Goal: Information Seeking & Learning: Learn about a topic

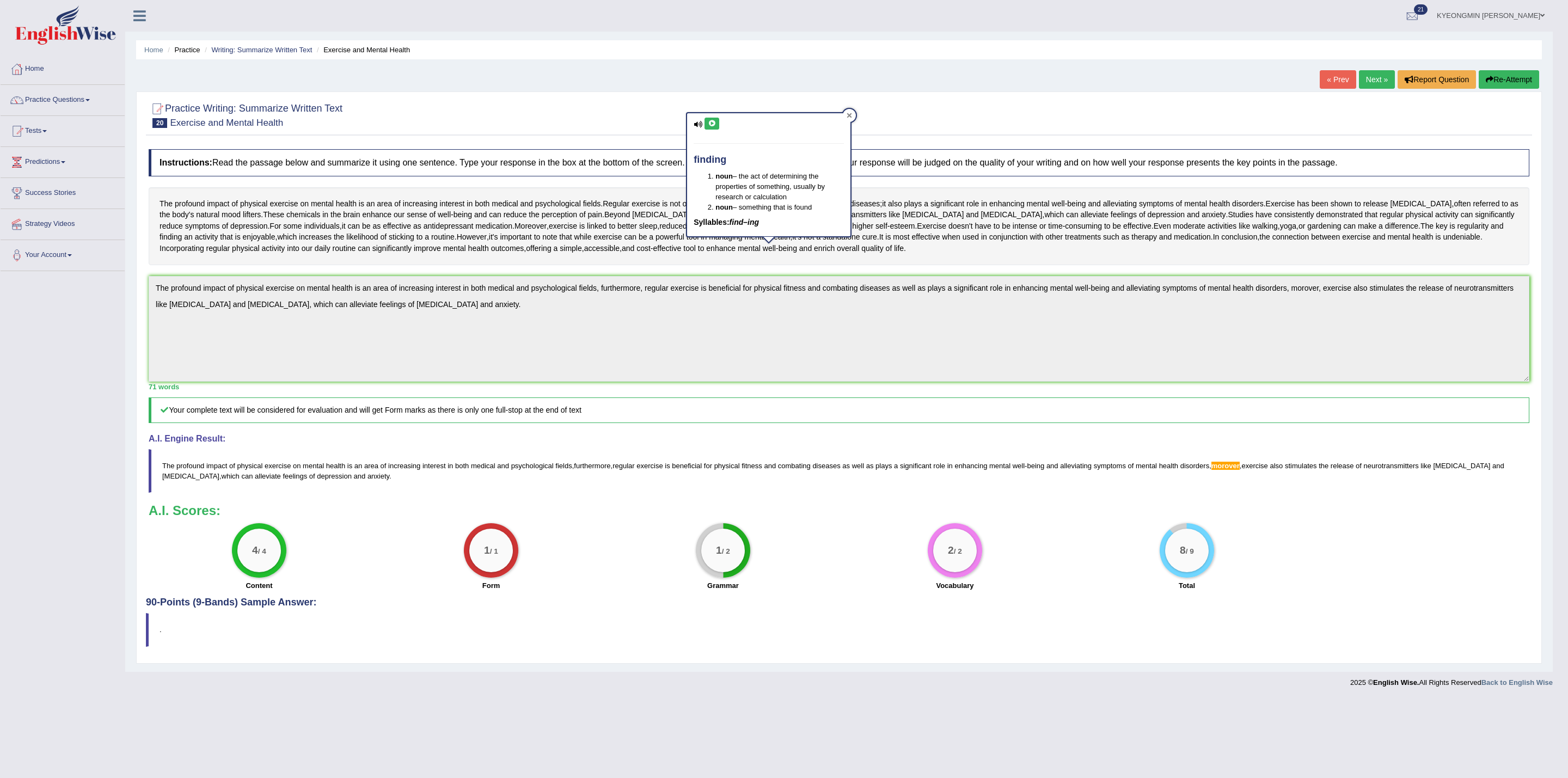
click at [853, 110] on div at bounding box center [849, 115] width 13 height 13
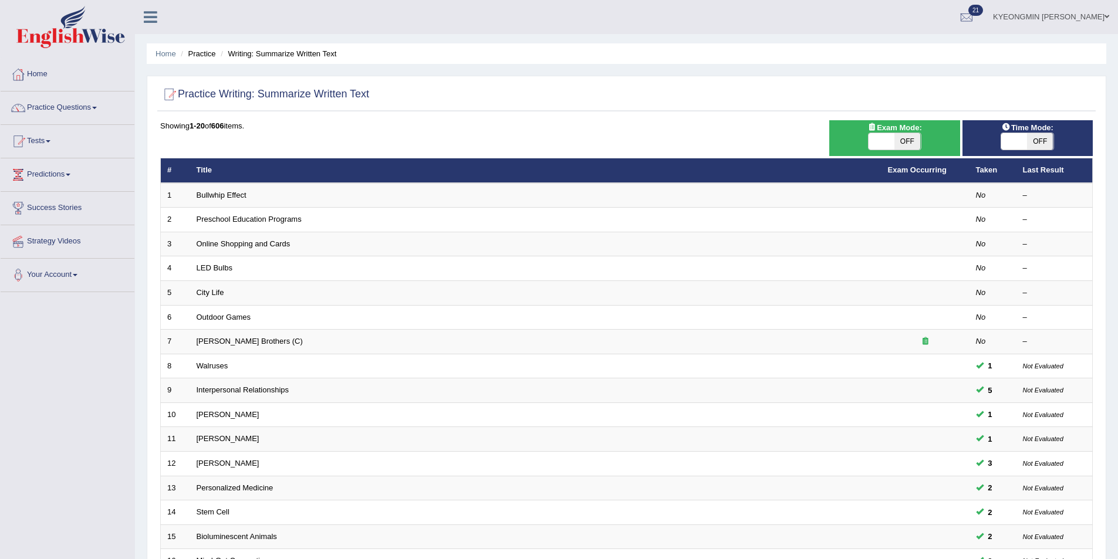
drag, startPoint x: 949, startPoint y: 121, endPoint x: 621, endPoint y: 104, distance: 328.4
click at [621, 104] on div at bounding box center [626, 95] width 932 height 24
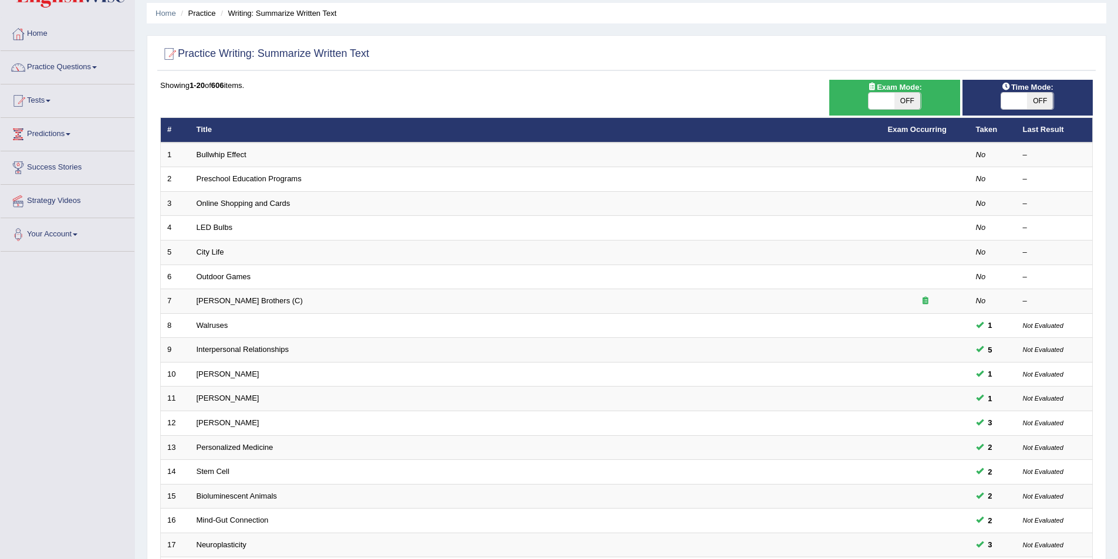
scroll to position [59, 0]
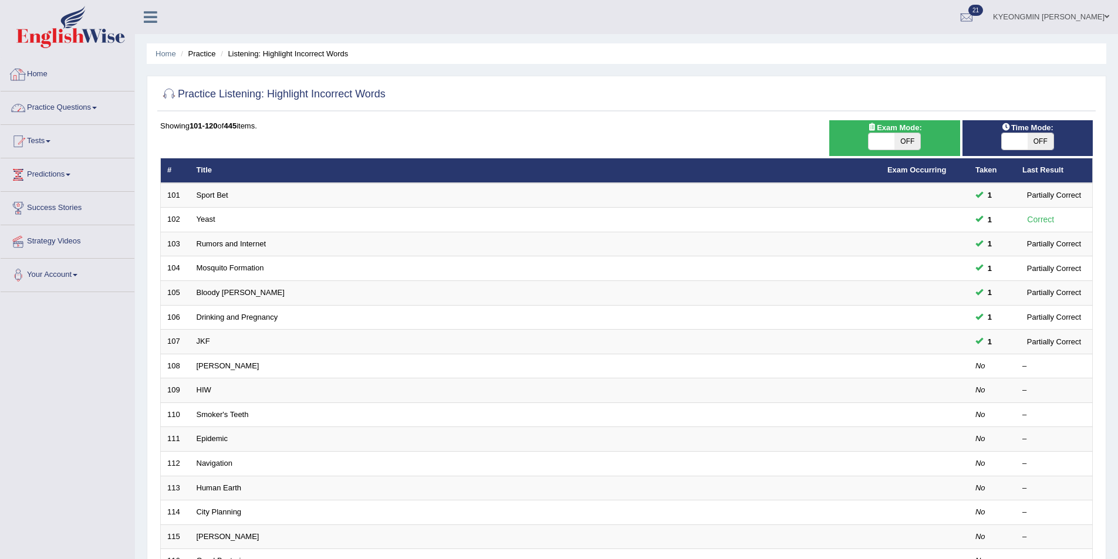
click at [49, 106] on link "Practice Questions" at bounding box center [68, 106] width 134 height 29
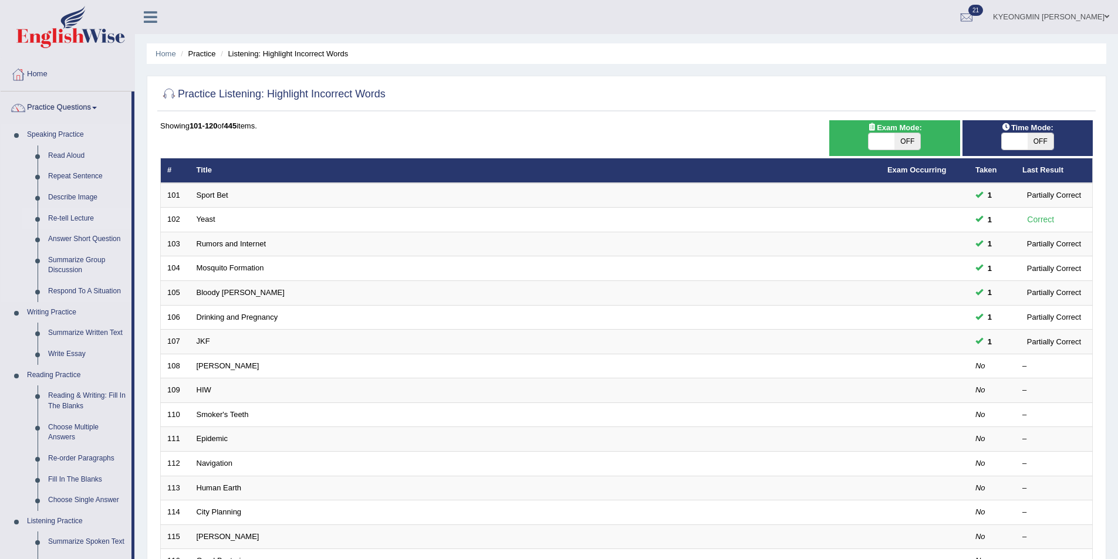
click at [84, 219] on link "Re-tell Lecture" at bounding box center [87, 218] width 89 height 21
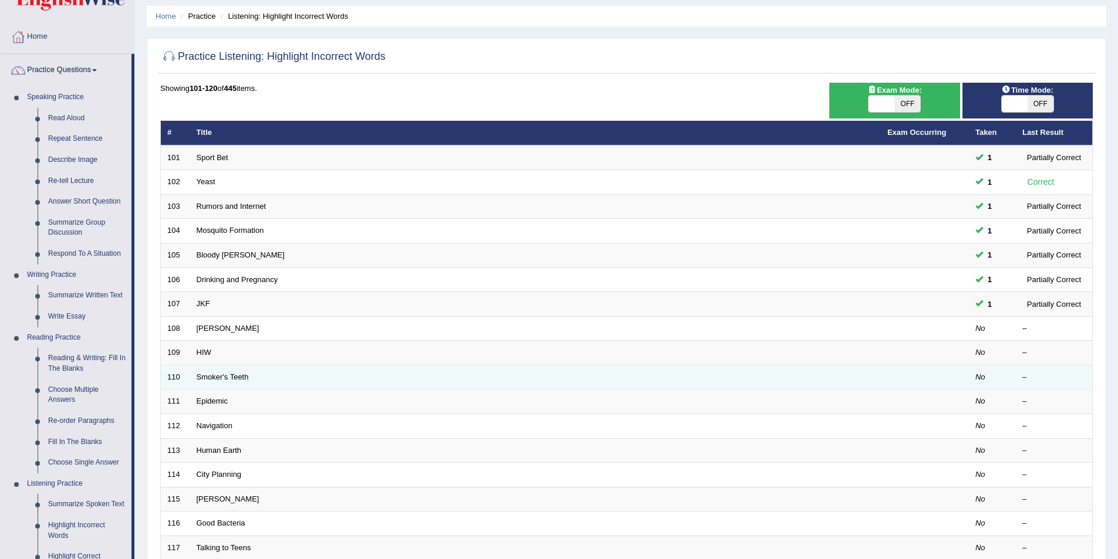
scroll to position [59, 0]
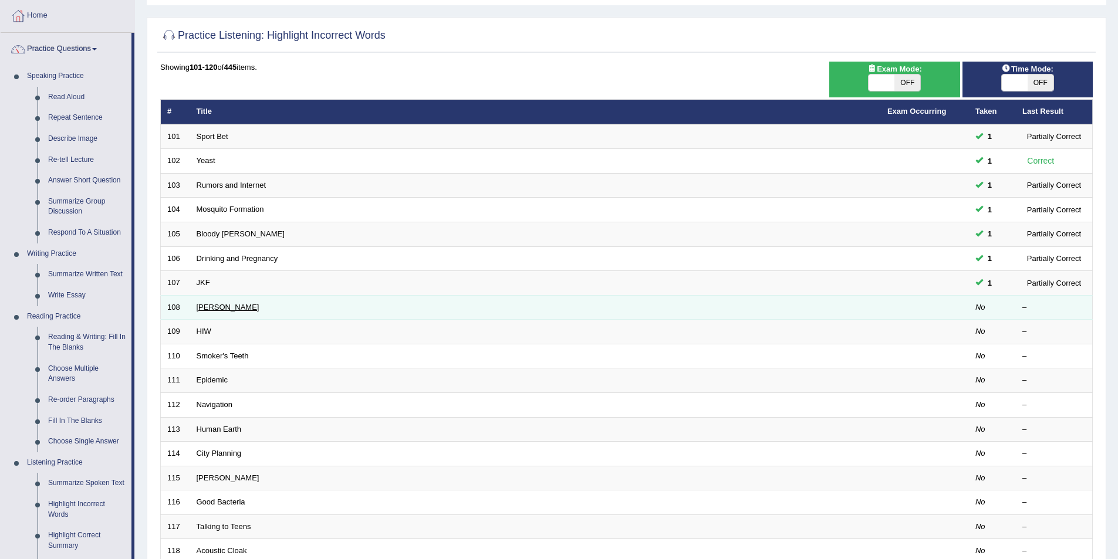
click at [205, 306] on link "Kelvin" at bounding box center [228, 307] width 63 height 9
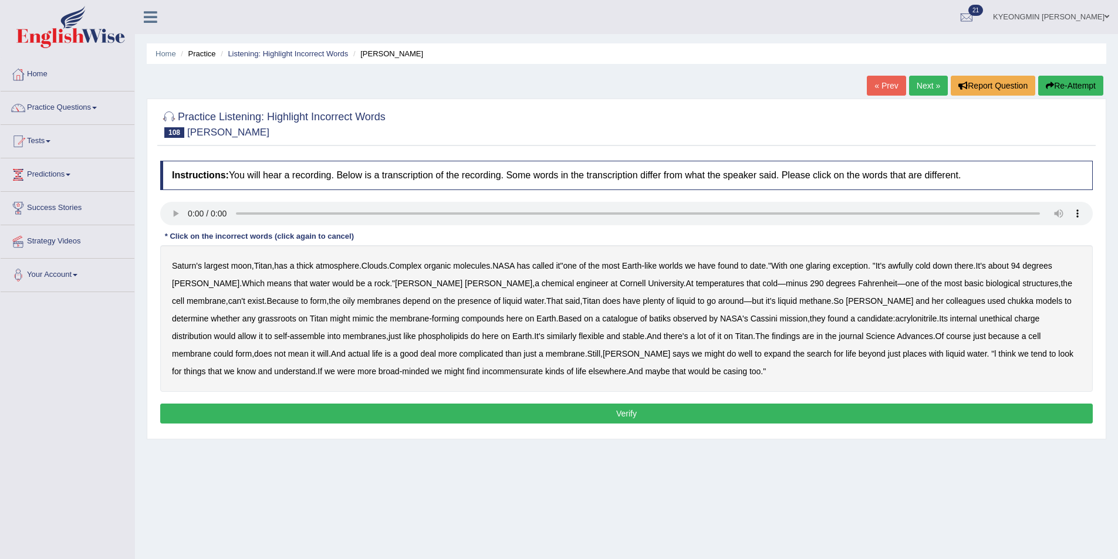
click at [503, 302] on b "liquid" at bounding box center [512, 300] width 19 height 9
click at [1007, 299] on b "chukka" at bounding box center [1020, 300] width 26 height 9
click at [296, 314] on b "grassroots" at bounding box center [277, 318] width 38 height 9
click at [649, 320] on b "batiks" at bounding box center [660, 318] width 22 height 9
click at [979, 321] on b "unethical" at bounding box center [995, 318] width 33 height 9
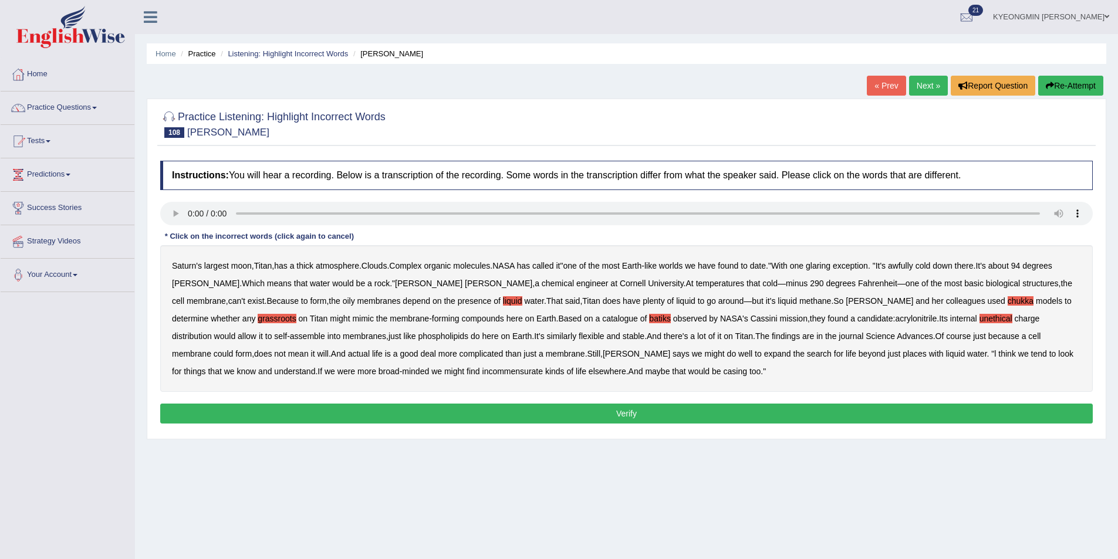
click at [471, 420] on button "Verify" at bounding box center [626, 414] width 932 height 20
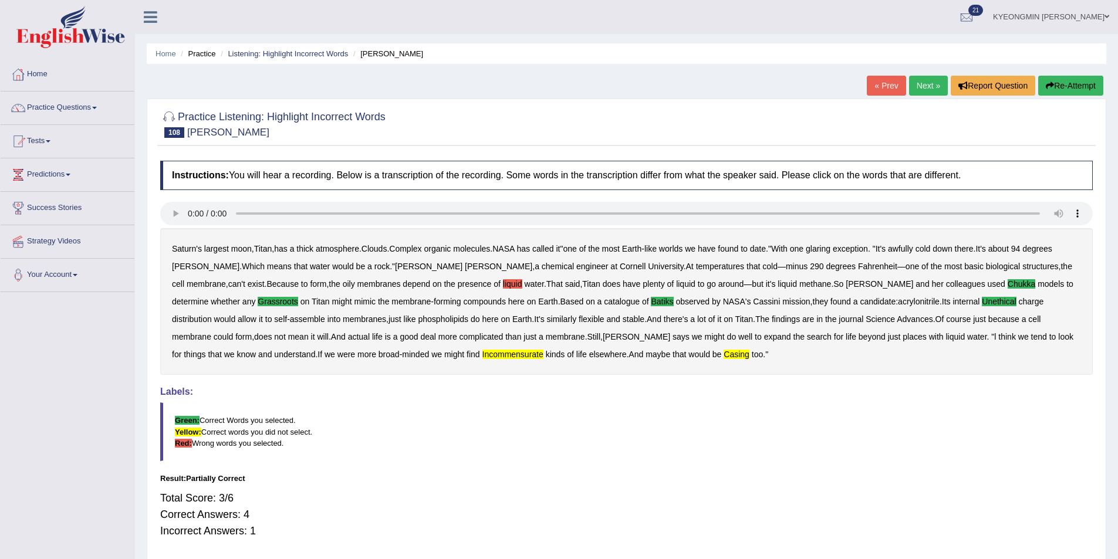
click at [337, 358] on div "Saturn's largest moon , Titan , has a thick atmosphere . Clouds . Complex organ…" at bounding box center [626, 301] width 932 height 147
click at [482, 352] on b "incommensurate" at bounding box center [512, 354] width 61 height 9
click at [723, 357] on b "casing" at bounding box center [736, 354] width 26 height 9
click at [418, 272] on div "Saturn's largest moon , Titan , has a thick atmosphere . Clouds . Complex organ…" at bounding box center [626, 301] width 932 height 147
click at [503, 285] on b "liquid" at bounding box center [512, 283] width 19 height 9
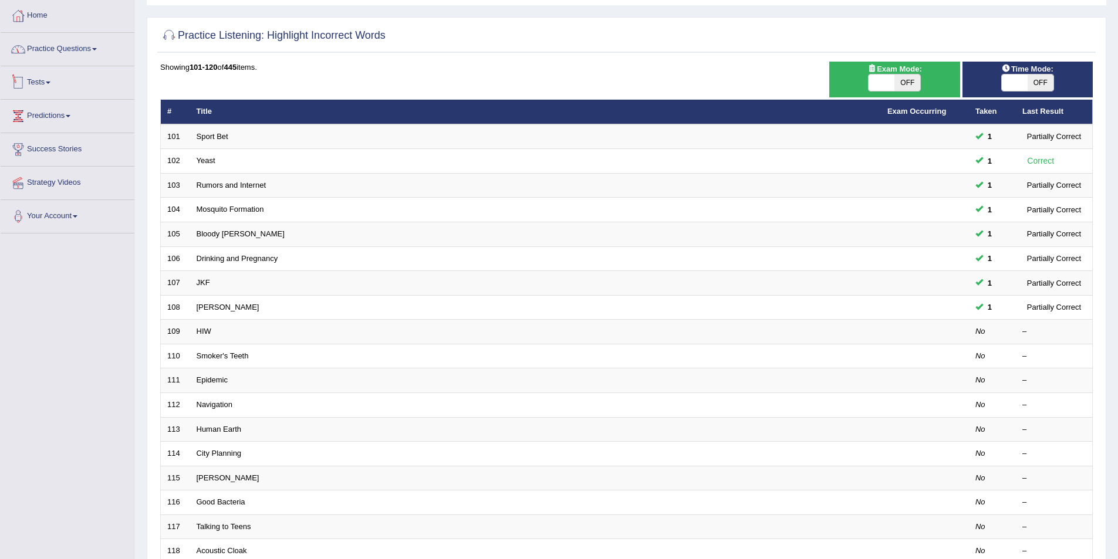
scroll to position [59, 0]
click at [55, 49] on link "Practice Questions" at bounding box center [68, 47] width 134 height 29
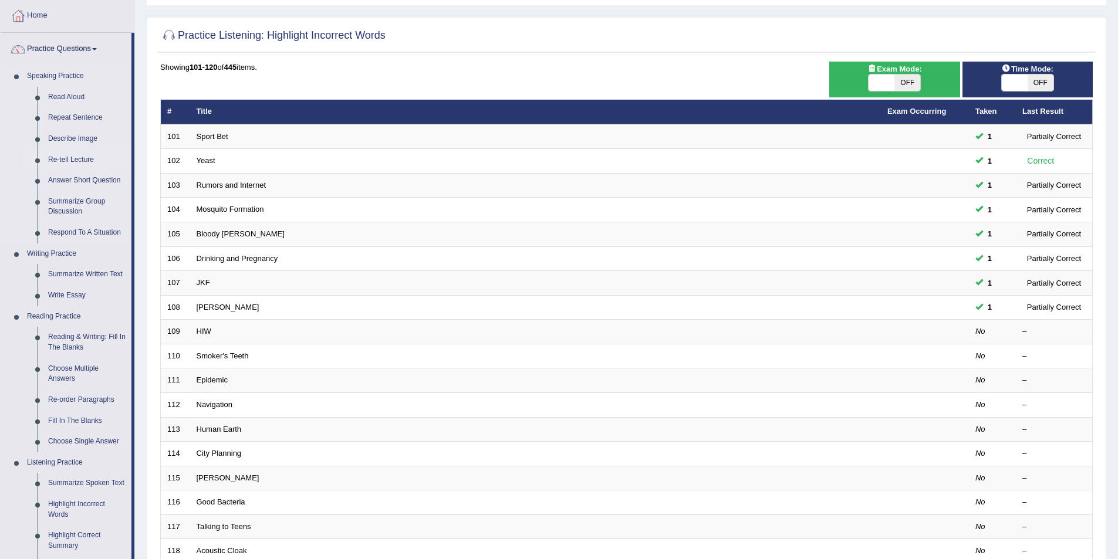
click at [85, 159] on link "Re-tell Lecture" at bounding box center [87, 160] width 89 height 21
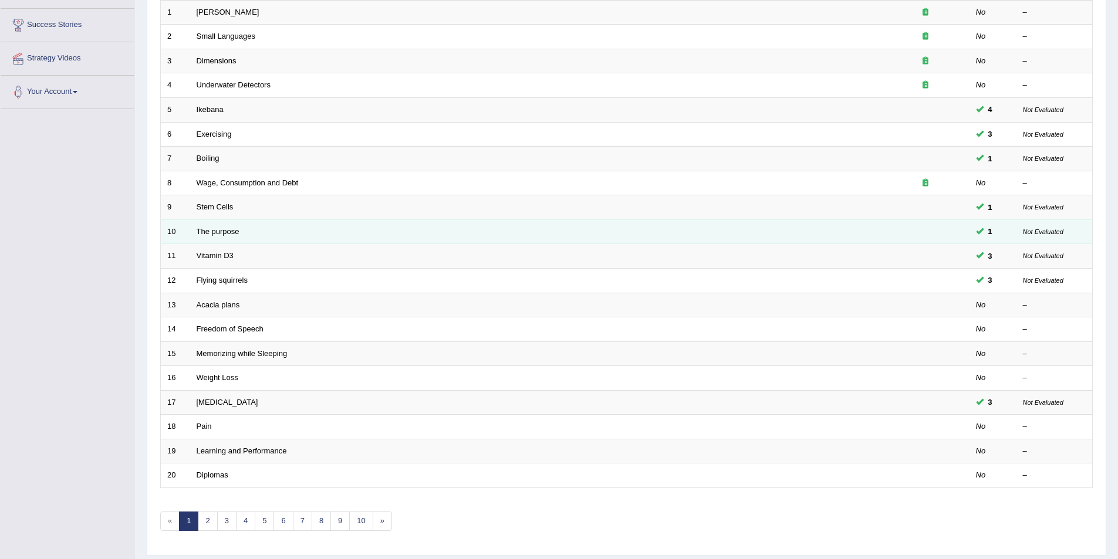
scroll to position [218, 0]
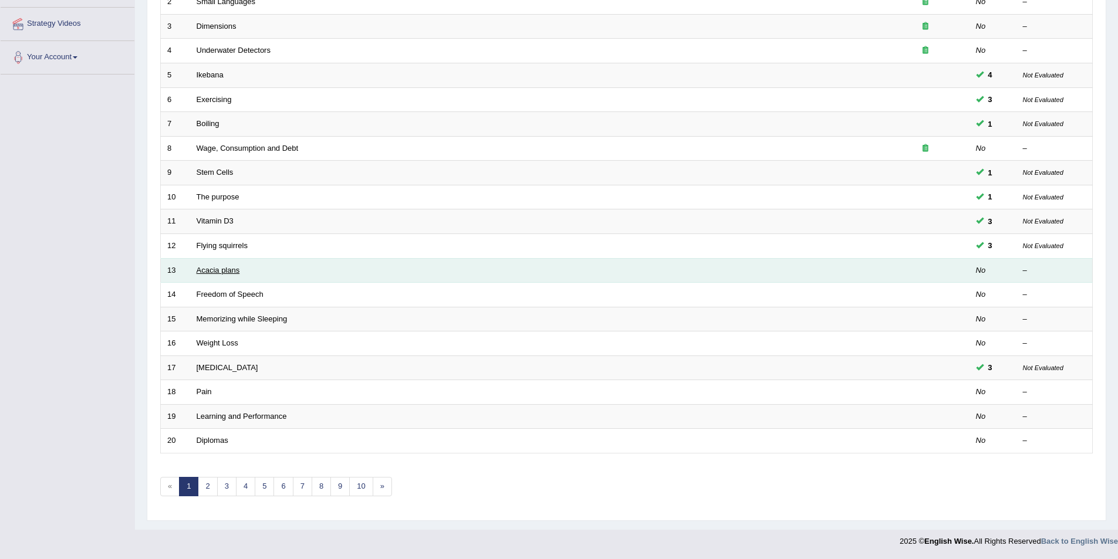
click at [222, 272] on link "Acacia plans" at bounding box center [218, 270] width 43 height 9
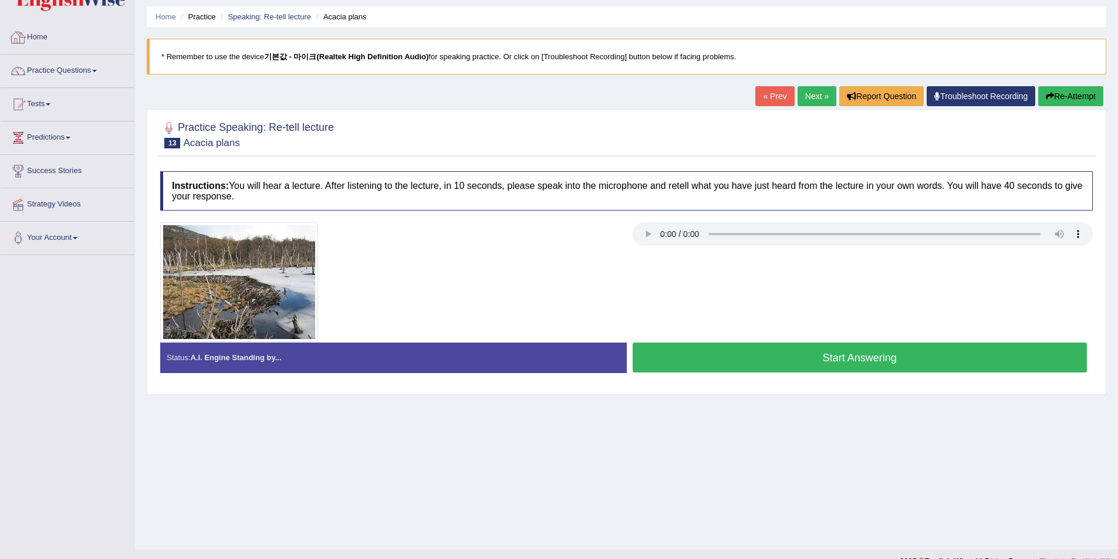
scroll to position [57, 0]
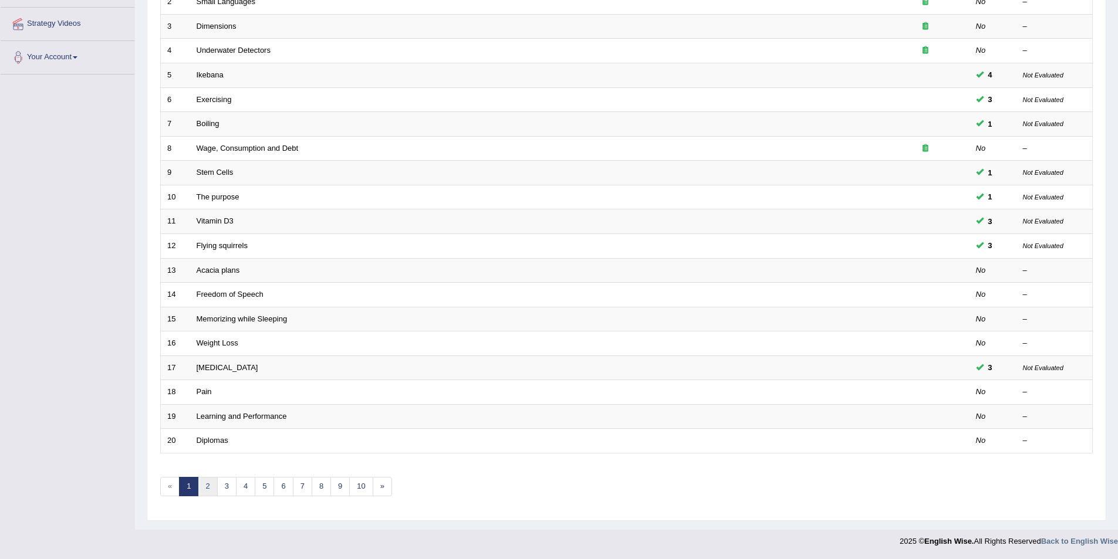
click at [210, 484] on link "2" at bounding box center [207, 486] width 19 height 19
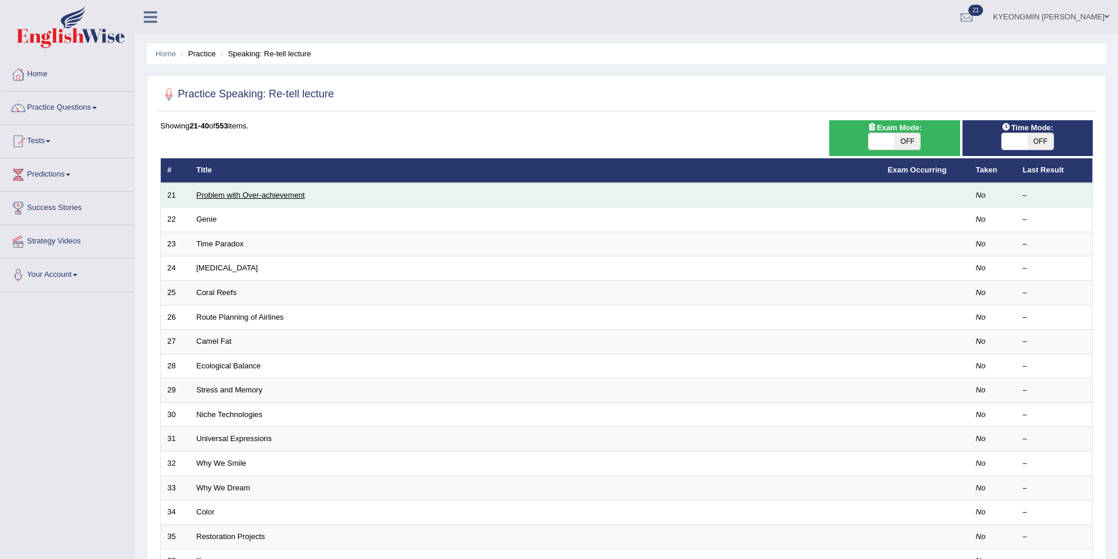
click at [245, 197] on link "Problem with Over-achievement" at bounding box center [251, 195] width 109 height 9
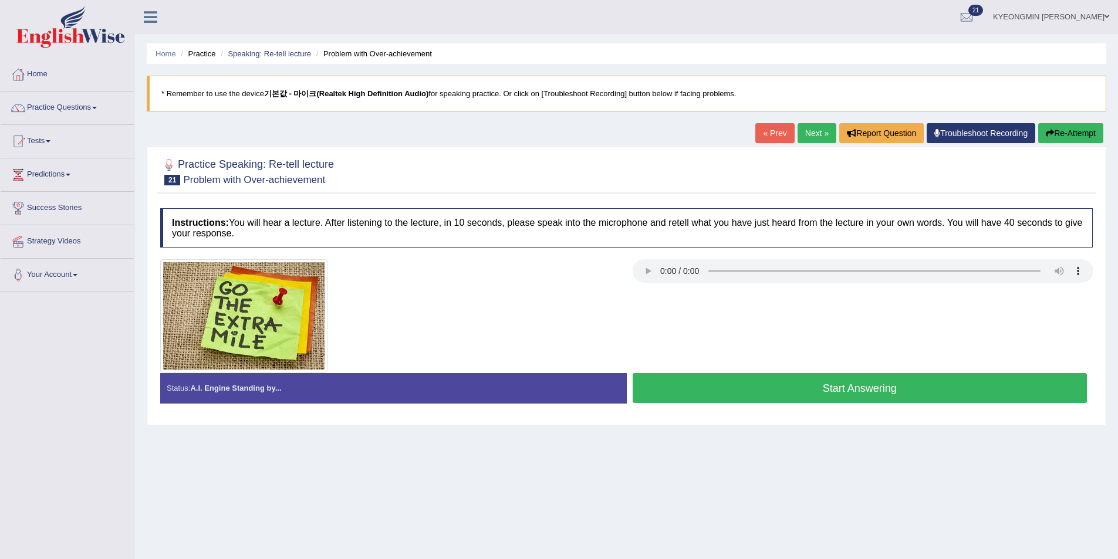
click at [761, 388] on button "Start Answering" at bounding box center [859, 388] width 455 height 30
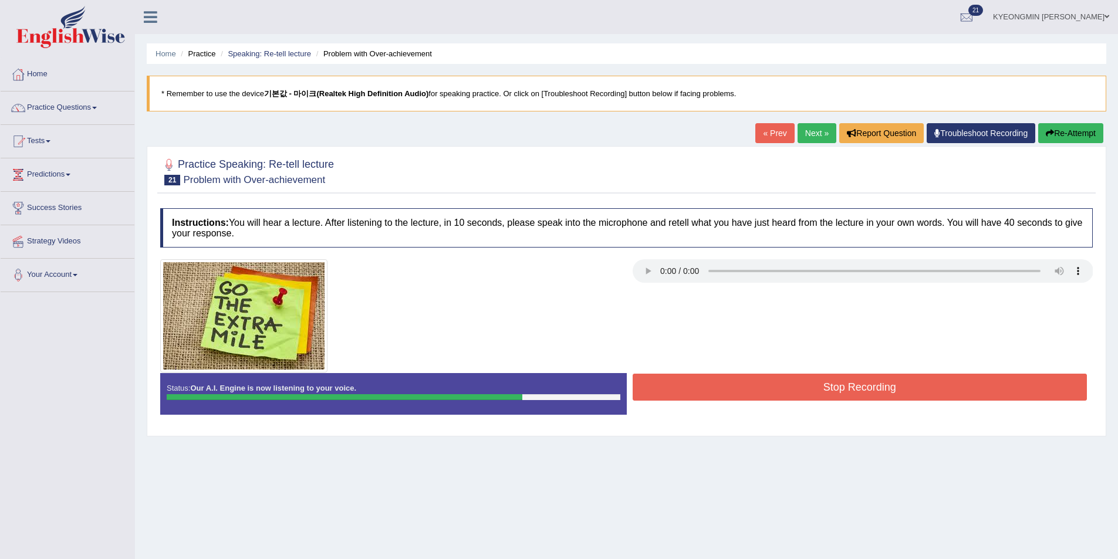
click at [754, 388] on button "Stop Recording" at bounding box center [859, 387] width 455 height 27
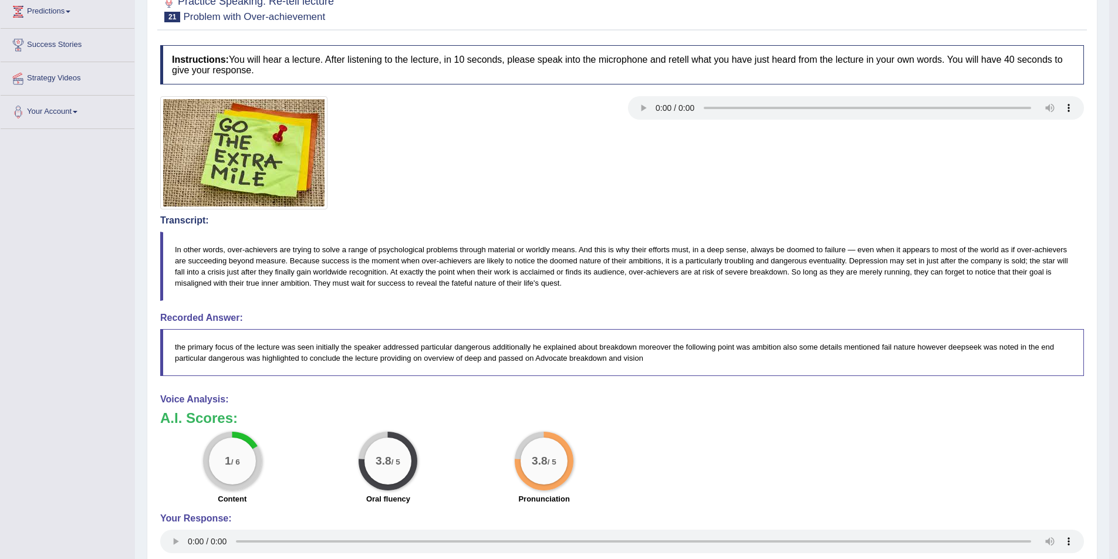
scroll to position [222, 0]
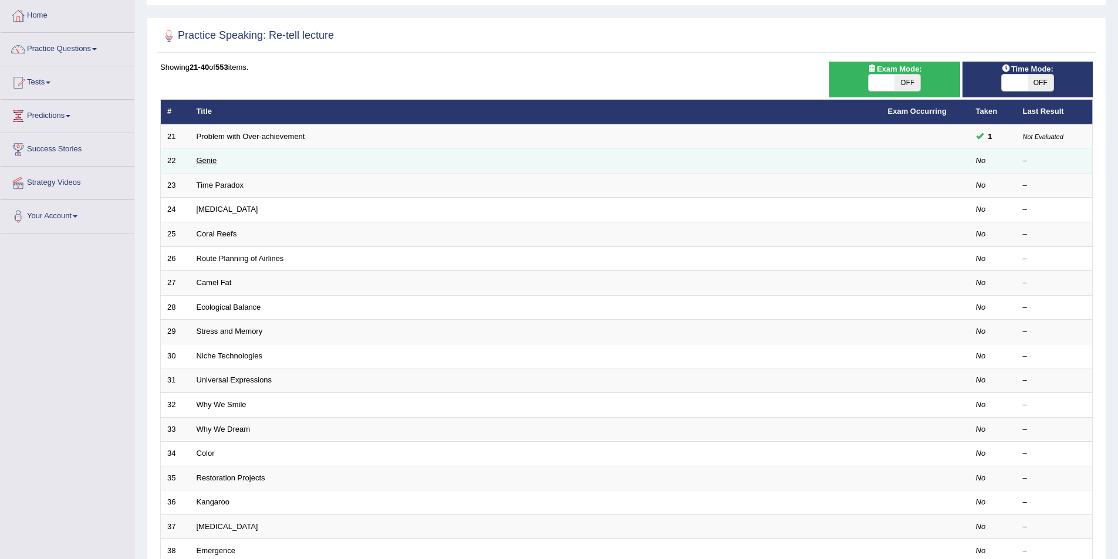
click at [215, 162] on link "Genie" at bounding box center [207, 160] width 21 height 9
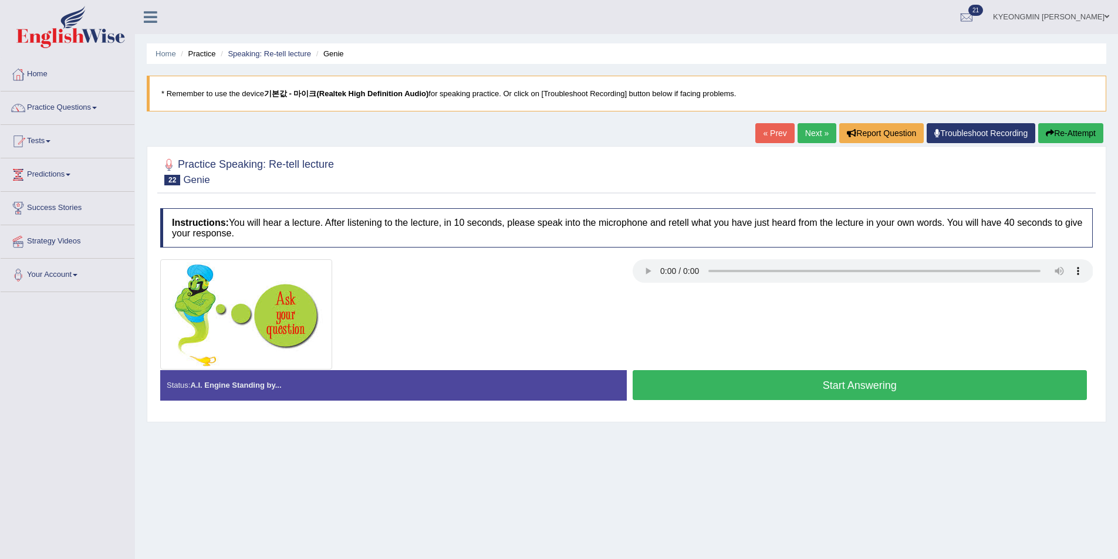
click at [777, 395] on button "Start Answering" at bounding box center [859, 385] width 455 height 30
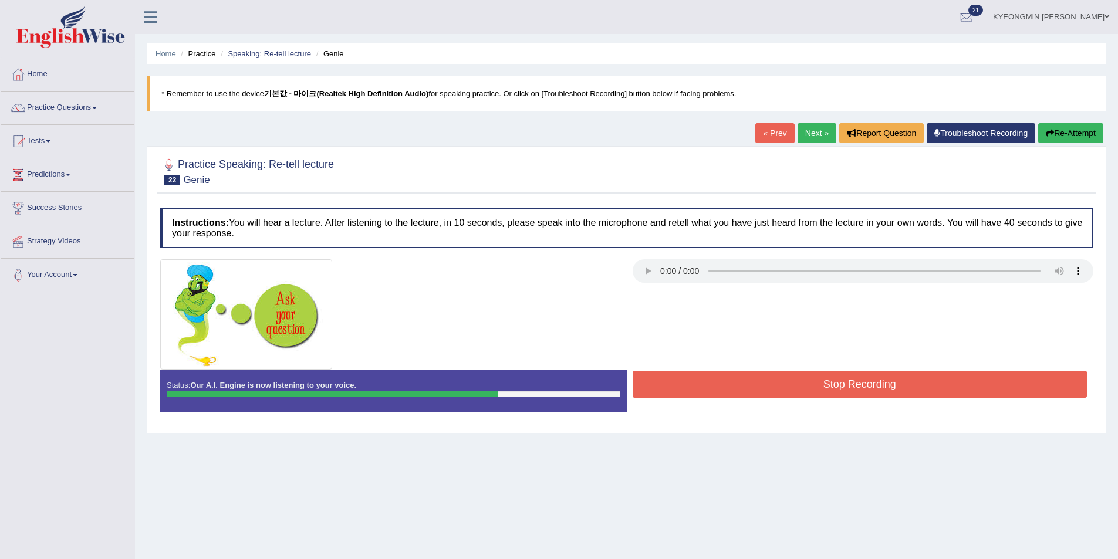
click at [762, 378] on button "Stop Recording" at bounding box center [859, 384] width 455 height 27
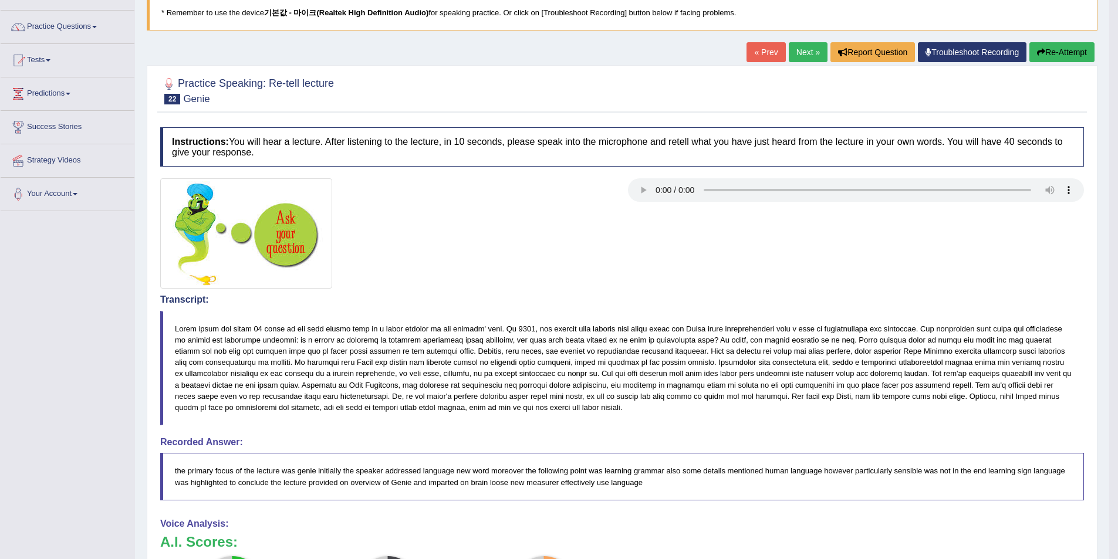
scroll to position [80, 0]
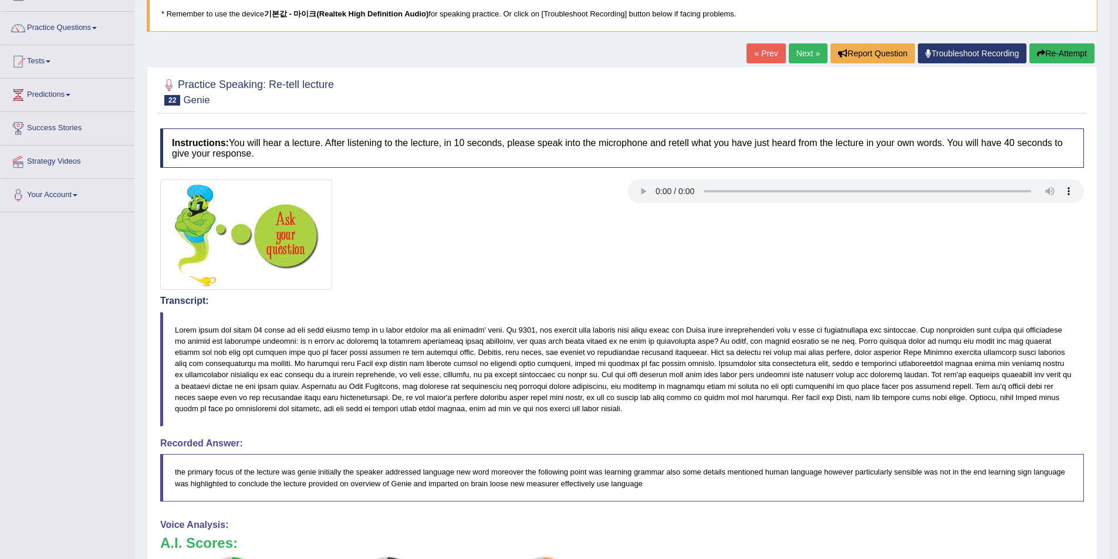
click at [1057, 54] on button "Re-Attempt" at bounding box center [1061, 53] width 65 height 20
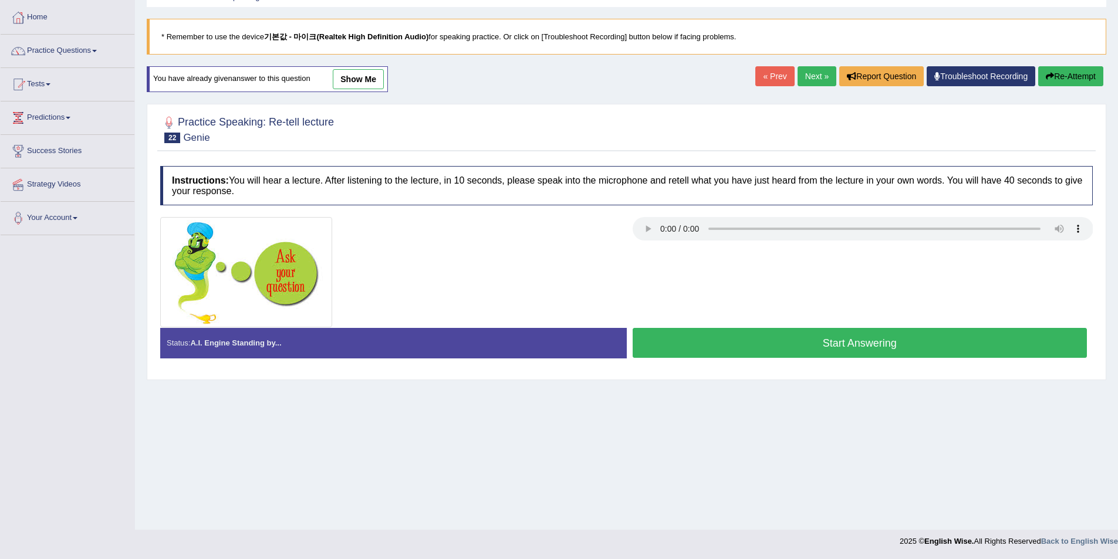
click at [805, 339] on button "Start Answering" at bounding box center [859, 343] width 455 height 30
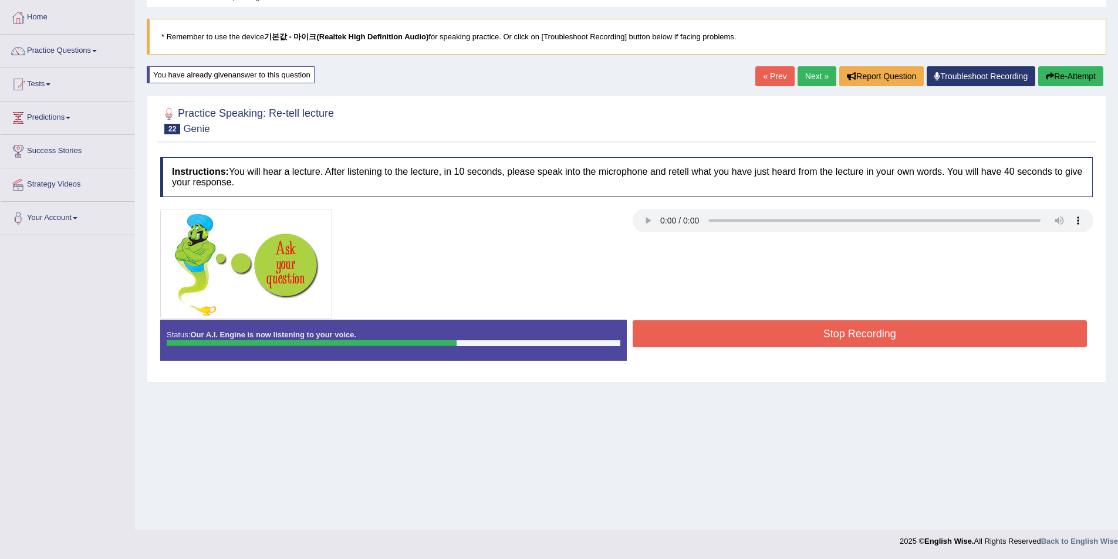
click at [781, 331] on button "Stop Recording" at bounding box center [859, 333] width 455 height 27
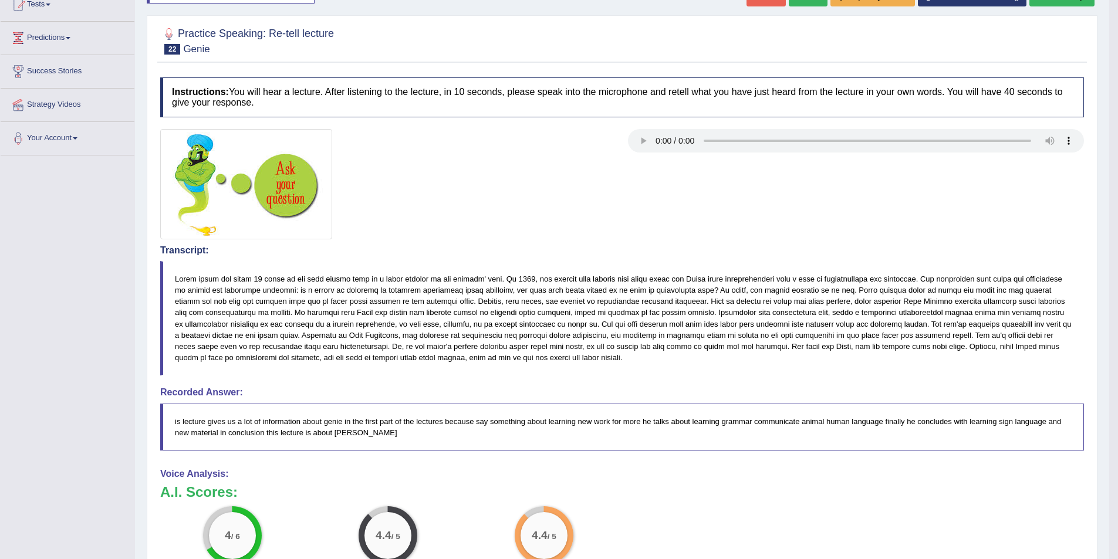
scroll to position [116, 0]
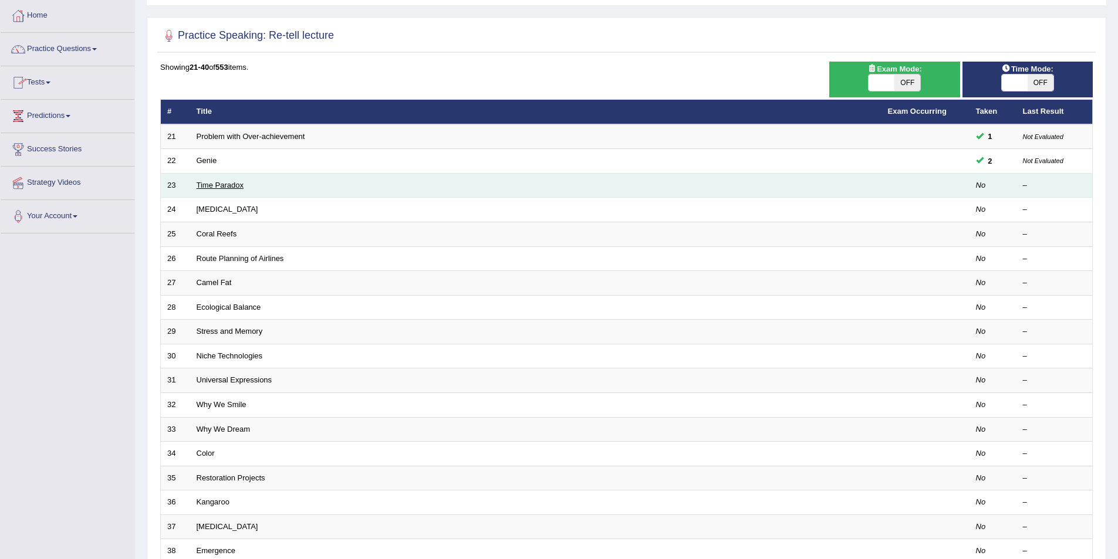
click at [203, 184] on link "Time Paradox" at bounding box center [220, 185] width 47 height 9
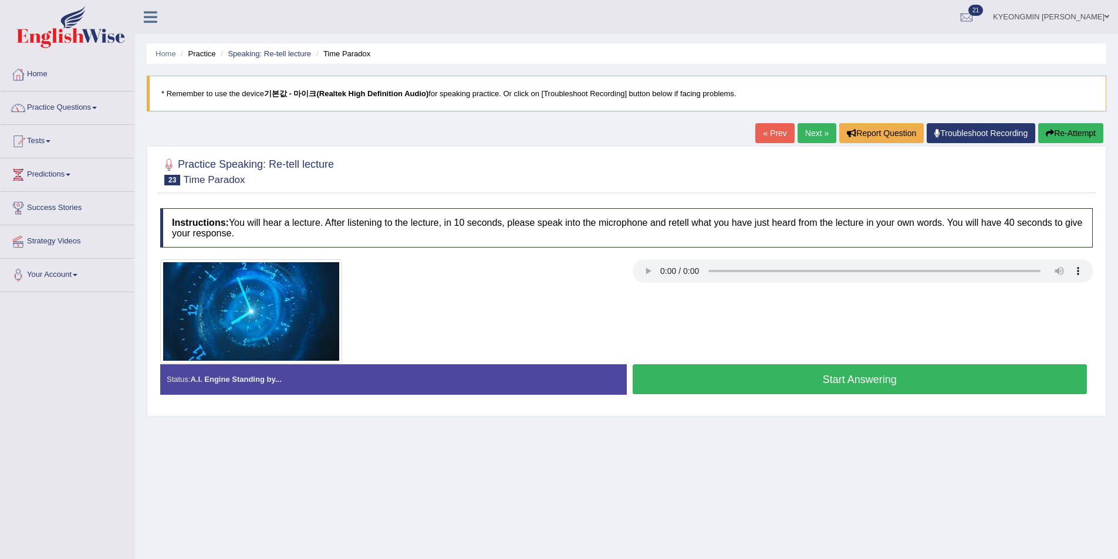
click at [730, 374] on button "Start Answering" at bounding box center [859, 379] width 455 height 30
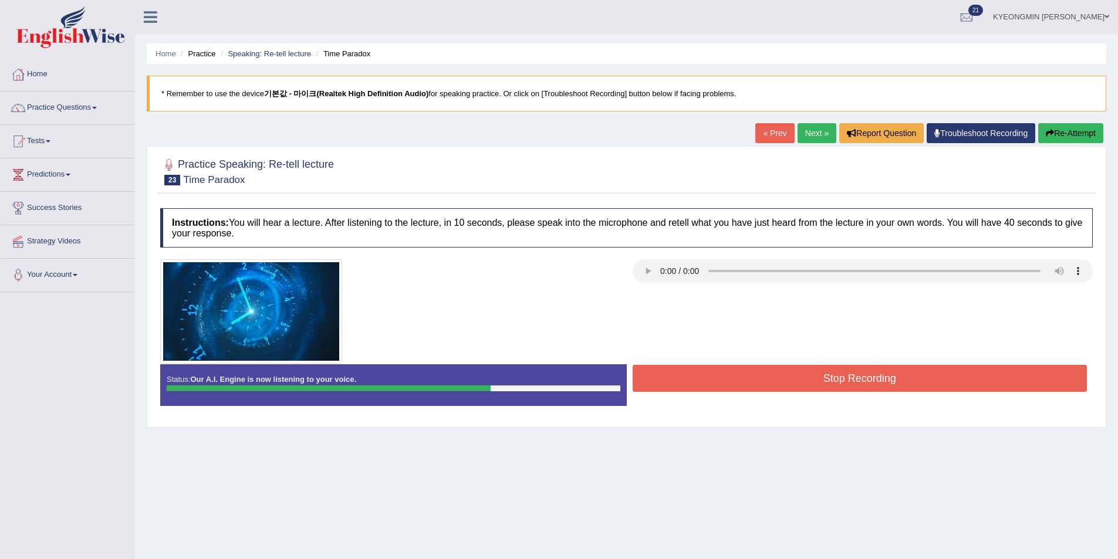
click at [820, 377] on button "Stop Recording" at bounding box center [859, 378] width 455 height 27
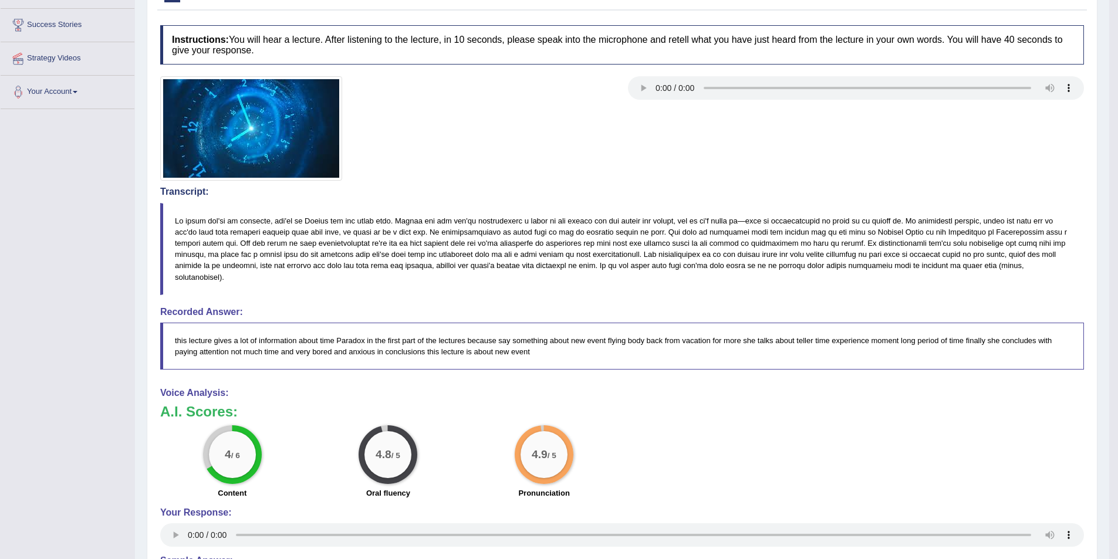
scroll to position [168, 0]
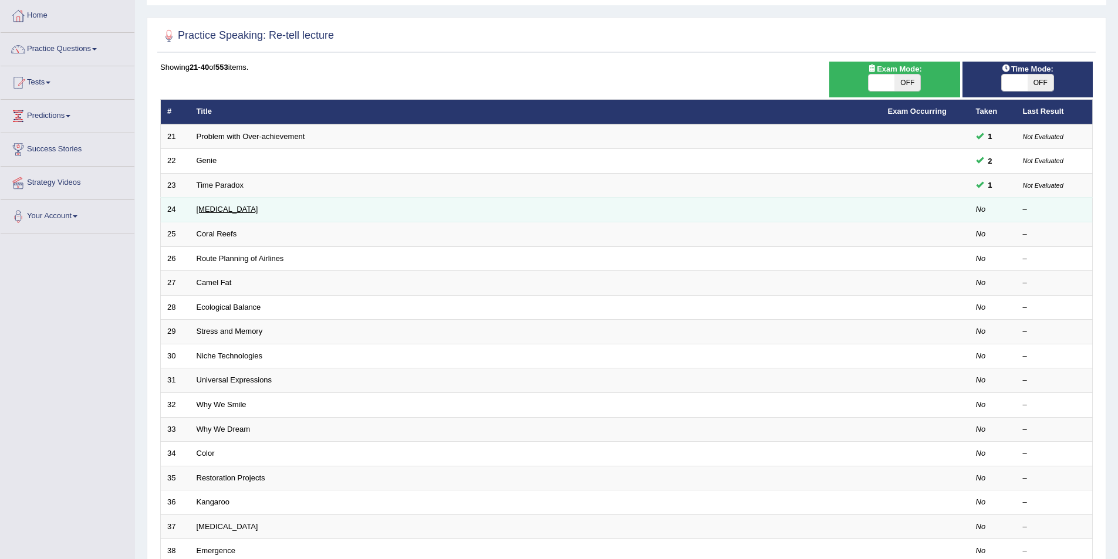
click at [213, 209] on link "[MEDICAL_DATA]" at bounding box center [228, 209] width 62 height 9
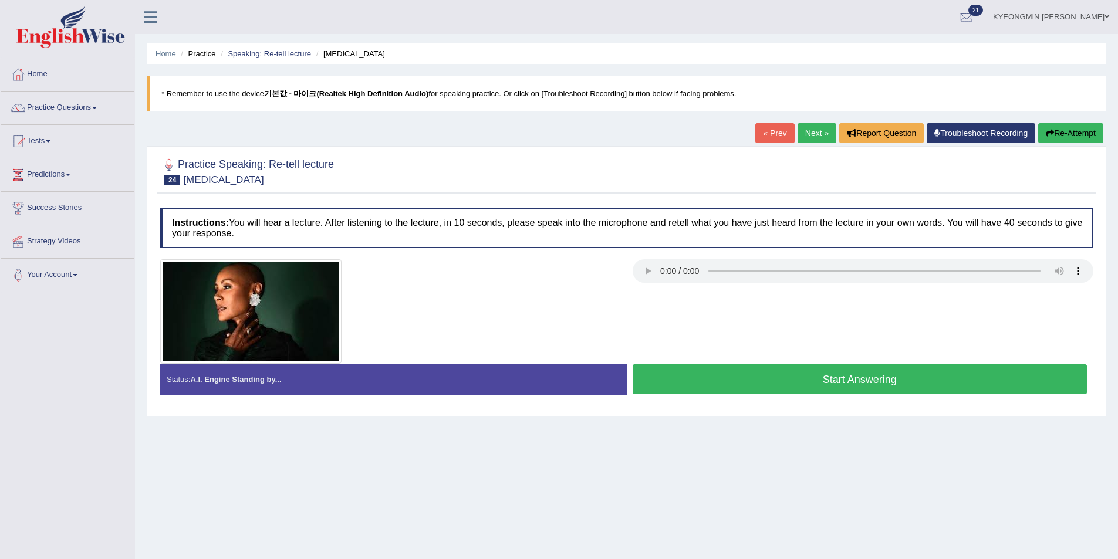
click at [763, 373] on button "Start Answering" at bounding box center [859, 379] width 455 height 30
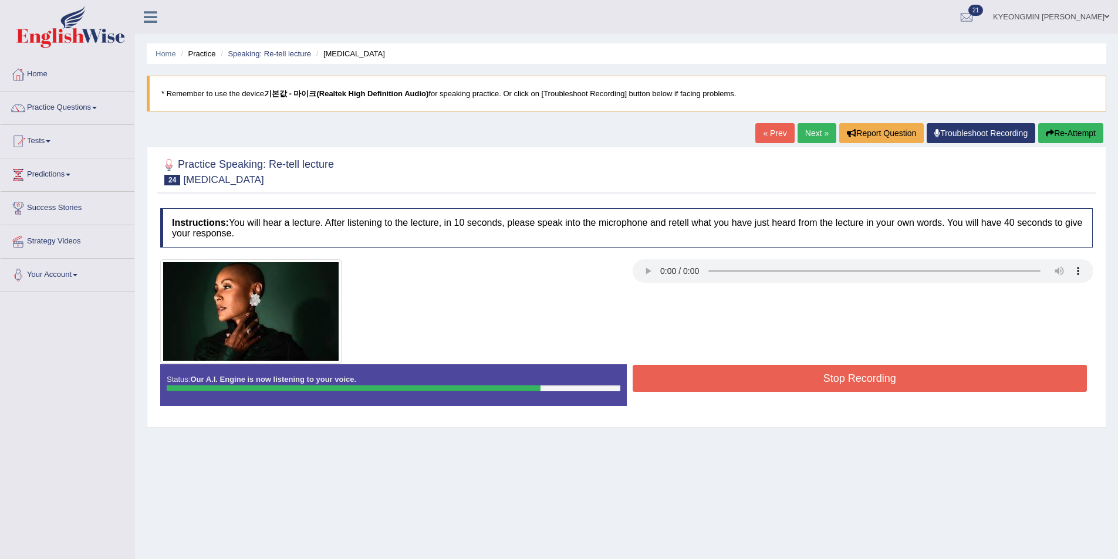
click at [796, 384] on button "Stop Recording" at bounding box center [859, 378] width 455 height 27
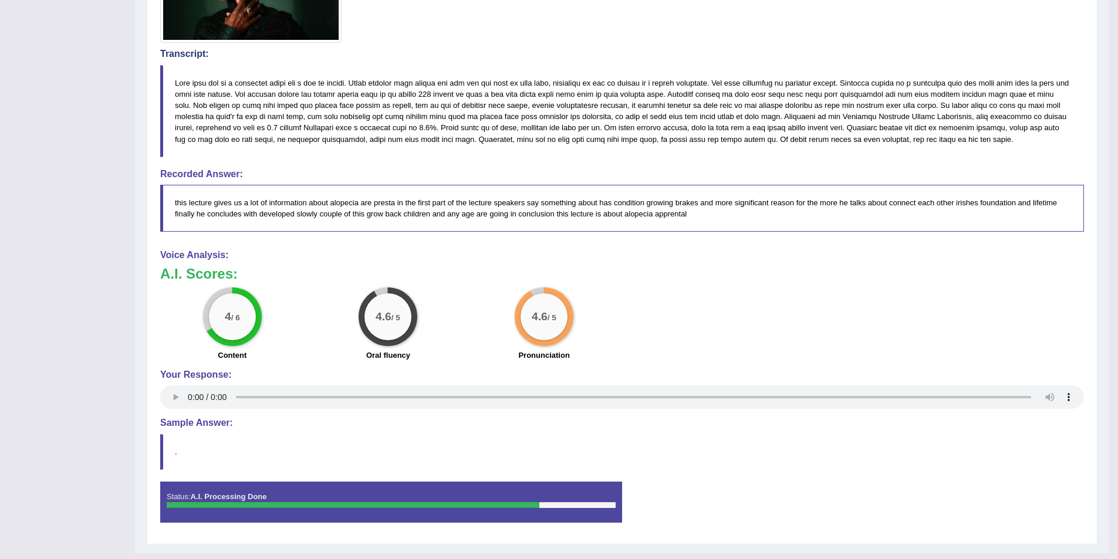
scroll to position [344, 0]
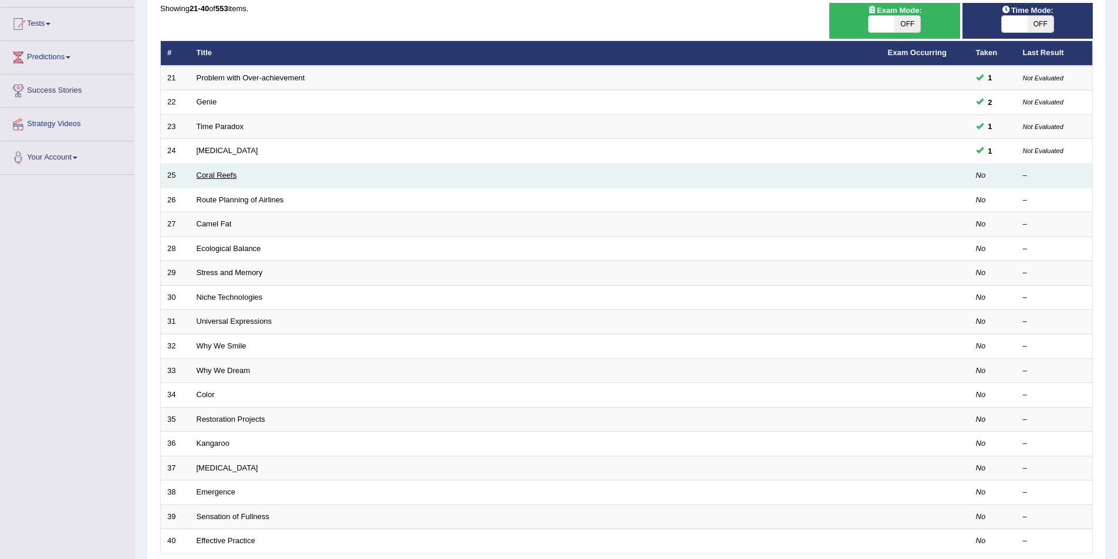
click at [214, 174] on link "Coral Reefs" at bounding box center [217, 175] width 40 height 9
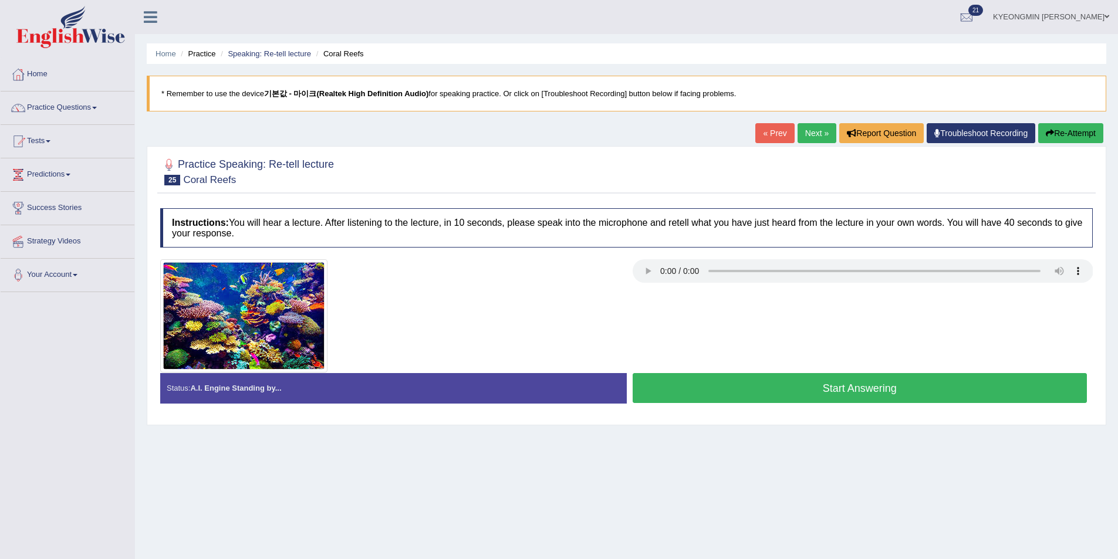
click at [780, 394] on button "Start Answering" at bounding box center [859, 388] width 455 height 30
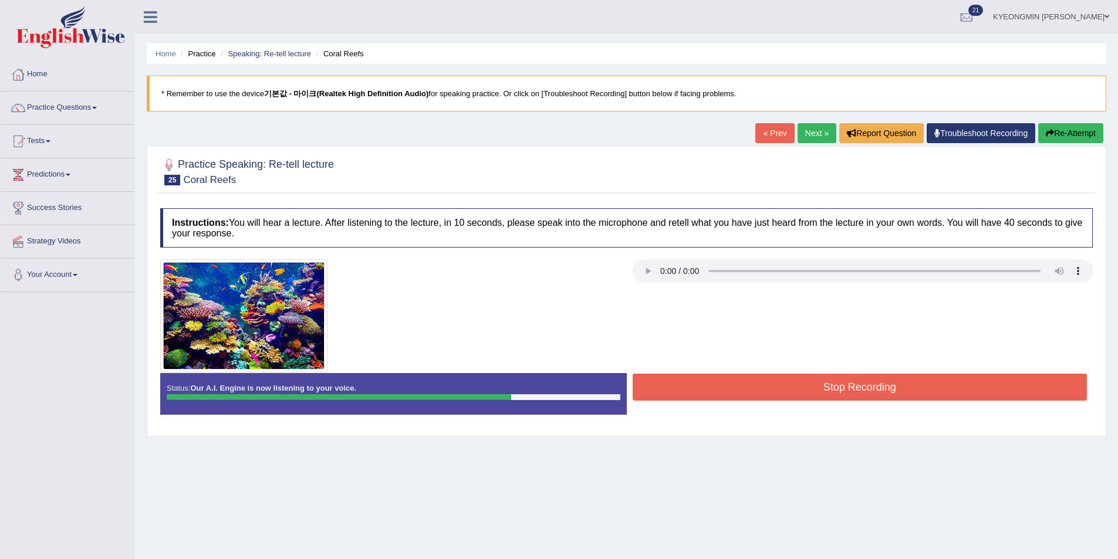
click at [708, 388] on button "Stop Recording" at bounding box center [859, 387] width 455 height 27
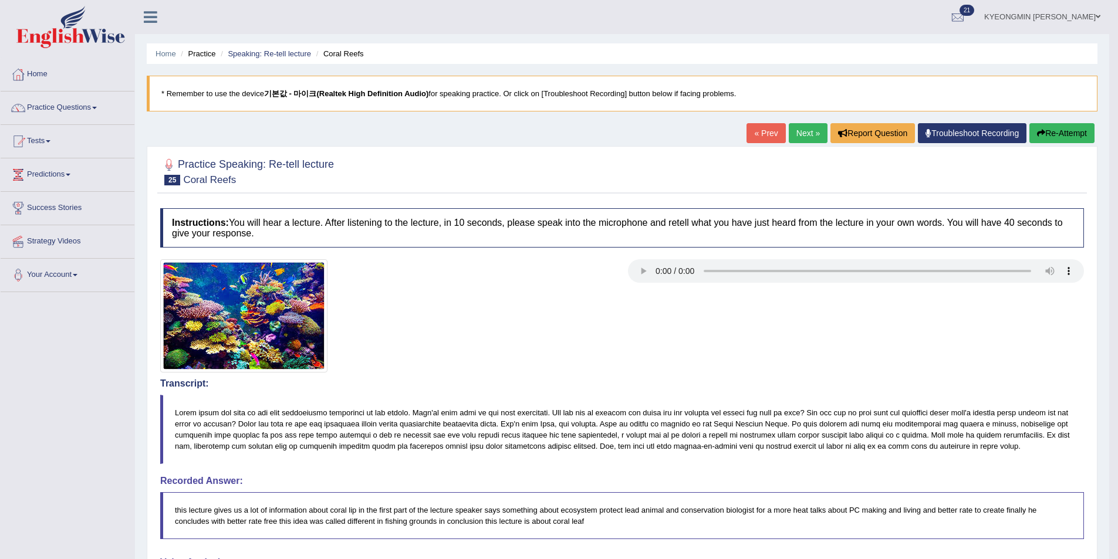
click at [1076, 140] on button "Re-Attempt" at bounding box center [1061, 133] width 65 height 20
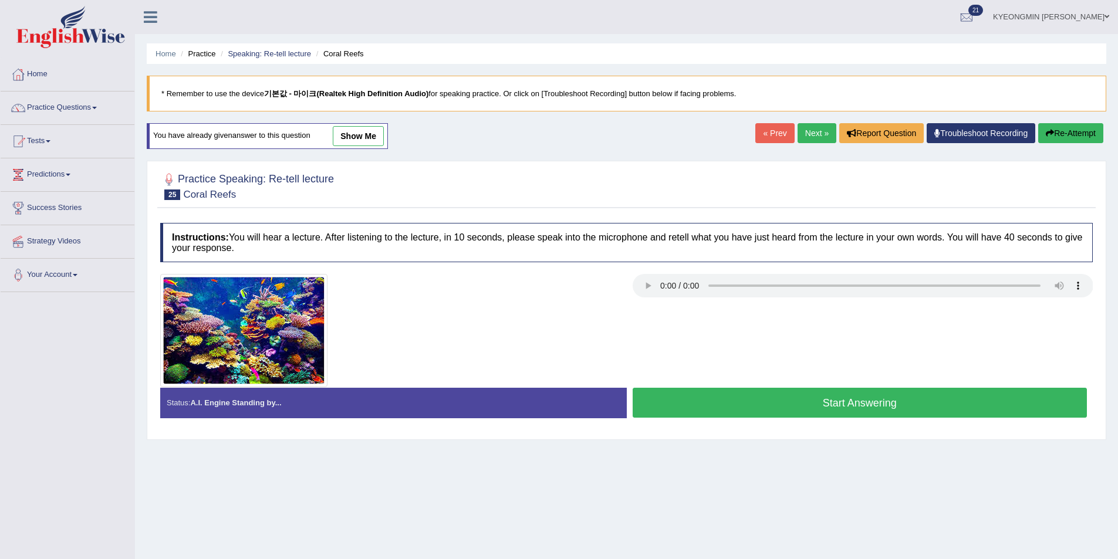
click at [747, 403] on button "Start Answering" at bounding box center [859, 403] width 455 height 30
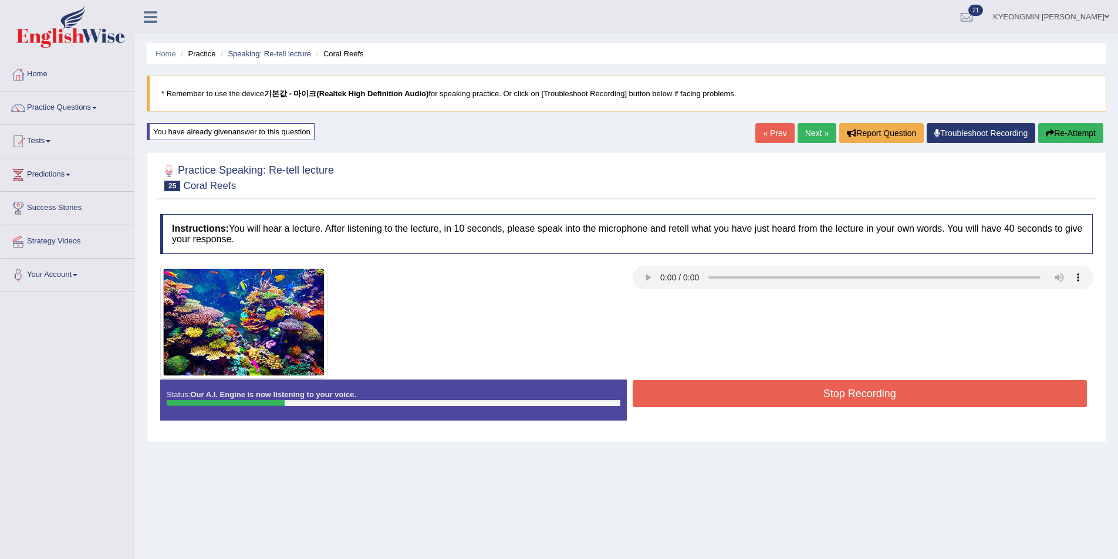
click at [1059, 143] on button "Re-Attempt" at bounding box center [1070, 133] width 65 height 20
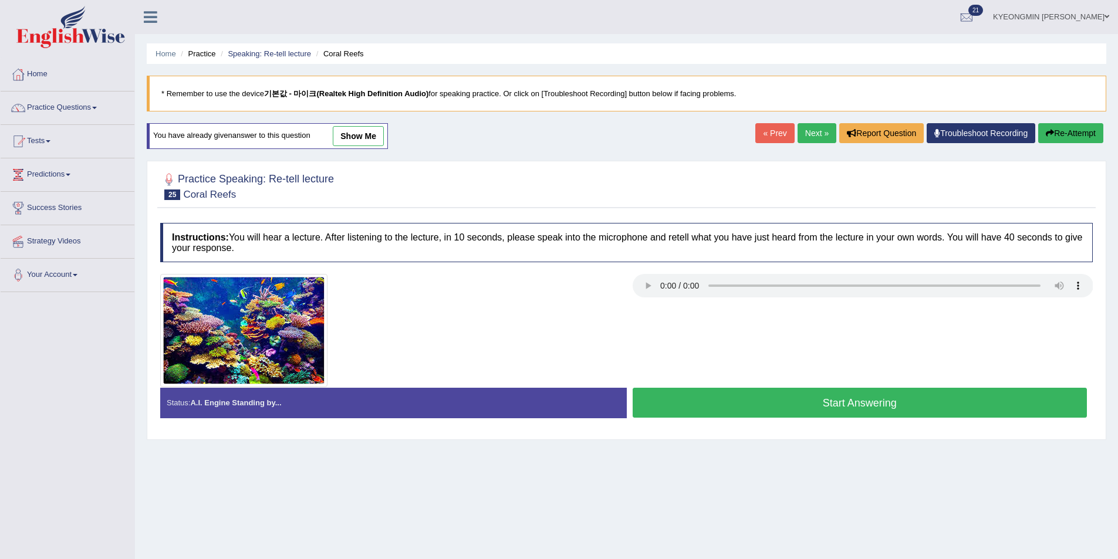
click at [783, 393] on button "Start Answering" at bounding box center [859, 403] width 455 height 30
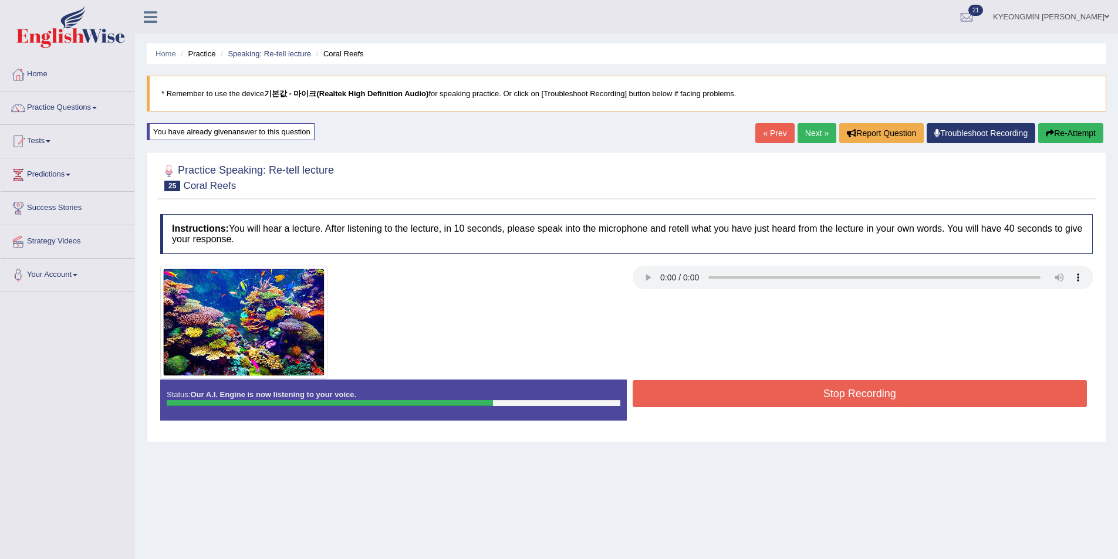
click at [720, 400] on button "Stop Recording" at bounding box center [859, 393] width 455 height 27
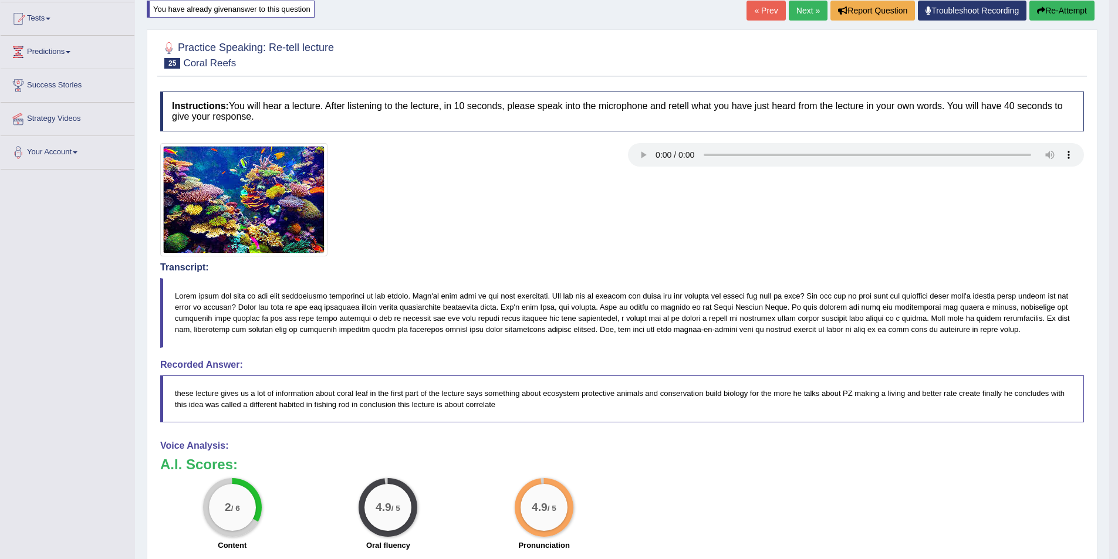
scroll to position [117, 0]
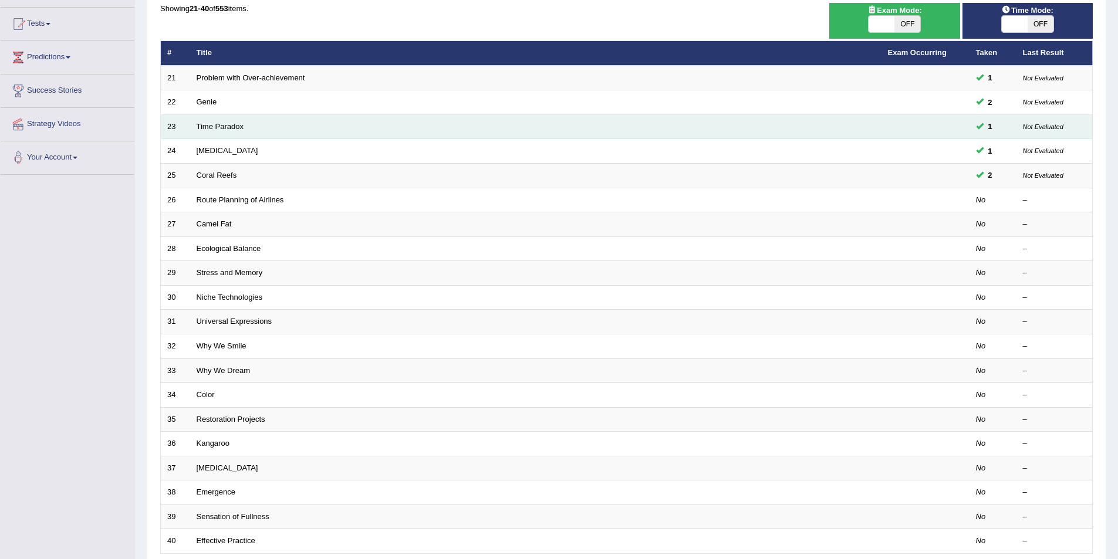
scroll to position [117, 0]
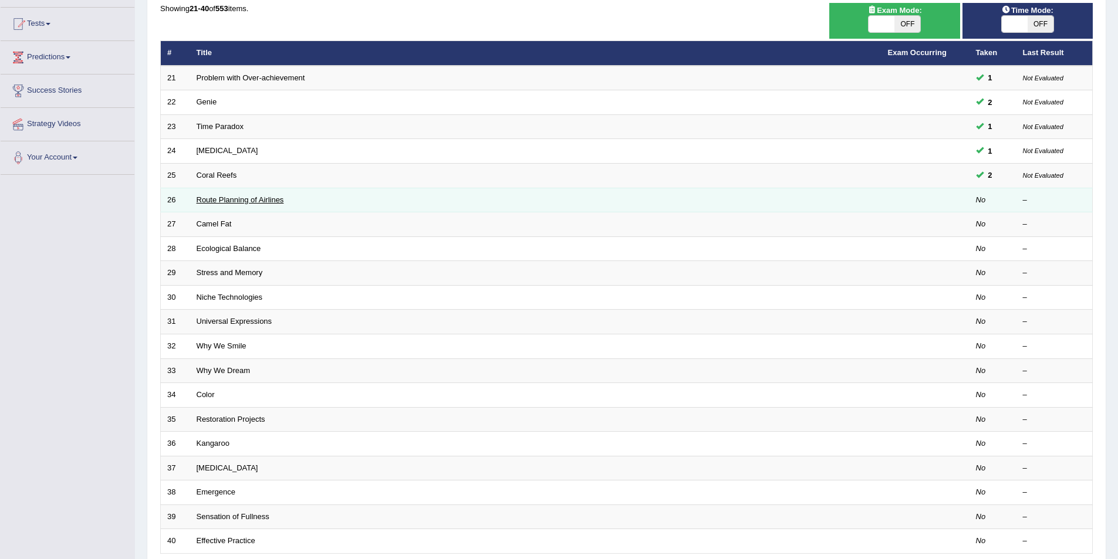
click at [210, 198] on link "Route Planning of Airlines" at bounding box center [240, 199] width 87 height 9
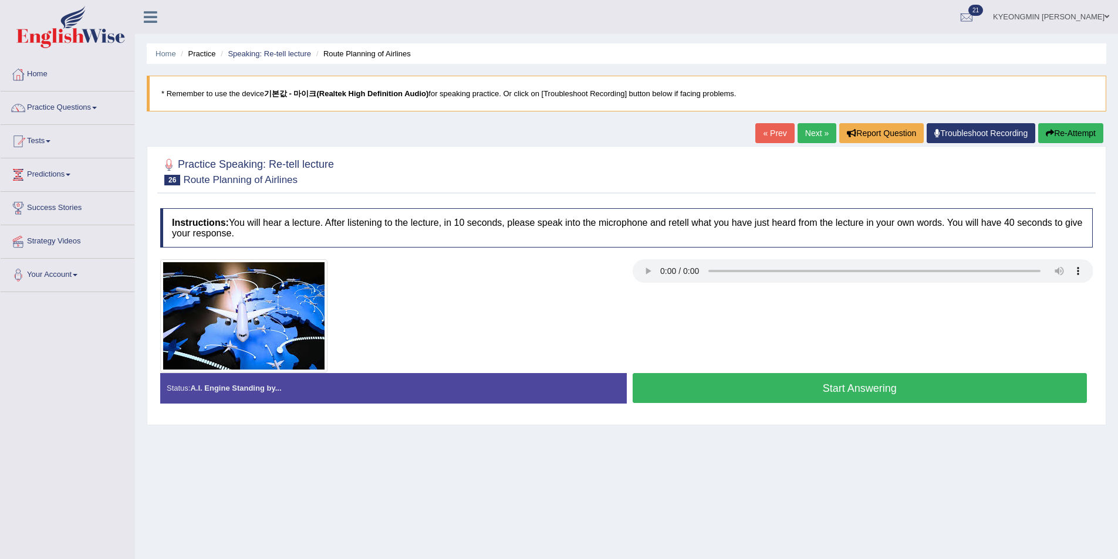
click at [662, 338] on div at bounding box center [626, 315] width 944 height 113
click at [709, 384] on button "Start Answering" at bounding box center [859, 388] width 455 height 30
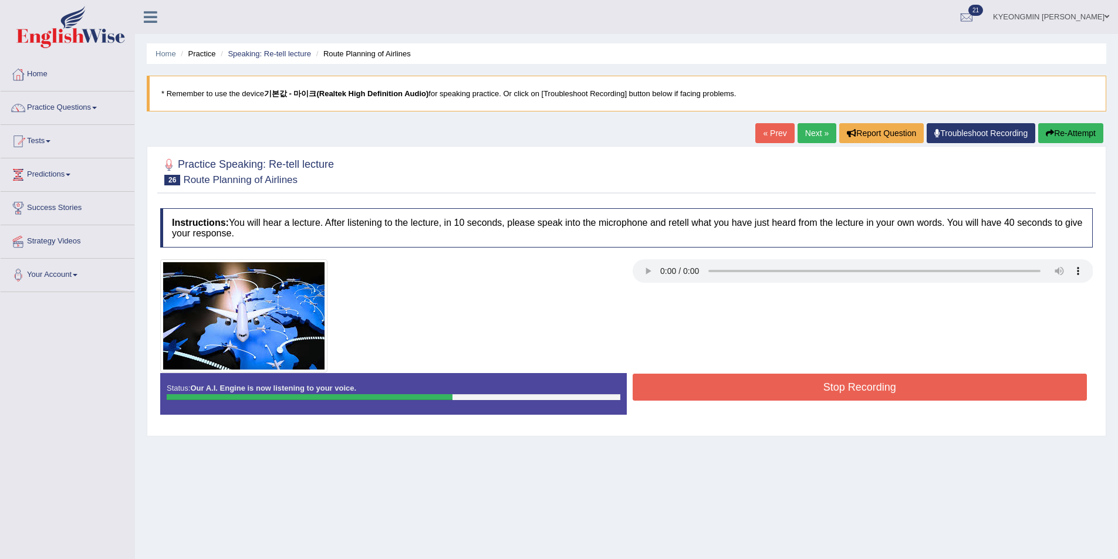
click at [864, 392] on button "Stop Recording" at bounding box center [859, 387] width 455 height 27
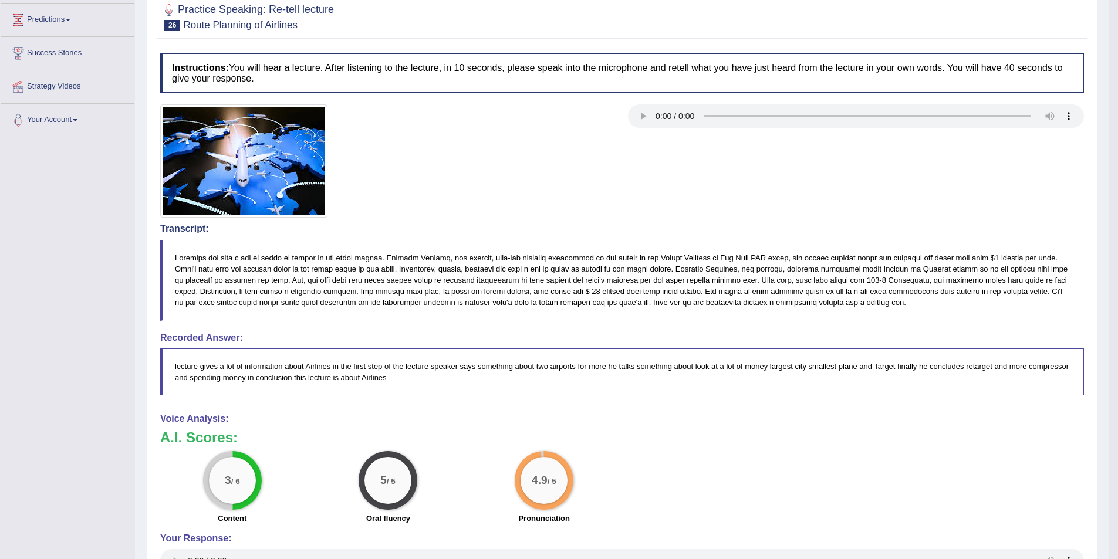
scroll to position [117, 0]
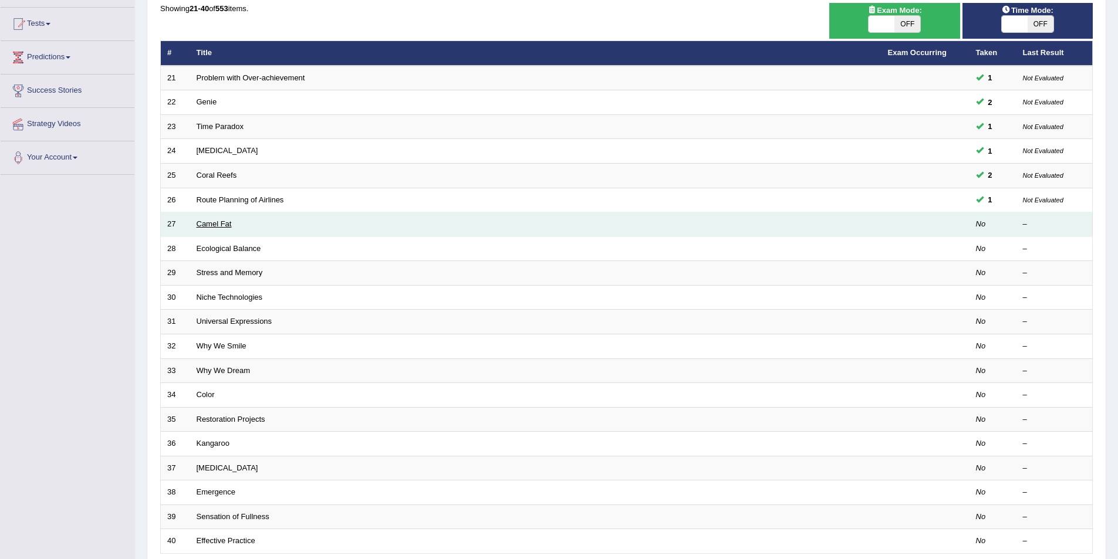
click at [210, 227] on link "Camel Fat" at bounding box center [214, 223] width 35 height 9
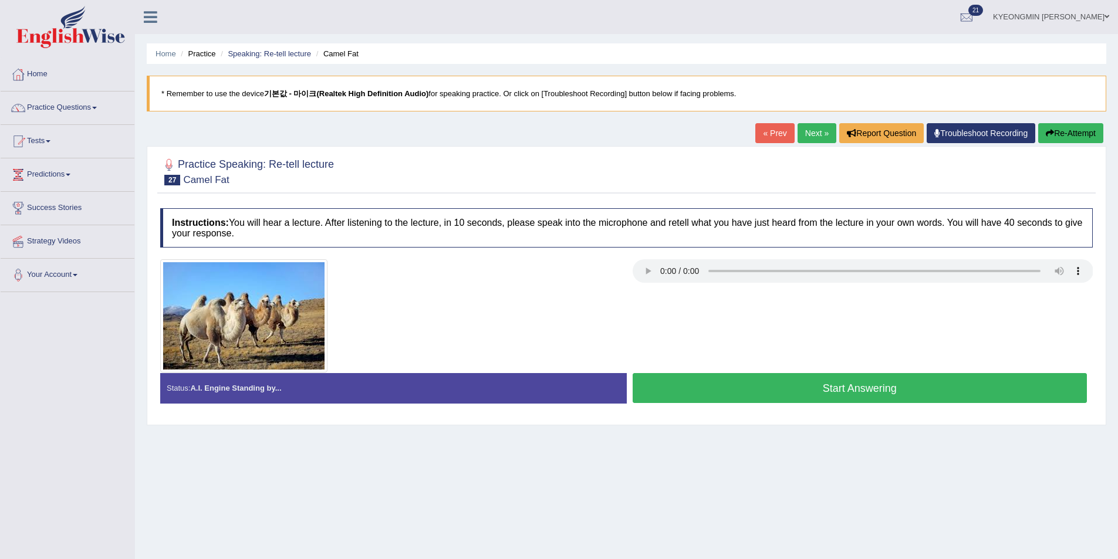
click at [849, 384] on button "Start Answering" at bounding box center [859, 388] width 455 height 30
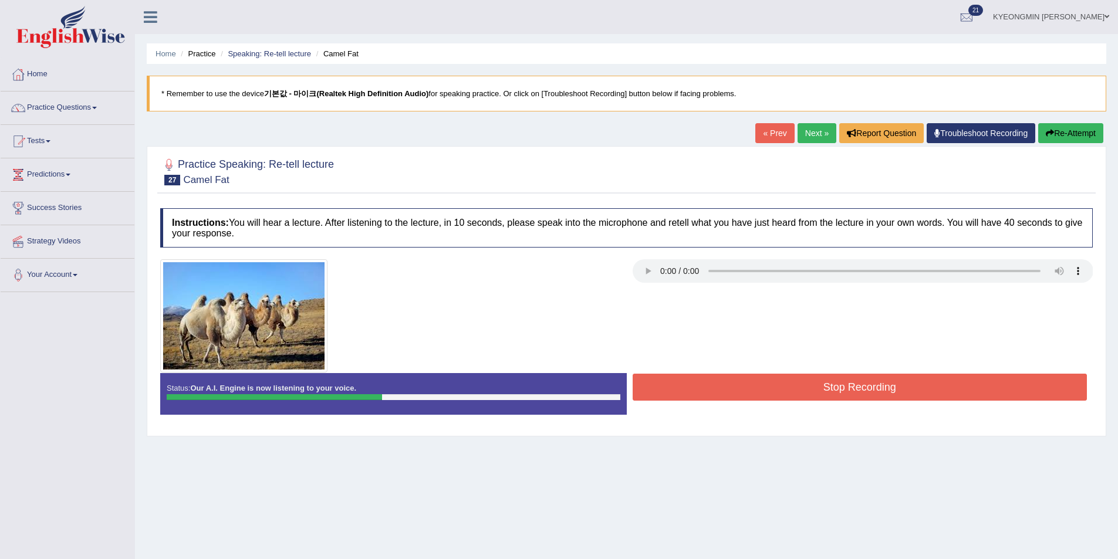
click at [1053, 137] on button "Re-Attempt" at bounding box center [1070, 133] width 65 height 20
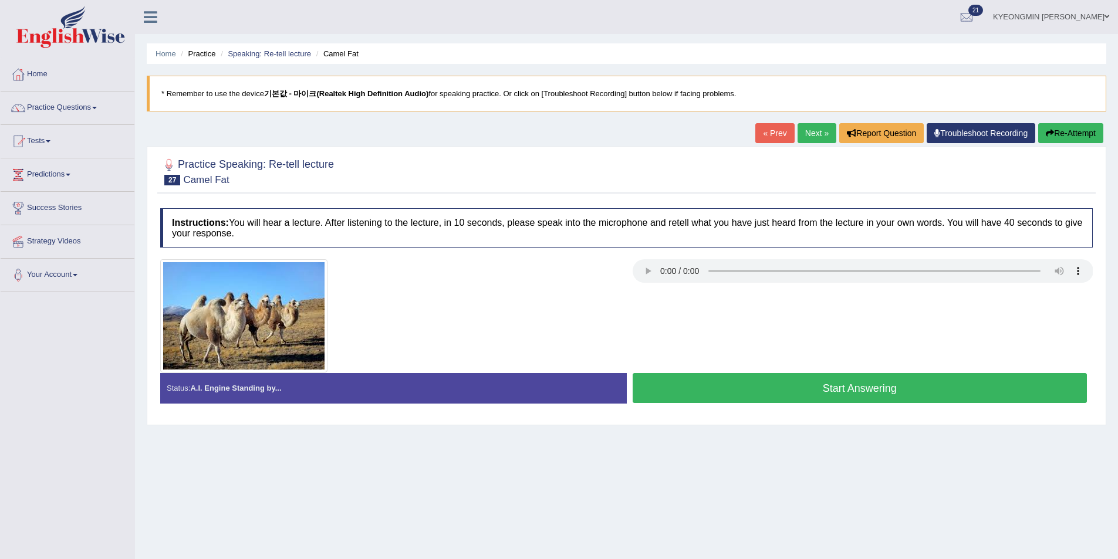
click at [786, 397] on button "Start Answering" at bounding box center [859, 388] width 455 height 30
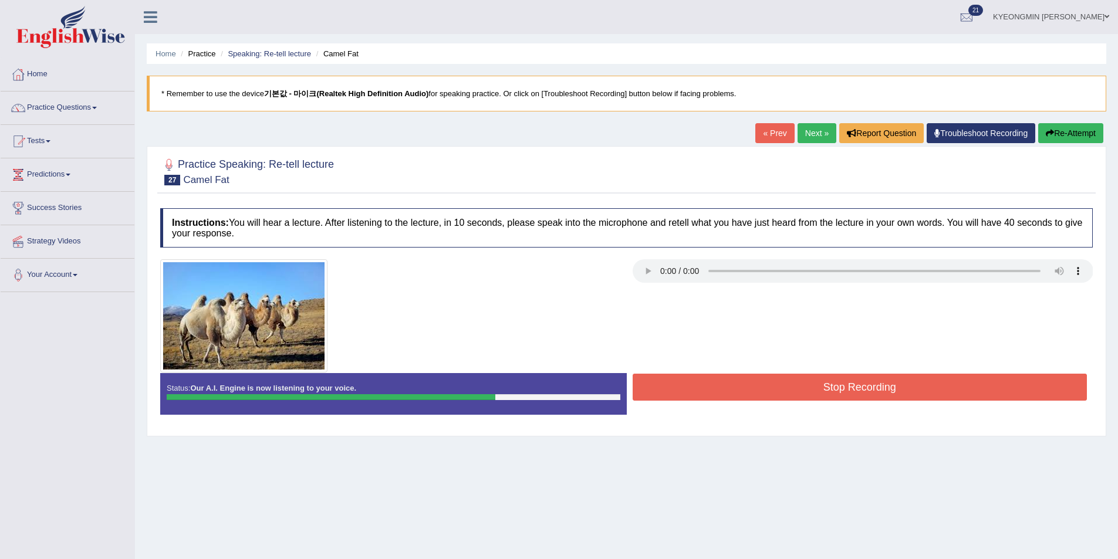
click at [801, 381] on button "Stop Recording" at bounding box center [859, 387] width 455 height 27
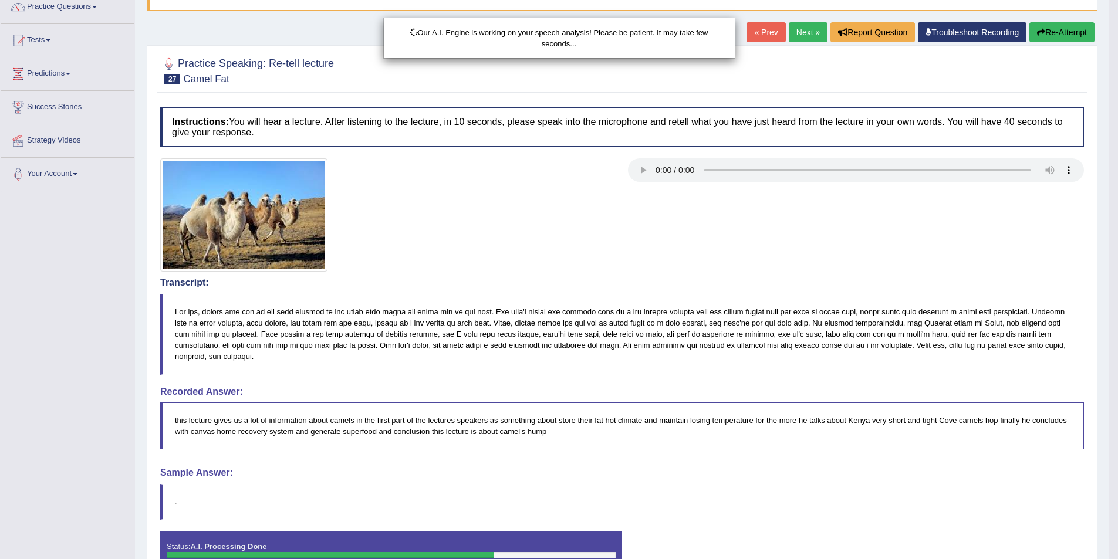
scroll to position [117, 0]
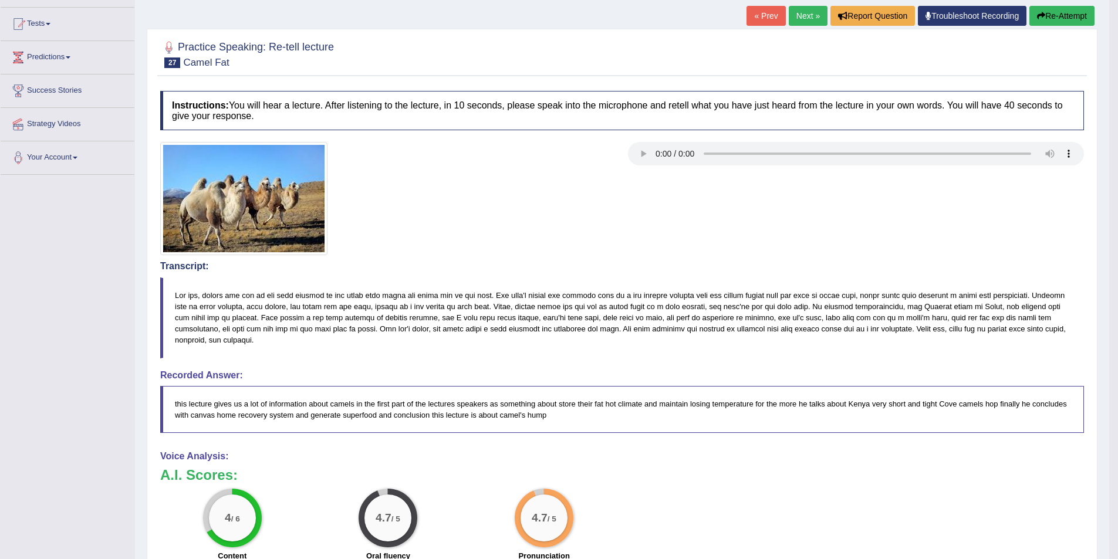
click at [1055, 18] on button "Re-Attempt" at bounding box center [1061, 16] width 65 height 20
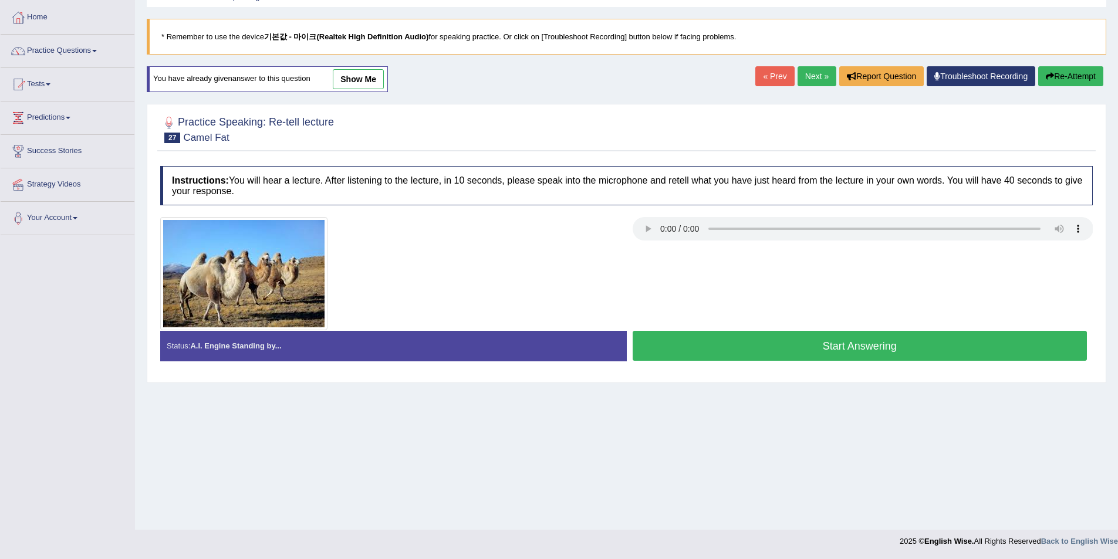
click at [694, 346] on button "Start Answering" at bounding box center [859, 346] width 455 height 30
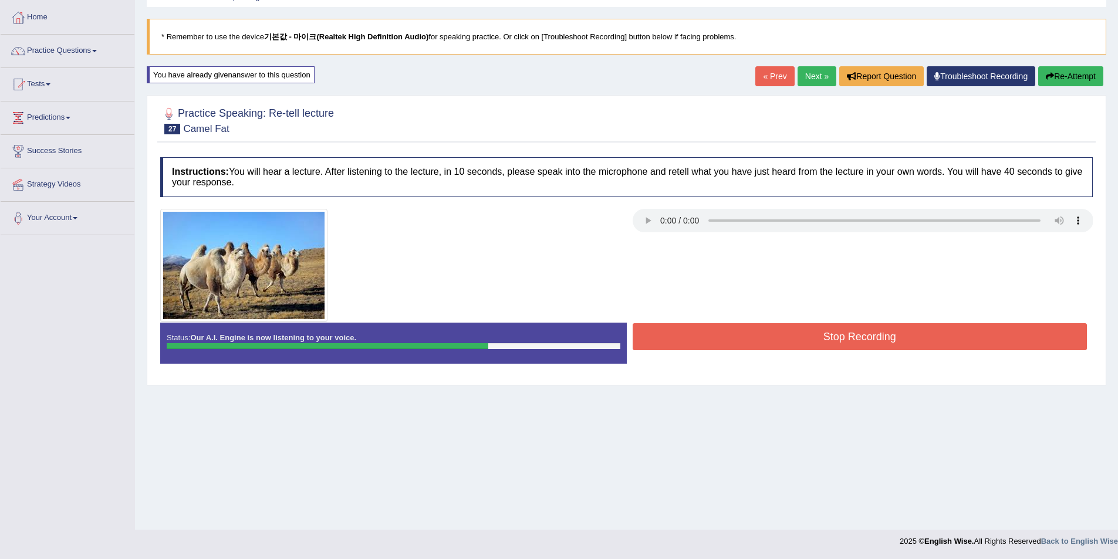
click at [710, 336] on button "Stop Recording" at bounding box center [859, 336] width 455 height 27
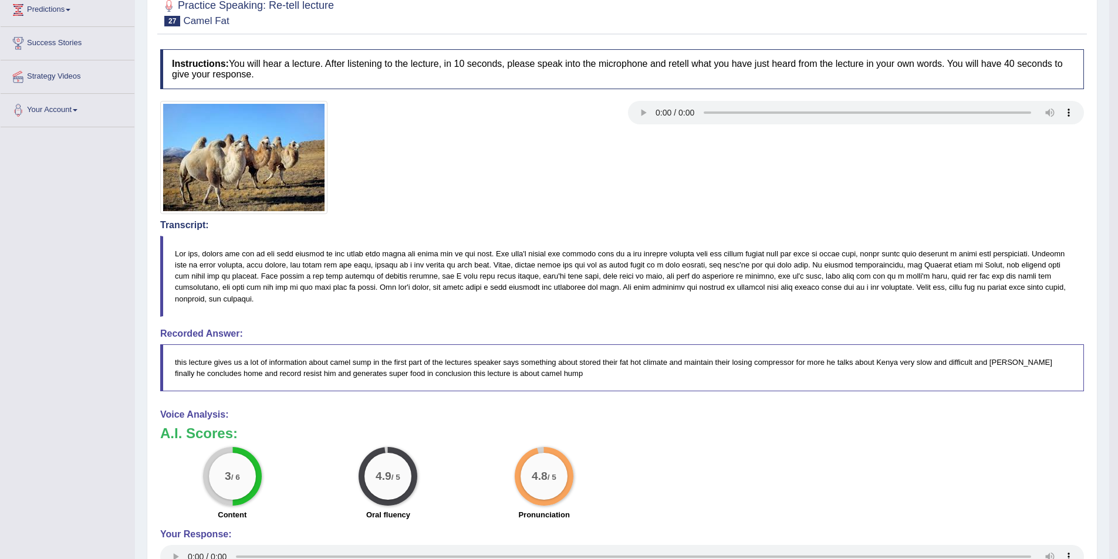
scroll to position [63, 0]
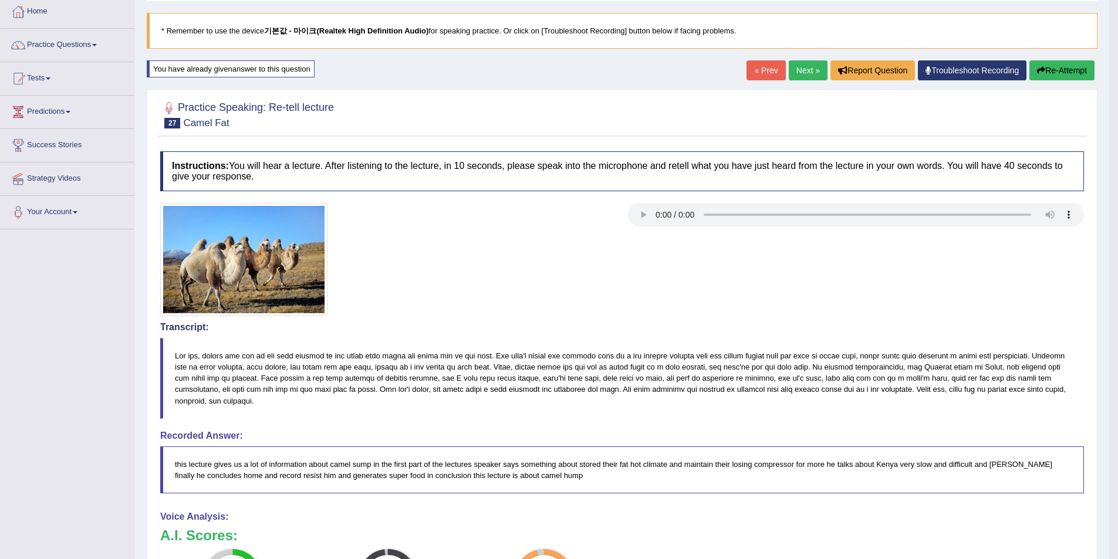
click at [1083, 77] on button "Re-Attempt" at bounding box center [1061, 70] width 65 height 20
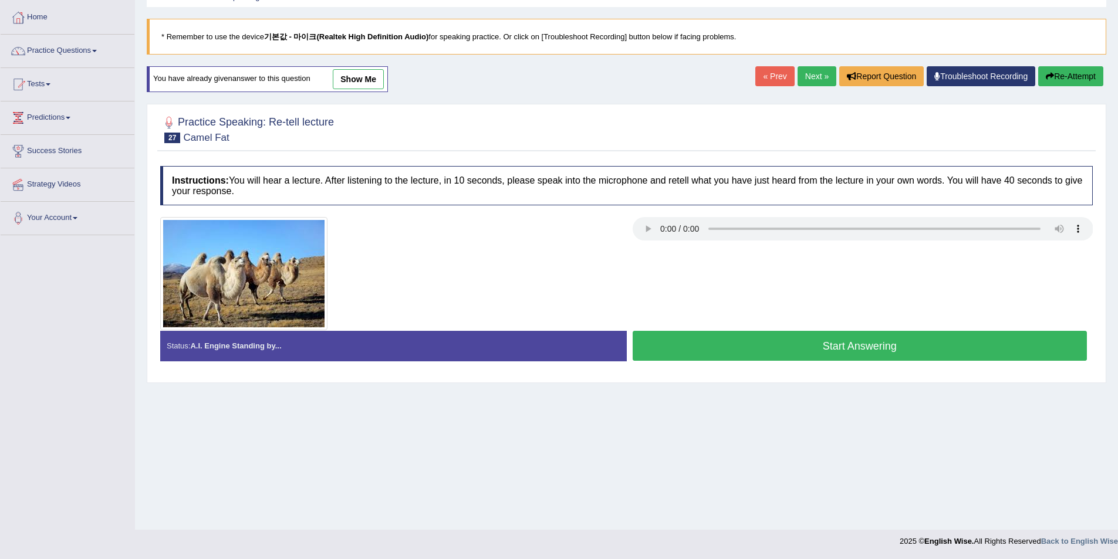
click at [707, 337] on button "Start Answering" at bounding box center [859, 346] width 455 height 30
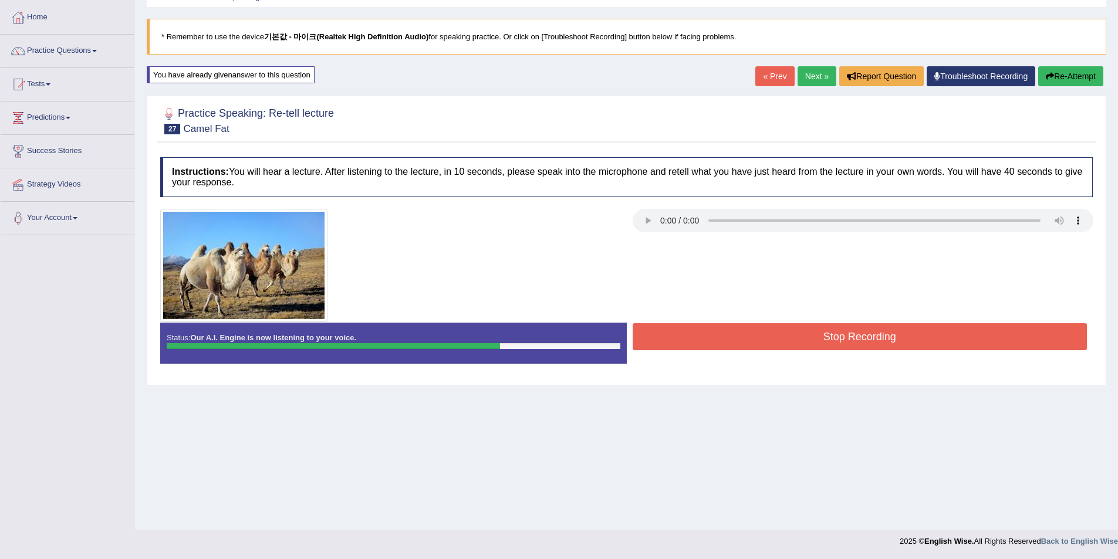
click at [757, 334] on button "Stop Recording" at bounding box center [859, 336] width 455 height 27
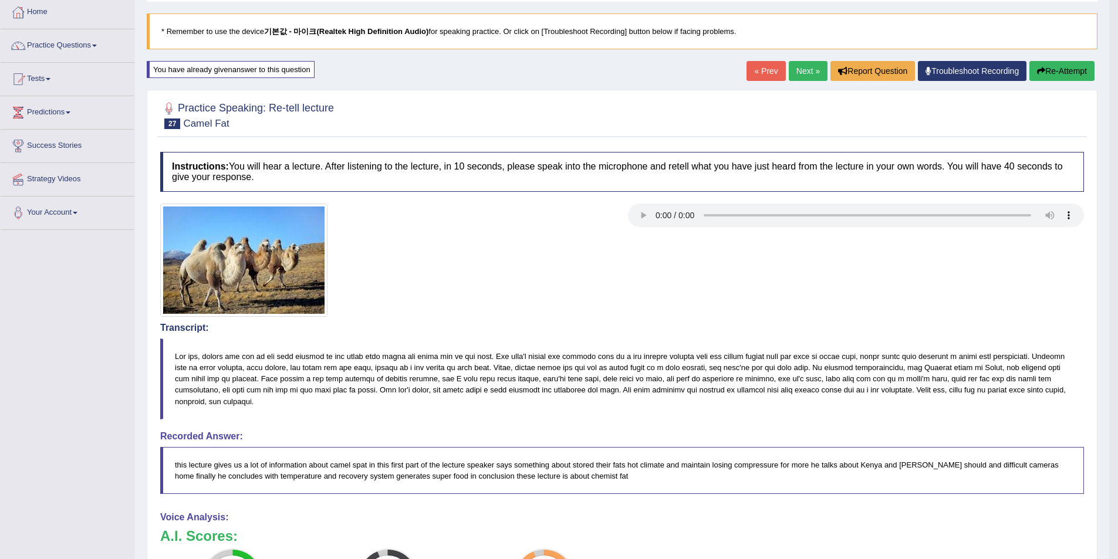
scroll to position [113, 0]
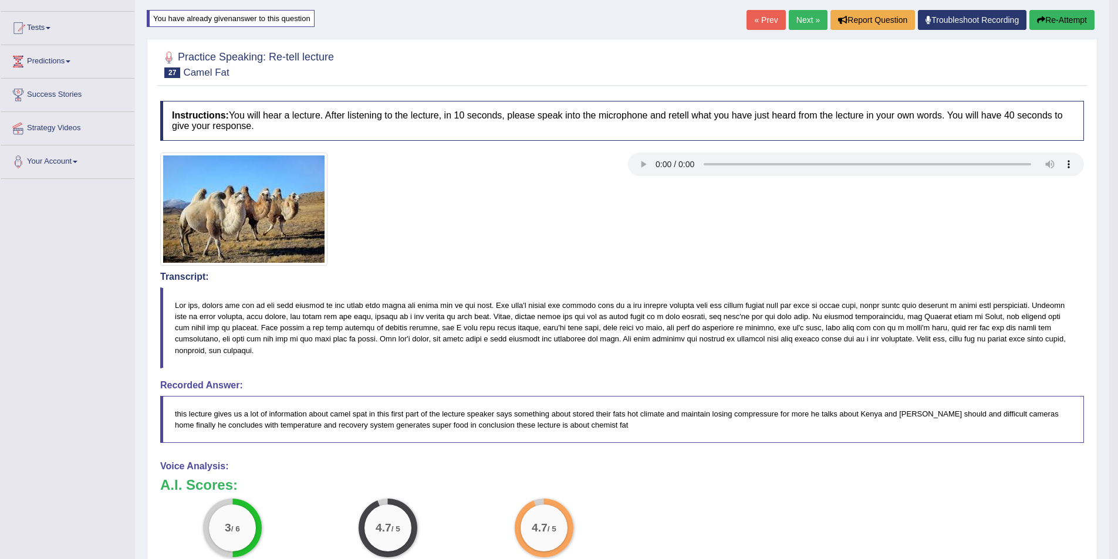
click at [1068, 22] on button "Re-Attempt" at bounding box center [1061, 20] width 65 height 20
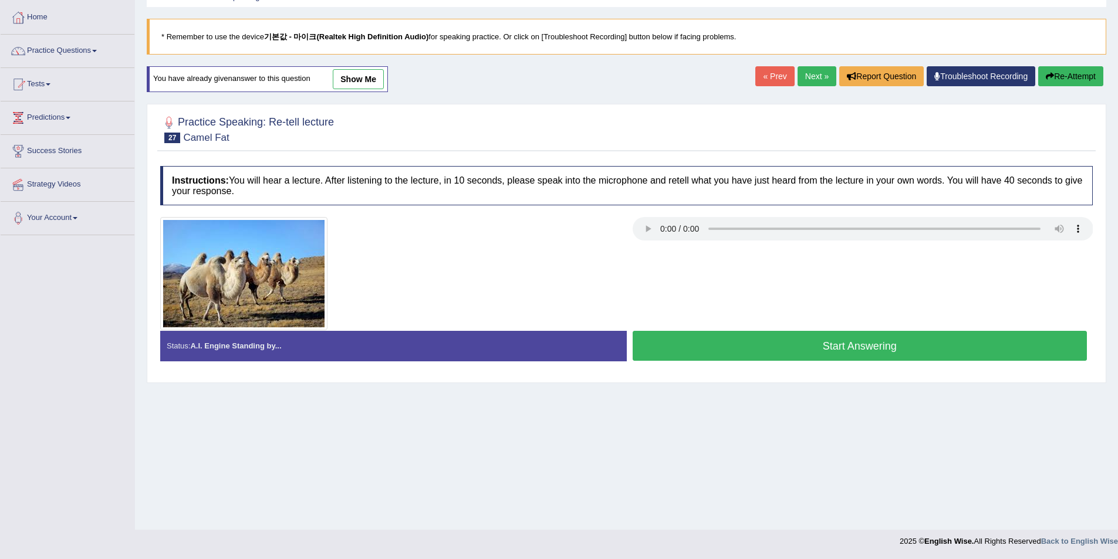
click at [830, 358] on button "Start Answering" at bounding box center [859, 346] width 455 height 30
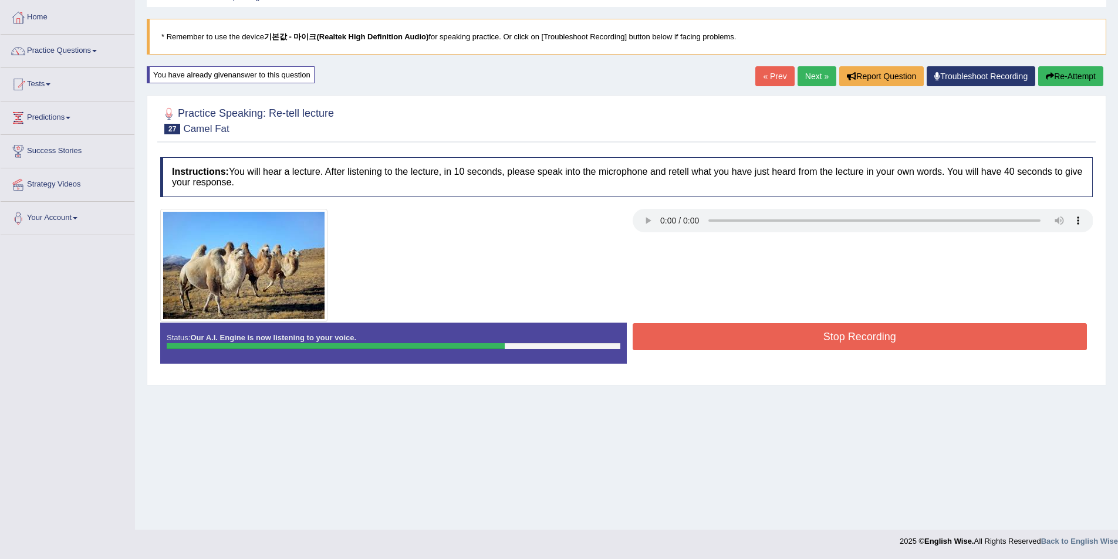
click at [847, 337] on button "Stop Recording" at bounding box center [859, 336] width 455 height 27
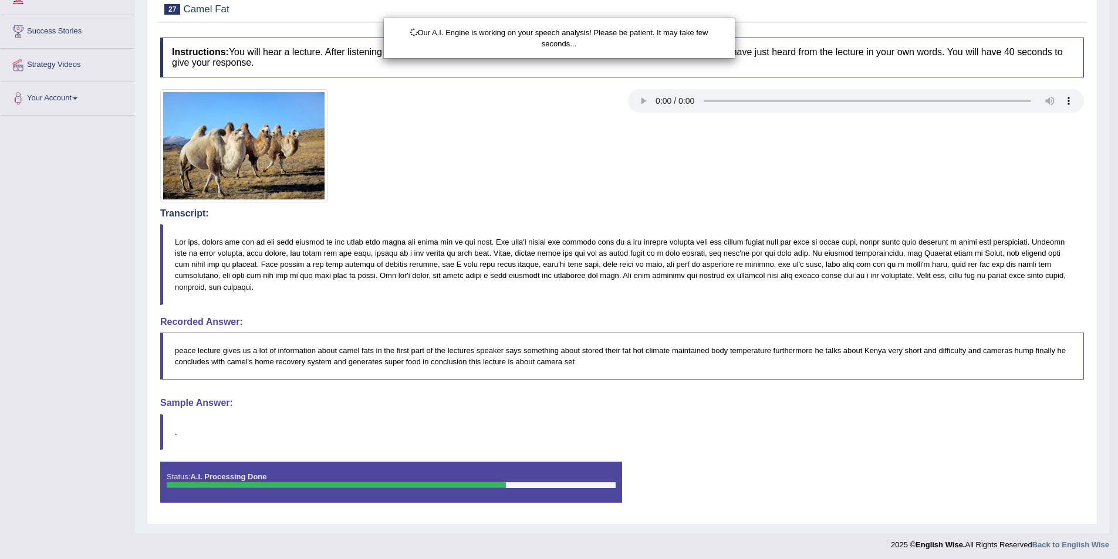
scroll to position [180, 0]
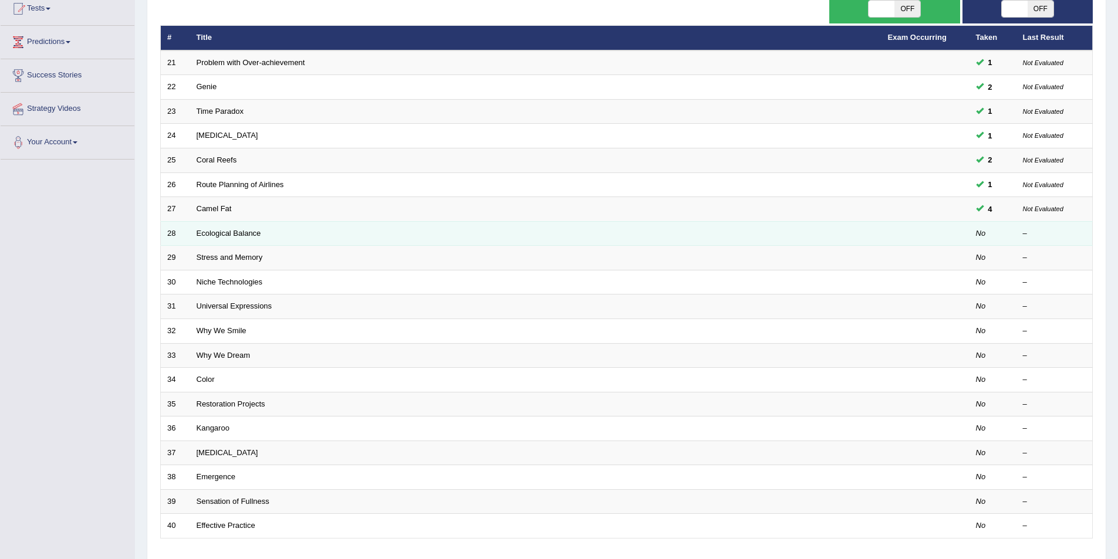
scroll to position [117, 0]
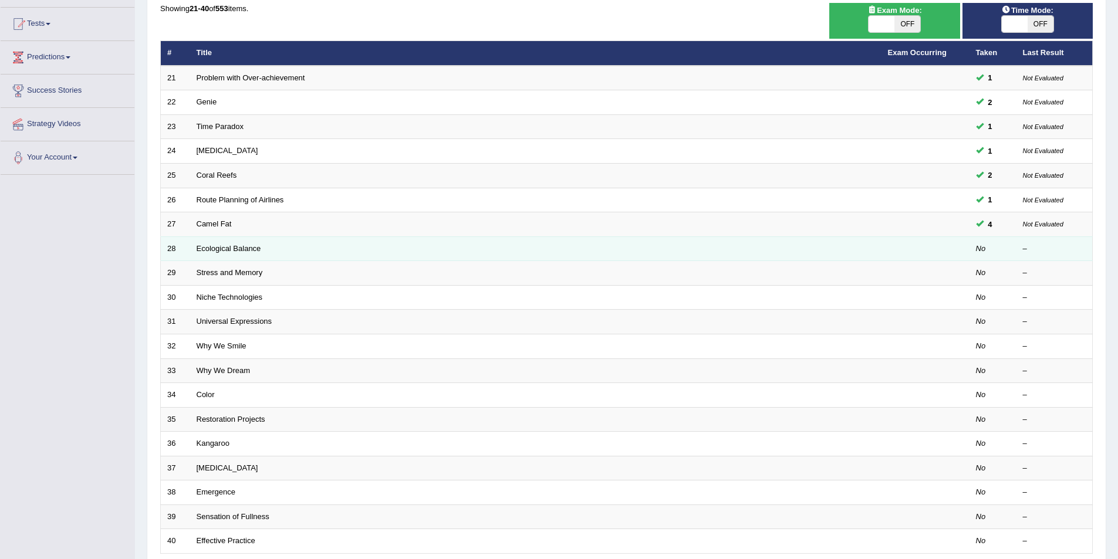
click at [239, 255] on td "Ecological Balance" at bounding box center [535, 248] width 691 height 25
click at [239, 252] on link "Ecological Balance" at bounding box center [229, 248] width 65 height 9
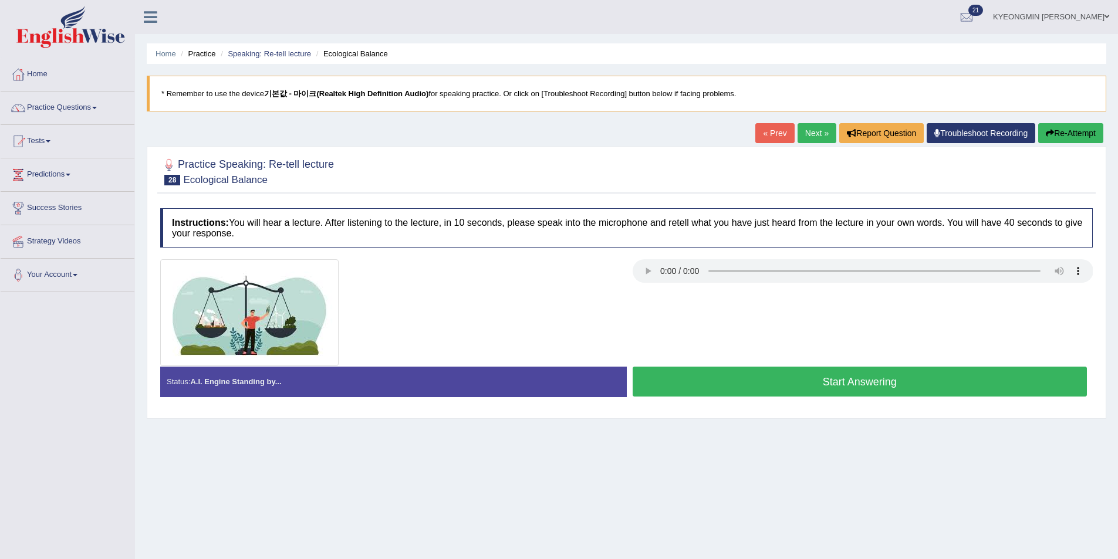
click at [708, 357] on div at bounding box center [626, 312] width 944 height 107
click at [708, 385] on button "Start Answering" at bounding box center [859, 382] width 455 height 30
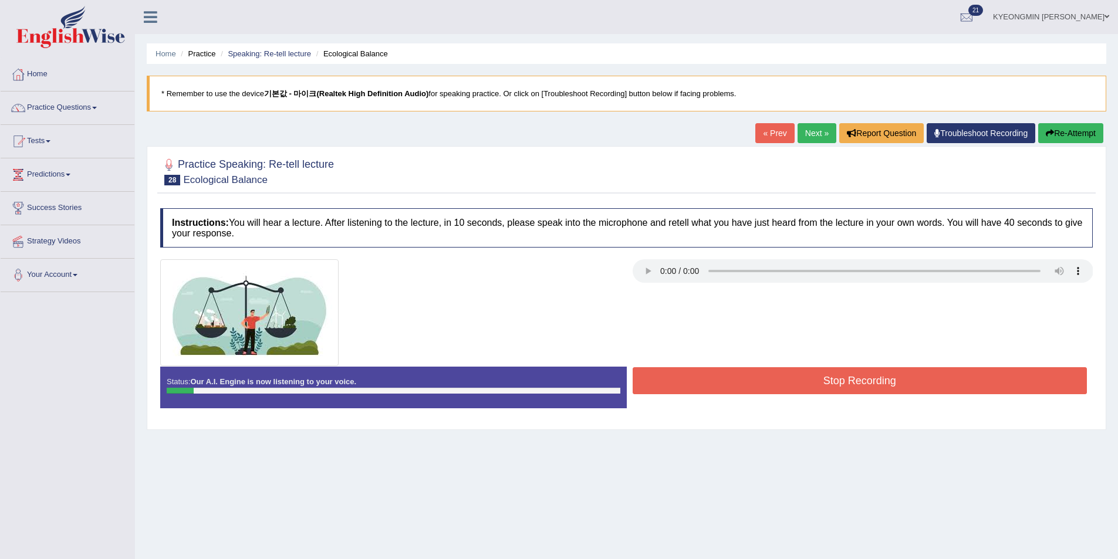
click at [1082, 143] on button "Re-Attempt" at bounding box center [1070, 133] width 65 height 20
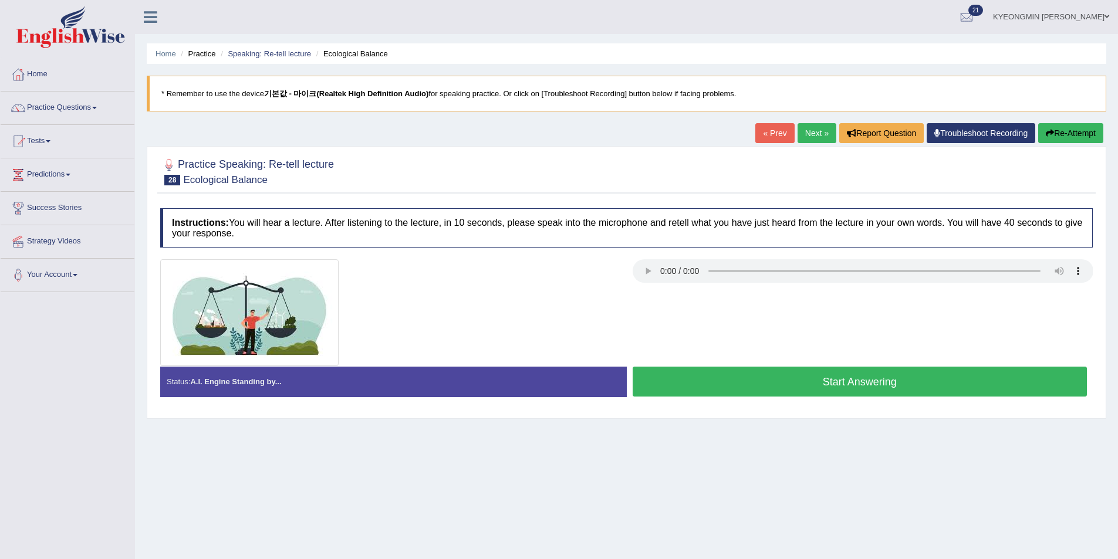
click at [851, 378] on button "Start Answering" at bounding box center [859, 382] width 455 height 30
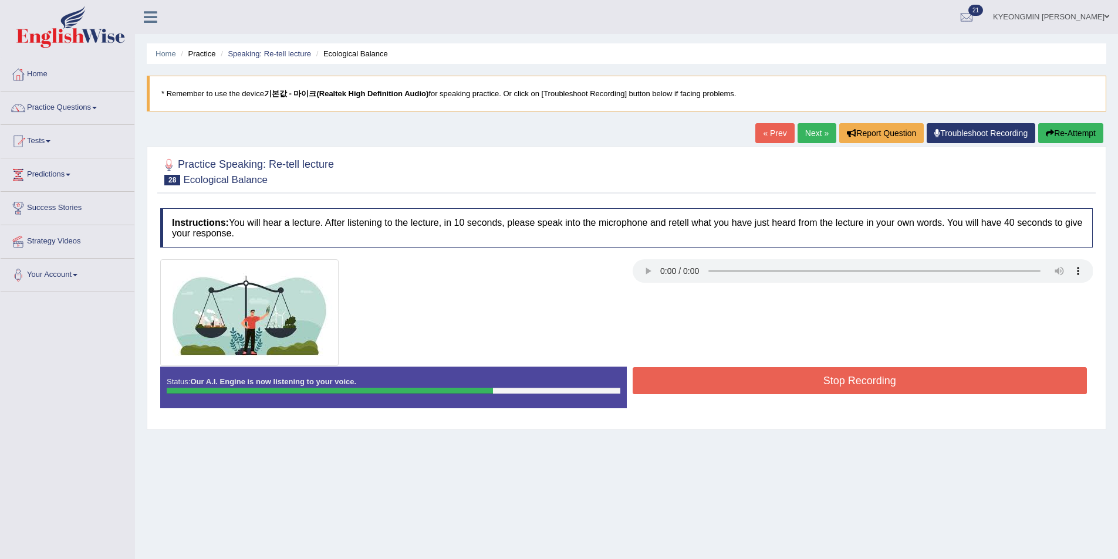
click at [848, 378] on button "Stop Recording" at bounding box center [859, 380] width 455 height 27
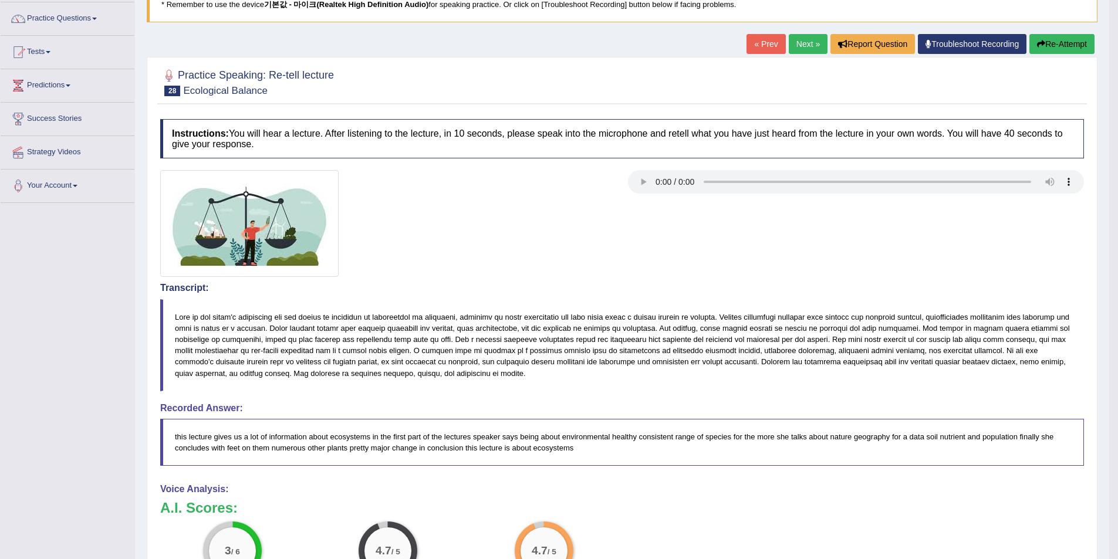
scroll to position [59, 0]
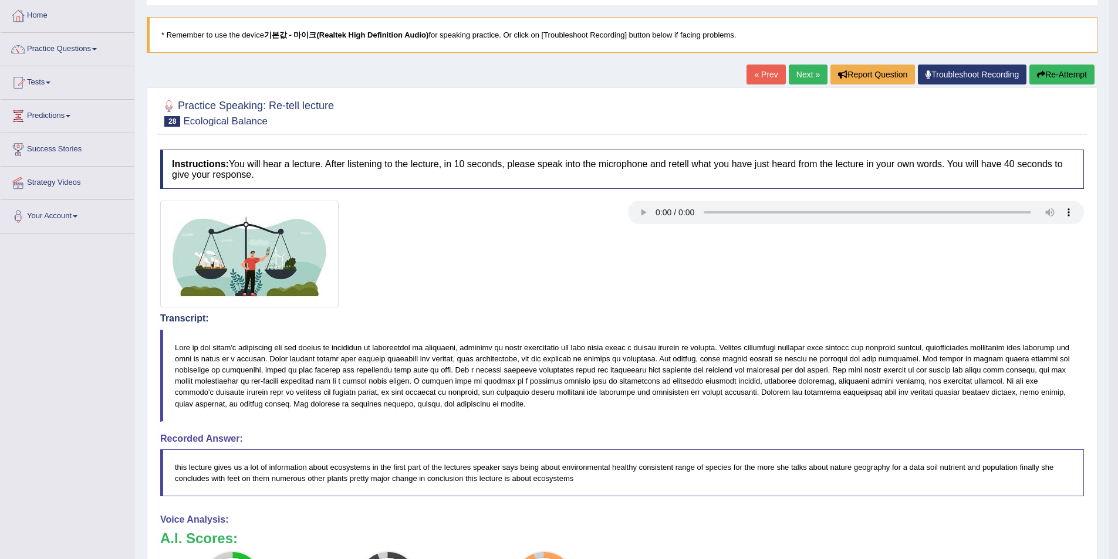
click at [1038, 79] on button "Re-Attempt" at bounding box center [1061, 75] width 65 height 20
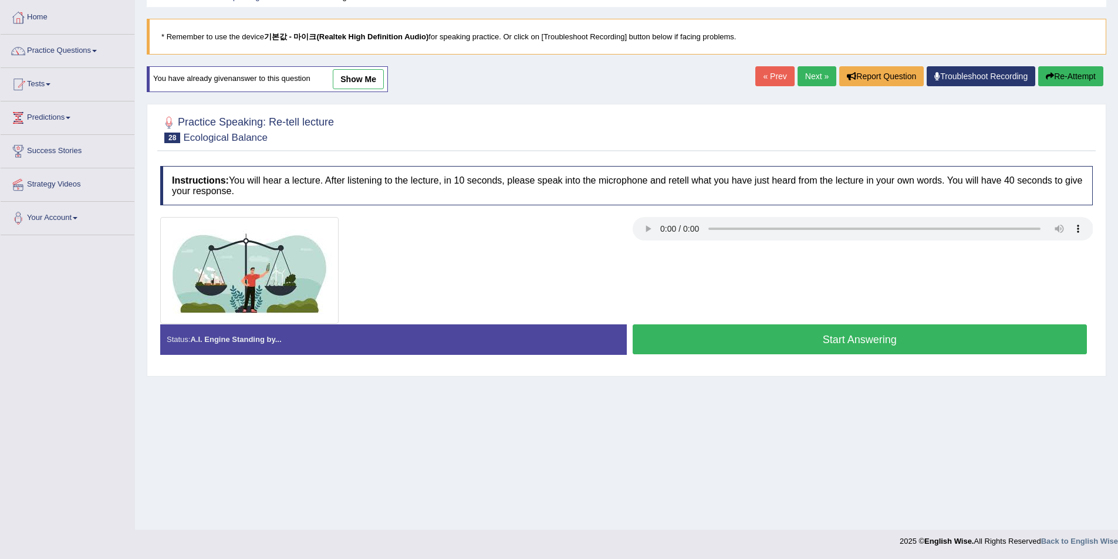
click at [762, 331] on button "Start Answering" at bounding box center [859, 339] width 455 height 30
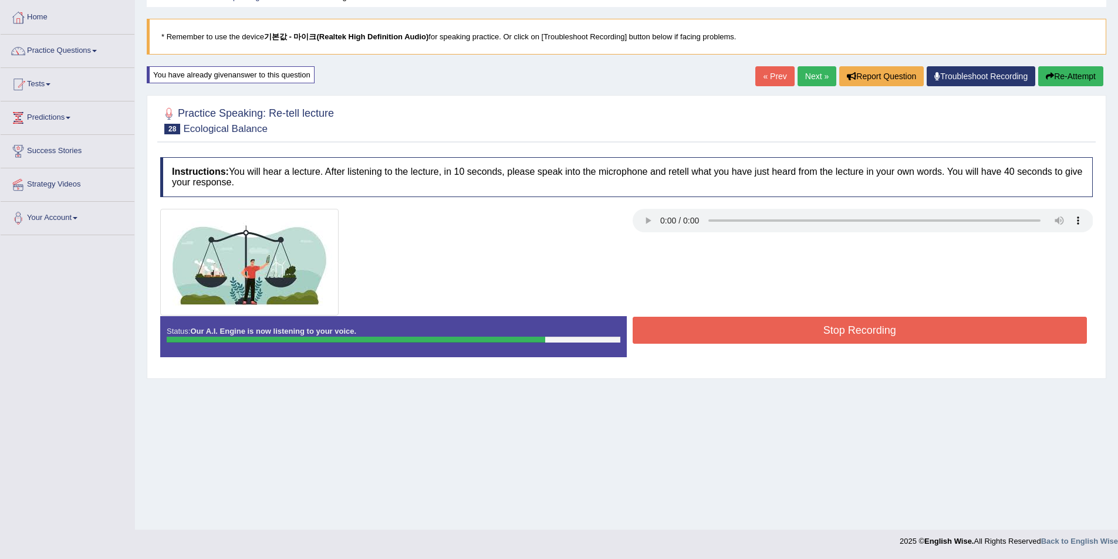
click at [768, 324] on button "Stop Recording" at bounding box center [859, 330] width 455 height 27
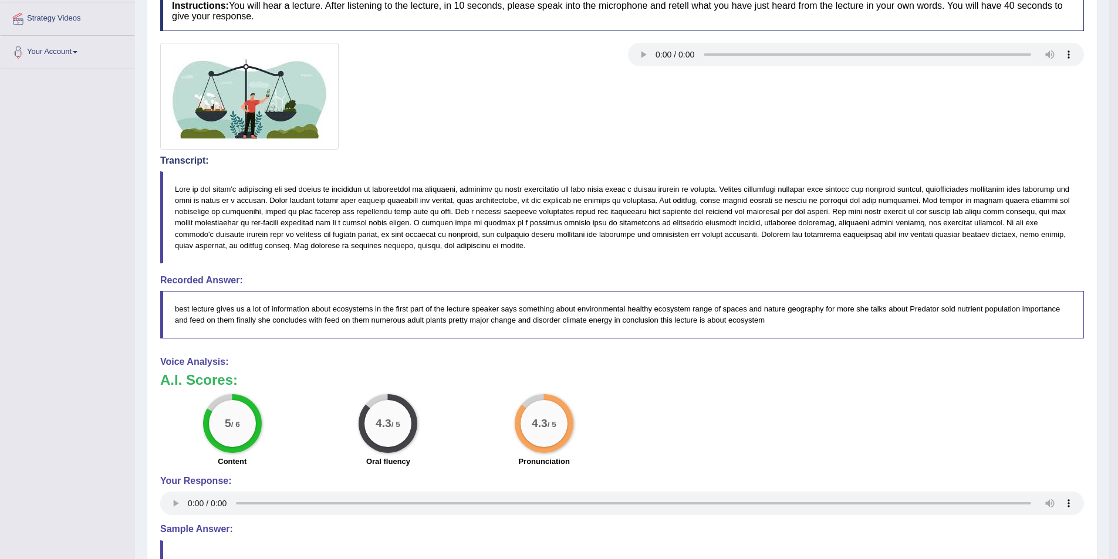
scroll to position [244, 0]
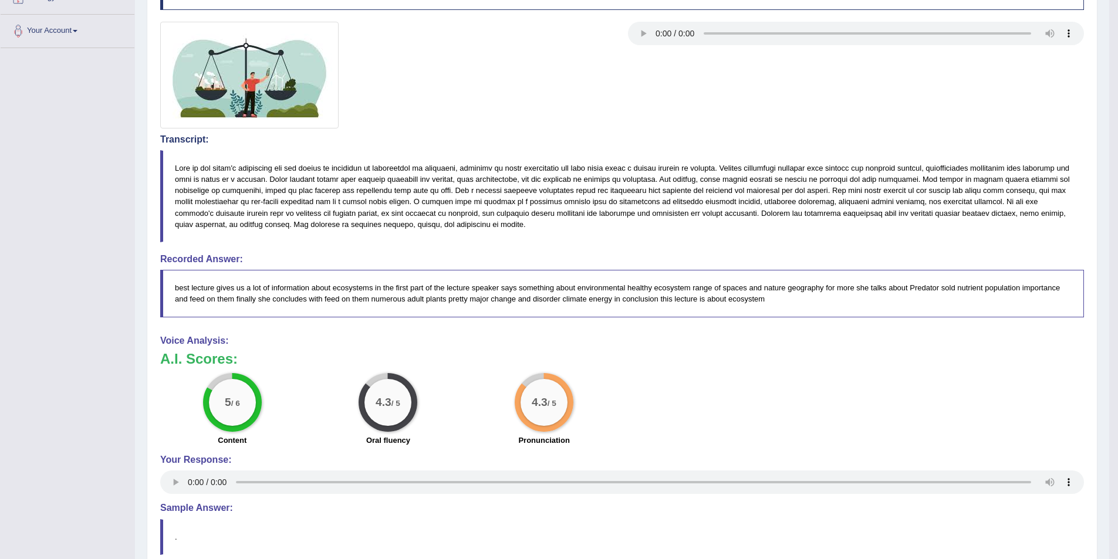
drag, startPoint x: 336, startPoint y: 412, endPoint x: 323, endPoint y: 458, distance: 48.1
click at [323, 458] on div "Voice Analysis: A.I. Scores: 5 / 6 Content 4.3 / 5 Oral fluency 4.3 / 5 Pronunc…" at bounding box center [621, 417] width 923 height 162
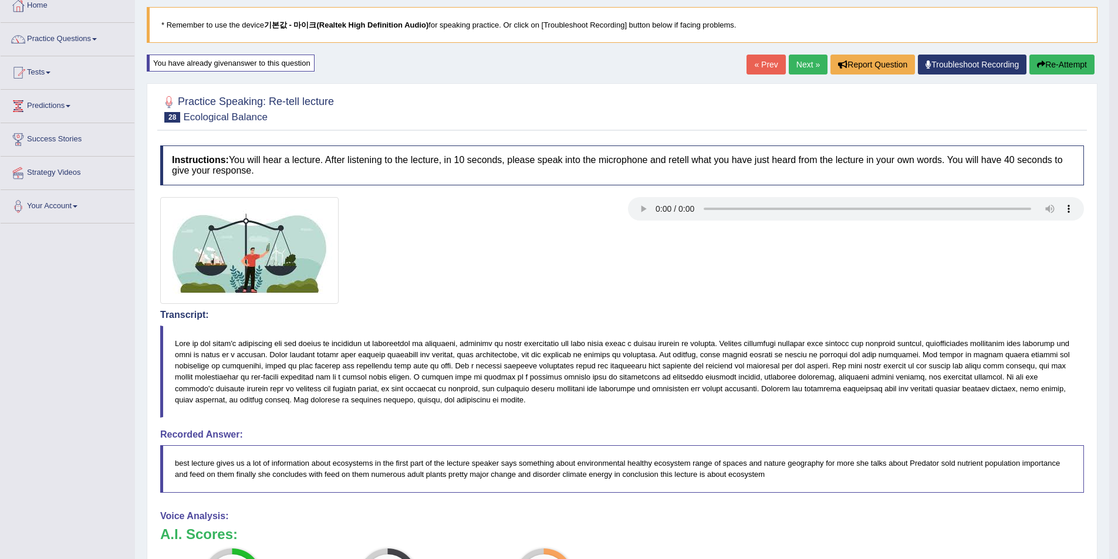
scroll to position [68, 0]
click at [1071, 66] on button "Re-Attempt" at bounding box center [1061, 65] width 65 height 20
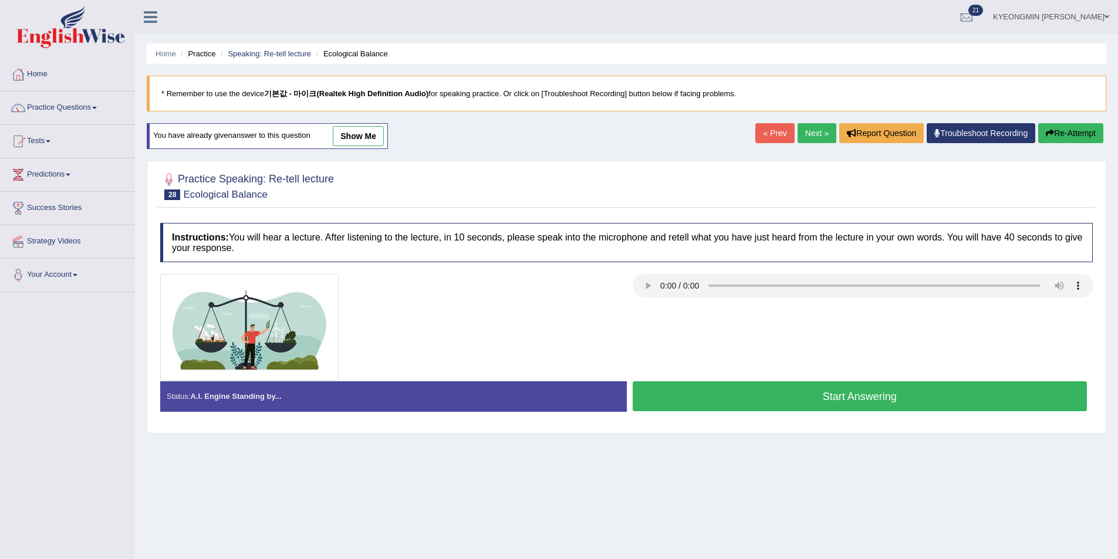
scroll to position [57, 0]
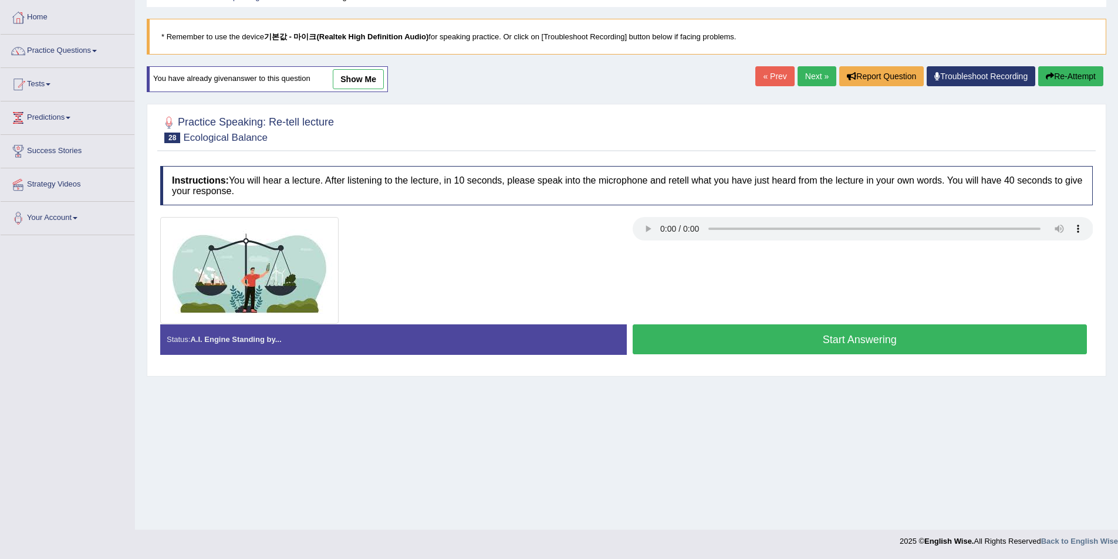
click at [832, 354] on button "Start Answering" at bounding box center [859, 339] width 455 height 30
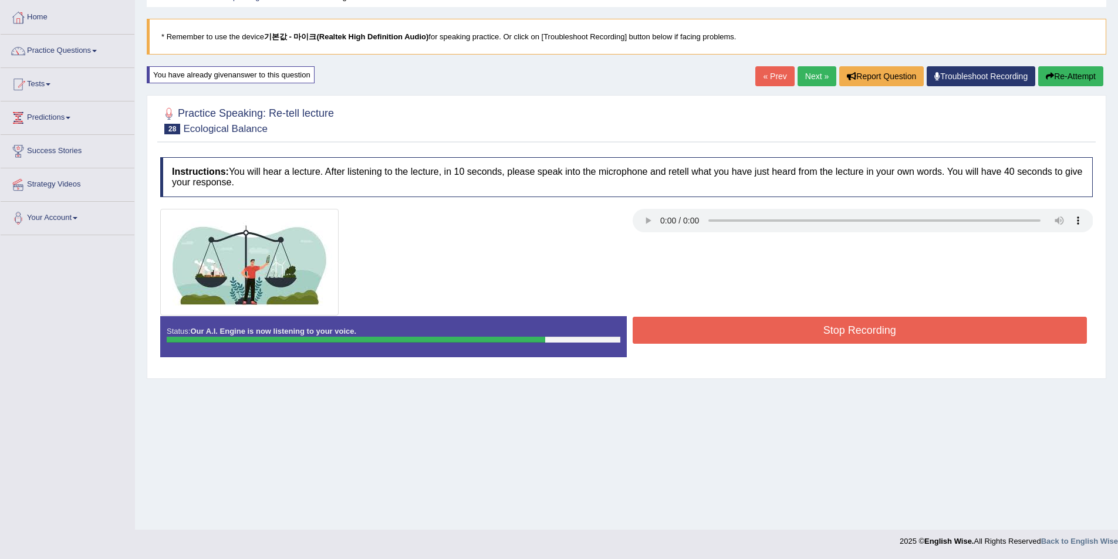
click at [850, 323] on button "Stop Recording" at bounding box center [859, 330] width 455 height 27
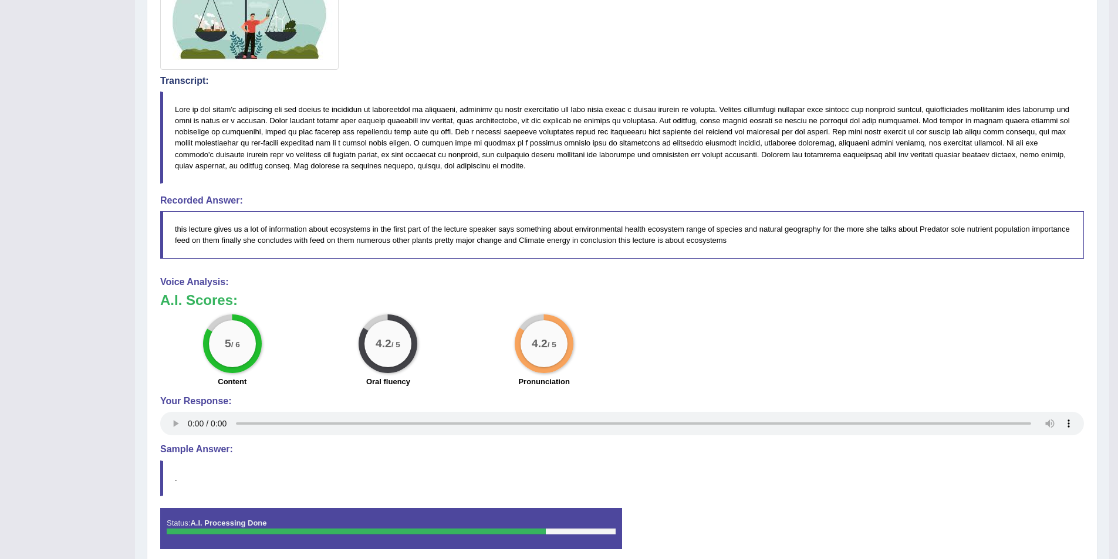
scroll to position [68, 0]
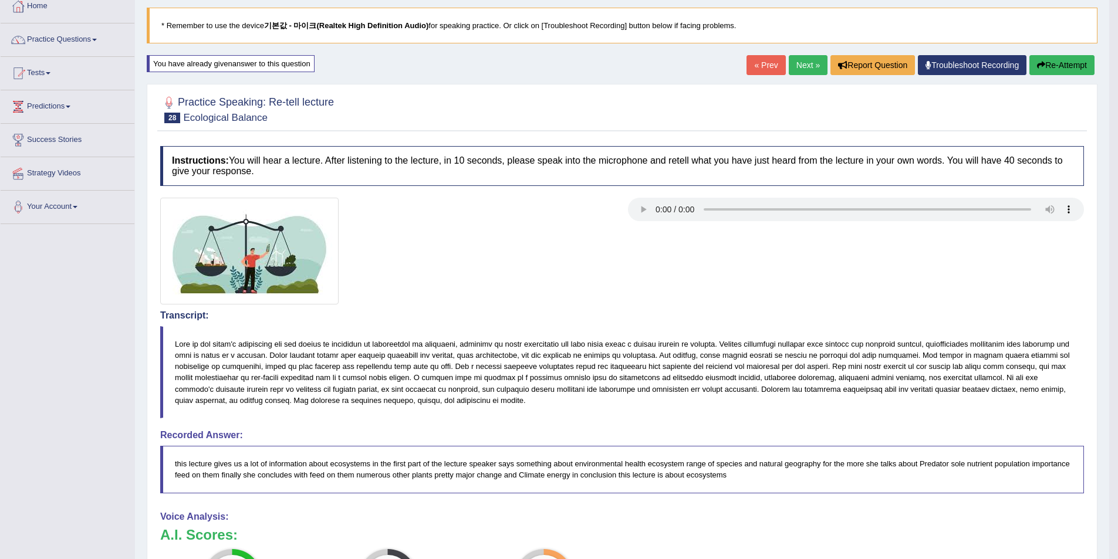
click at [1055, 66] on button "Re-Attempt" at bounding box center [1061, 65] width 65 height 20
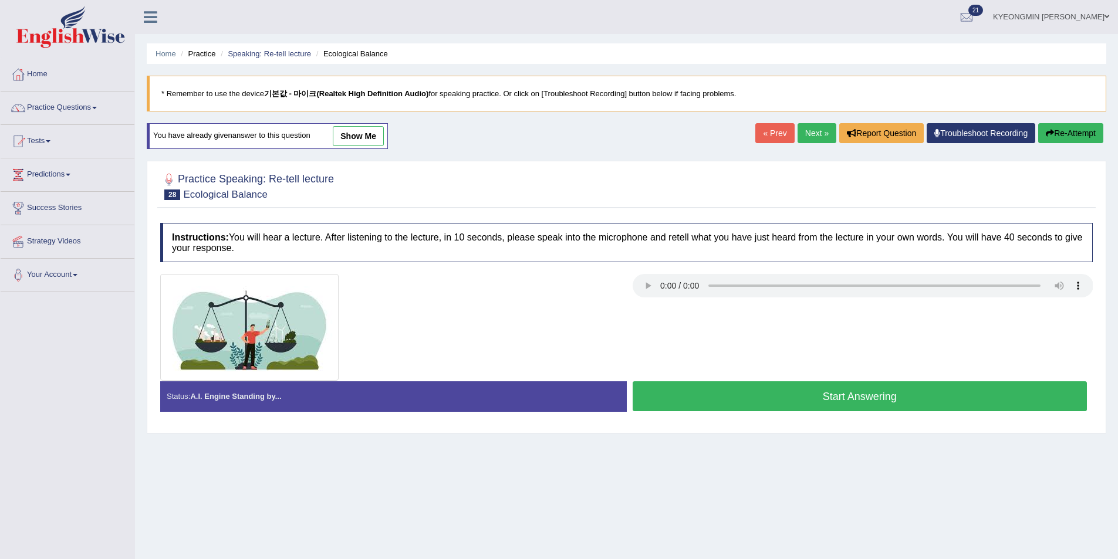
scroll to position [57, 0]
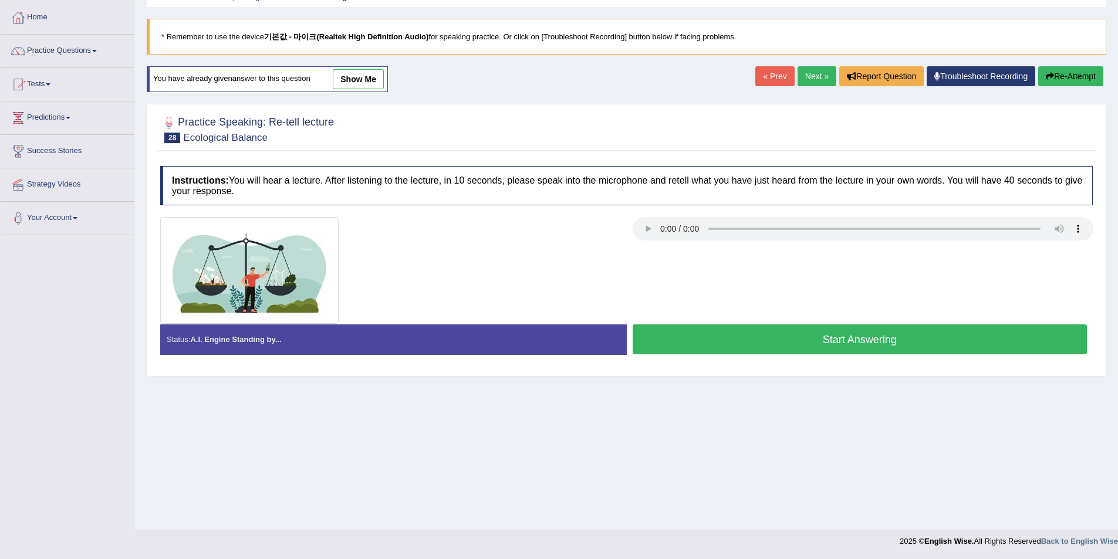
click at [817, 347] on button "Start Answering" at bounding box center [859, 339] width 455 height 30
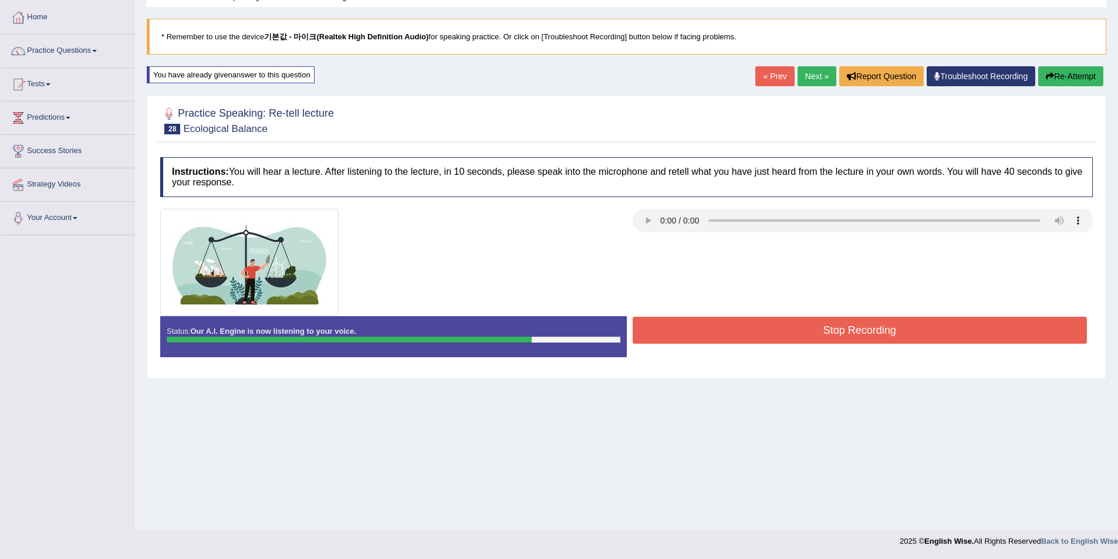
click at [814, 328] on button "Stop Recording" at bounding box center [859, 330] width 455 height 27
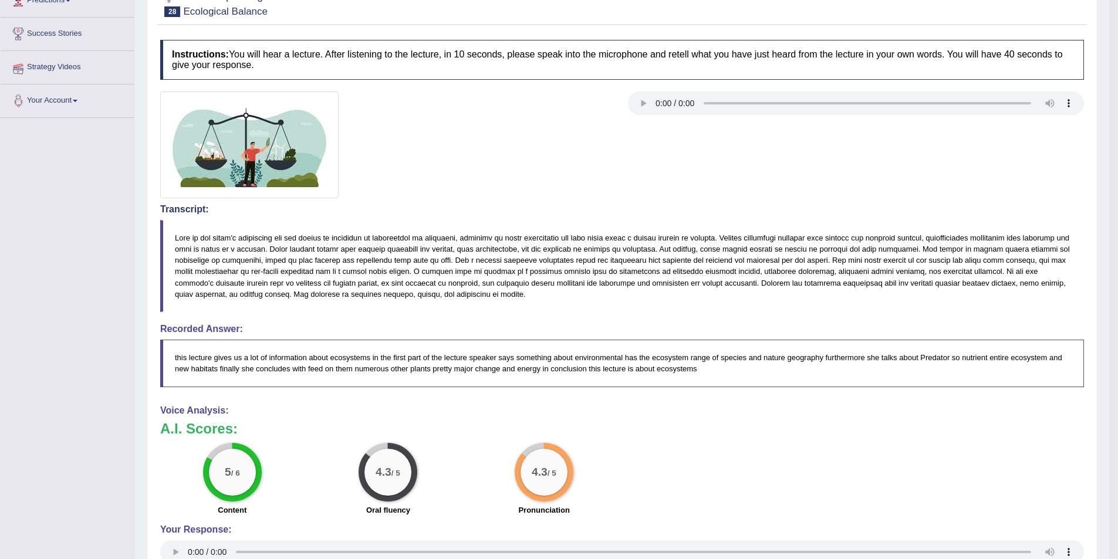
scroll to position [0, 0]
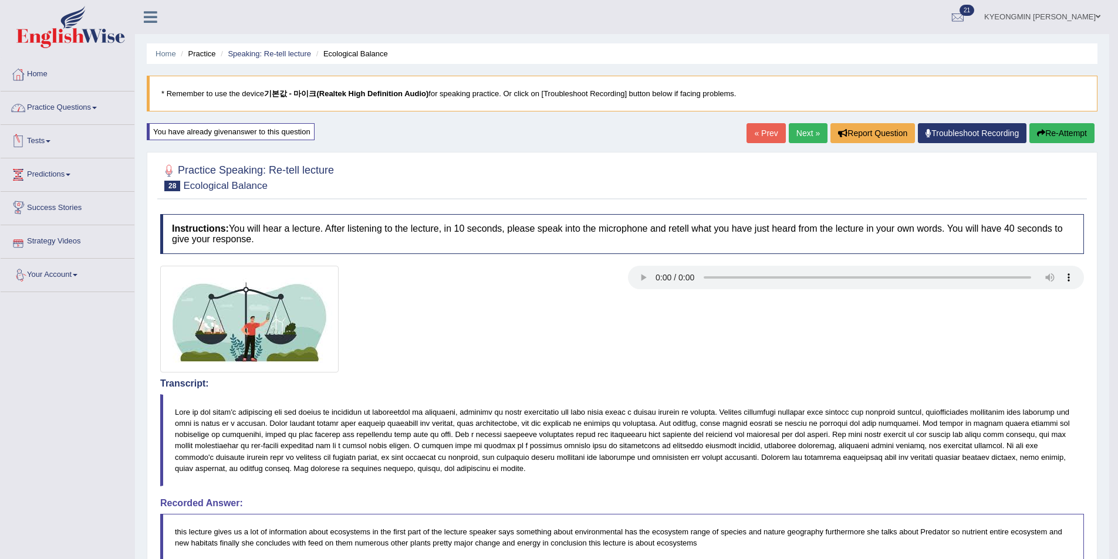
click at [67, 109] on link "Practice Questions" at bounding box center [68, 106] width 134 height 29
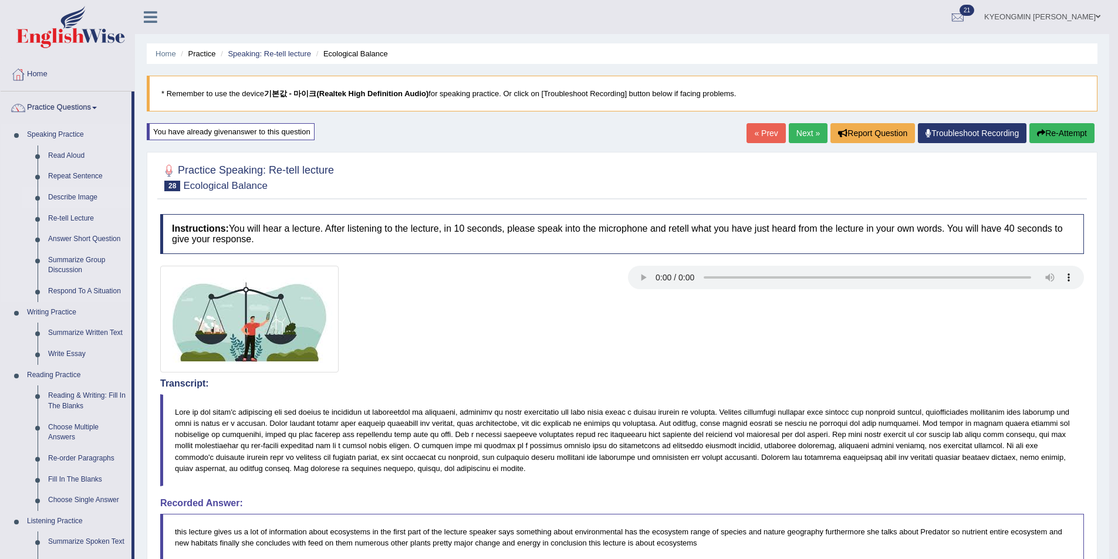
click at [83, 199] on link "Describe Image" at bounding box center [87, 197] width 89 height 21
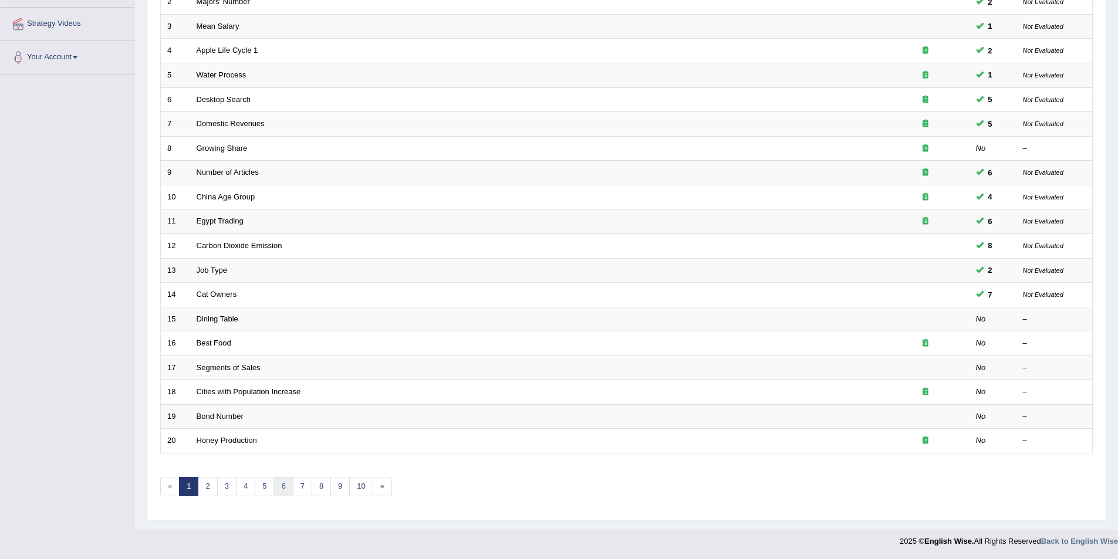
click at [274, 493] on link "6" at bounding box center [282, 486] width 19 height 19
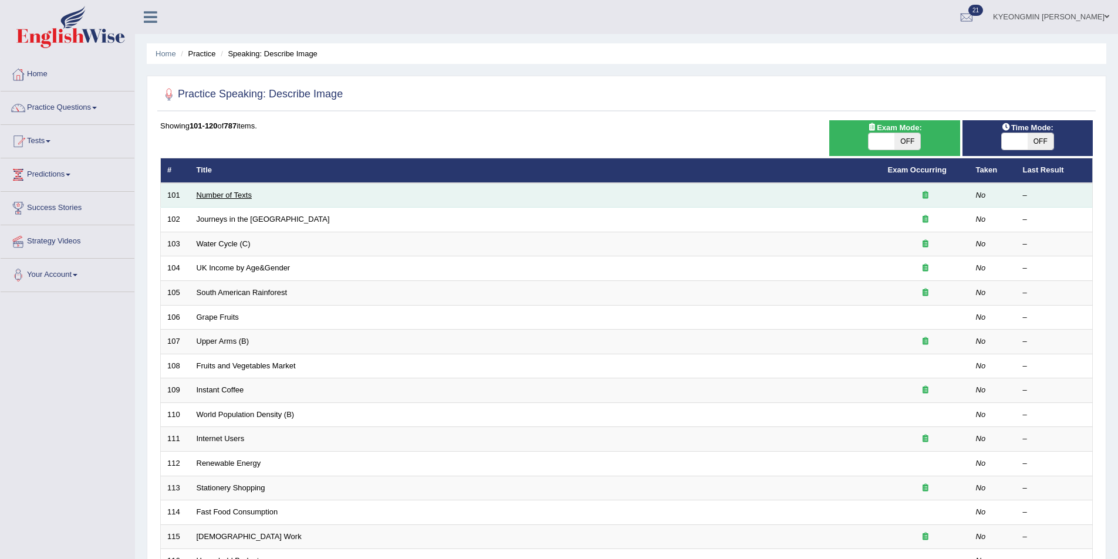
click at [210, 197] on link "Number of Texts" at bounding box center [224, 195] width 55 height 9
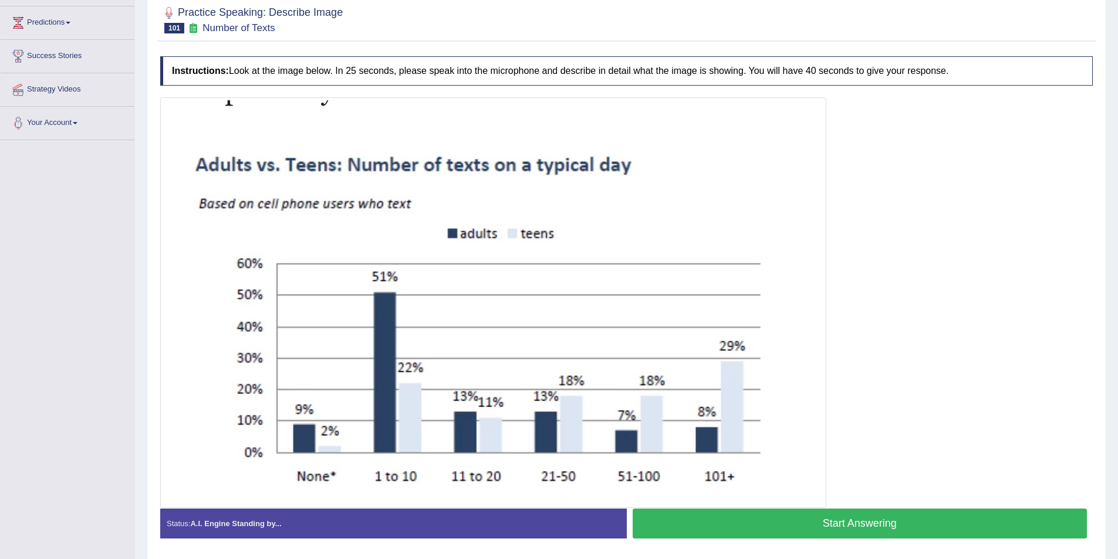
scroll to position [191, 0]
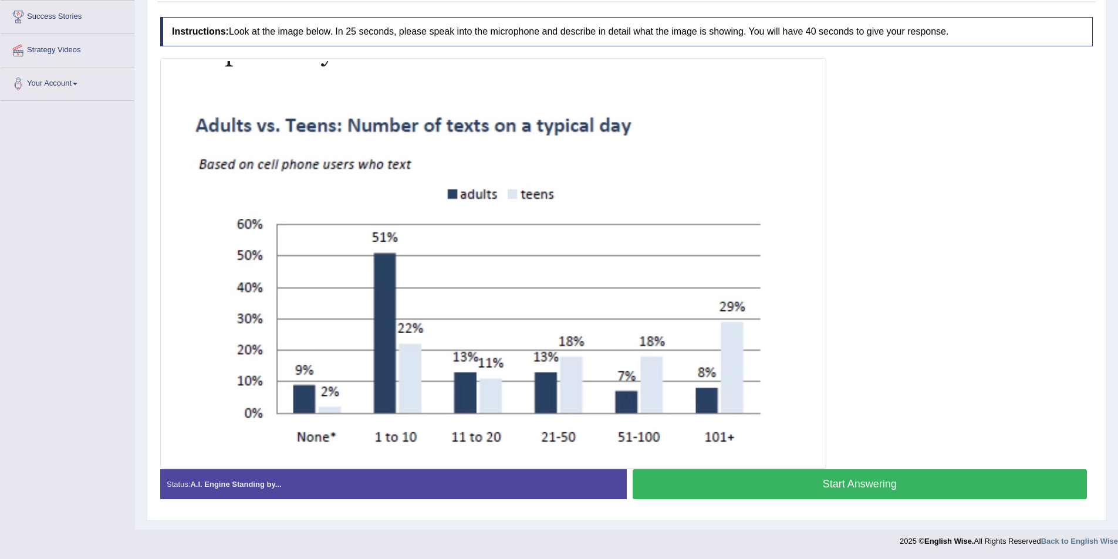
click at [720, 482] on button "Start Answering" at bounding box center [859, 484] width 455 height 30
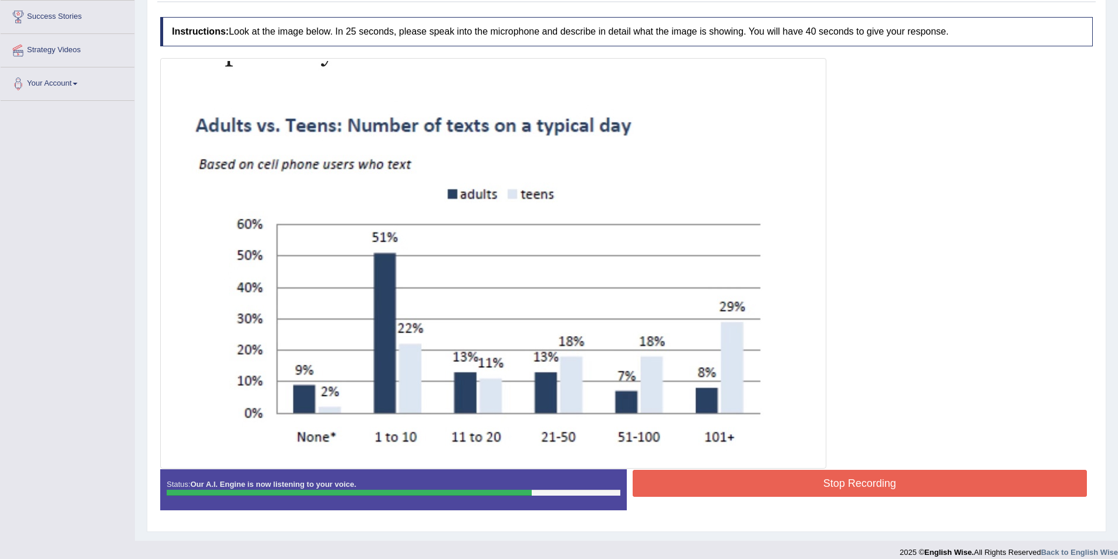
click at [709, 473] on button "Stop Recording" at bounding box center [859, 483] width 455 height 27
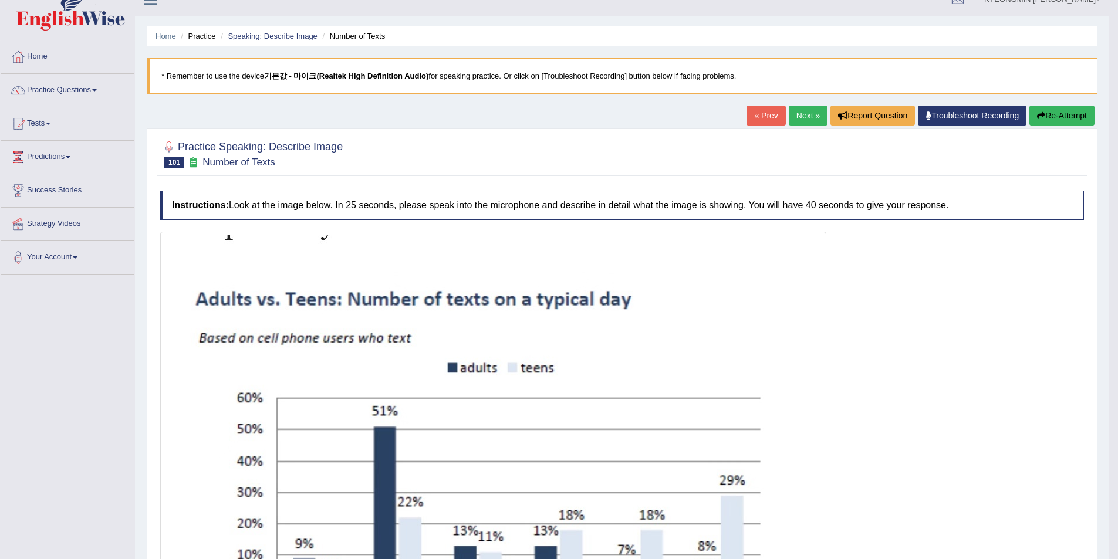
scroll to position [0, 0]
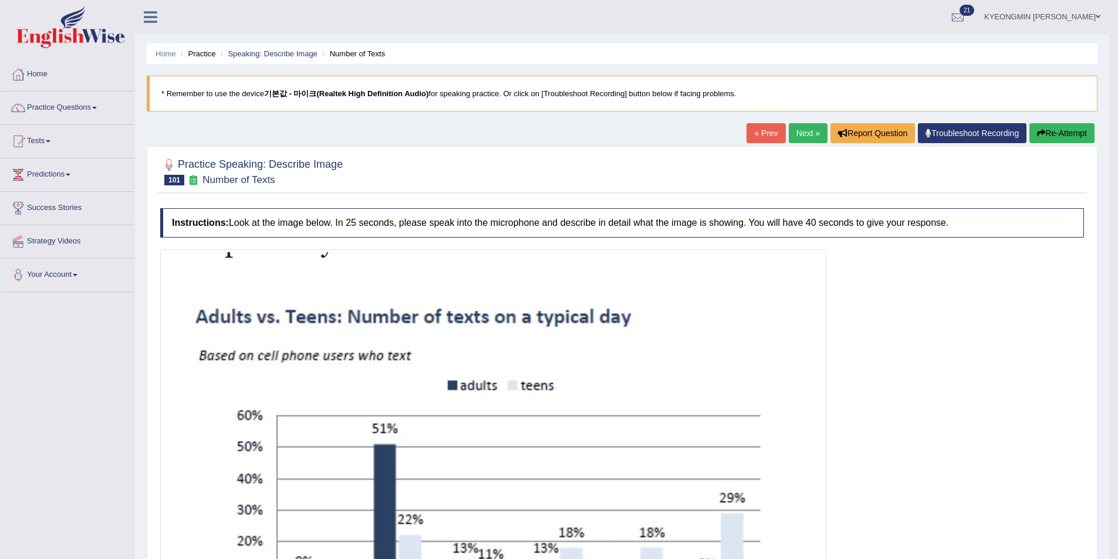
click at [1043, 130] on button "Re-Attempt" at bounding box center [1061, 133] width 65 height 20
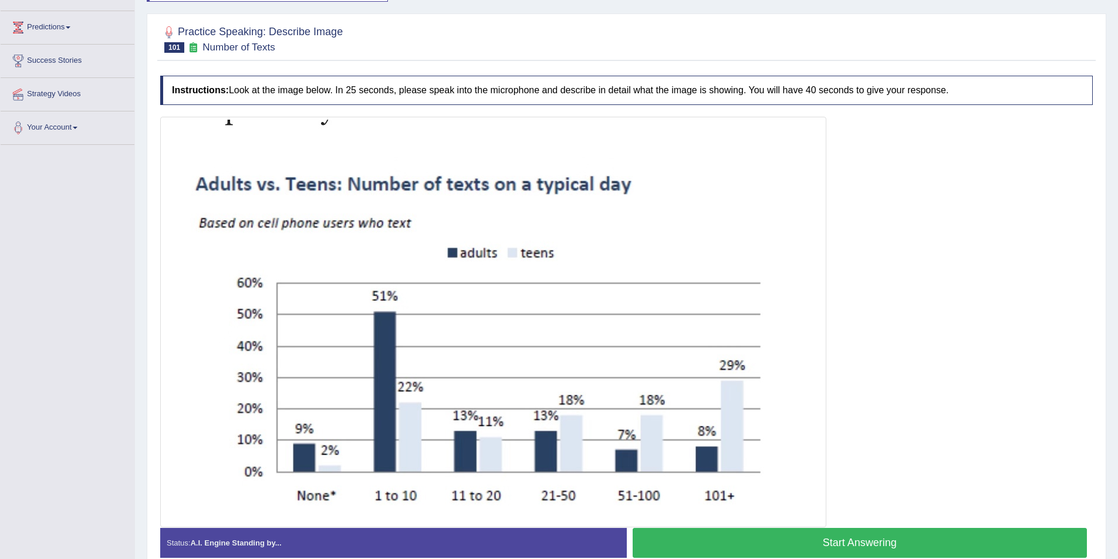
scroll to position [205, 0]
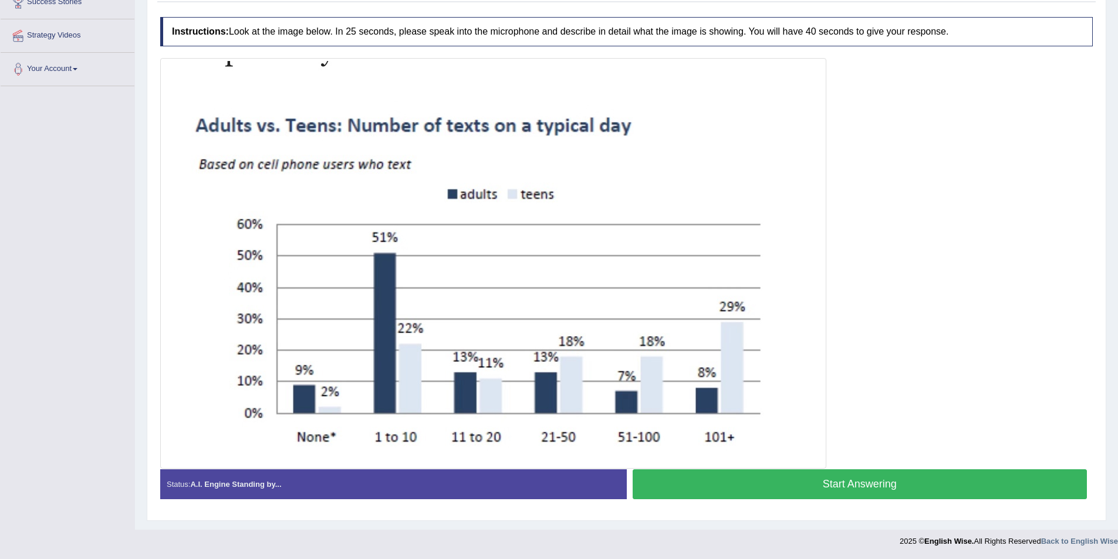
click at [763, 474] on button "Start Answering" at bounding box center [859, 484] width 455 height 30
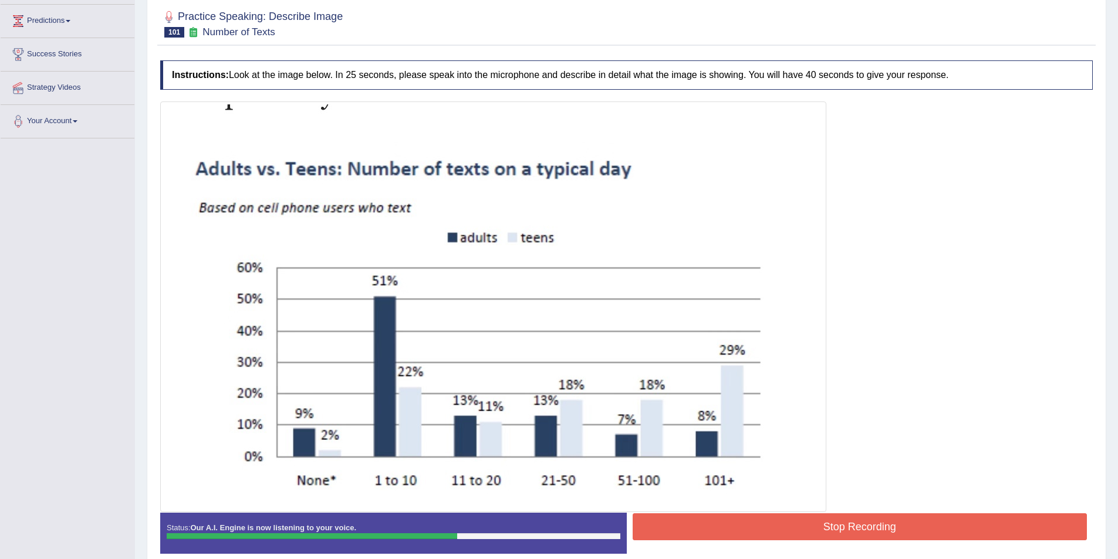
scroll to position [89, 0]
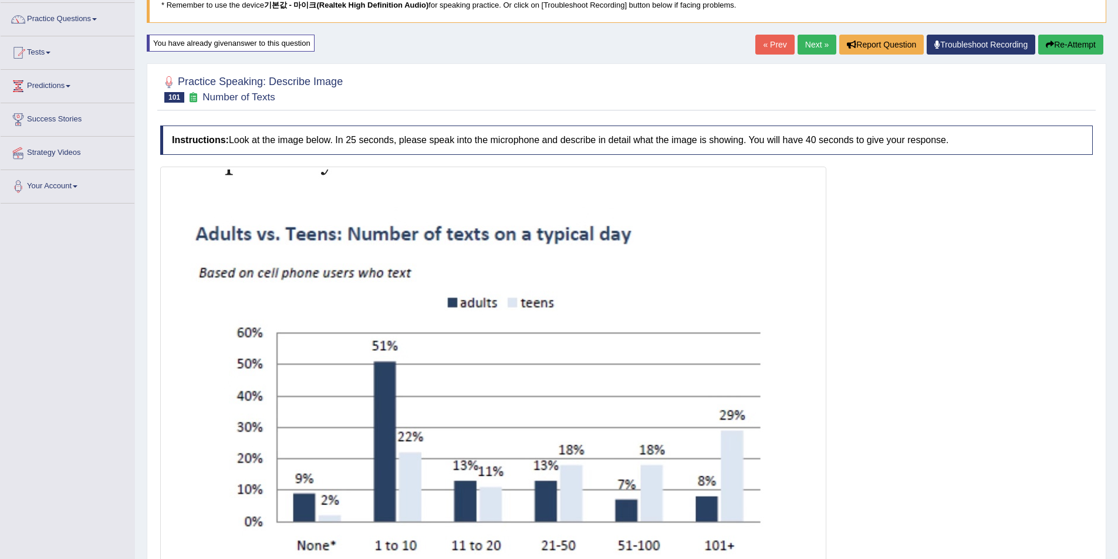
click at [1079, 54] on button "Re-Attempt" at bounding box center [1070, 45] width 65 height 20
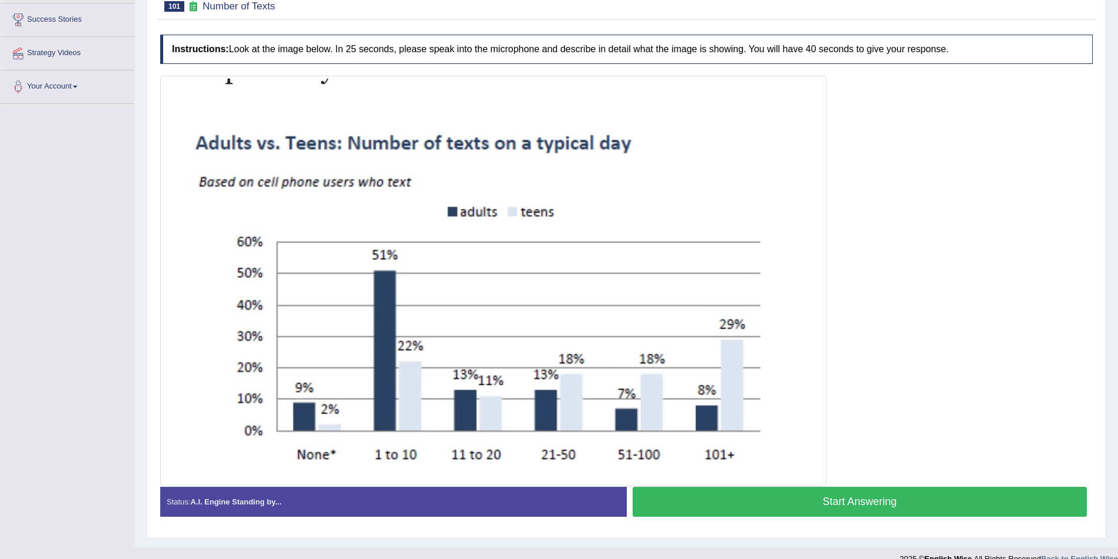
scroll to position [206, 0]
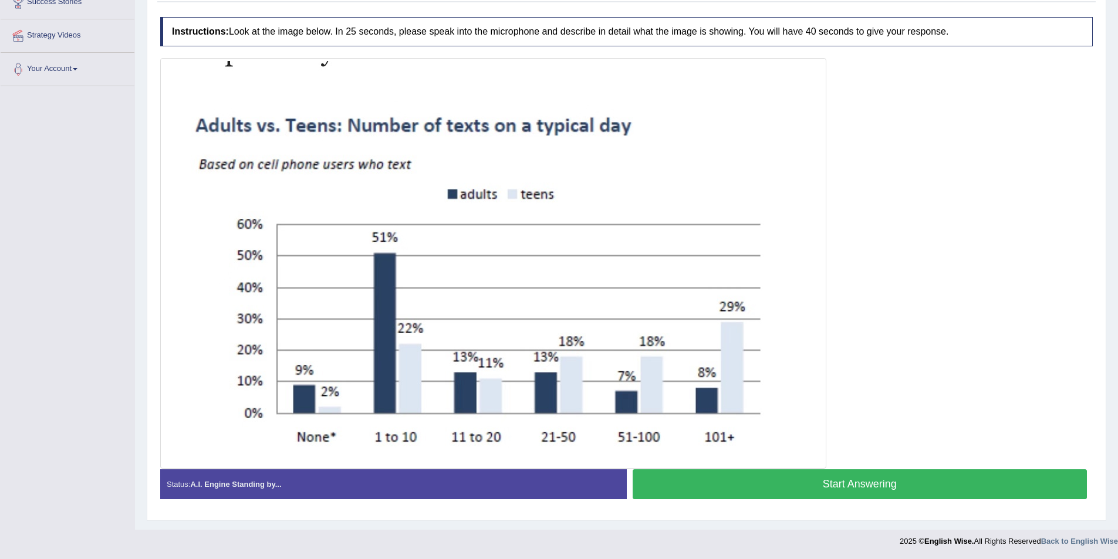
click at [763, 475] on button "Start Answering" at bounding box center [859, 484] width 455 height 30
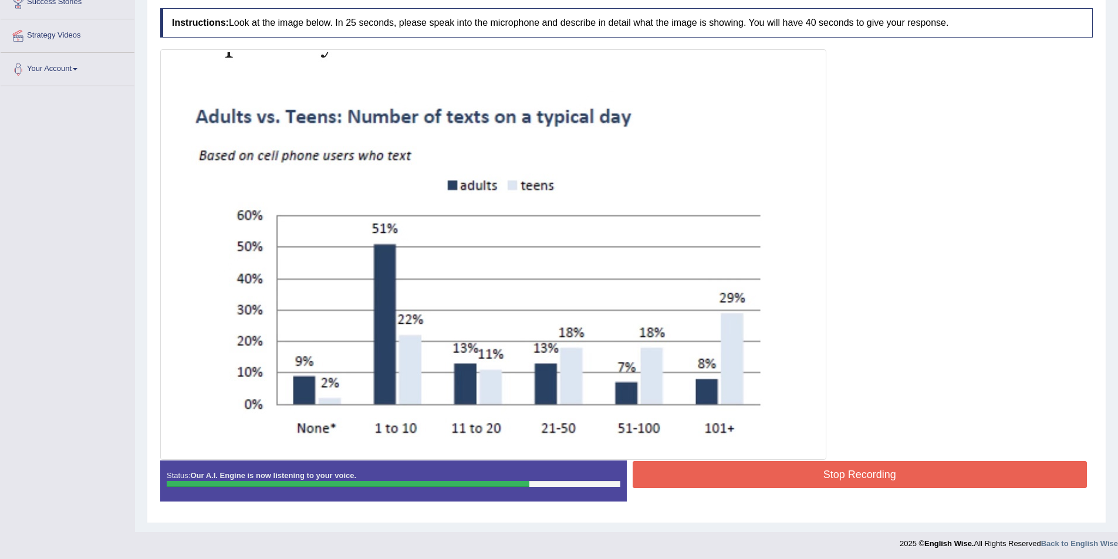
click at [824, 465] on button "Stop Recording" at bounding box center [859, 474] width 455 height 27
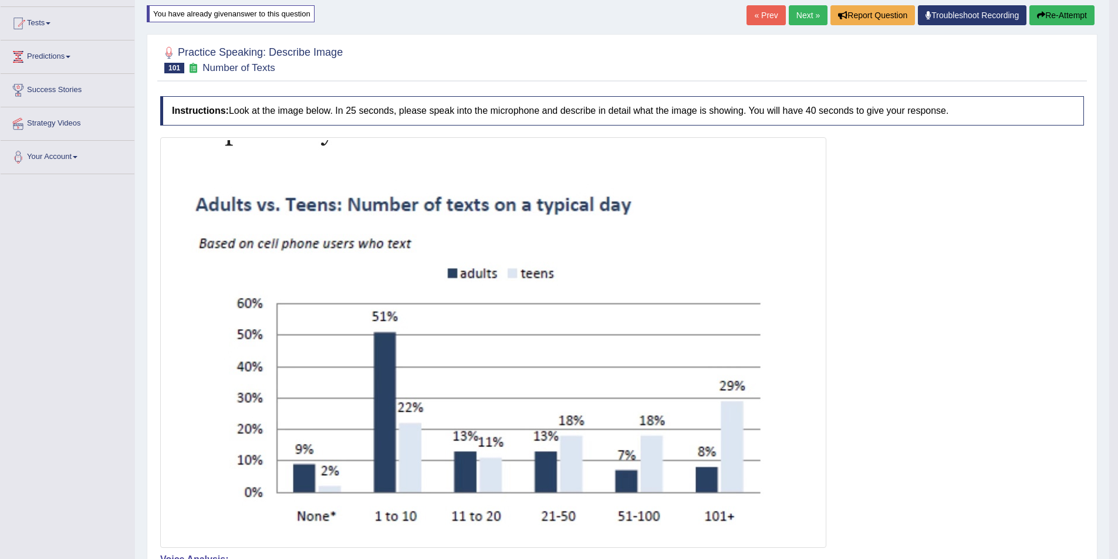
scroll to position [89, 0]
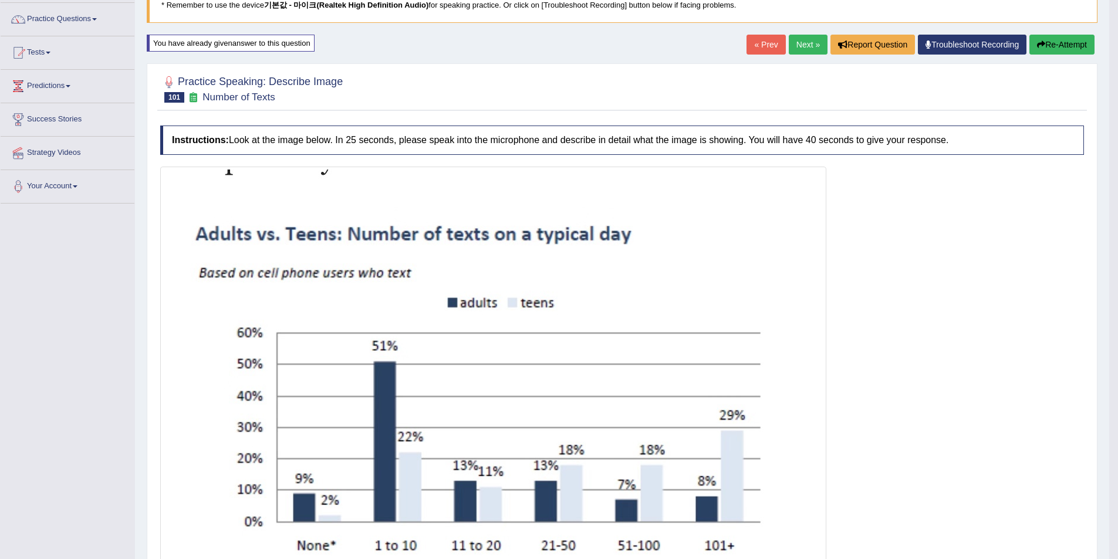
click at [1050, 45] on button "Re-Attempt" at bounding box center [1061, 45] width 65 height 20
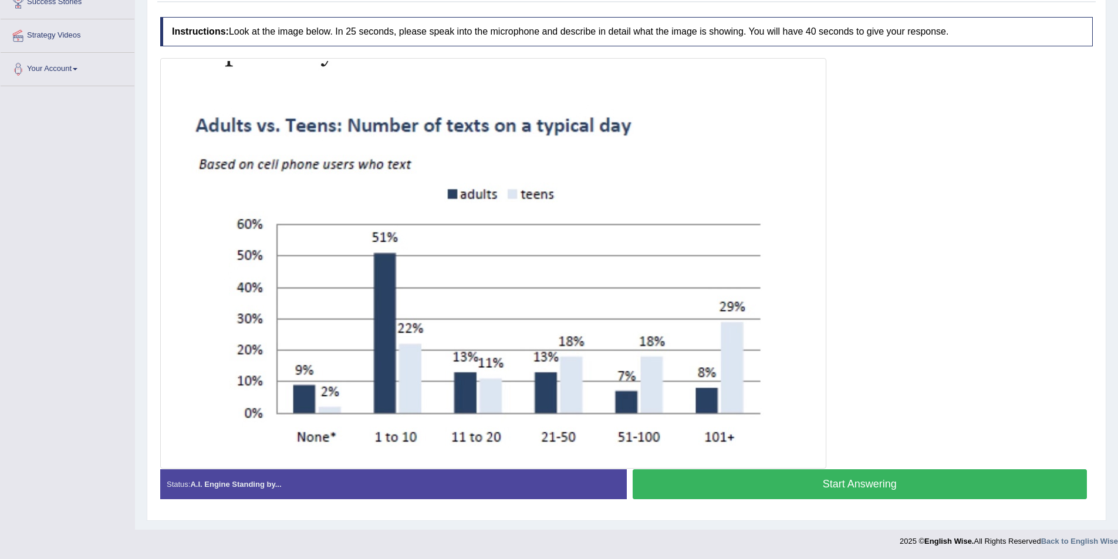
click at [715, 489] on button "Start Answering" at bounding box center [859, 484] width 455 height 30
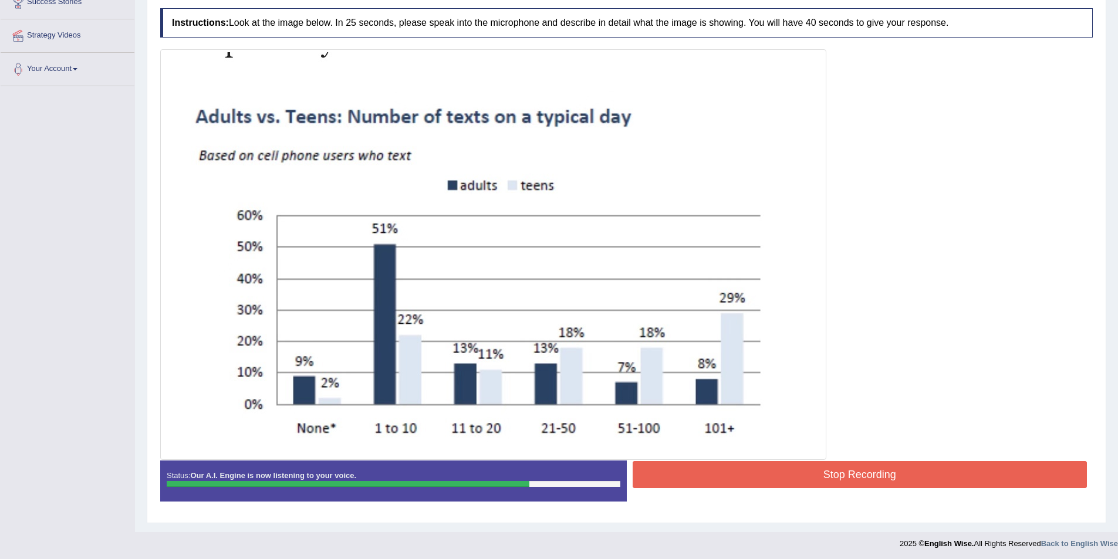
click at [770, 466] on button "Stop Recording" at bounding box center [859, 474] width 455 height 27
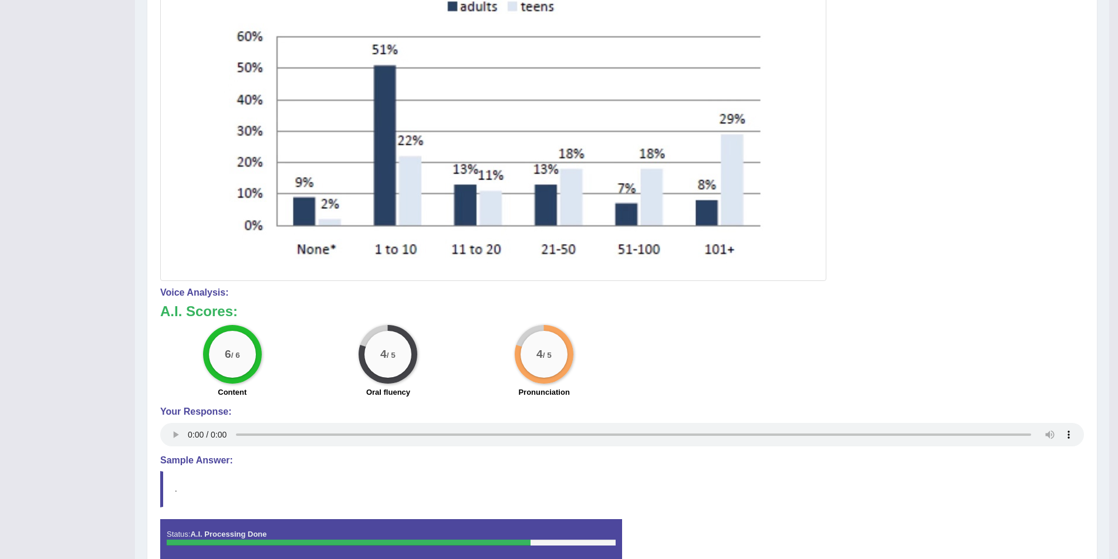
scroll to position [329, 0]
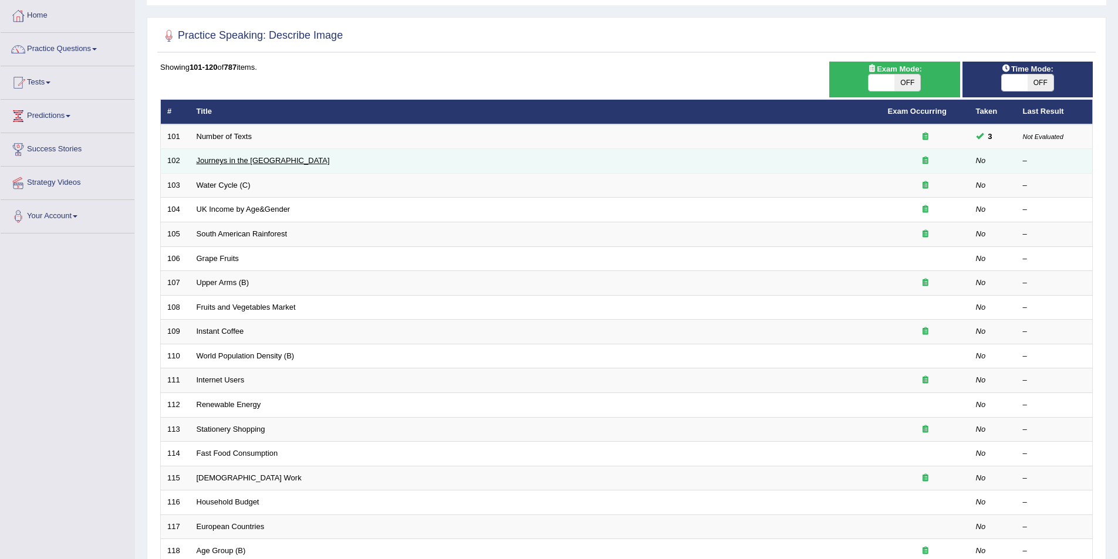
click at [236, 162] on link "Journeys in the [GEOGRAPHIC_DATA]" at bounding box center [263, 160] width 133 height 9
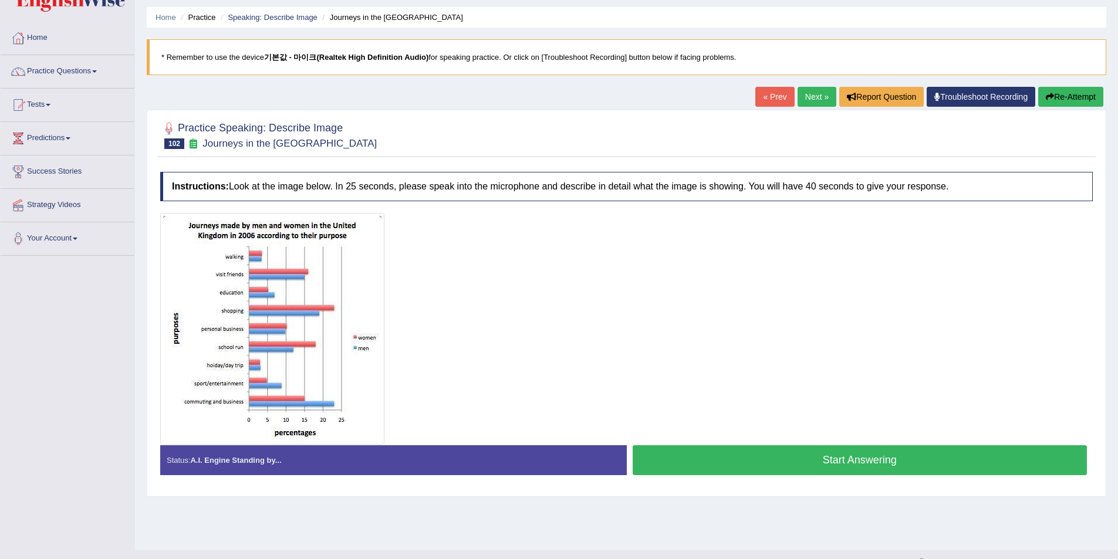
scroll to position [57, 0]
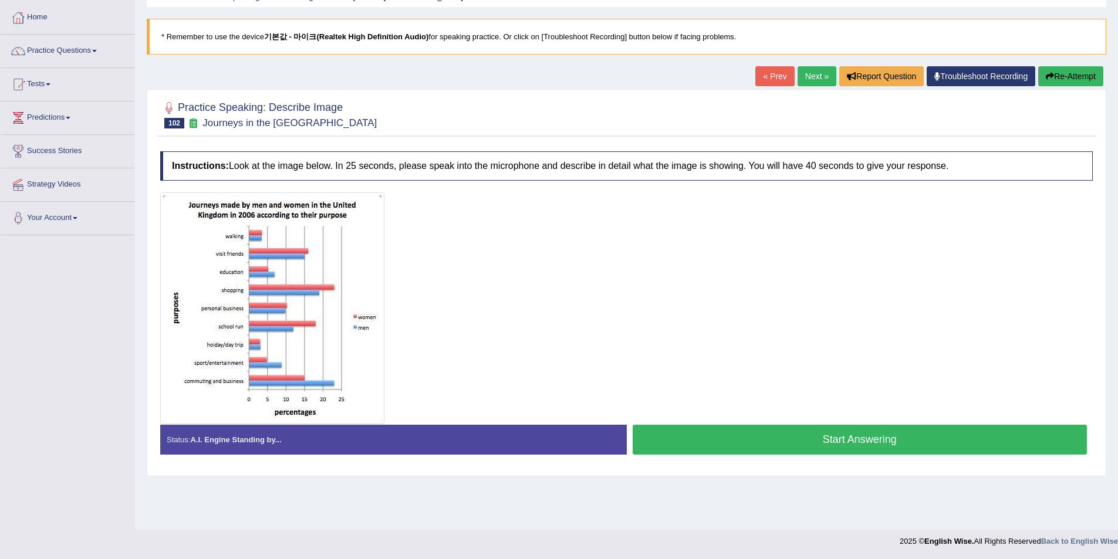
click at [685, 432] on button "Start Answering" at bounding box center [859, 440] width 455 height 30
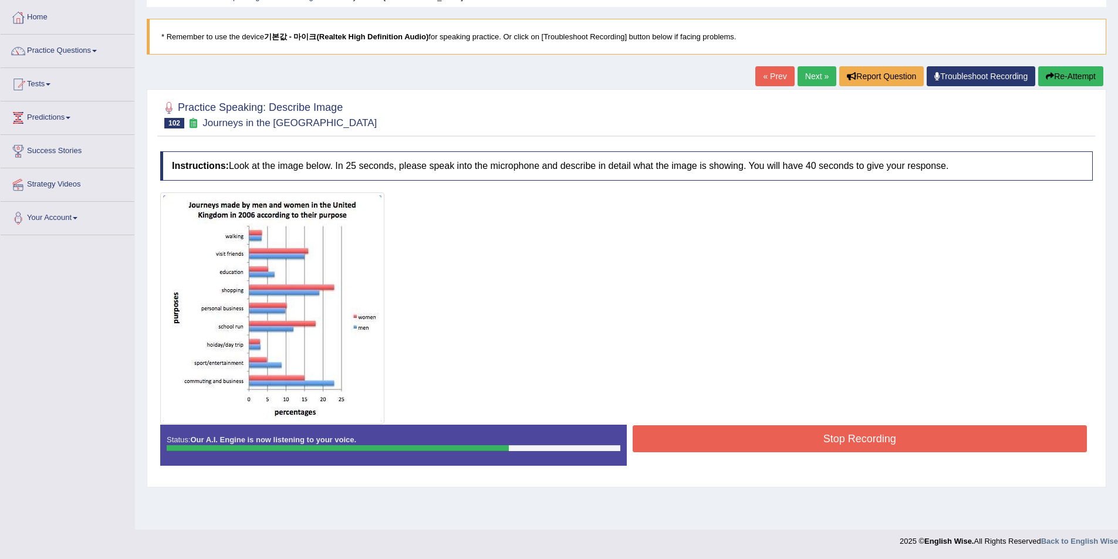
click at [718, 434] on button "Stop Recording" at bounding box center [859, 438] width 455 height 27
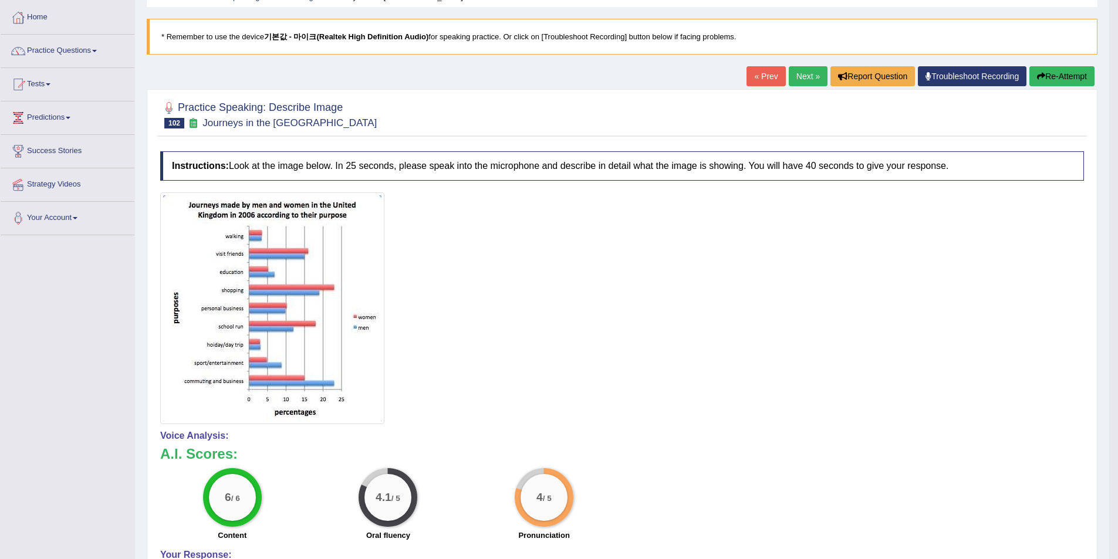
click at [1068, 73] on button "Re-Attempt" at bounding box center [1061, 76] width 65 height 20
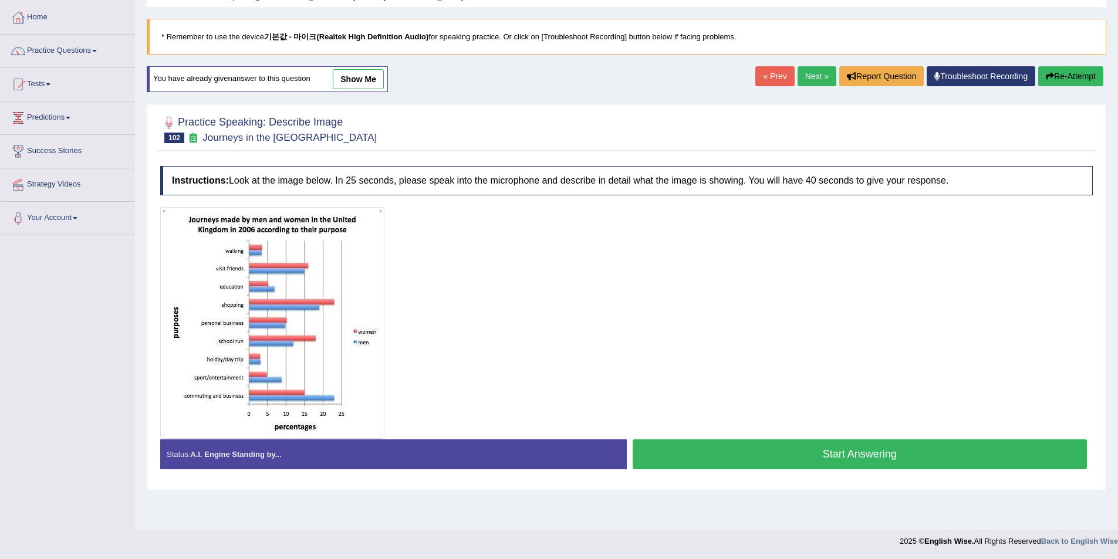
click at [759, 445] on button "Start Answering" at bounding box center [859, 454] width 455 height 30
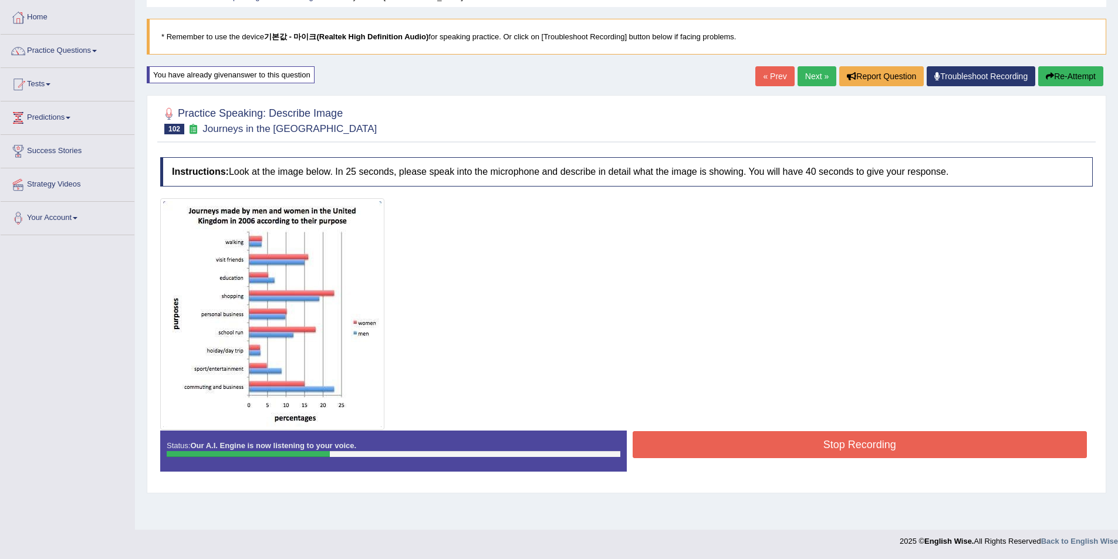
click at [1057, 73] on button "Re-Attempt" at bounding box center [1070, 76] width 65 height 20
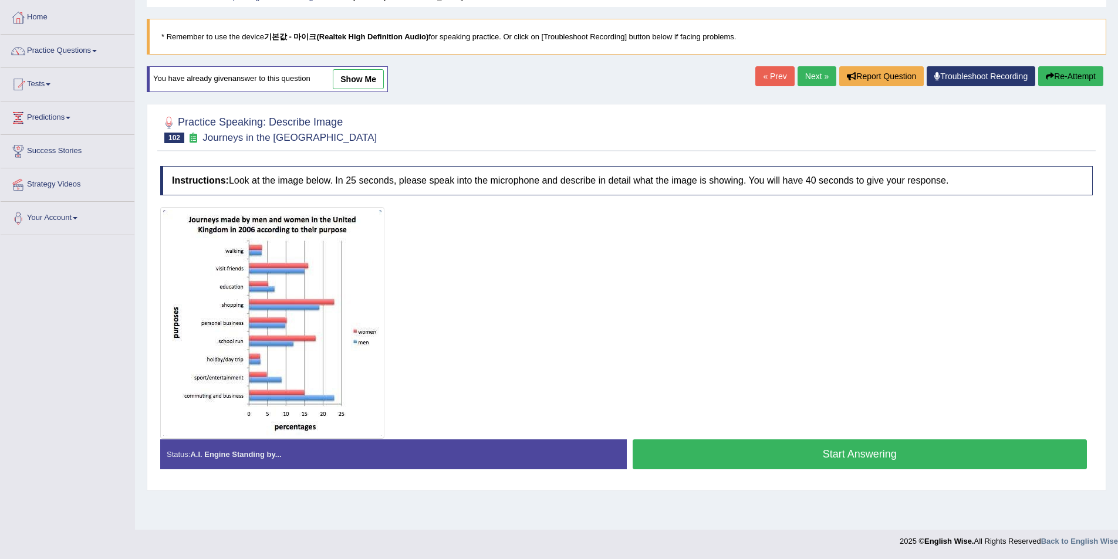
click at [795, 448] on button "Start Answering" at bounding box center [859, 454] width 455 height 30
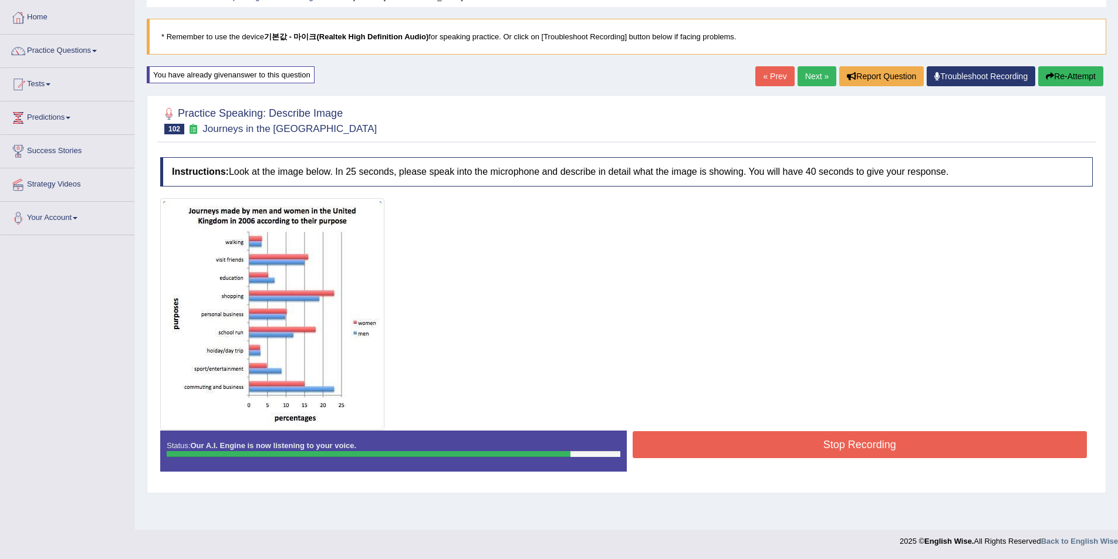
click at [781, 438] on button "Stop Recording" at bounding box center [859, 444] width 455 height 27
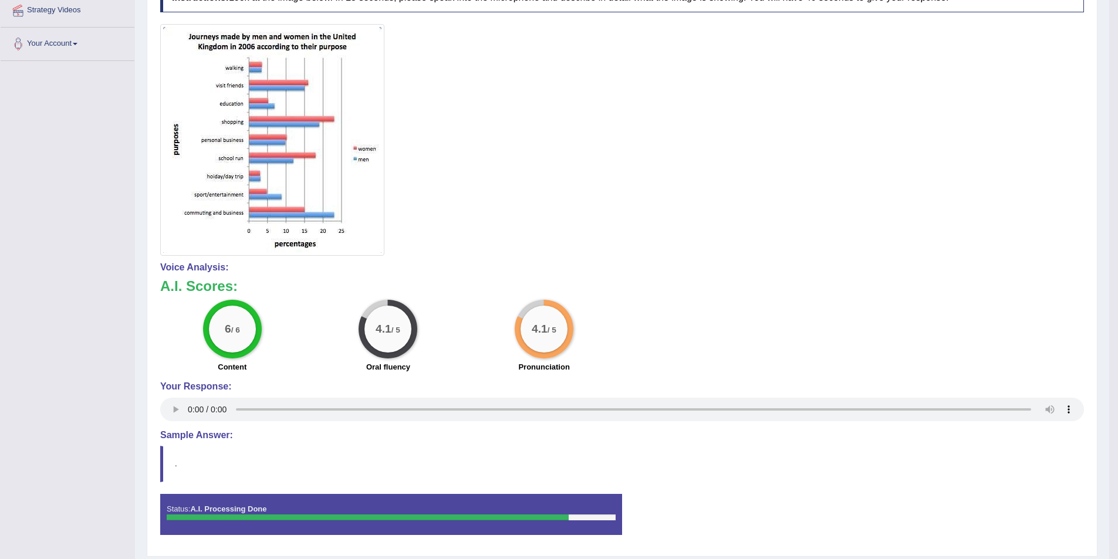
scroll to position [91, 0]
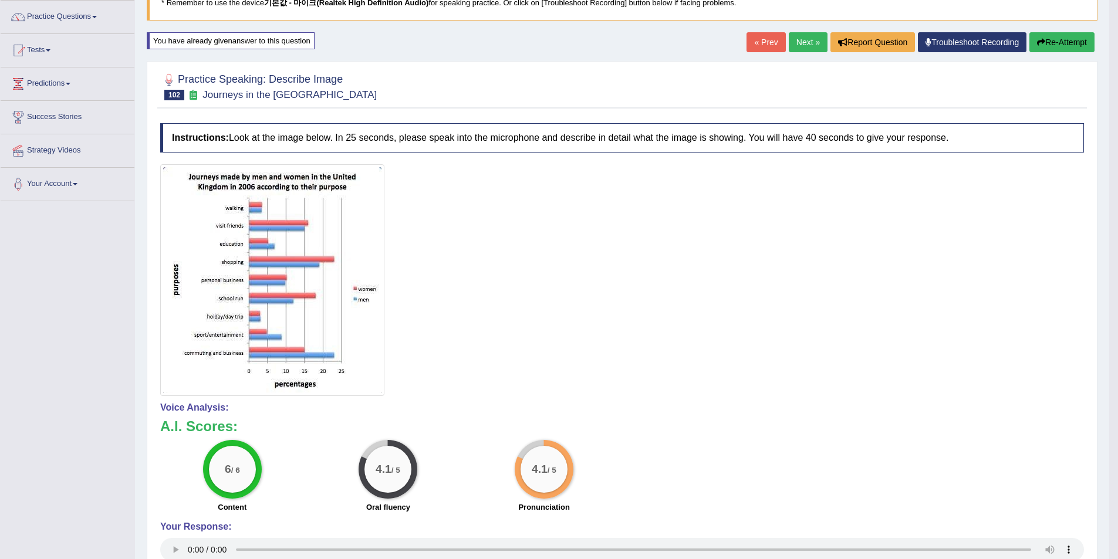
click at [1042, 38] on button "Re-Attempt" at bounding box center [1061, 42] width 65 height 20
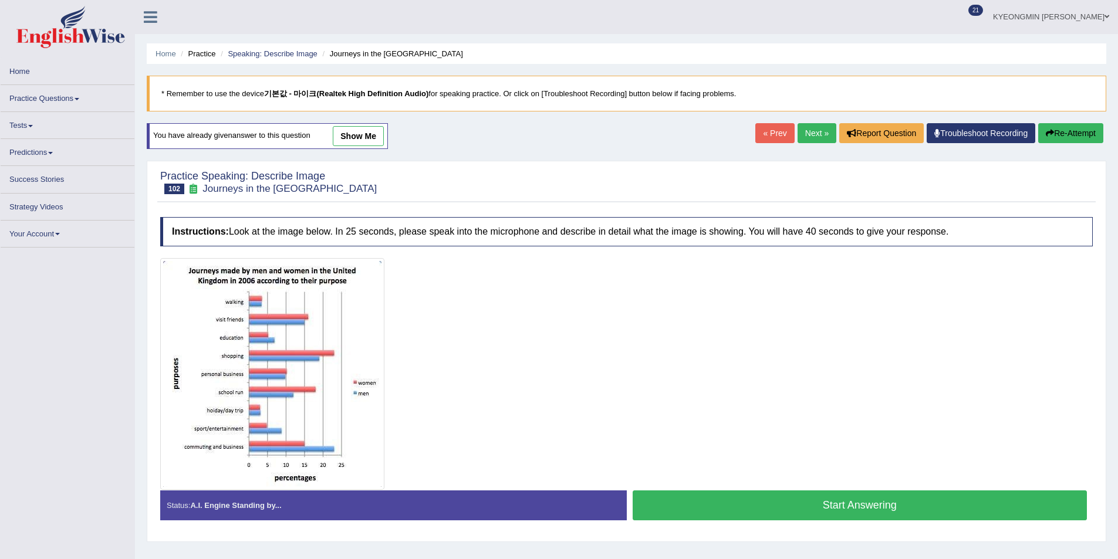
click at [770, 513] on div "Home Practice Speaking: Describe Image Journeys in the [GEOGRAPHIC_DATA] * Reme…" at bounding box center [626, 293] width 983 height 587
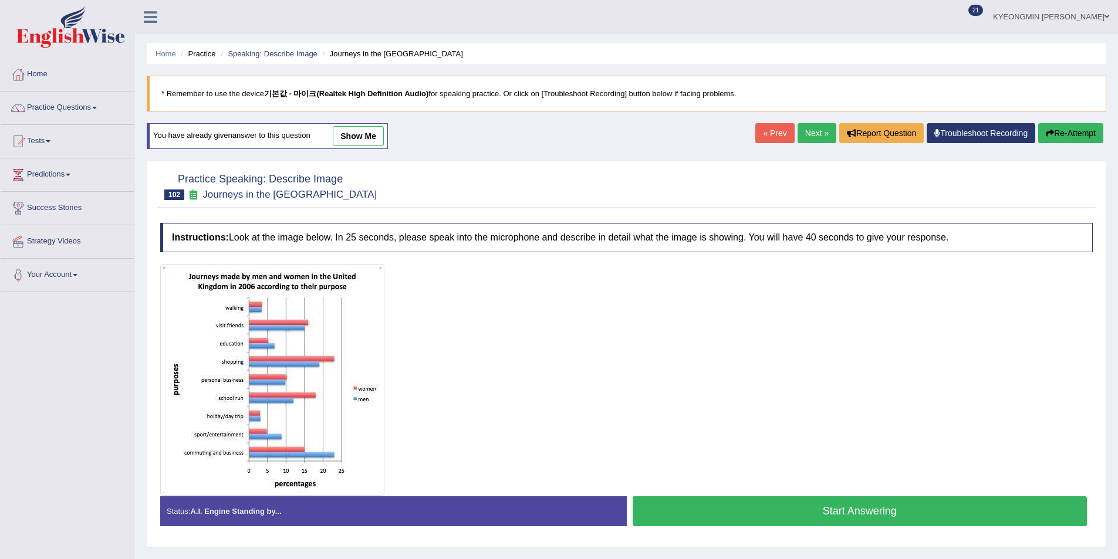
scroll to position [57, 0]
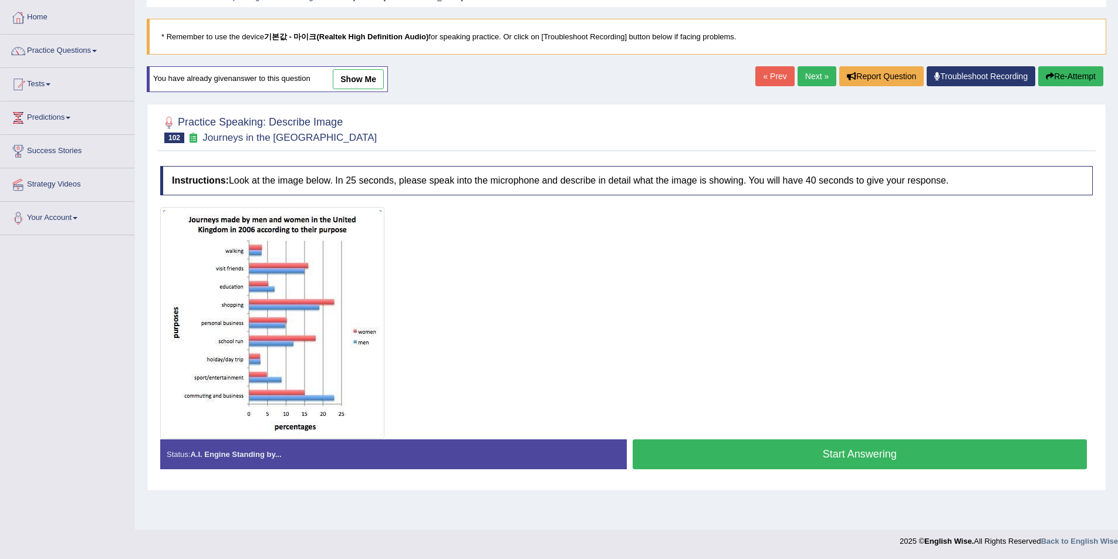
click at [764, 465] on button "Start Answering" at bounding box center [859, 454] width 455 height 30
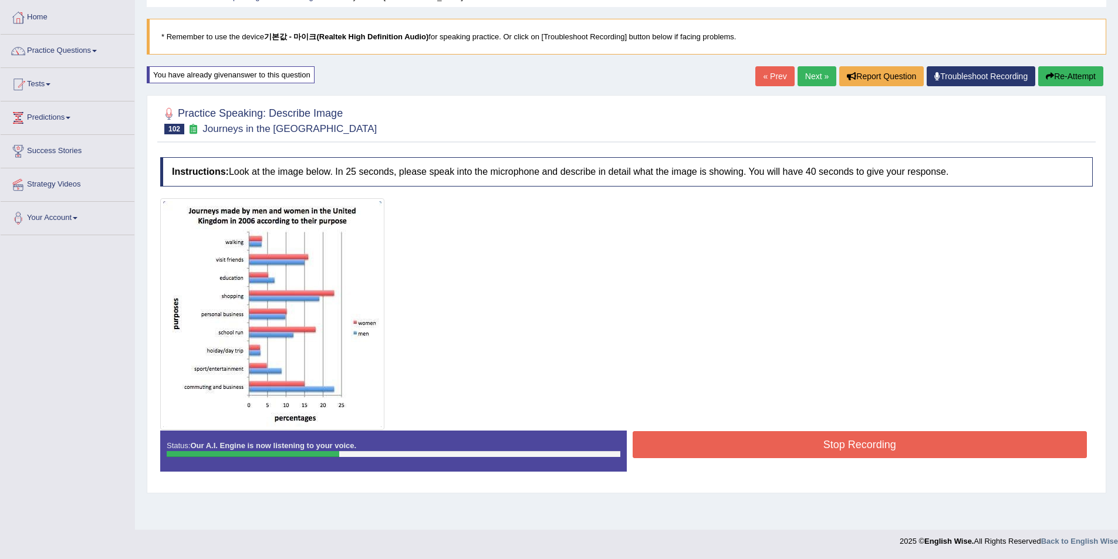
click at [1073, 71] on button "Re-Attempt" at bounding box center [1070, 76] width 65 height 20
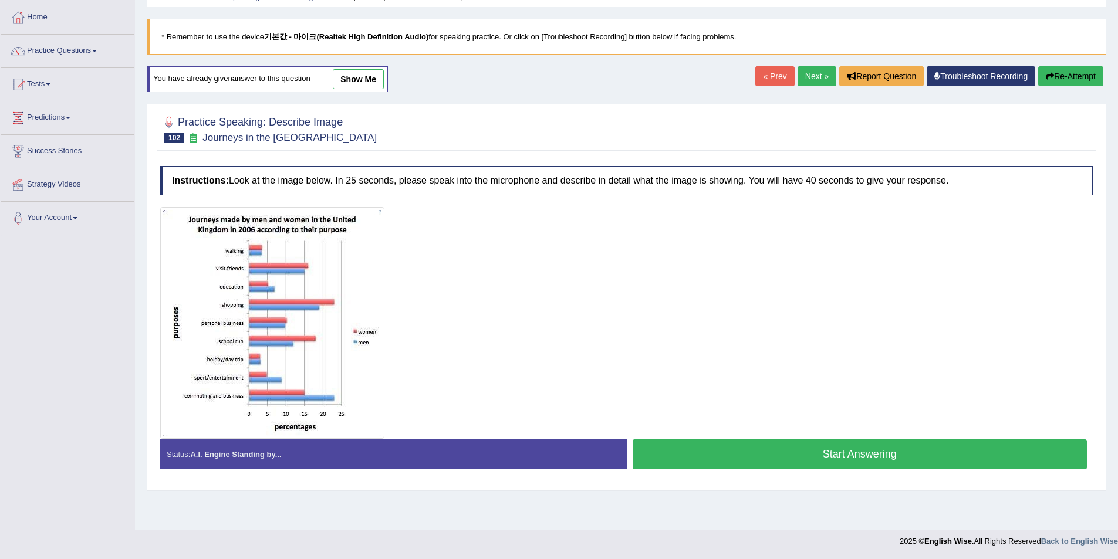
click at [1087, 81] on button "Re-Attempt" at bounding box center [1070, 76] width 65 height 20
click at [751, 448] on button "Start Answering" at bounding box center [859, 454] width 455 height 30
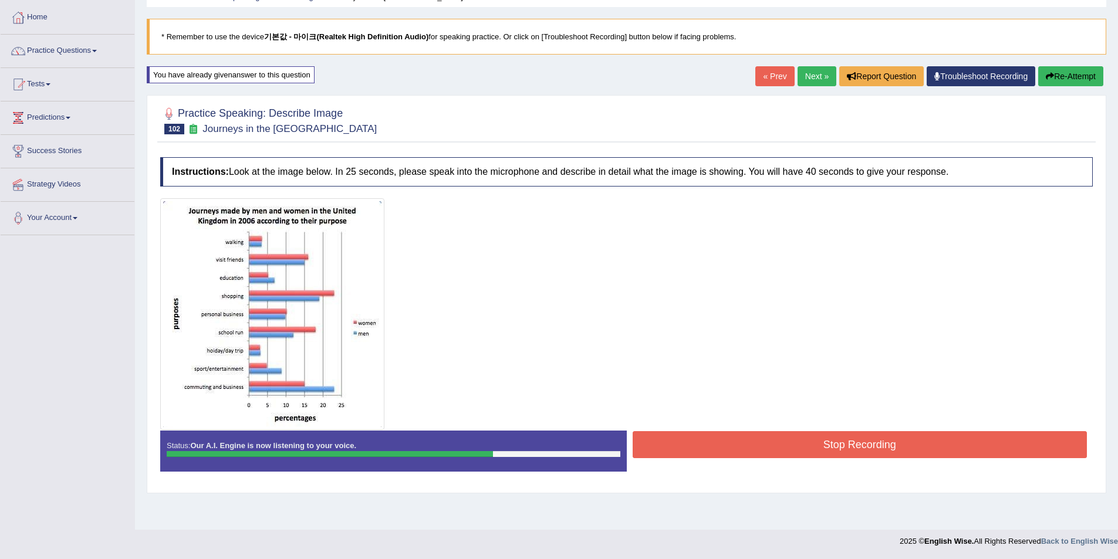
click at [792, 438] on button "Stop Recording" at bounding box center [859, 444] width 455 height 27
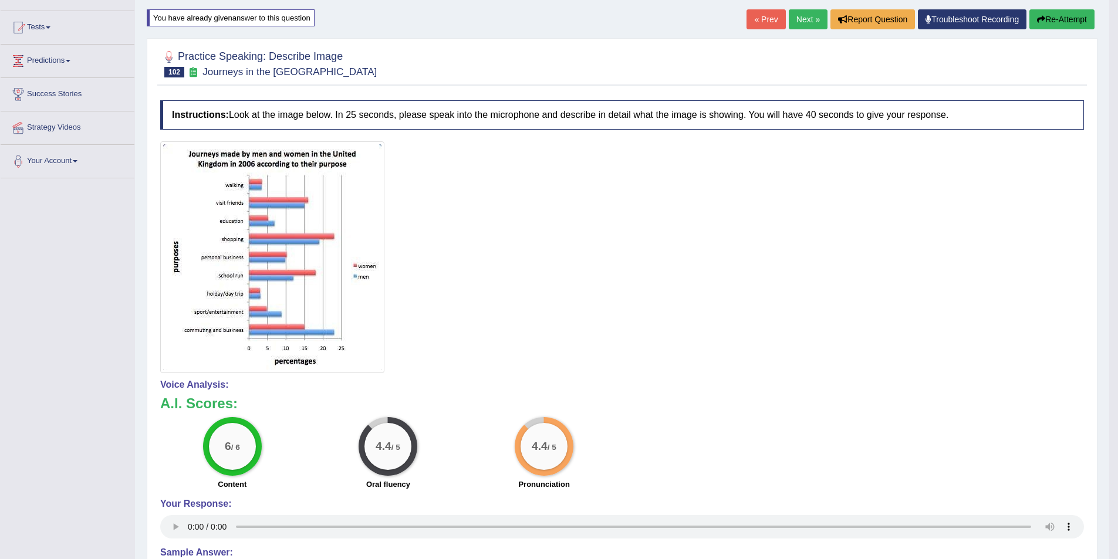
scroll to position [40, 0]
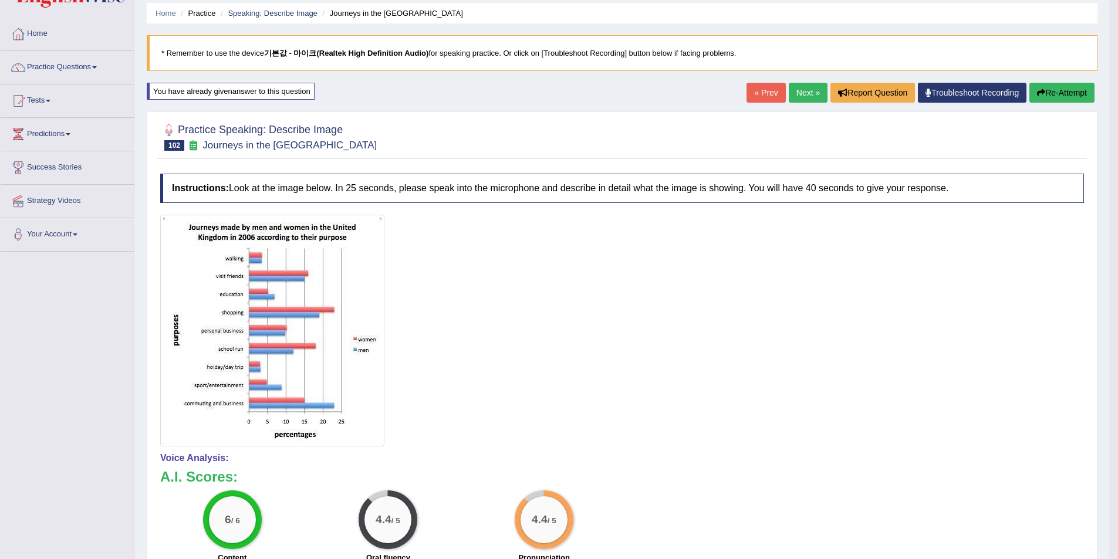
click at [1057, 89] on button "Re-Attempt" at bounding box center [1061, 93] width 65 height 20
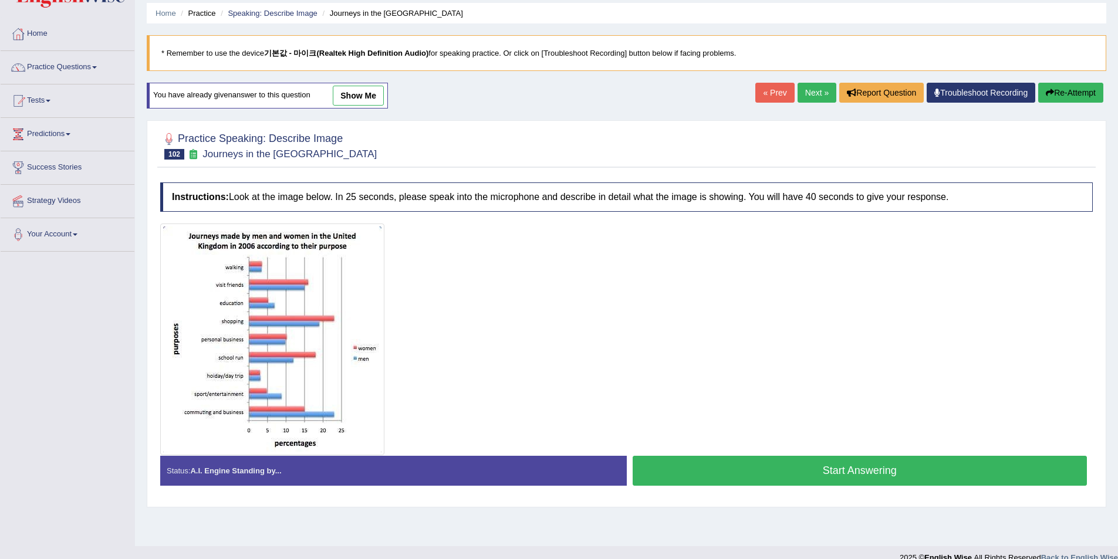
click at [804, 466] on button "Start Answering" at bounding box center [859, 471] width 455 height 30
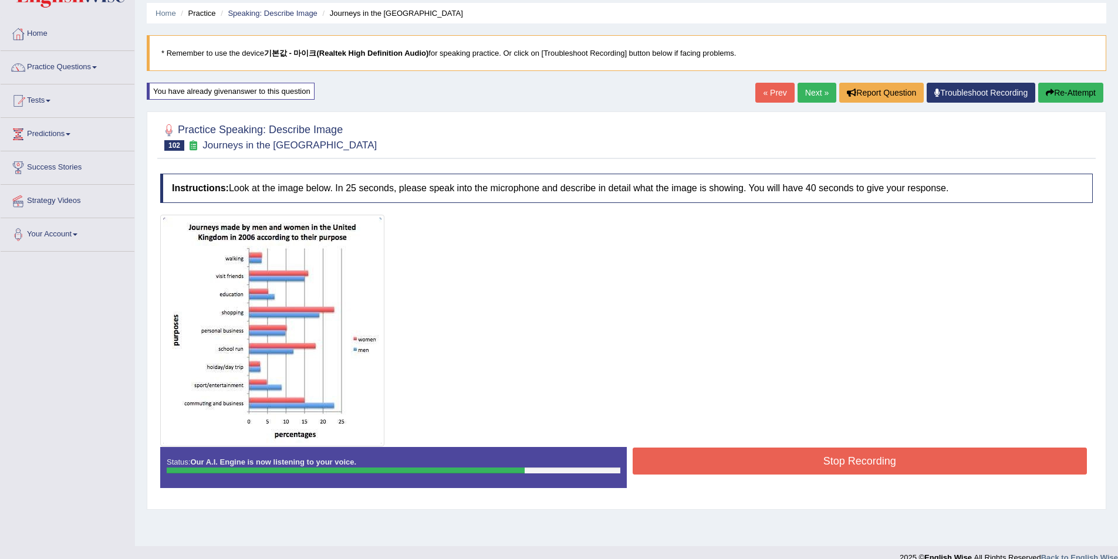
click at [791, 459] on button "Stop Recording" at bounding box center [859, 461] width 455 height 27
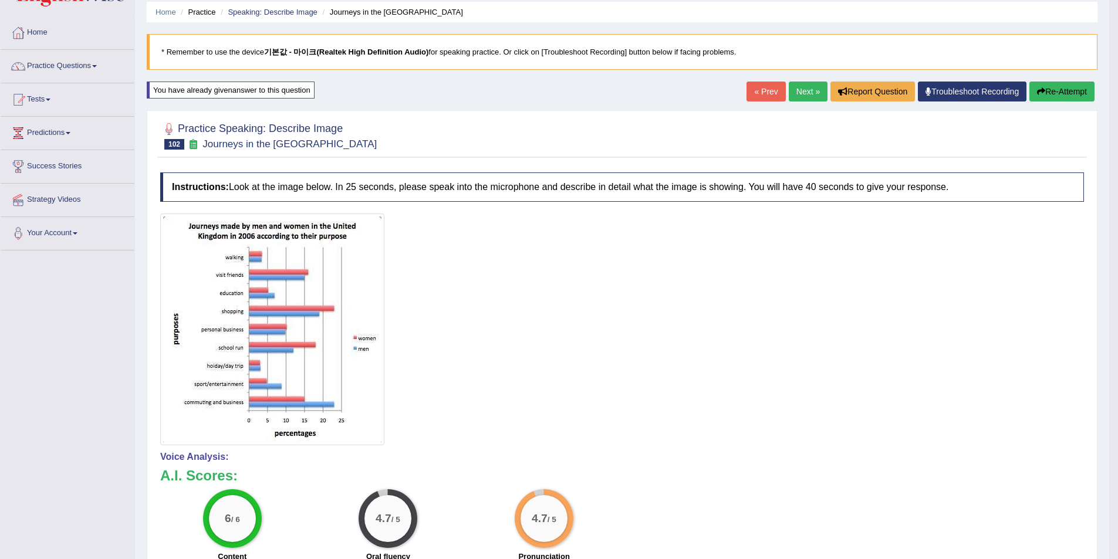
scroll to position [40, 0]
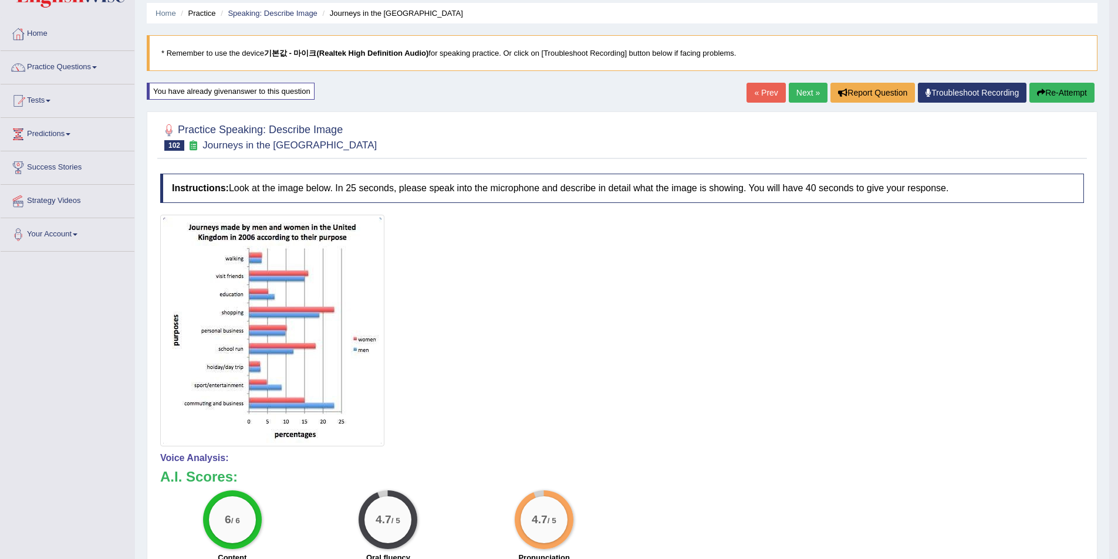
click at [1037, 90] on icon "button" at bounding box center [1041, 93] width 8 height 8
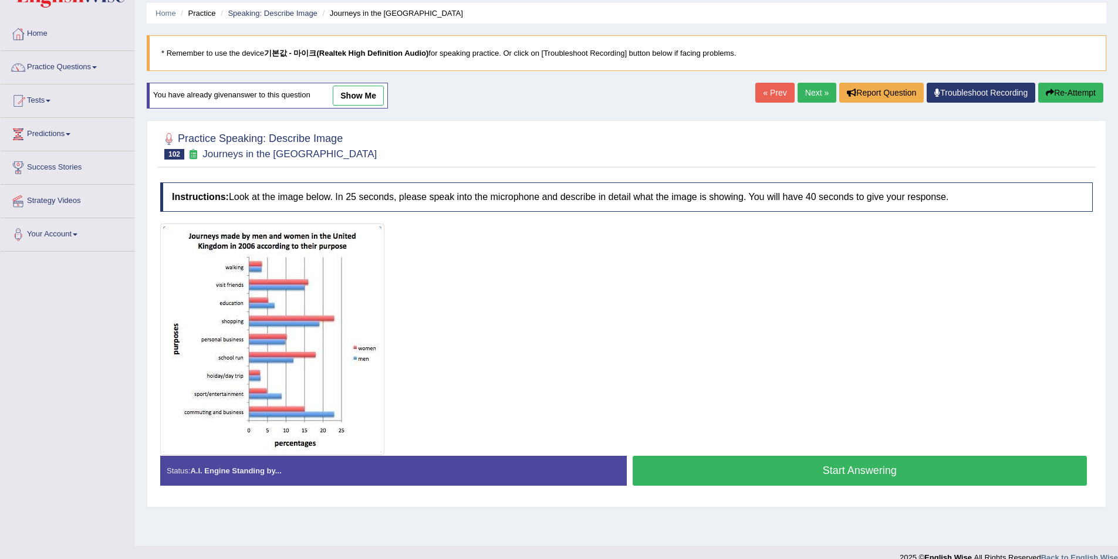
click at [707, 468] on button "Start Answering" at bounding box center [859, 471] width 455 height 30
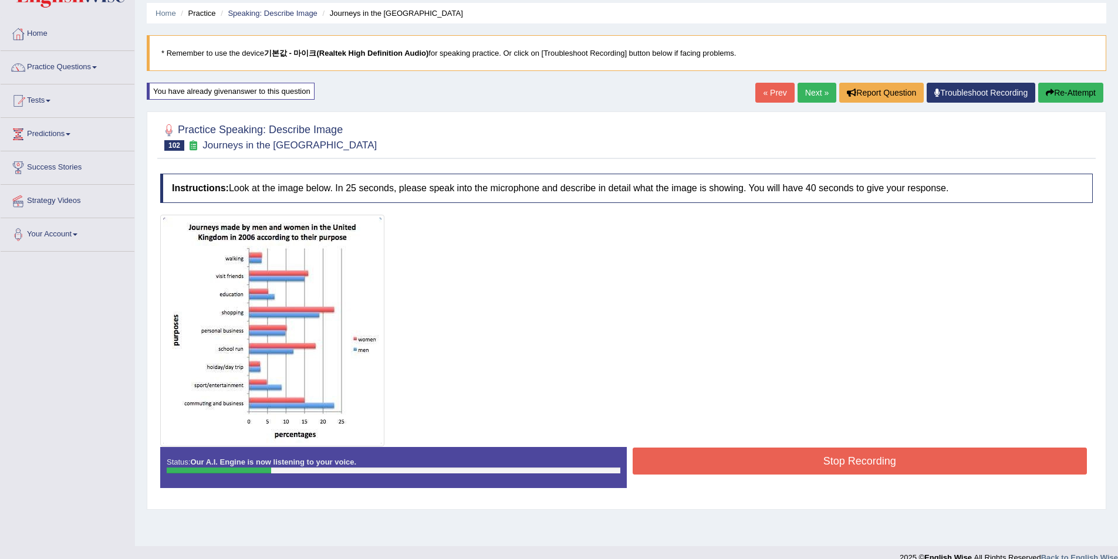
click at [1047, 104] on div "« Prev Next » Report Question Troubleshoot Recording Re-Attempt" at bounding box center [930, 94] width 351 height 23
click at [1049, 94] on icon "button" at bounding box center [1049, 93] width 8 height 8
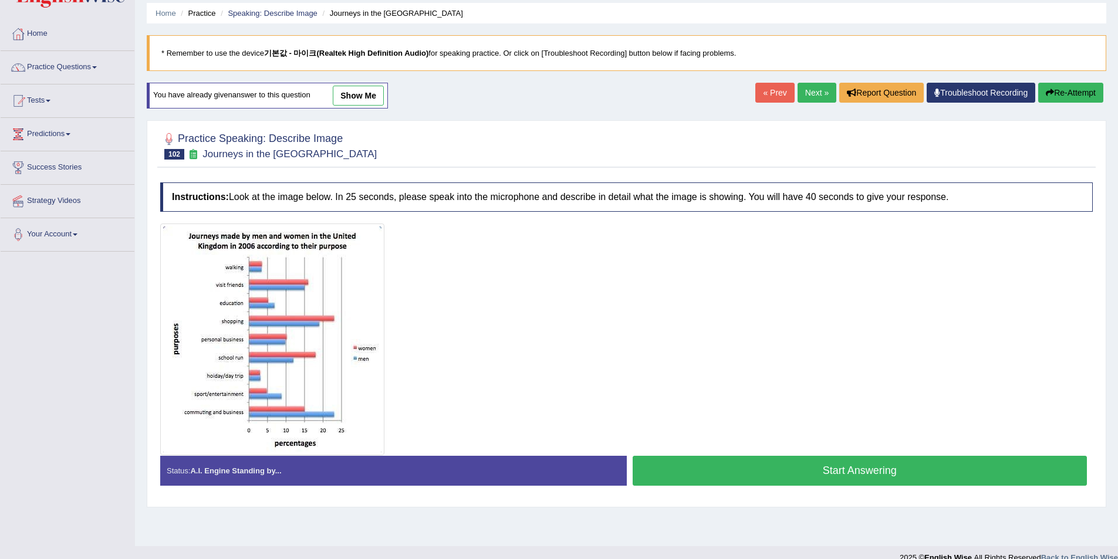
click at [812, 472] on button "Start Answering" at bounding box center [859, 471] width 455 height 30
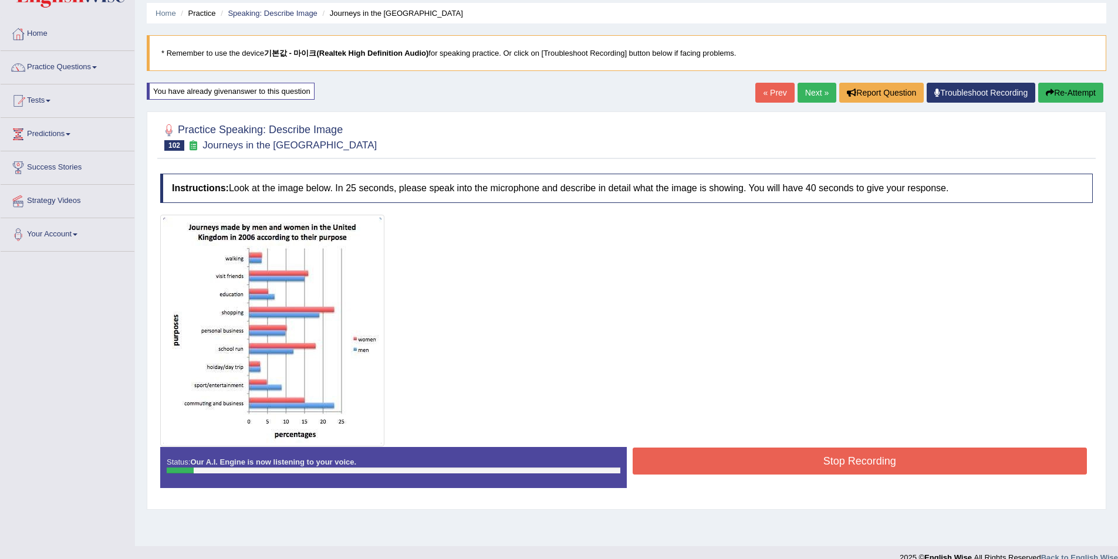
click at [1065, 86] on button "Re-Attempt" at bounding box center [1070, 93] width 65 height 20
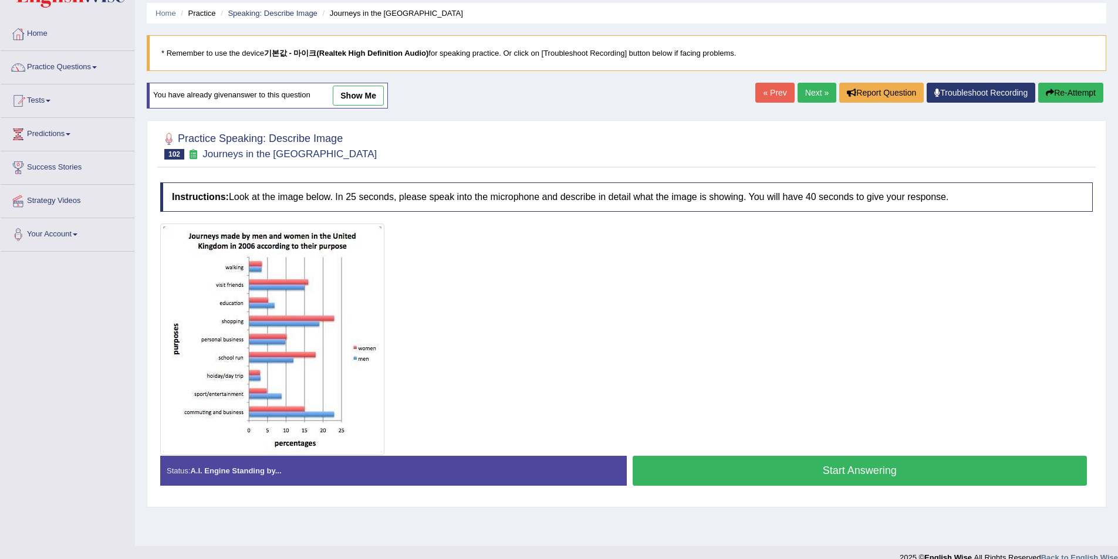
click at [826, 456] on button "Start Answering" at bounding box center [859, 471] width 455 height 30
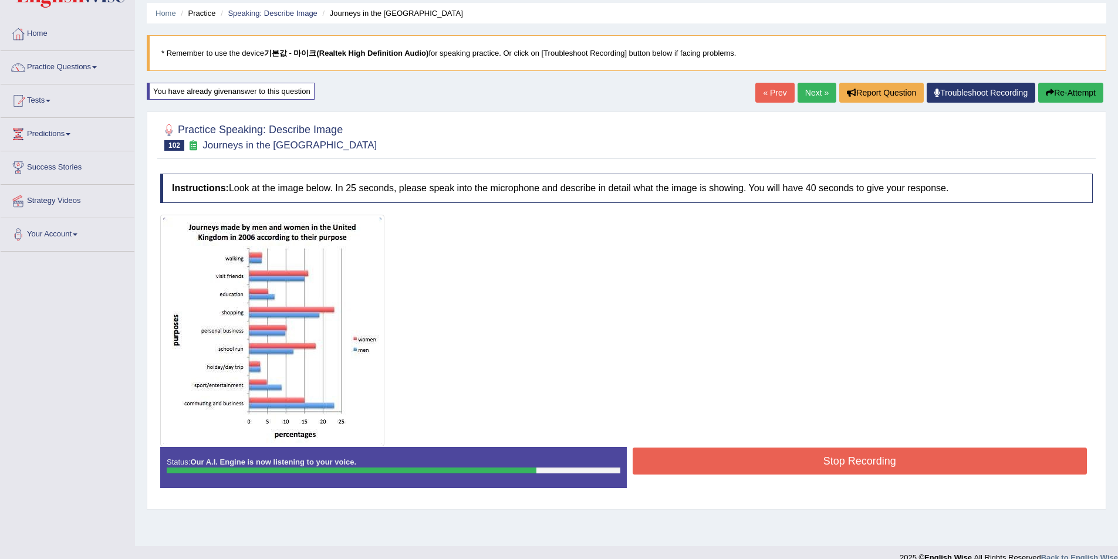
click at [811, 461] on button "Stop Recording" at bounding box center [859, 461] width 455 height 27
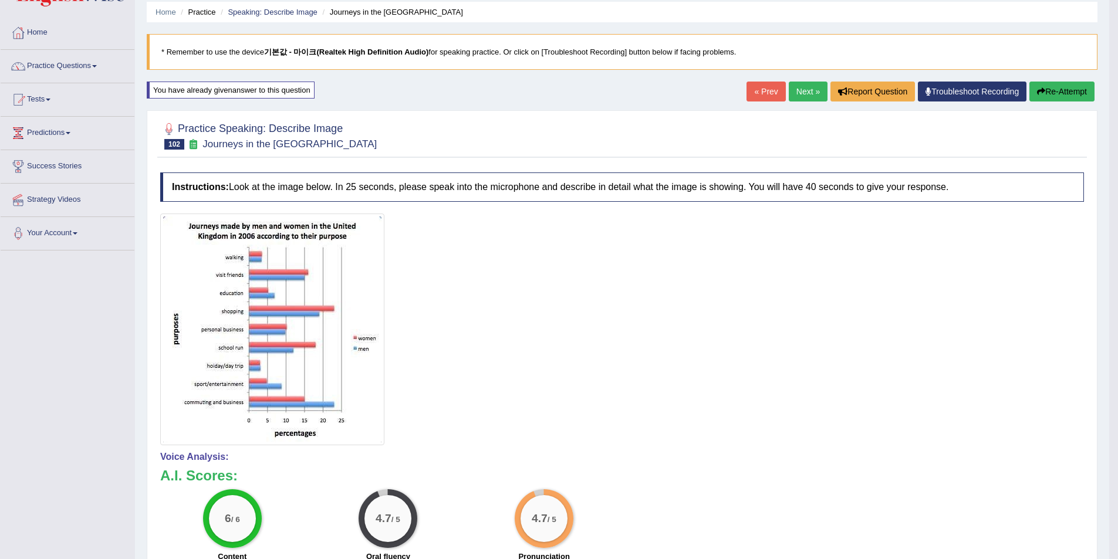
scroll to position [40, 0]
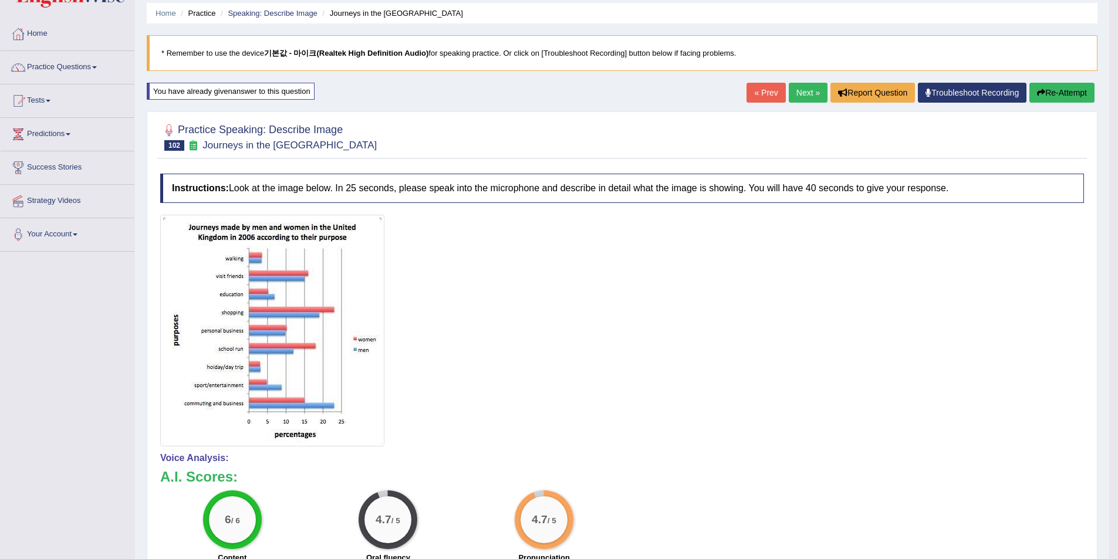
click at [1044, 90] on button "Re-Attempt" at bounding box center [1061, 93] width 65 height 20
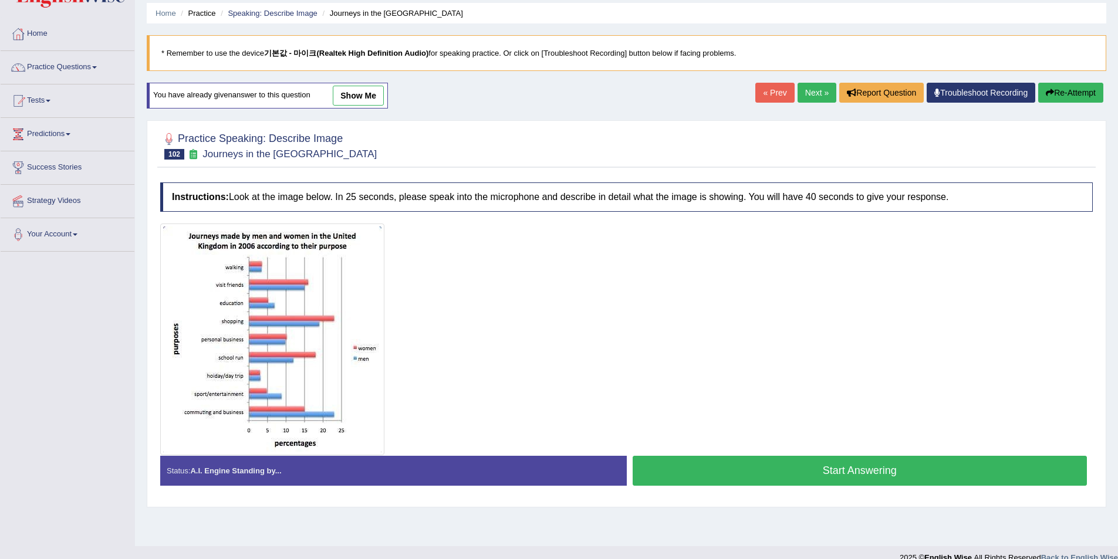
click at [808, 455] on div "Created with Highcharts 7.1.2 Great Too slow Too fast Time Speech pace meter: 0…" at bounding box center [863, 455] width 472 height 1
click at [805, 465] on button "Start Answering" at bounding box center [859, 471] width 455 height 30
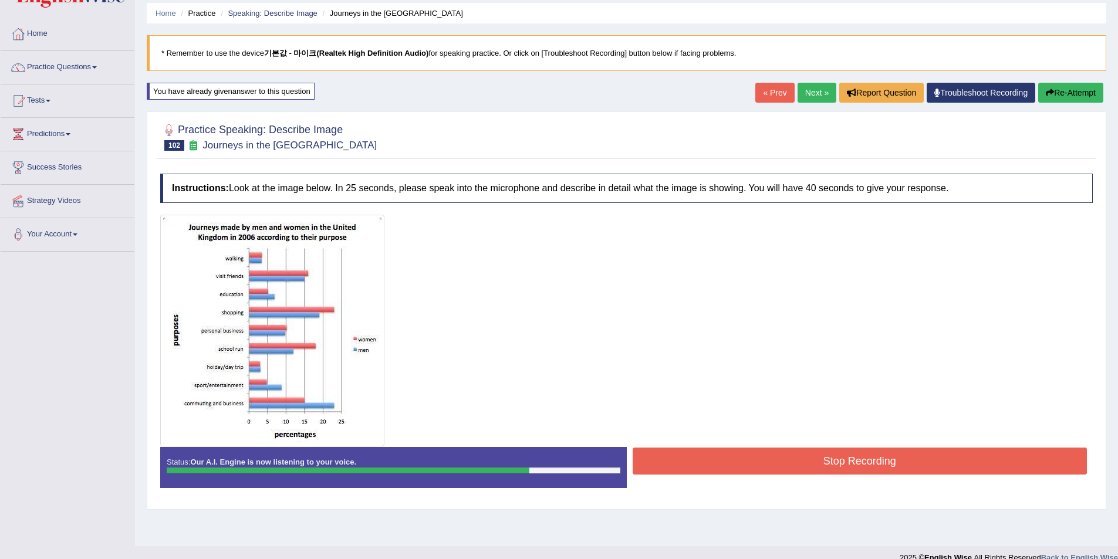
click at [767, 456] on button "Stop Recording" at bounding box center [859, 461] width 455 height 27
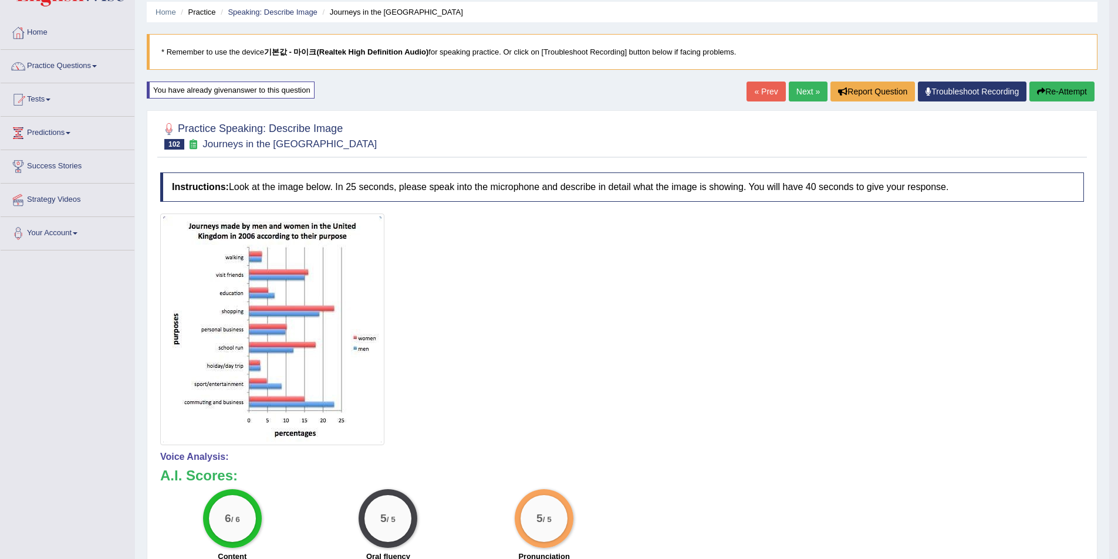
scroll to position [40, 0]
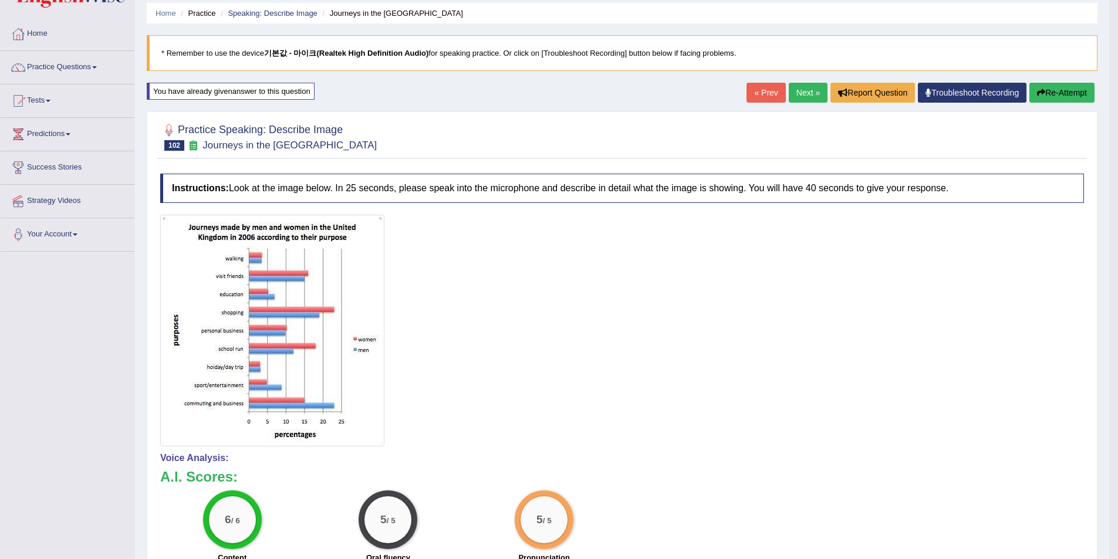
click at [1055, 87] on button "Re-Attempt" at bounding box center [1061, 93] width 65 height 20
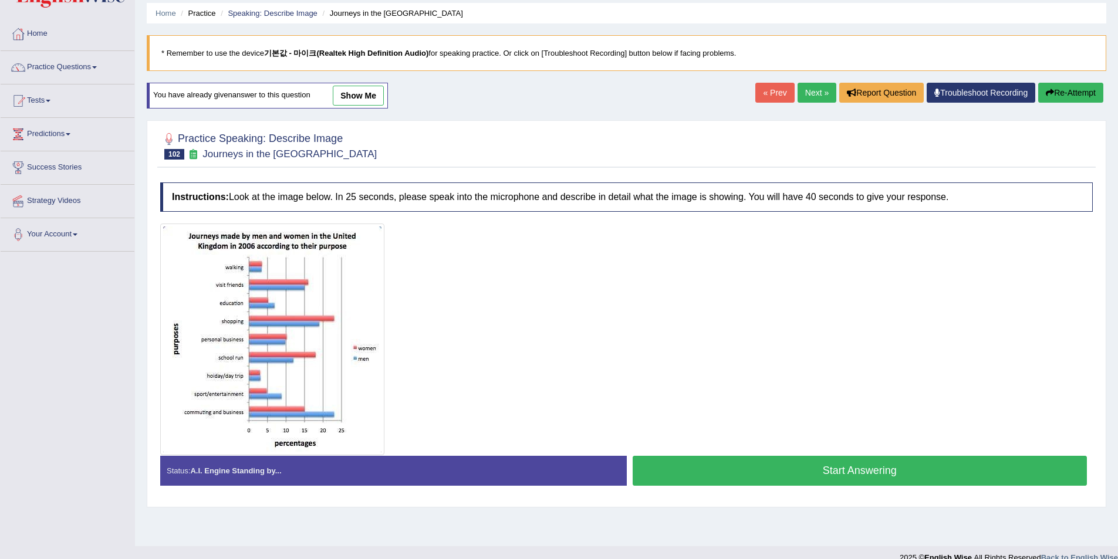
click at [738, 465] on button "Start Answering" at bounding box center [859, 471] width 455 height 30
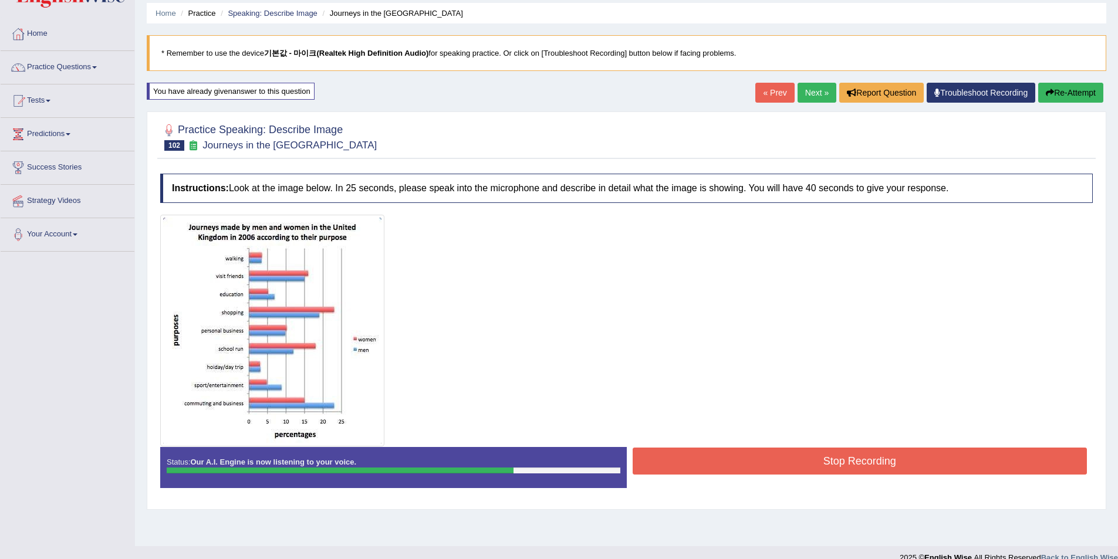
click at [806, 462] on button "Stop Recording" at bounding box center [859, 461] width 455 height 27
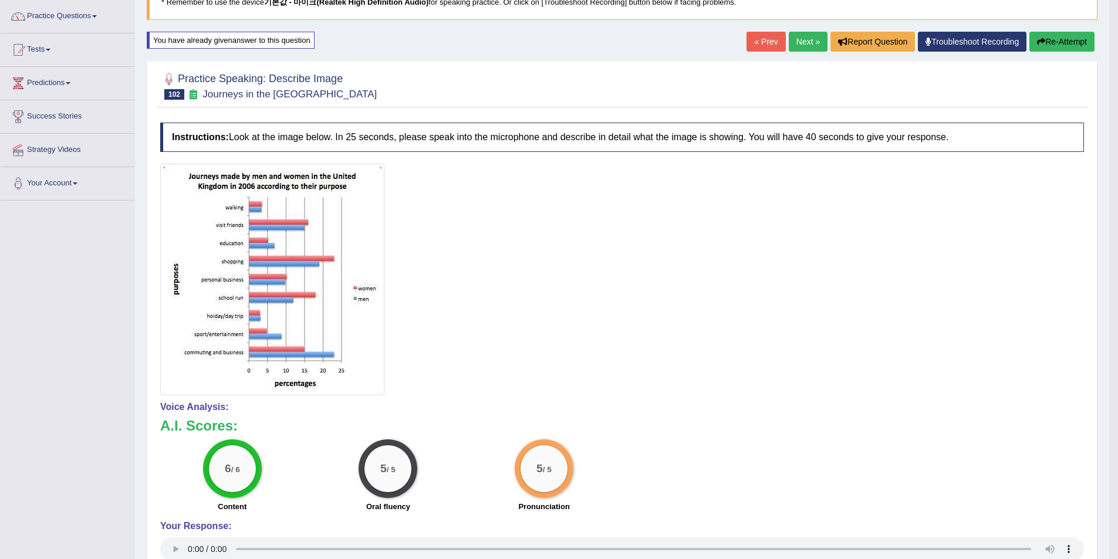
scroll to position [91, 0]
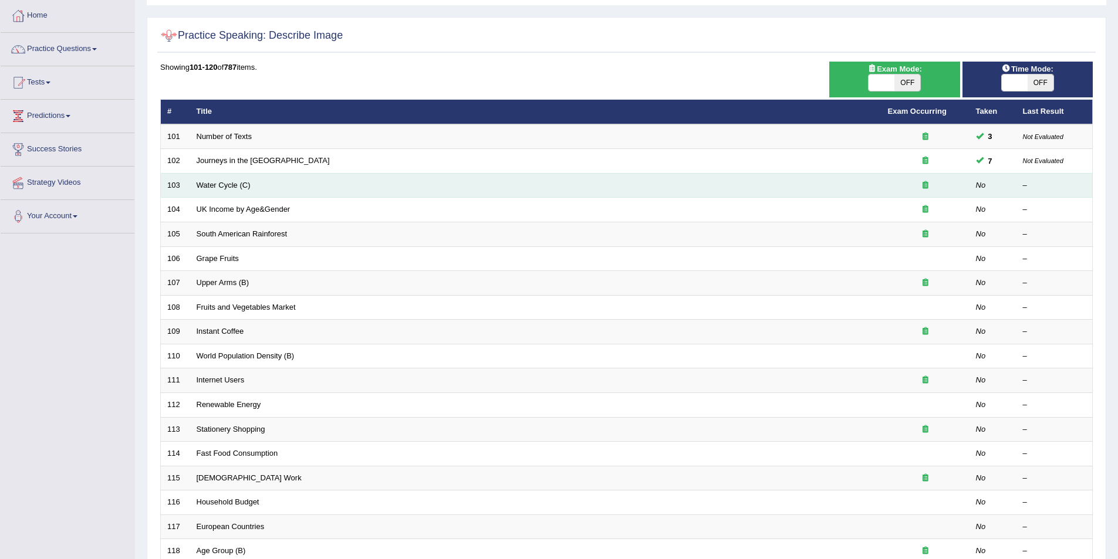
click at [217, 180] on td "Water Cycle (C)" at bounding box center [535, 185] width 691 height 25
click at [219, 185] on link "Water Cycle (C)" at bounding box center [224, 185] width 54 height 9
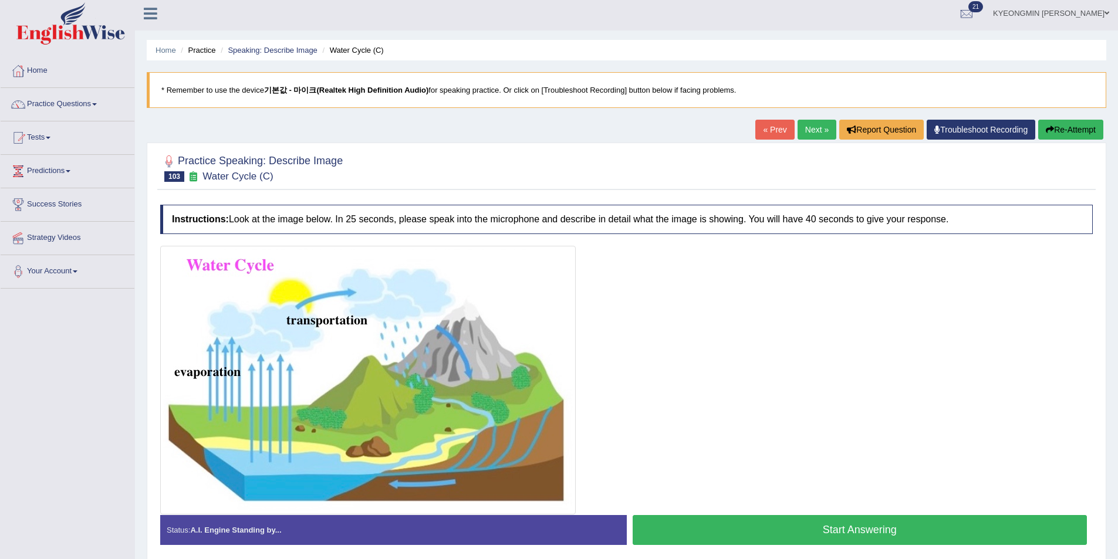
scroll to position [57, 0]
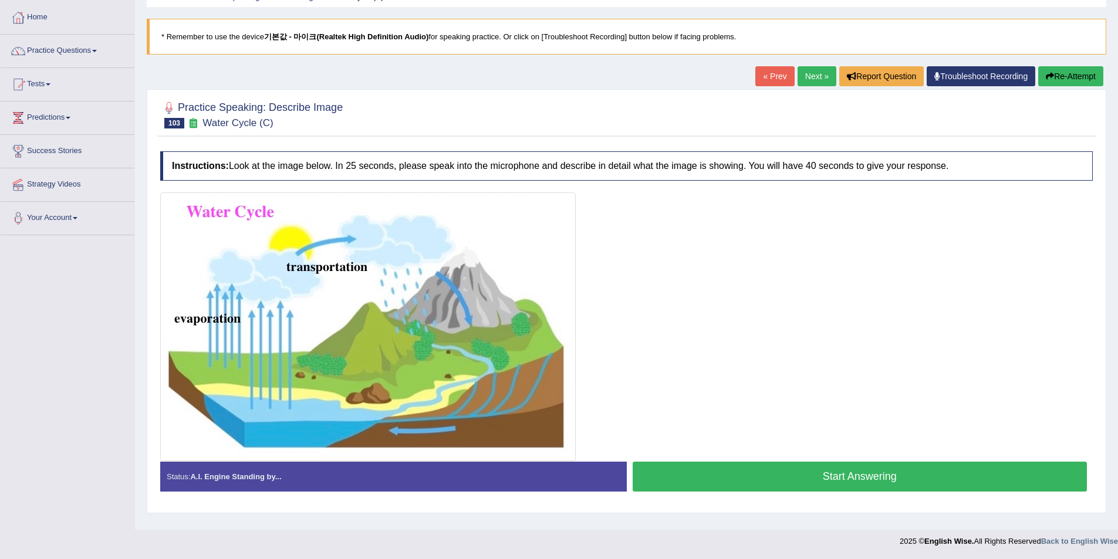
click at [733, 473] on button "Start Answering" at bounding box center [859, 477] width 455 height 30
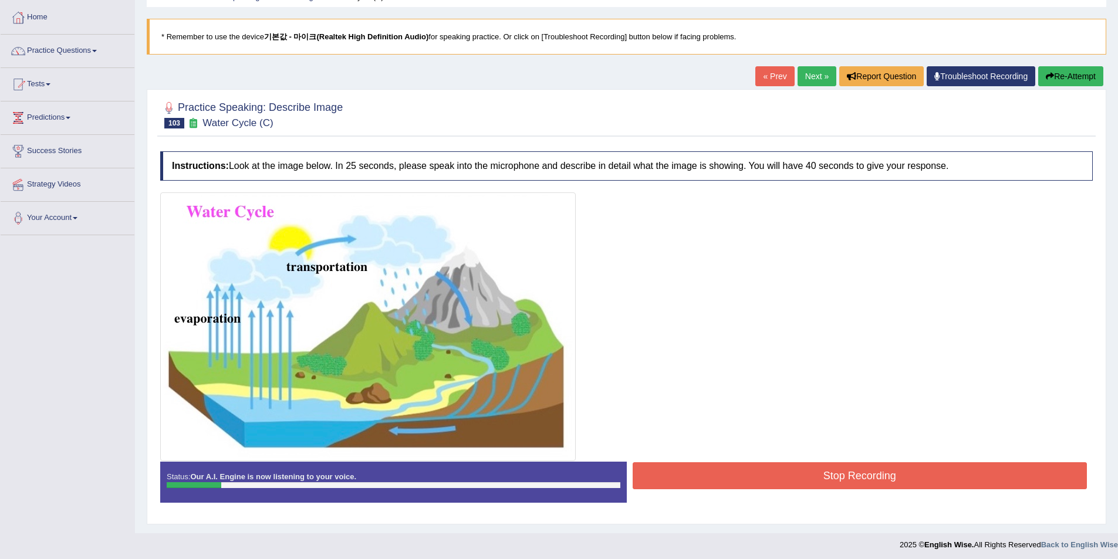
click at [1052, 72] on button "Re-Attempt" at bounding box center [1070, 76] width 65 height 20
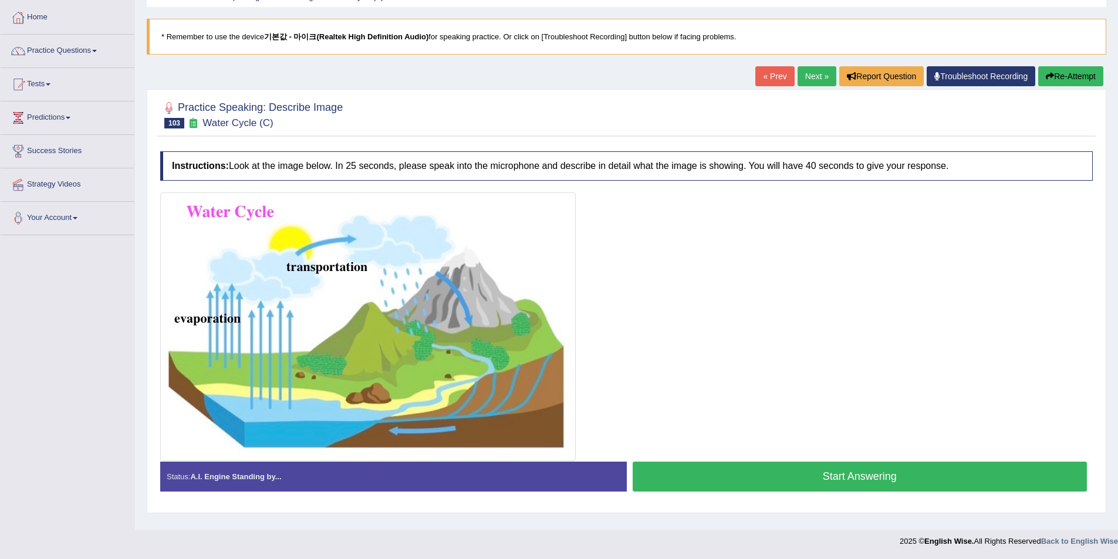
click at [776, 471] on button "Start Answering" at bounding box center [859, 477] width 455 height 30
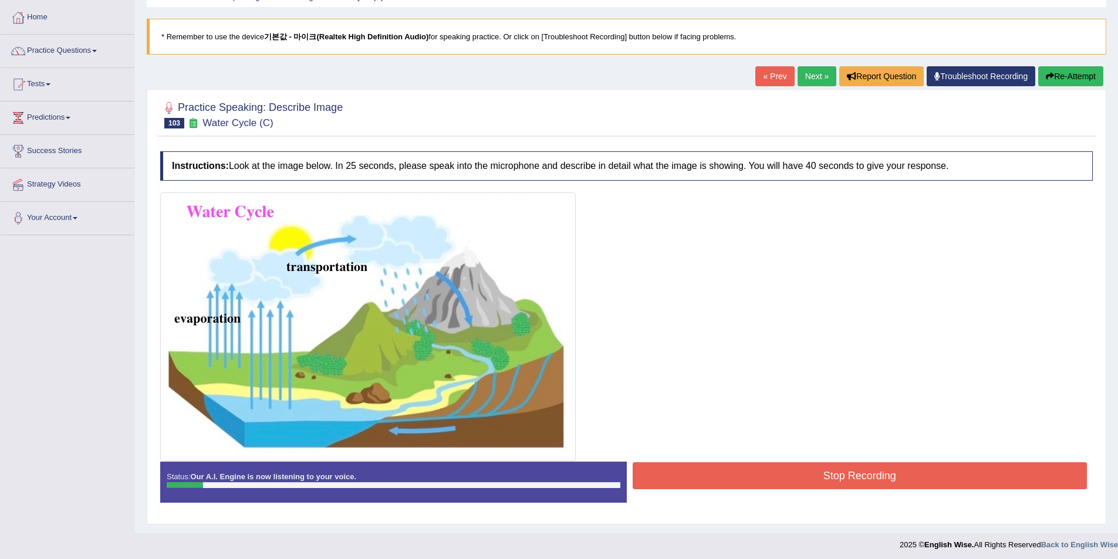
click at [1062, 76] on button "Re-Attempt" at bounding box center [1070, 76] width 65 height 20
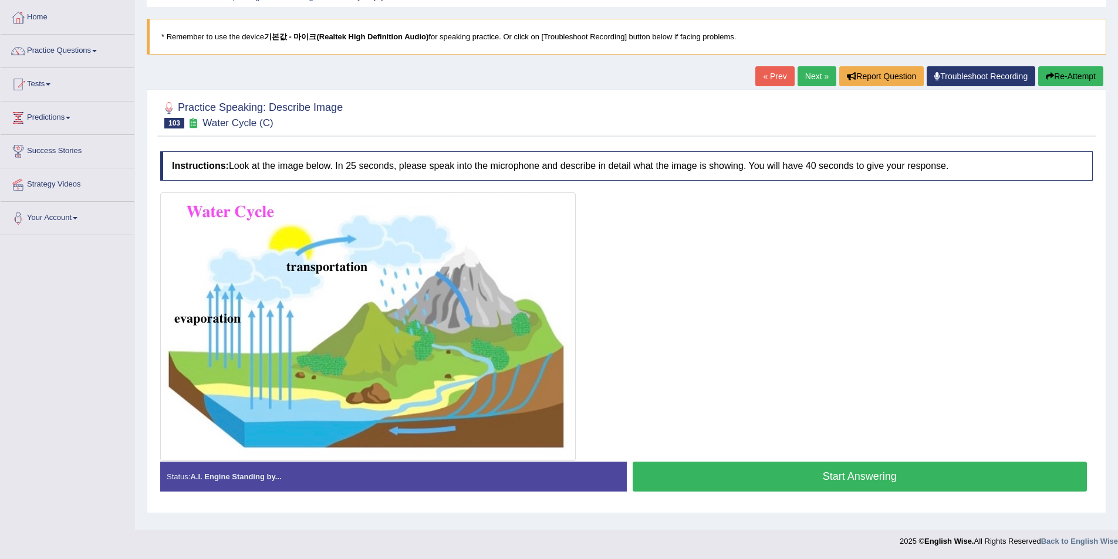
click at [760, 471] on button "Start Answering" at bounding box center [859, 477] width 455 height 30
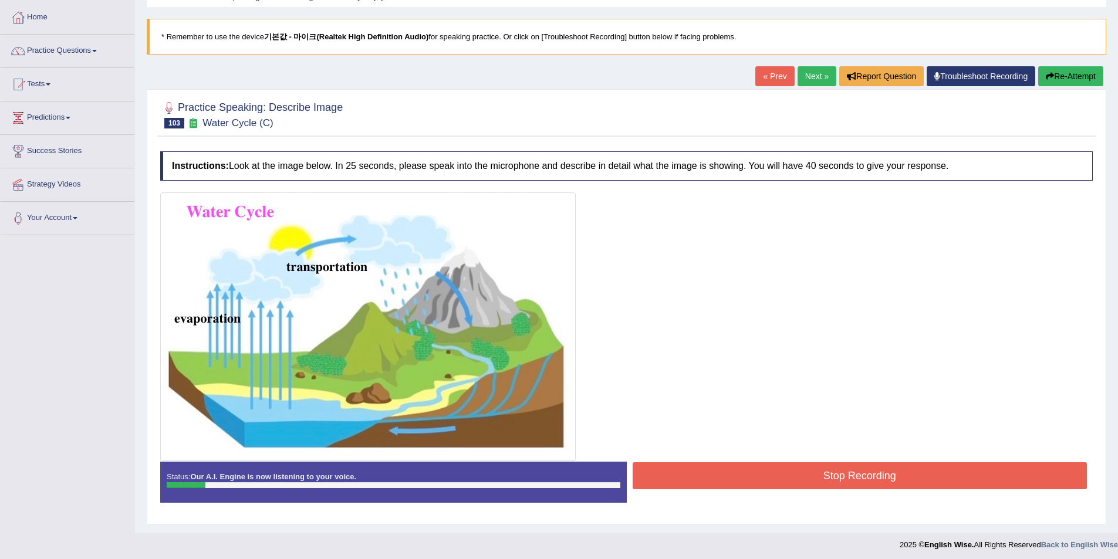
click at [1065, 66] on button "Re-Attempt" at bounding box center [1070, 76] width 65 height 20
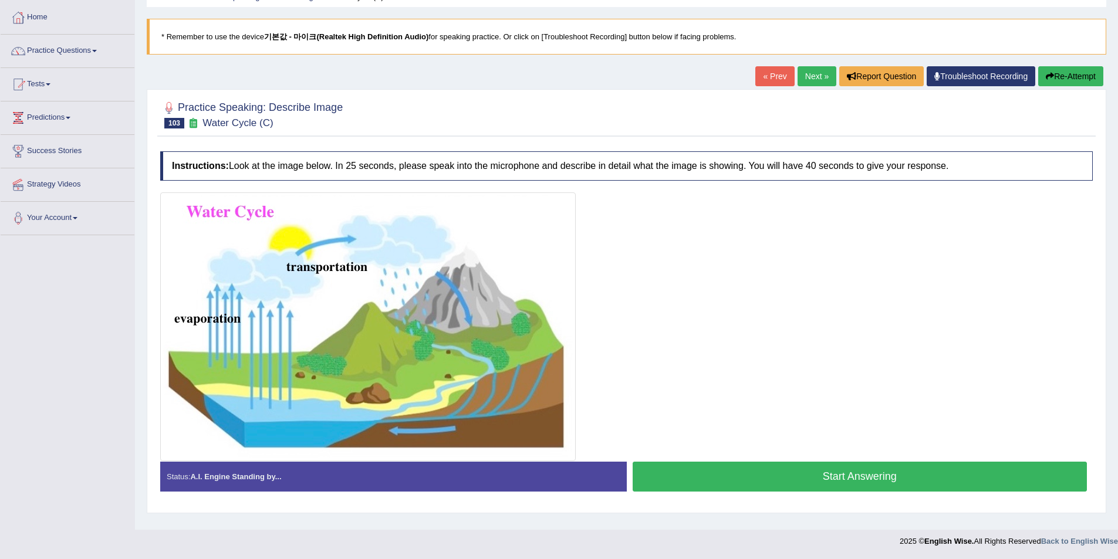
click at [1058, 76] on button "Re-Attempt" at bounding box center [1070, 76] width 65 height 20
click at [814, 464] on button "Start Answering" at bounding box center [859, 477] width 455 height 30
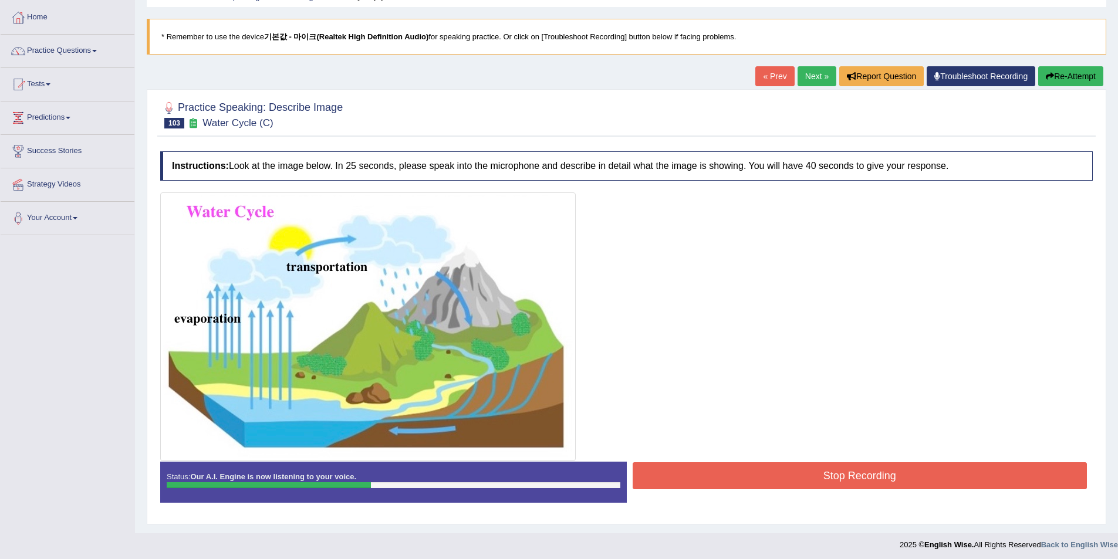
click at [1076, 73] on button "Re-Attempt" at bounding box center [1070, 76] width 65 height 20
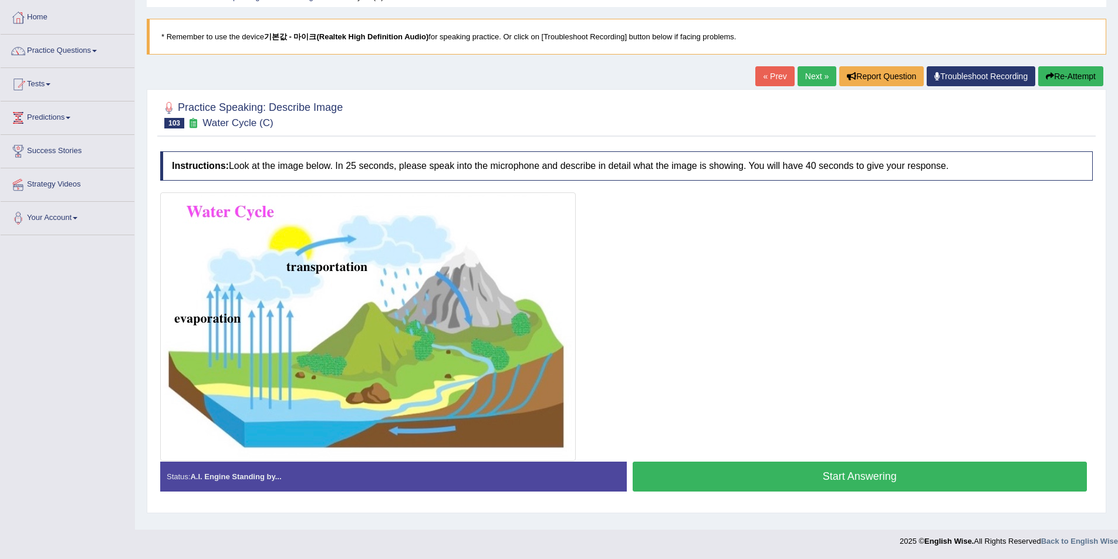
click at [794, 479] on button "Start Answering" at bounding box center [859, 477] width 455 height 30
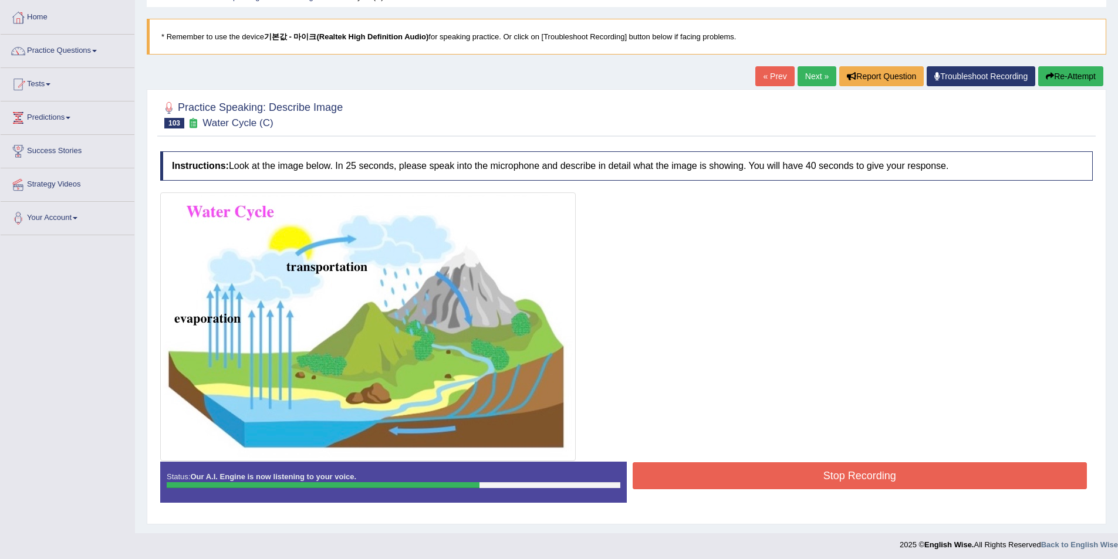
click at [866, 468] on button "Stop Recording" at bounding box center [859, 475] width 455 height 27
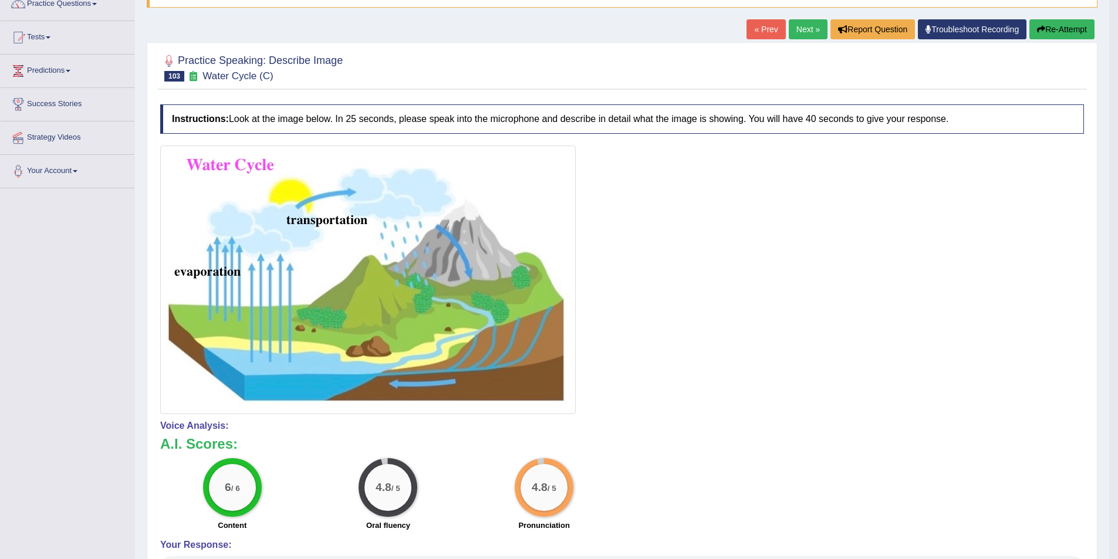
scroll to position [57, 0]
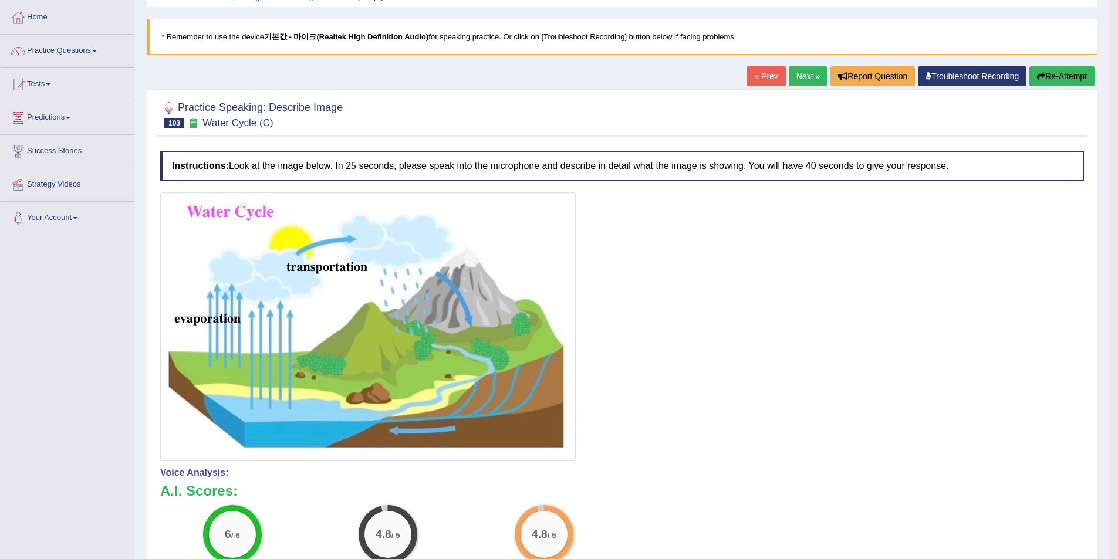
click at [1079, 80] on button "Re-Attempt" at bounding box center [1061, 76] width 65 height 20
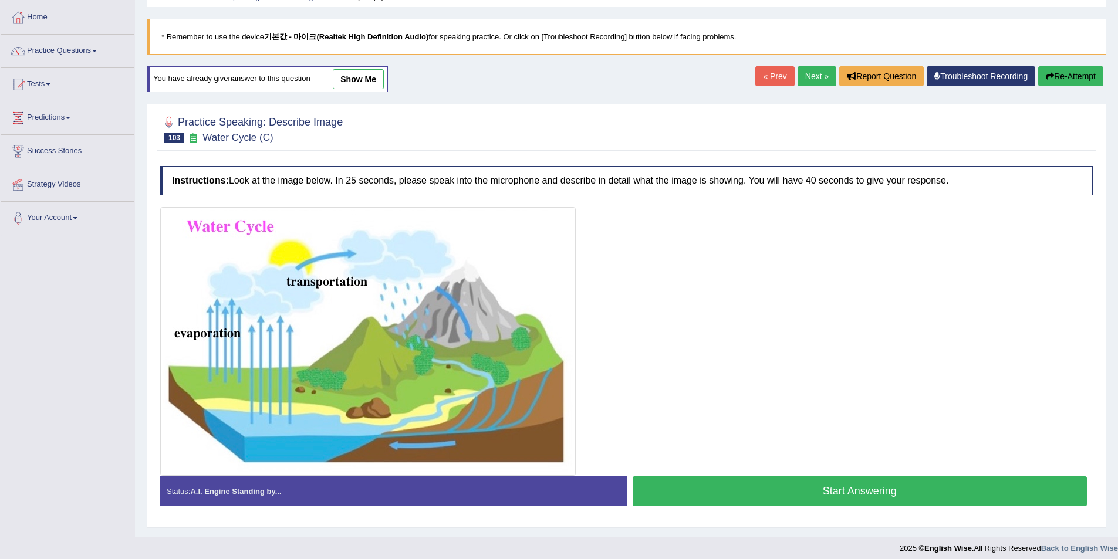
click at [712, 495] on button "Start Answering" at bounding box center [859, 491] width 455 height 30
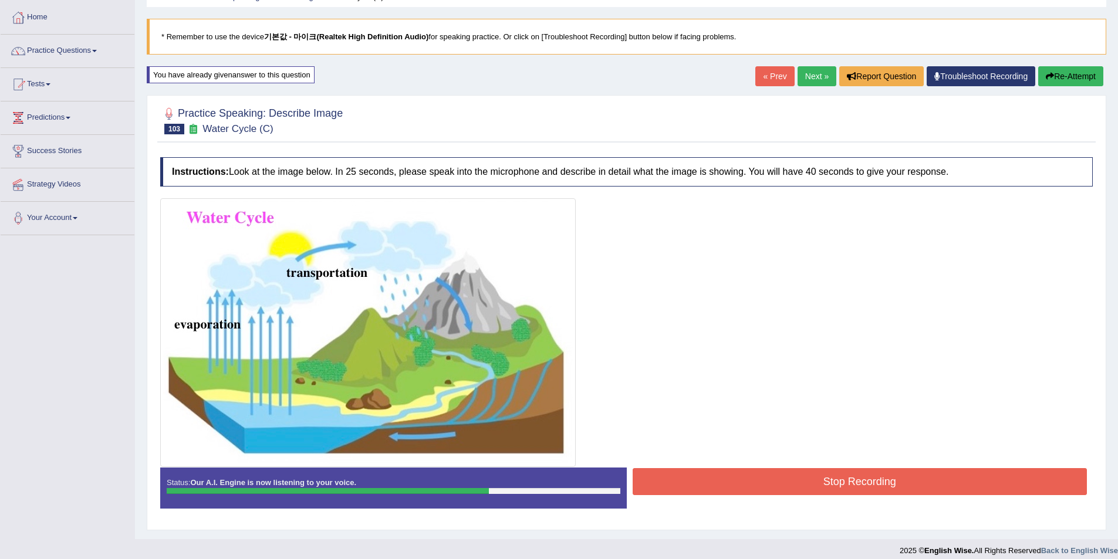
click at [810, 471] on button "Stop Recording" at bounding box center [859, 481] width 455 height 27
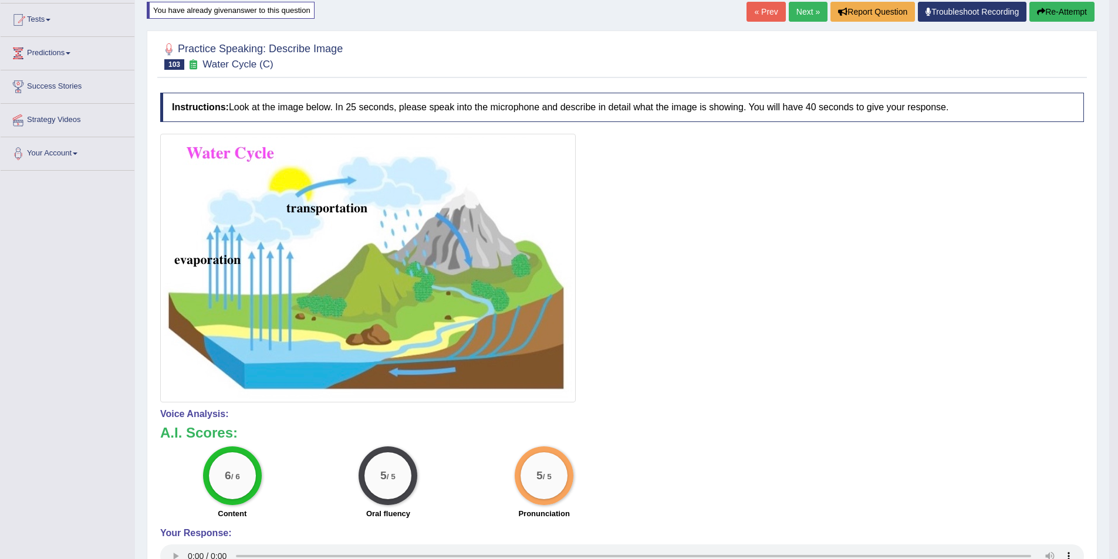
scroll to position [195, 0]
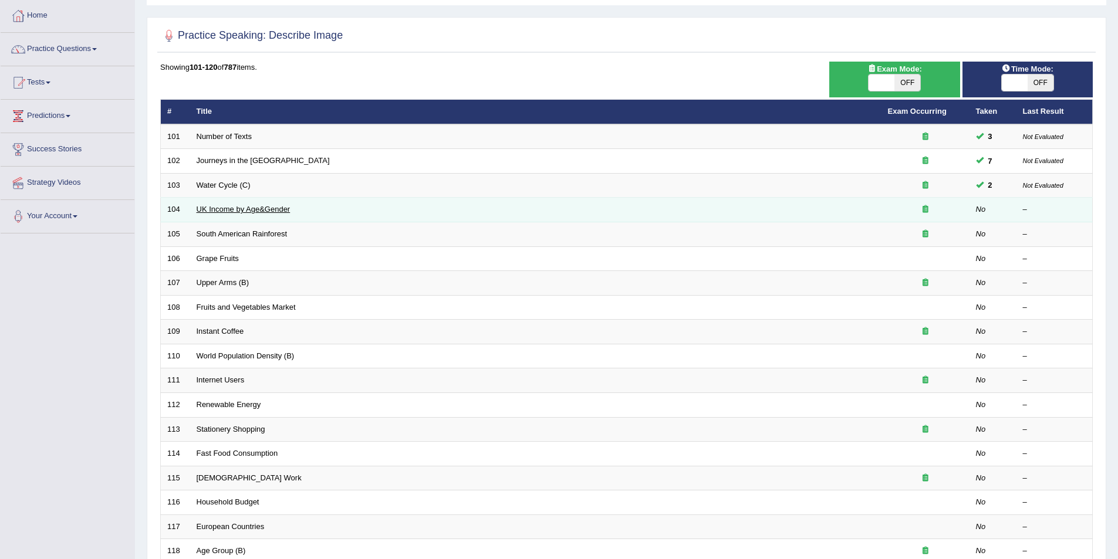
click at [256, 206] on link "UK Income by Age&Gender" at bounding box center [244, 209] width 94 height 9
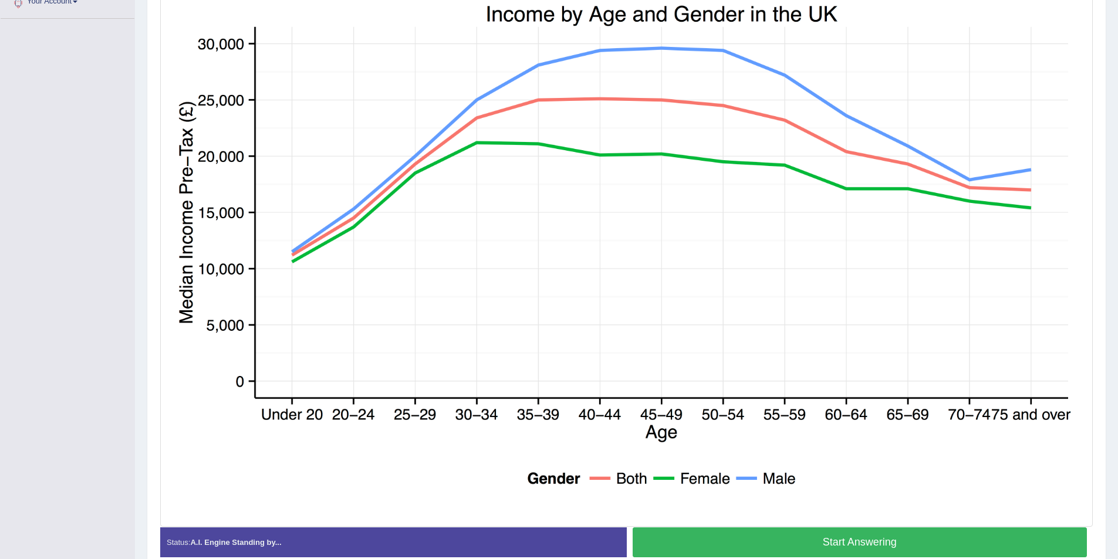
scroll to position [331, 0]
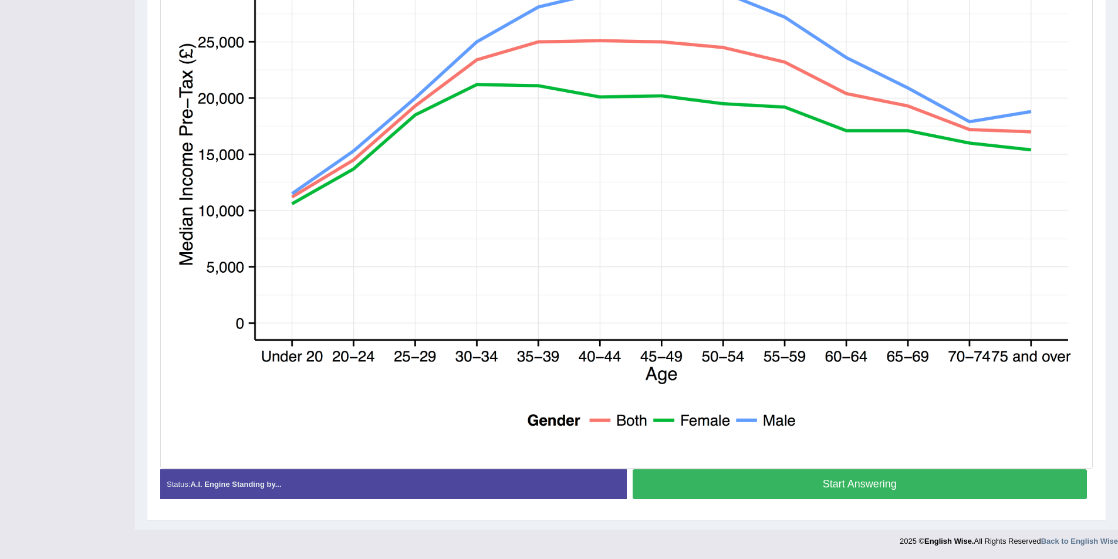
click at [879, 480] on button "Start Answering" at bounding box center [859, 484] width 455 height 30
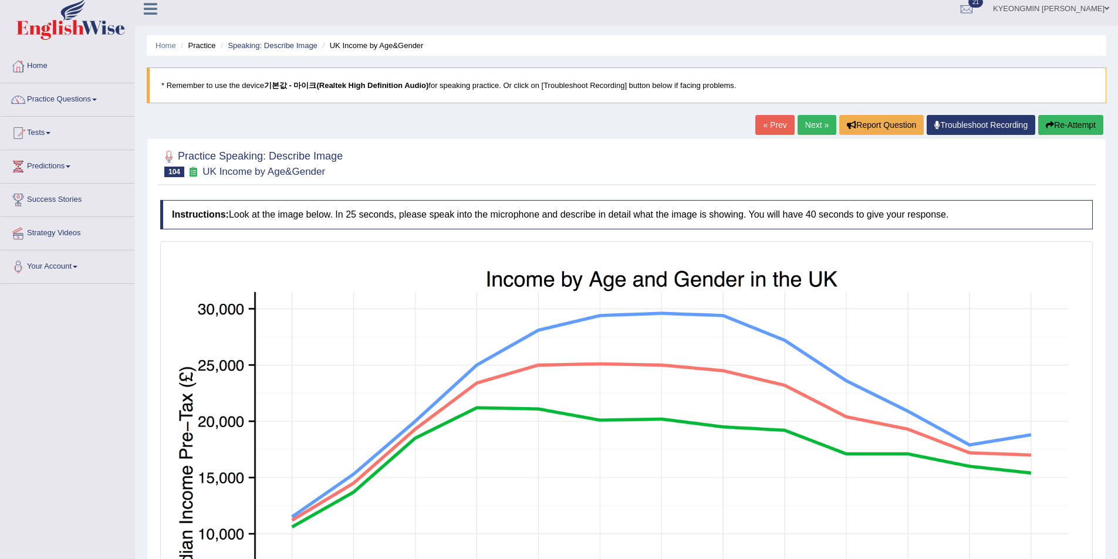
scroll to position [0, 0]
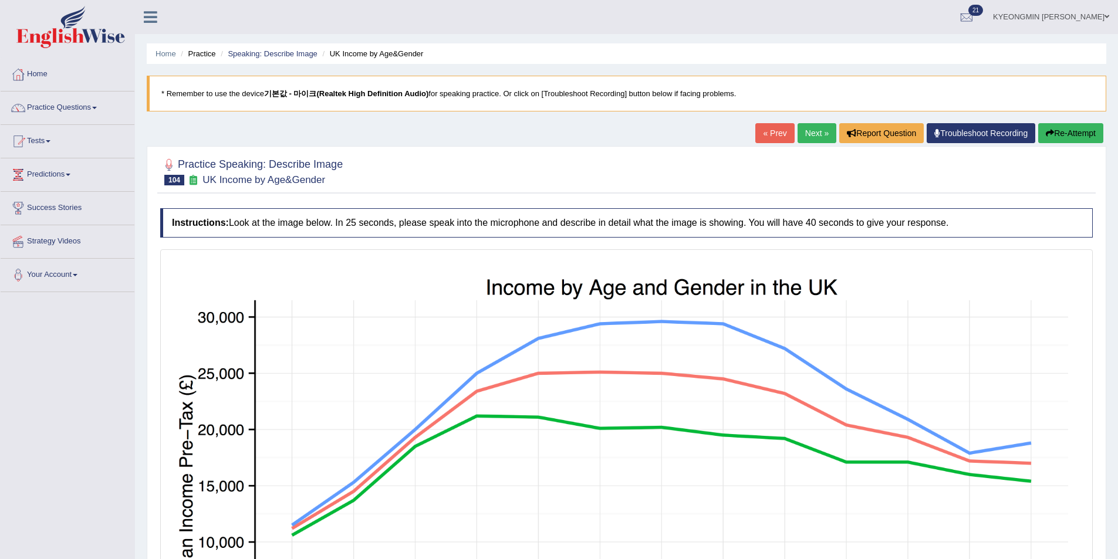
click at [1072, 134] on button "Re-Attempt" at bounding box center [1070, 133] width 65 height 20
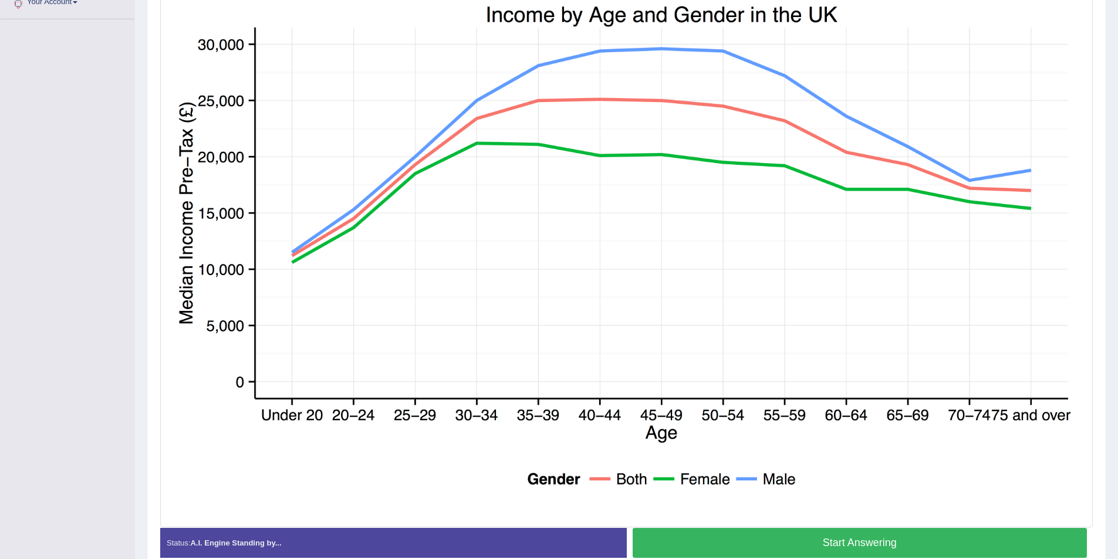
scroll to position [331, 0]
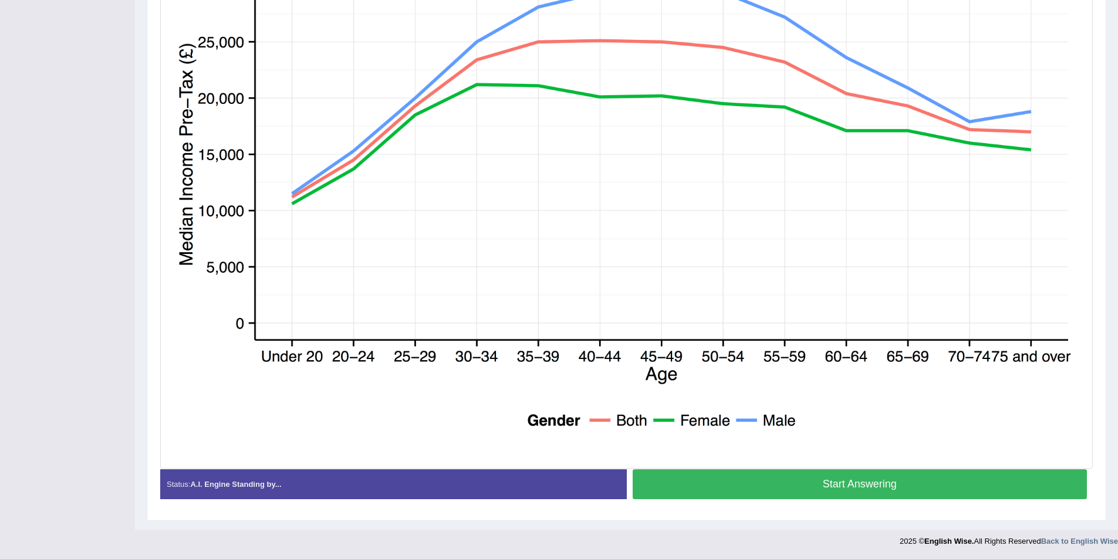
click at [811, 478] on button "Start Answering" at bounding box center [859, 484] width 455 height 30
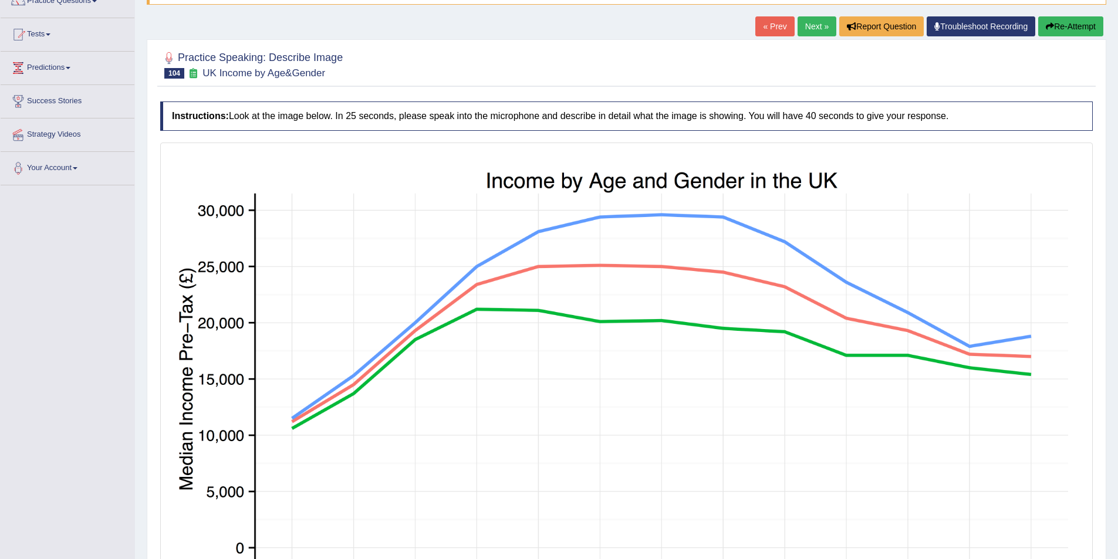
scroll to position [97, 0]
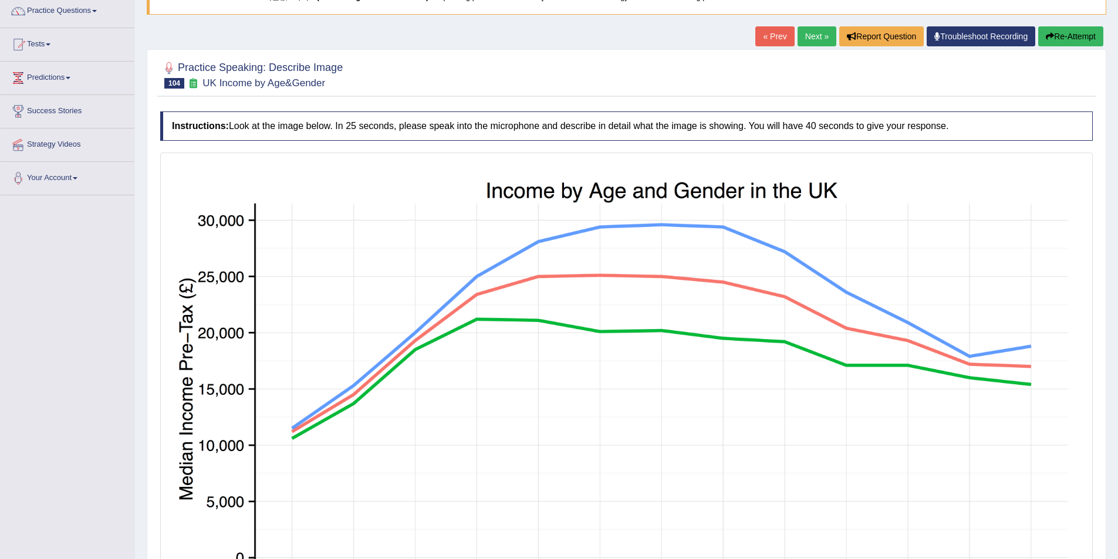
click at [1071, 37] on button "Re-Attempt" at bounding box center [1070, 36] width 65 height 20
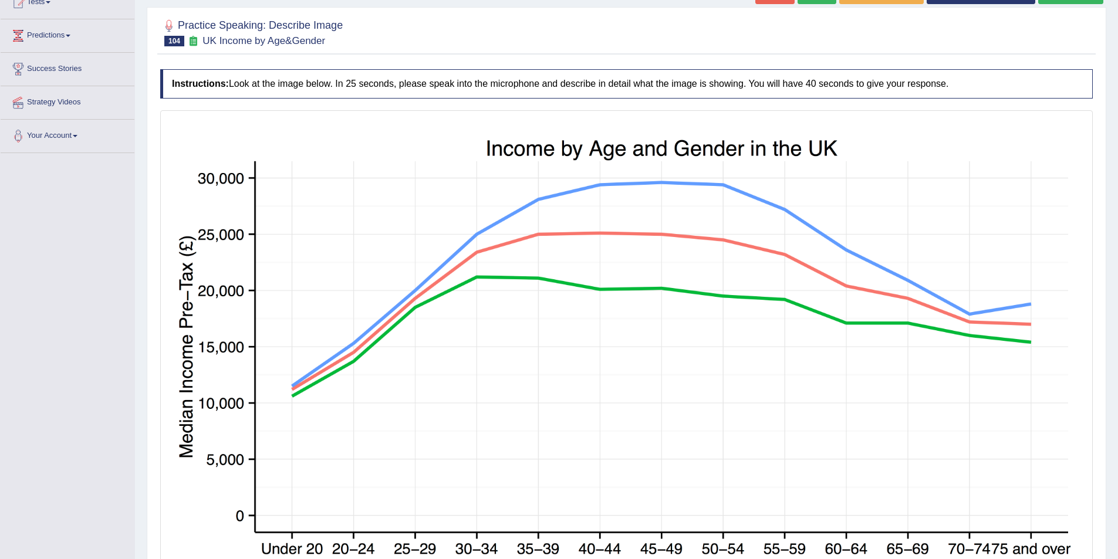
scroll to position [119, 0]
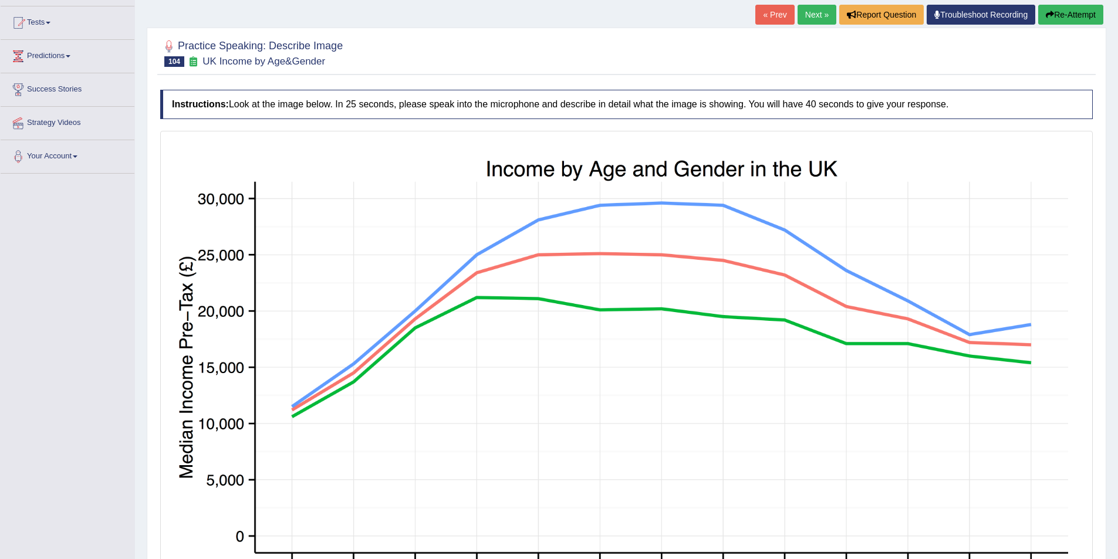
click at [1072, 20] on button "Re-Attempt" at bounding box center [1070, 15] width 65 height 20
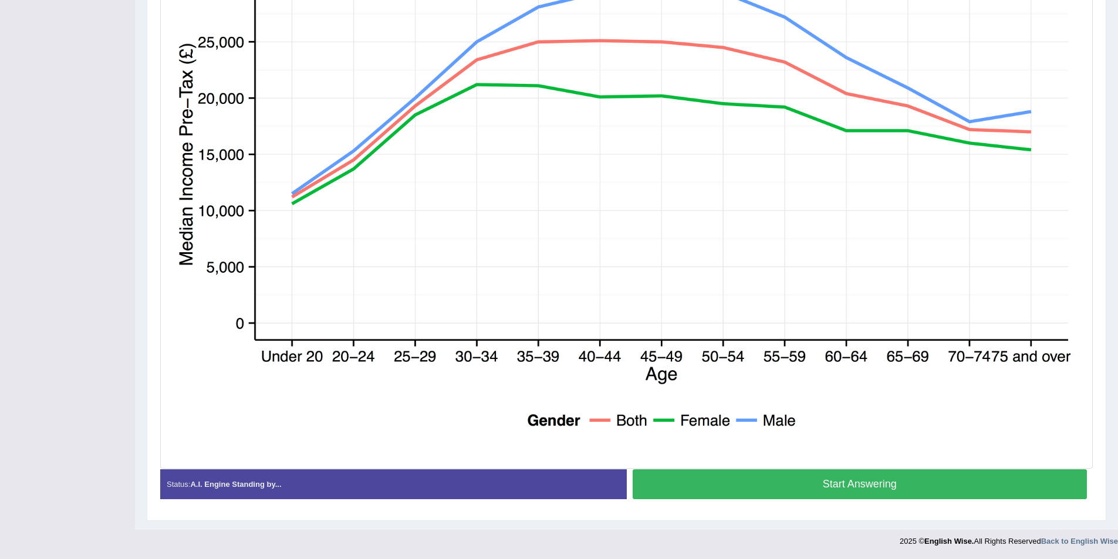
click at [855, 479] on button "Start Answering" at bounding box center [859, 484] width 455 height 30
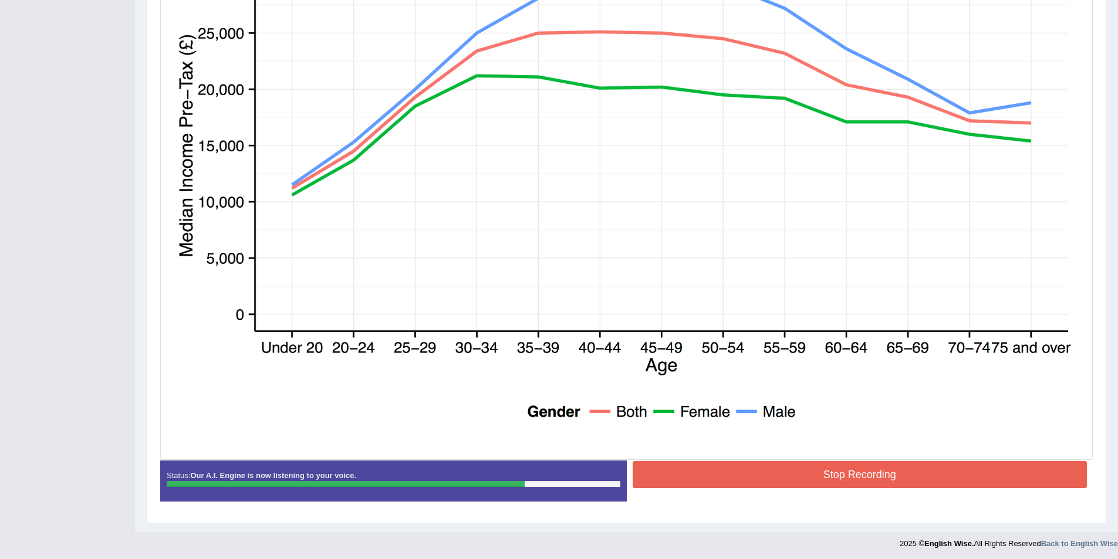
scroll to position [343, 0]
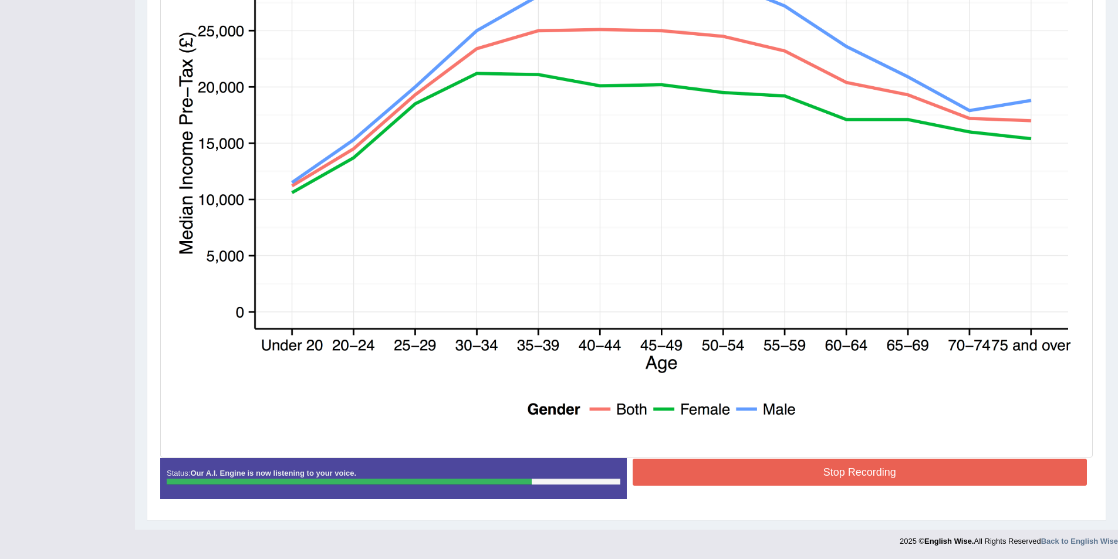
click at [839, 471] on button "Stop Recording" at bounding box center [859, 472] width 455 height 27
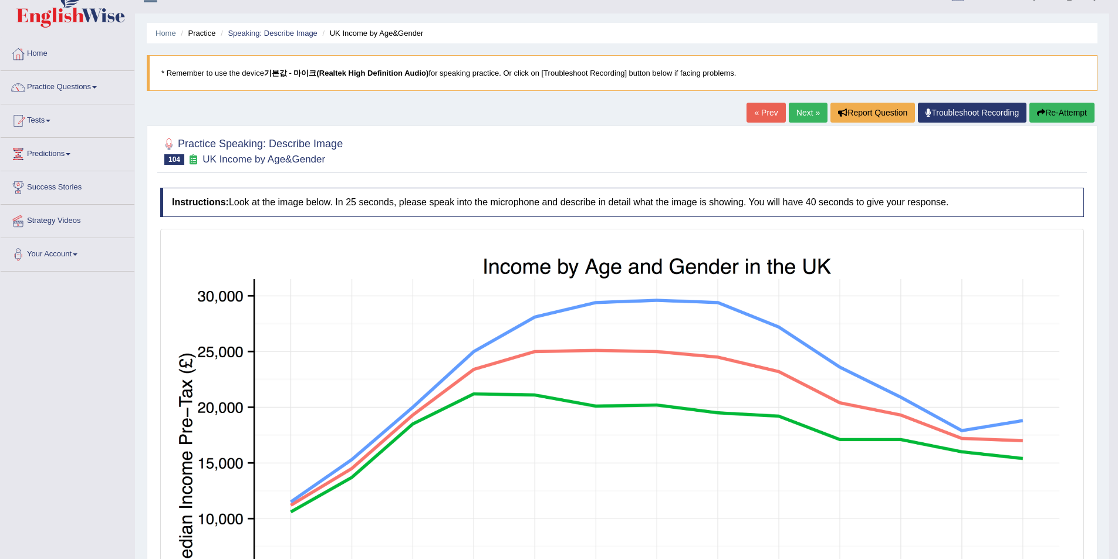
scroll to position [0, 0]
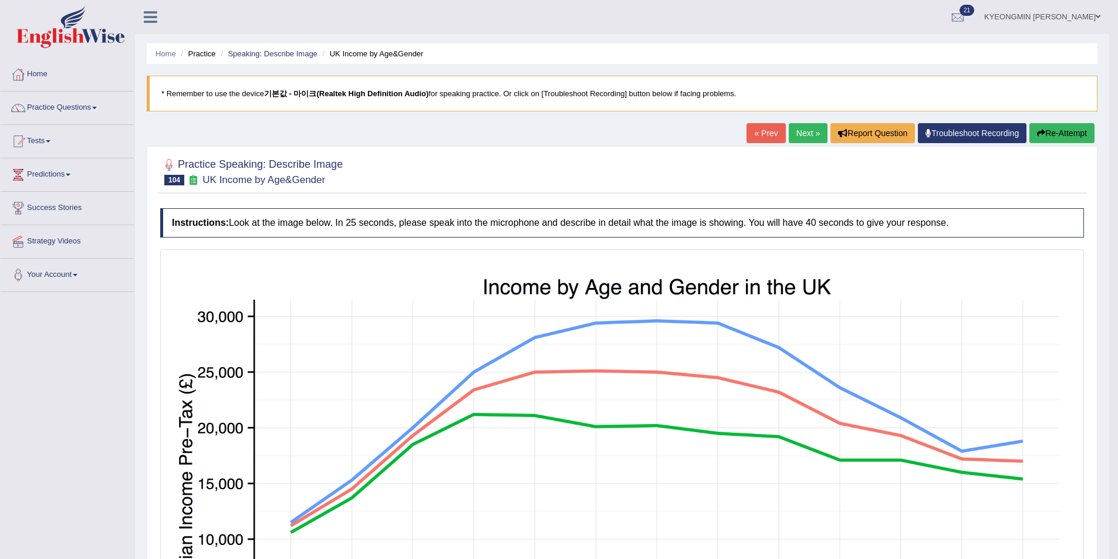
click at [1039, 132] on icon "button" at bounding box center [1041, 133] width 8 height 8
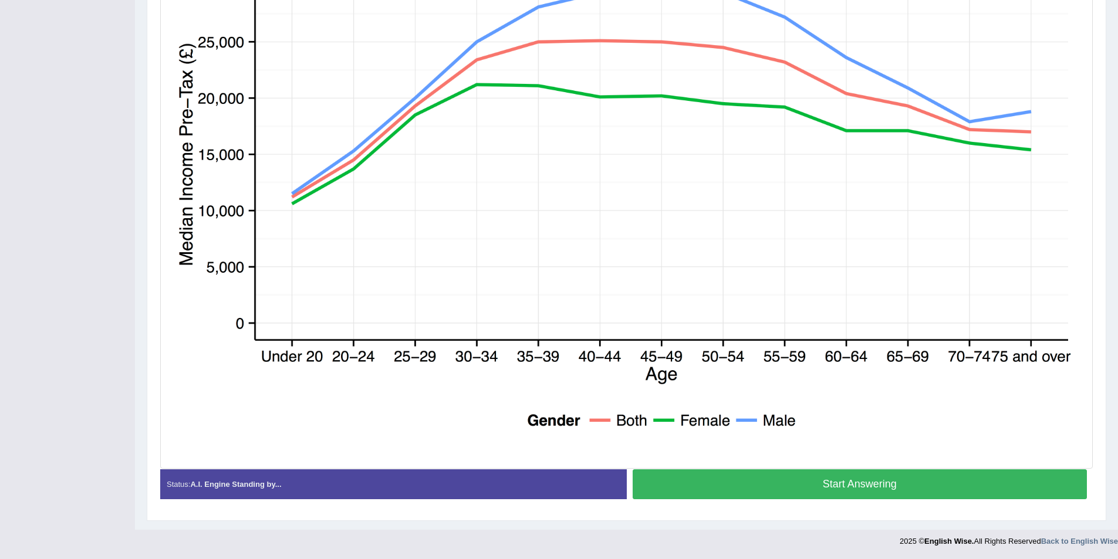
click at [859, 482] on button "Start Answering" at bounding box center [859, 484] width 455 height 30
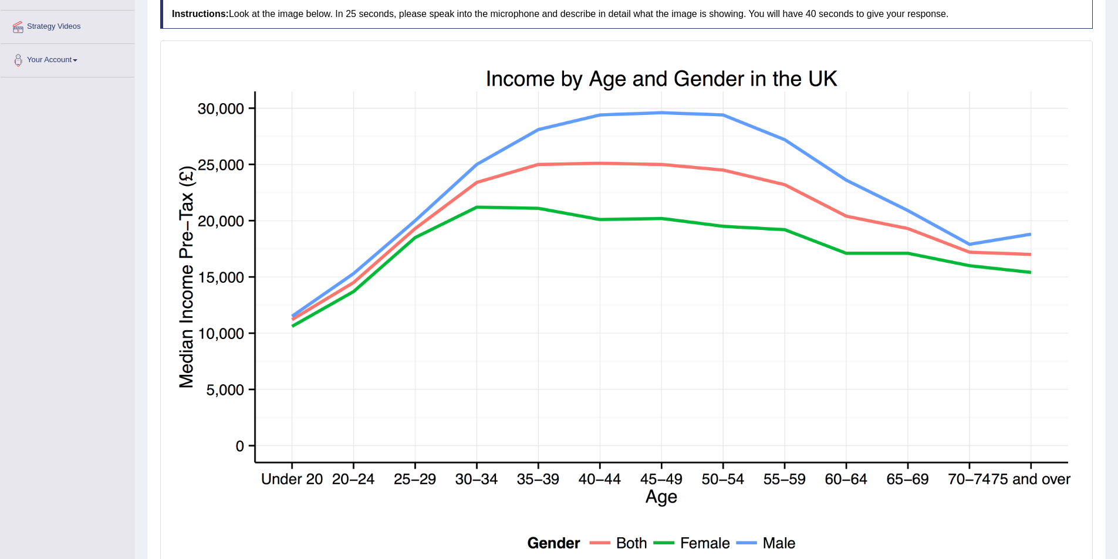
scroll to position [103, 0]
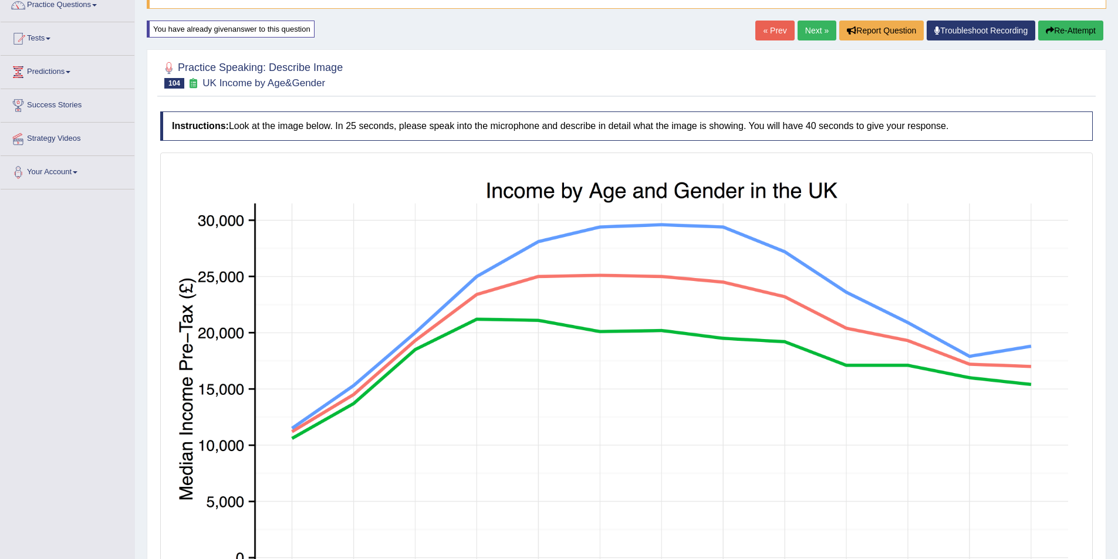
click at [1080, 32] on button "Re-Attempt" at bounding box center [1070, 31] width 65 height 20
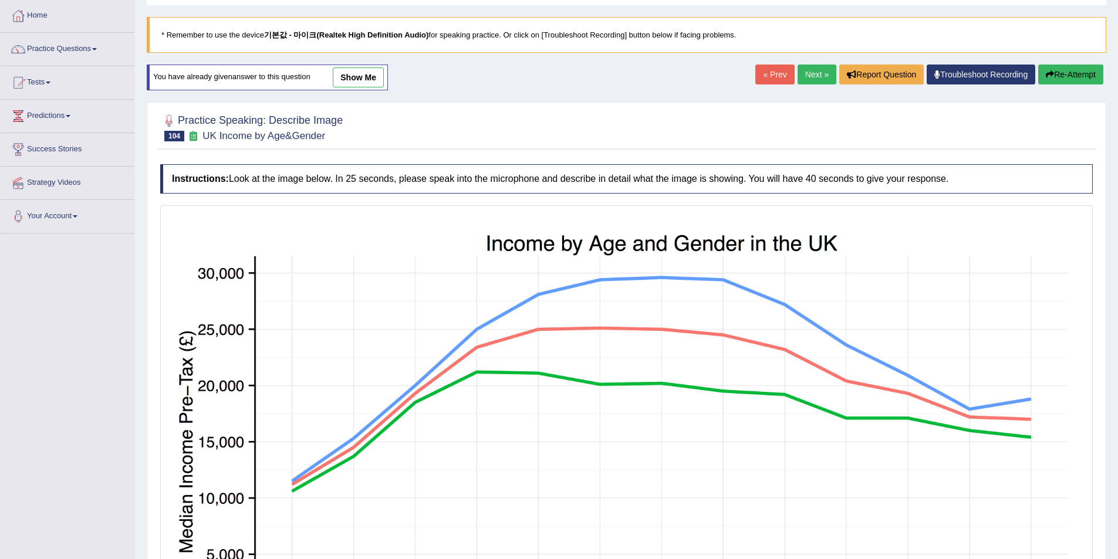
scroll to position [196, 0]
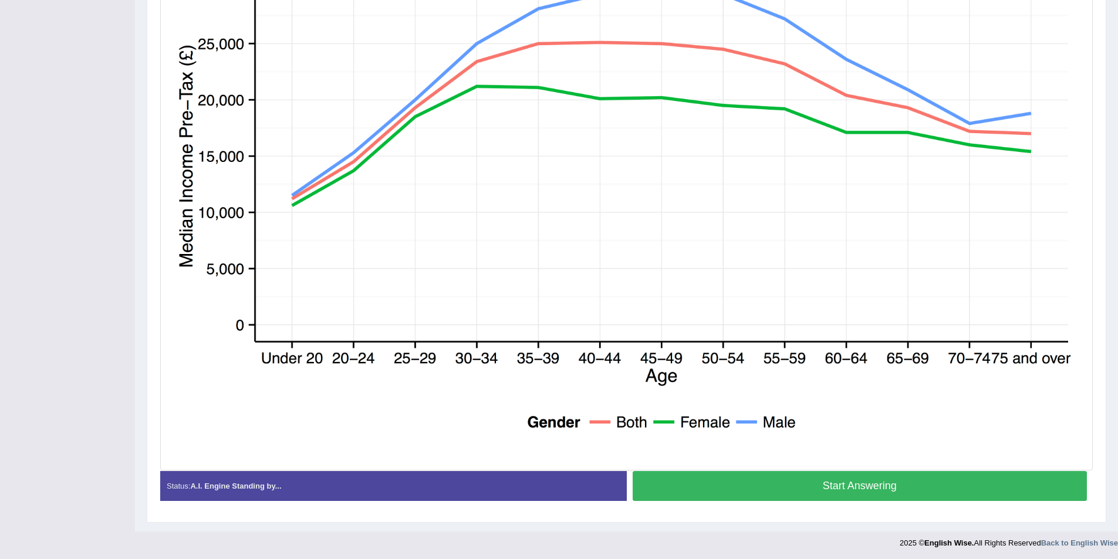
click at [805, 484] on button "Start Answering" at bounding box center [859, 486] width 455 height 30
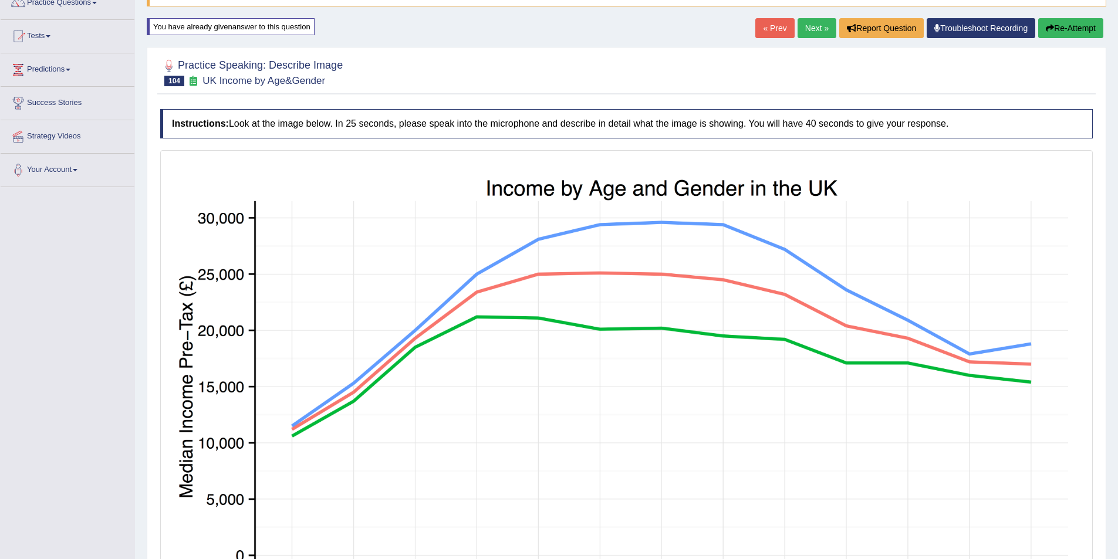
scroll to position [0, 0]
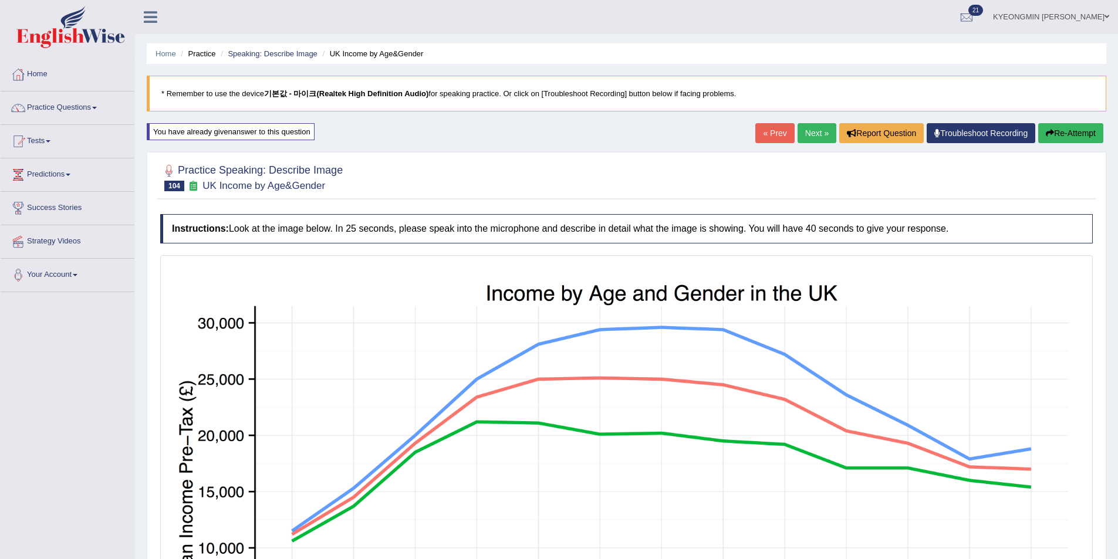
click at [1084, 134] on button "Re-Attempt" at bounding box center [1070, 133] width 65 height 20
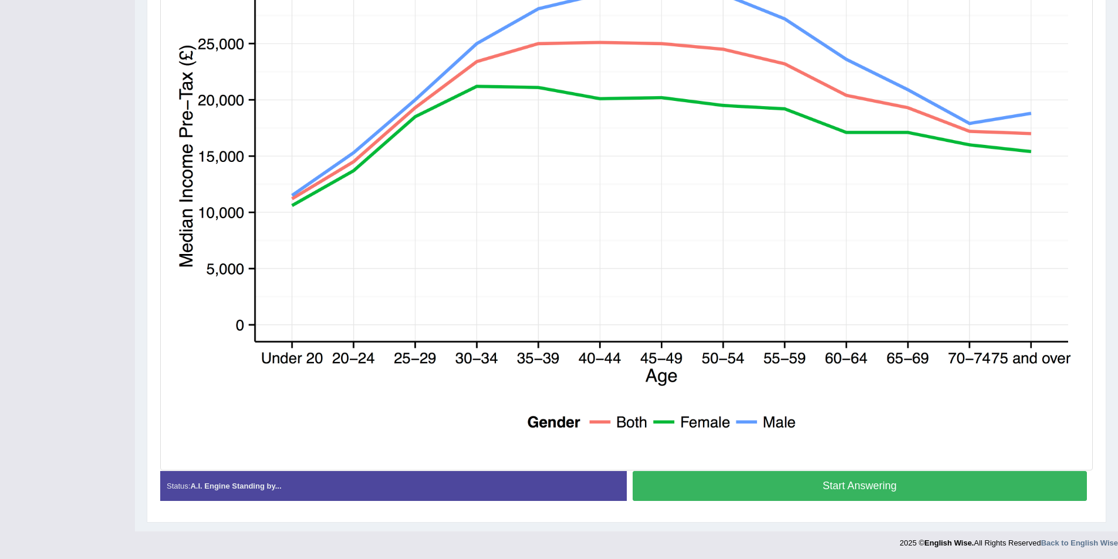
click at [810, 479] on button "Start Answering" at bounding box center [859, 486] width 455 height 30
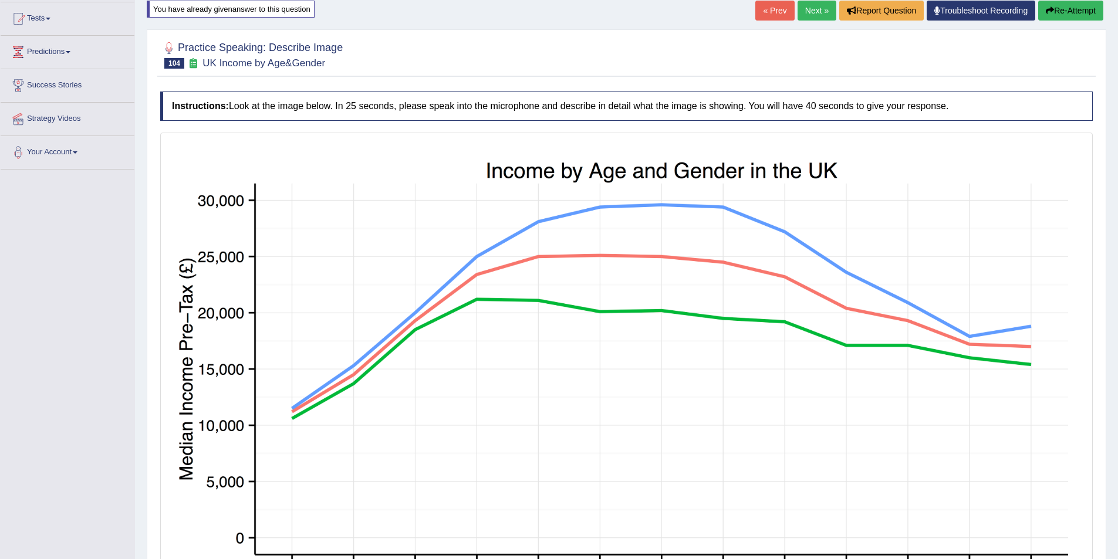
scroll to position [114, 0]
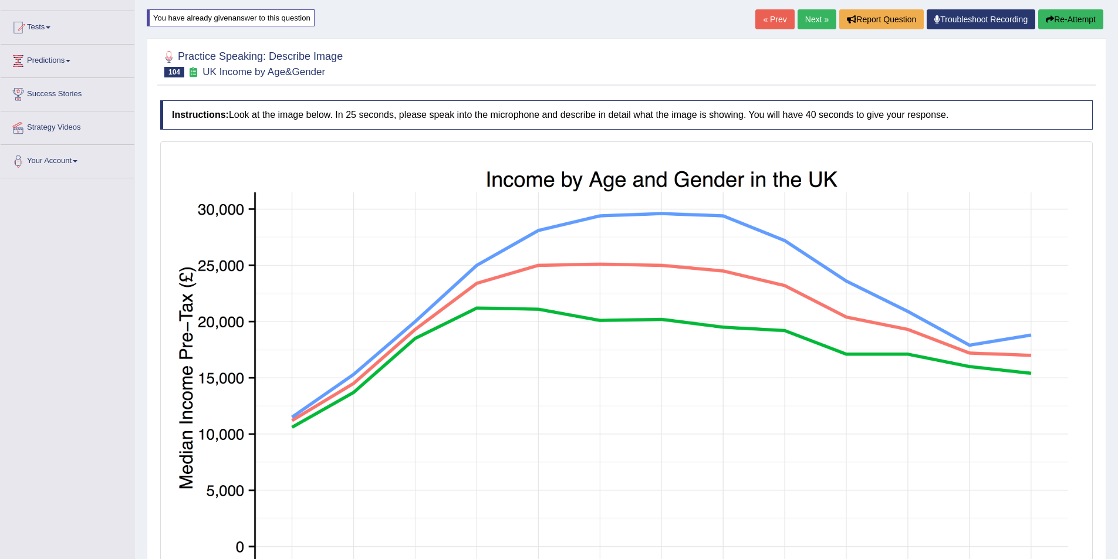
click at [1060, 10] on button "Re-Attempt" at bounding box center [1070, 19] width 65 height 20
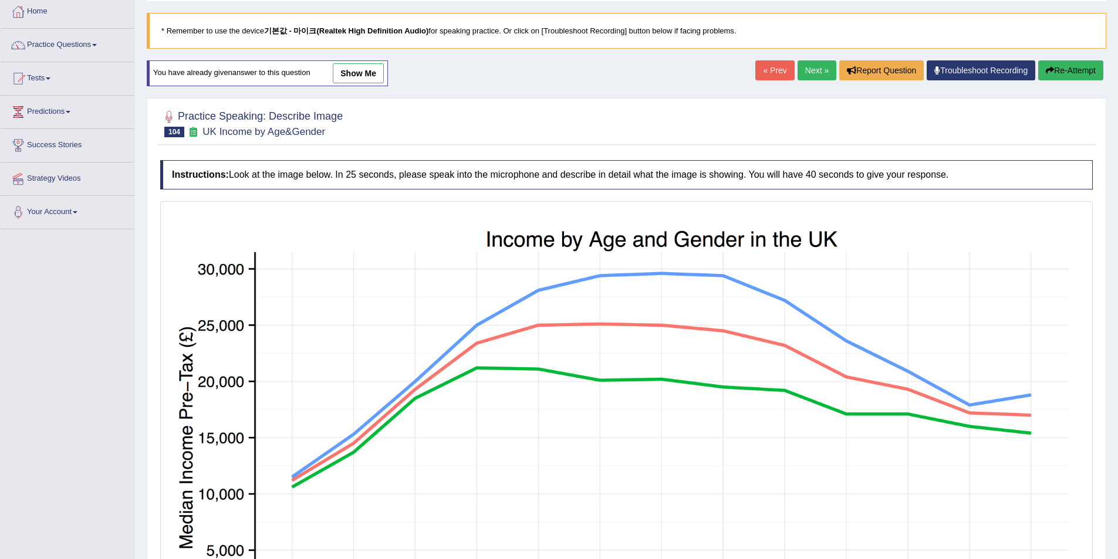
scroll to position [55, 0]
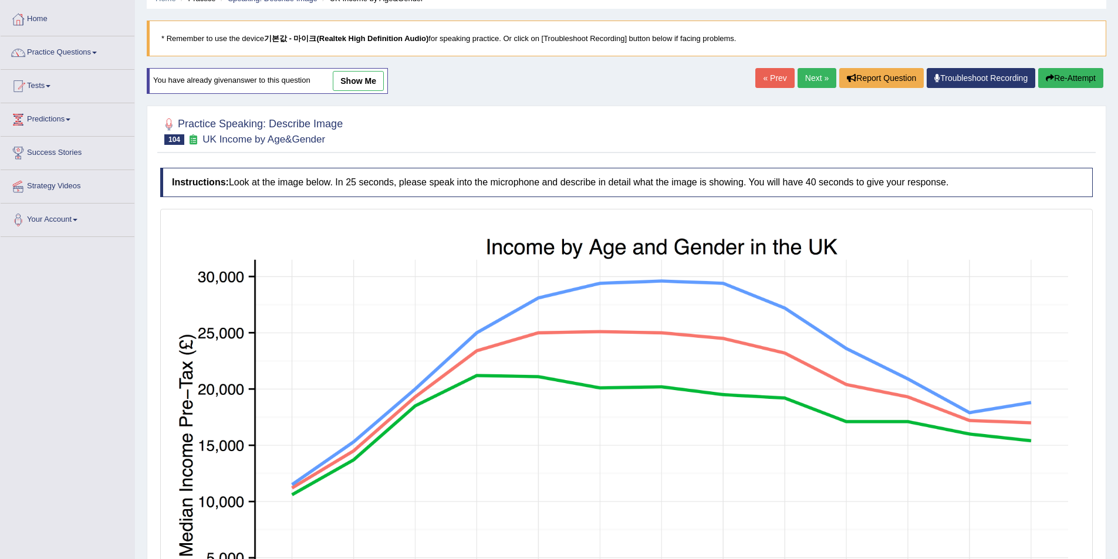
drag, startPoint x: 1086, startPoint y: 80, endPoint x: 1082, endPoint y: 86, distance: 6.8
click at [1084, 84] on button "Re-Attempt" at bounding box center [1070, 78] width 65 height 20
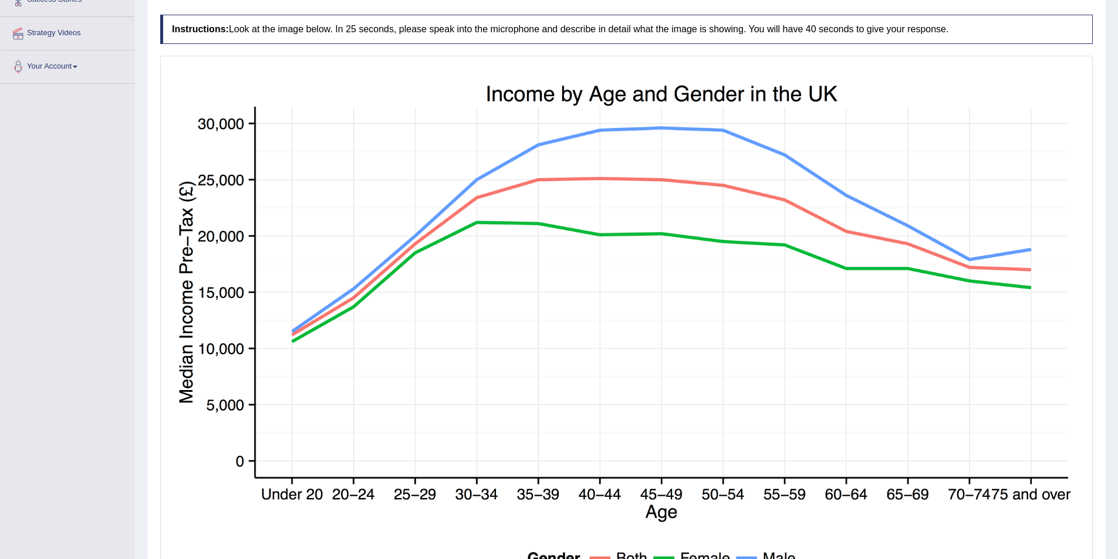
scroll to position [286, 0]
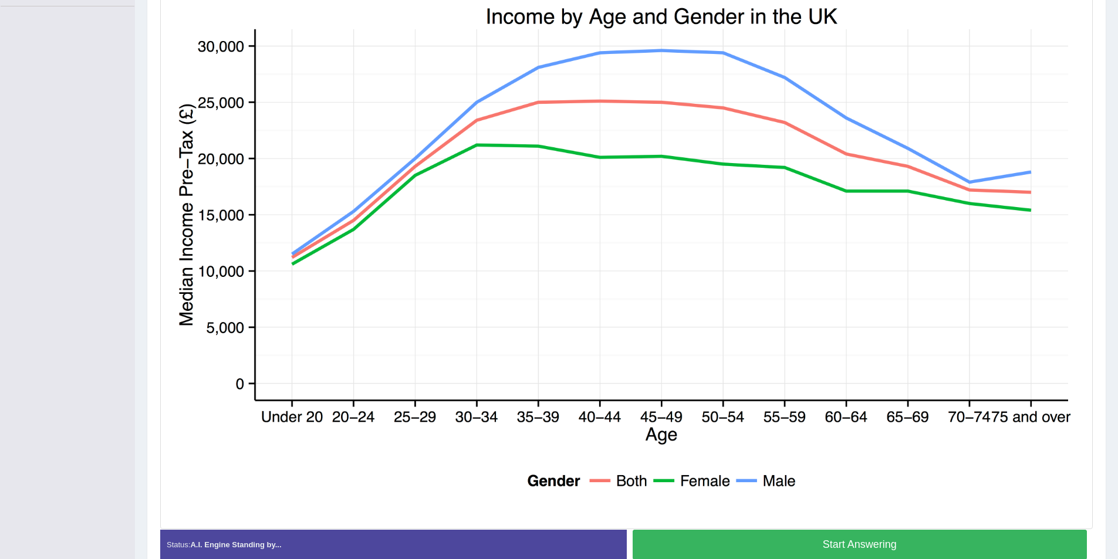
click at [833, 537] on button "Start Answering" at bounding box center [859, 545] width 455 height 30
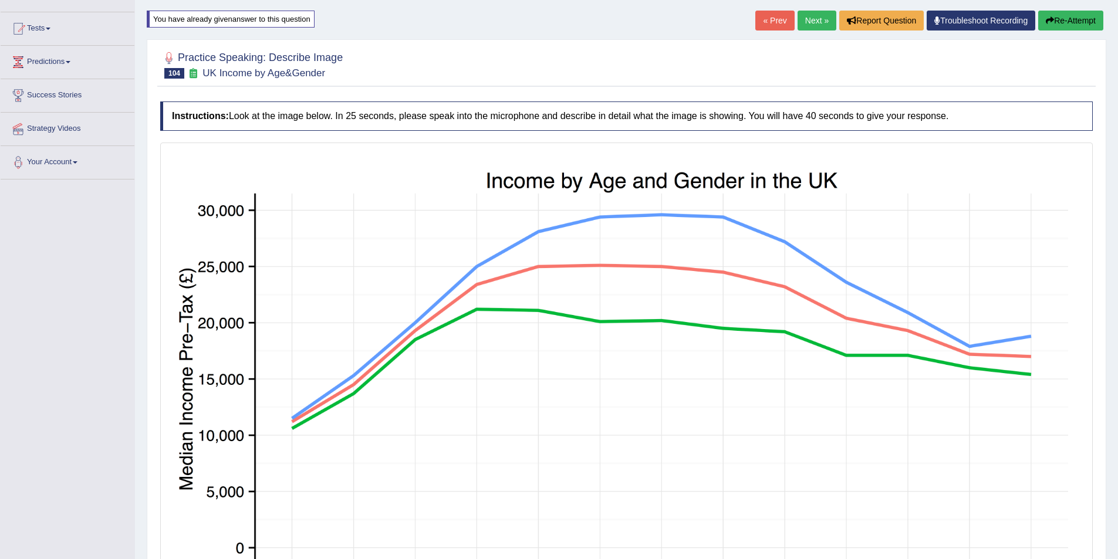
scroll to position [0, 0]
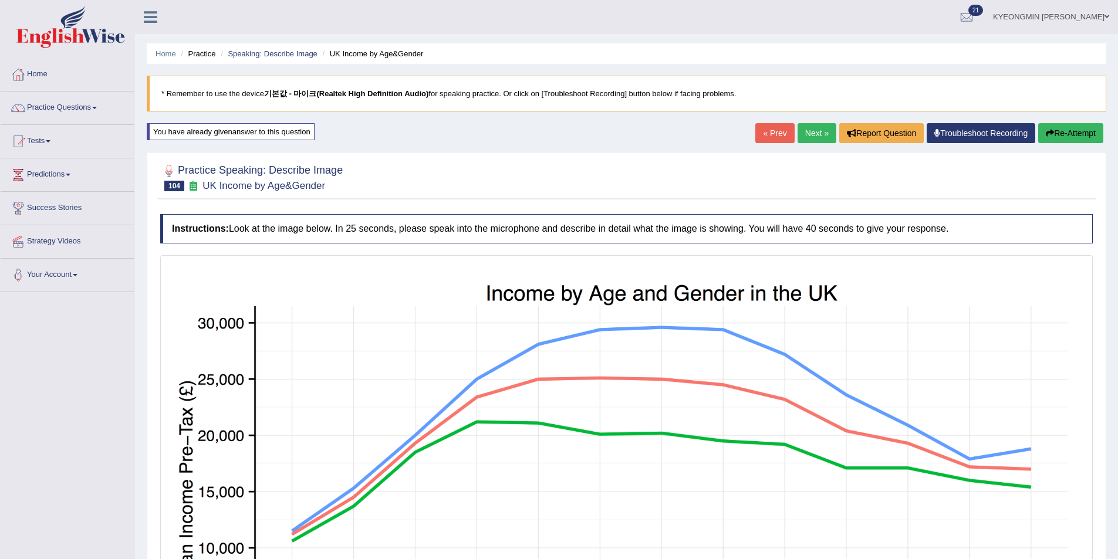
click at [1060, 134] on button "Re-Attempt" at bounding box center [1070, 133] width 65 height 20
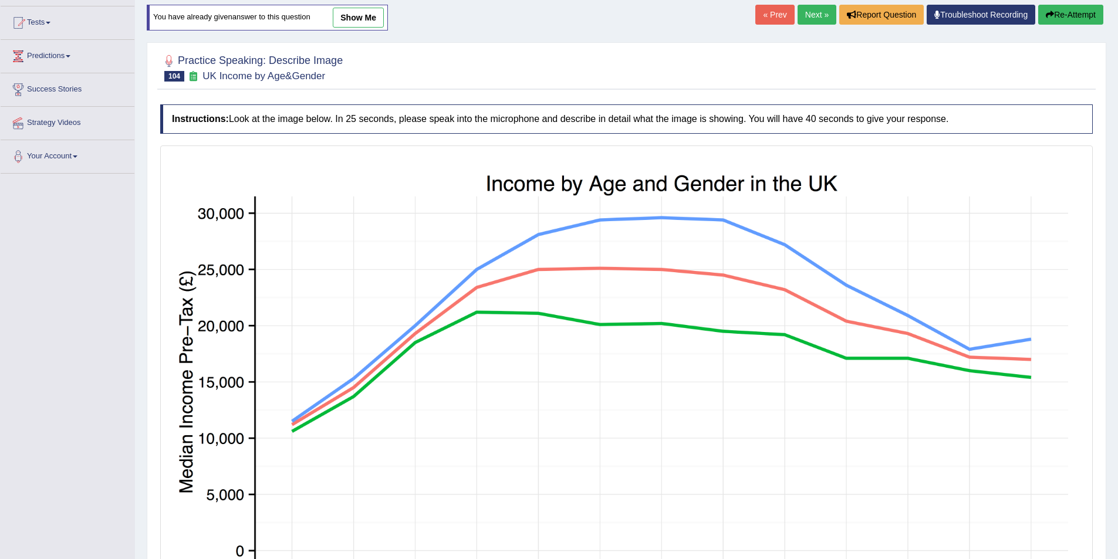
scroll to position [216, 0]
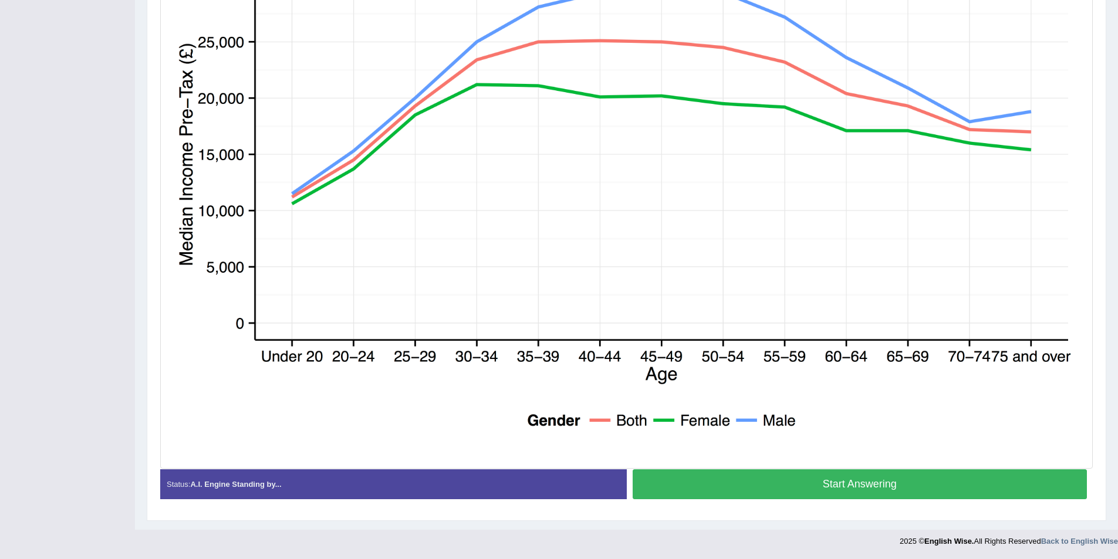
click at [844, 505] on div "Status: A.I. Engine Standing by... Start Answering Stop Recording" at bounding box center [626, 490] width 932 height 42
click at [847, 496] on button "Start Answering" at bounding box center [859, 484] width 455 height 30
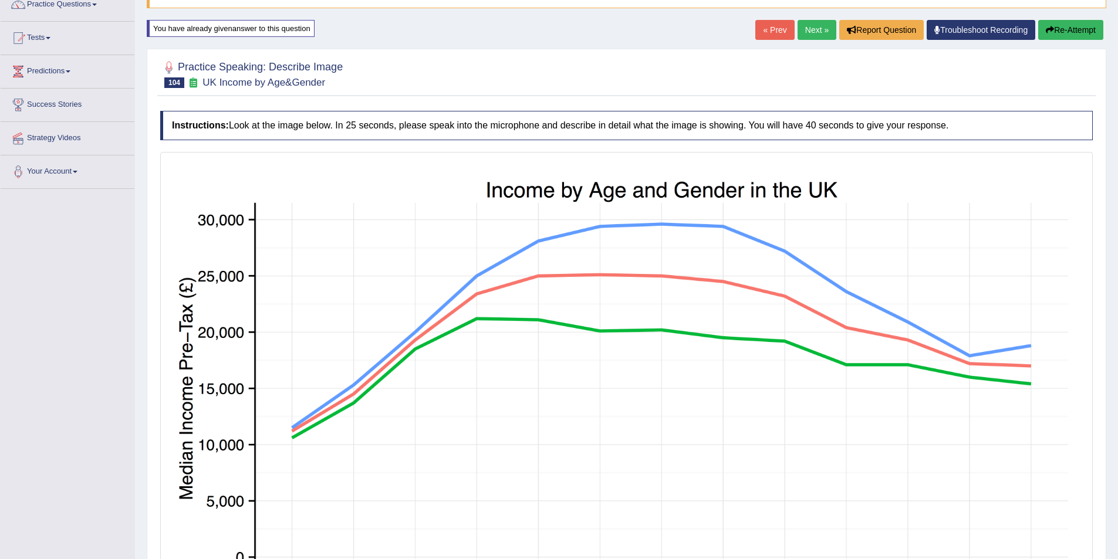
scroll to position [103, 0]
click at [1088, 32] on button "Re-Attempt" at bounding box center [1070, 31] width 65 height 20
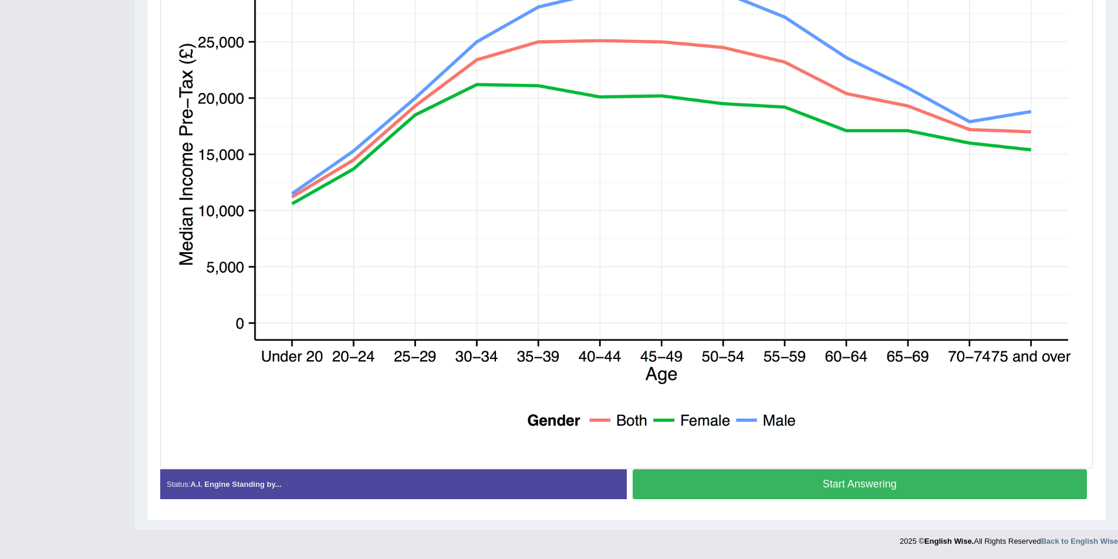
click at [864, 478] on button "Start Answering" at bounding box center [859, 484] width 455 height 30
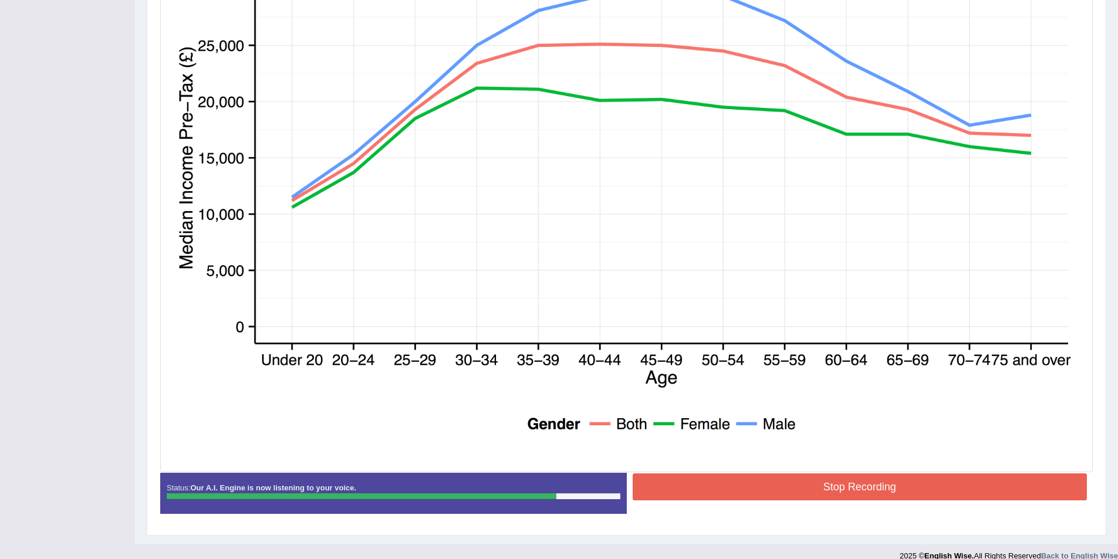
scroll to position [337, 0]
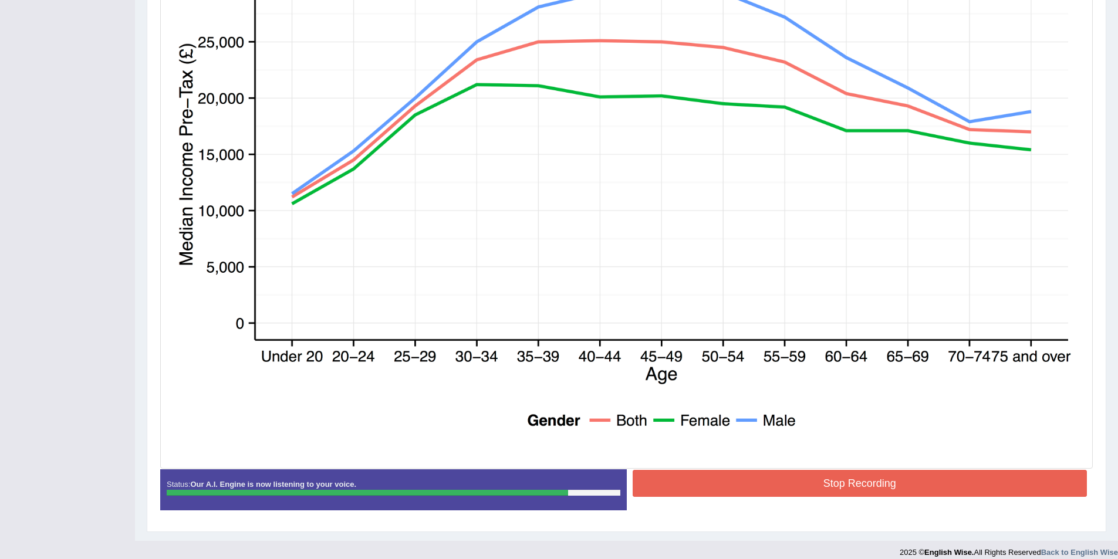
click at [790, 482] on button "Stop Recording" at bounding box center [859, 483] width 455 height 27
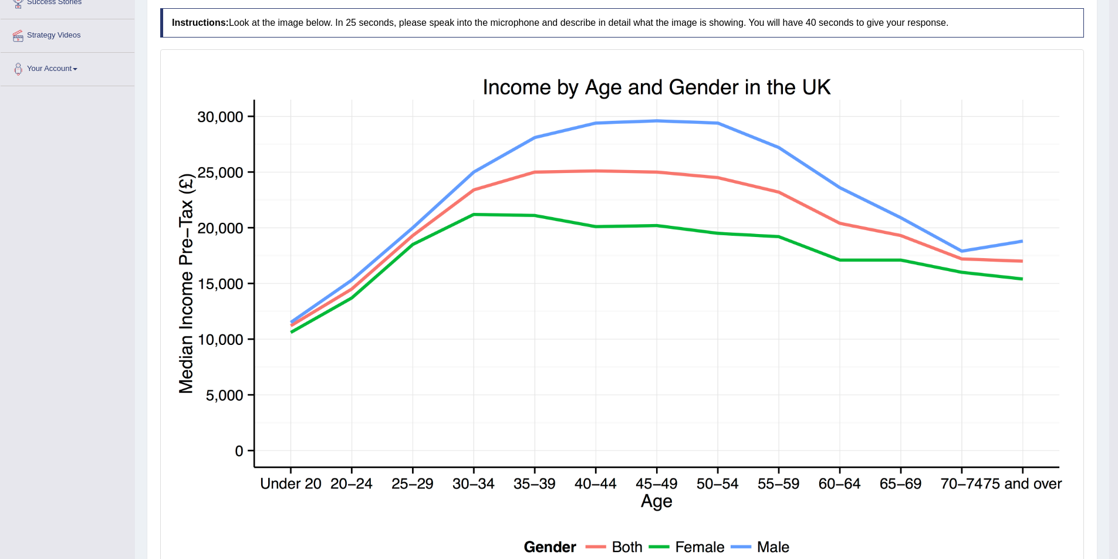
scroll to position [279, 0]
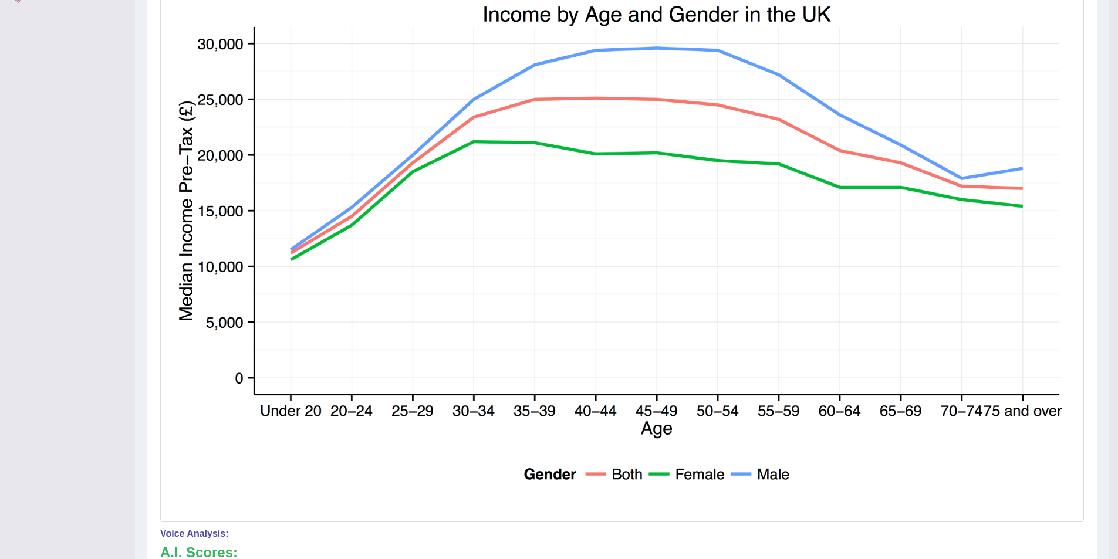
click at [370, 323] on img at bounding box center [622, 249] width 918 height 540
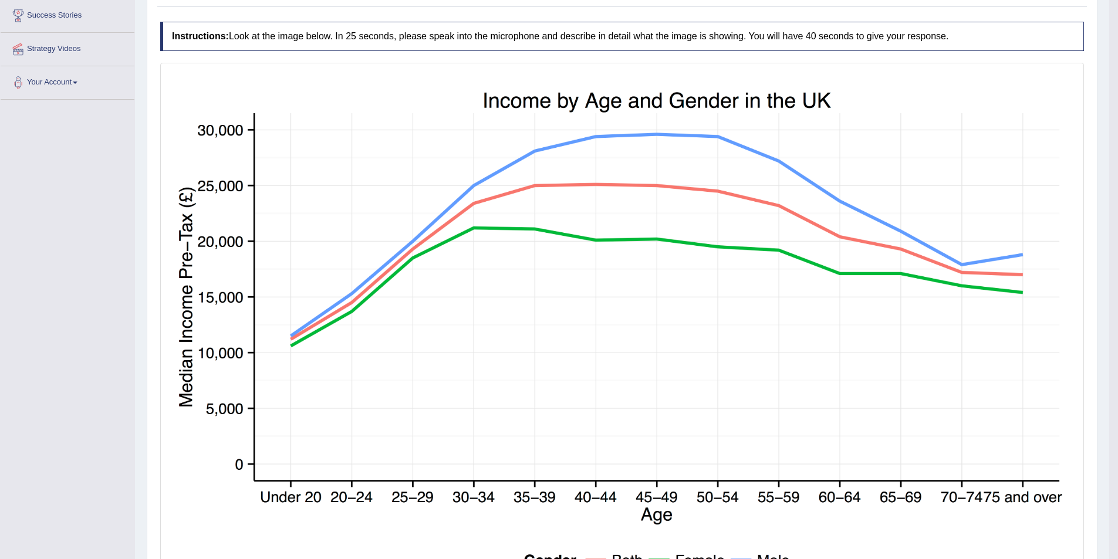
scroll to position [220, 0]
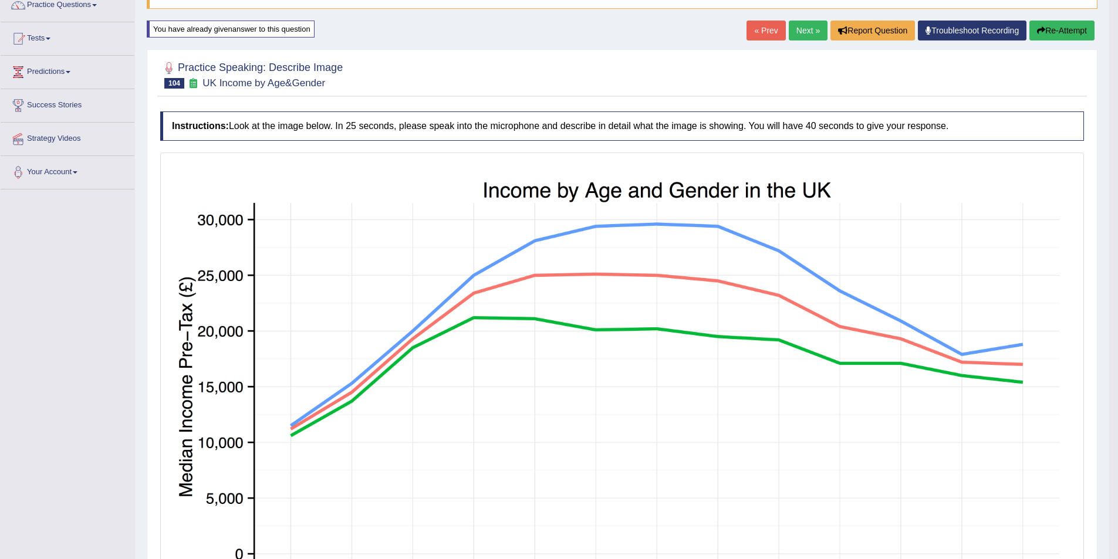
click at [1038, 26] on icon "button" at bounding box center [1041, 30] width 8 height 8
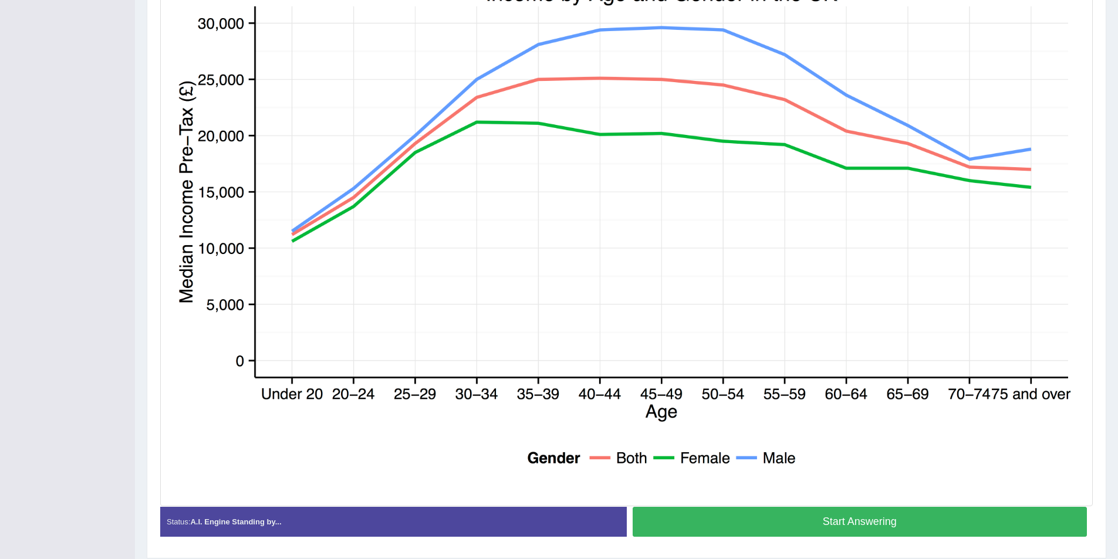
click at [808, 517] on button "Start Answering" at bounding box center [859, 522] width 455 height 30
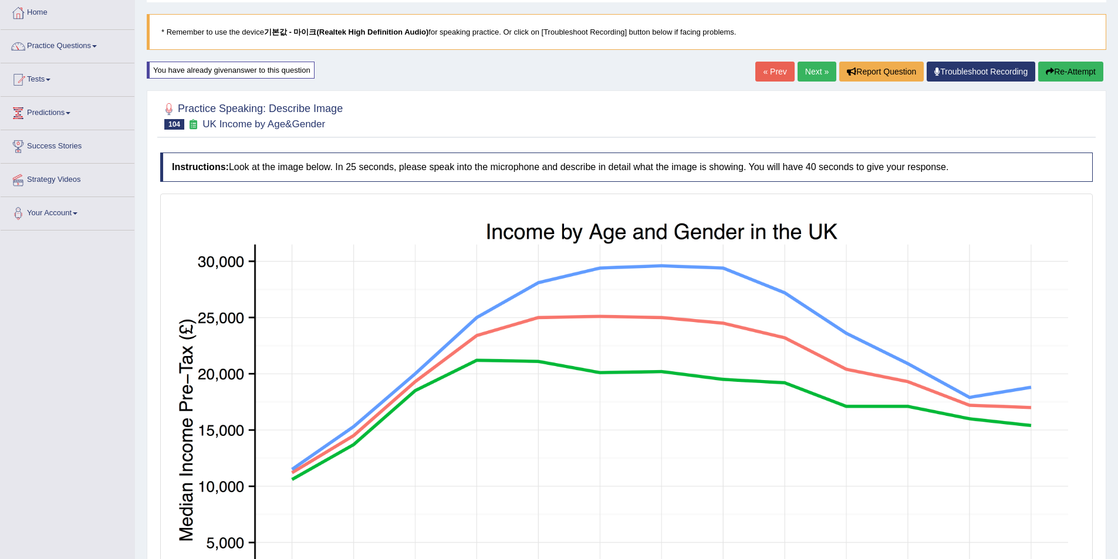
scroll to position [55, 0]
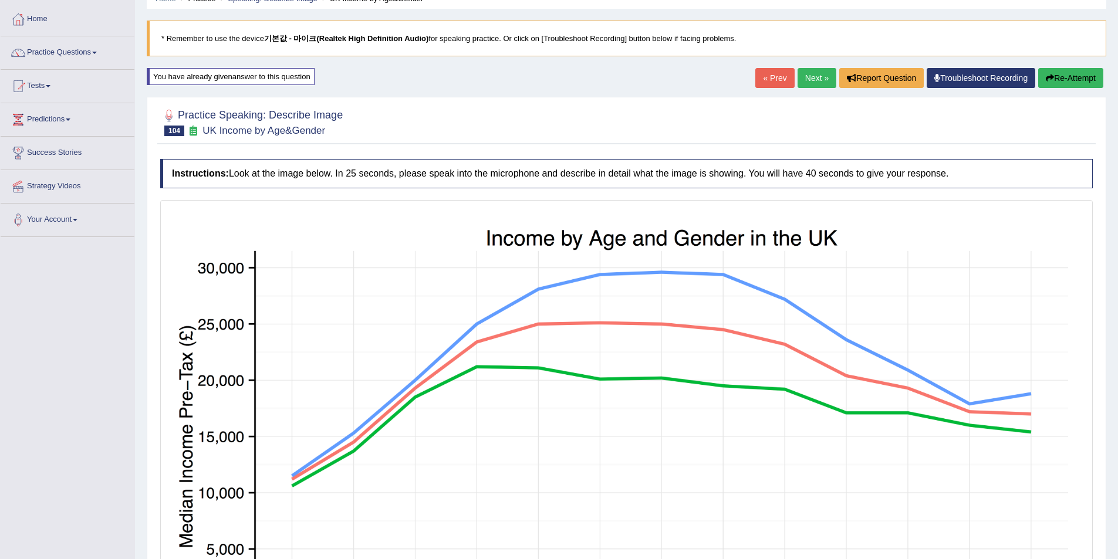
click at [1069, 76] on button "Re-Attempt" at bounding box center [1070, 78] width 65 height 20
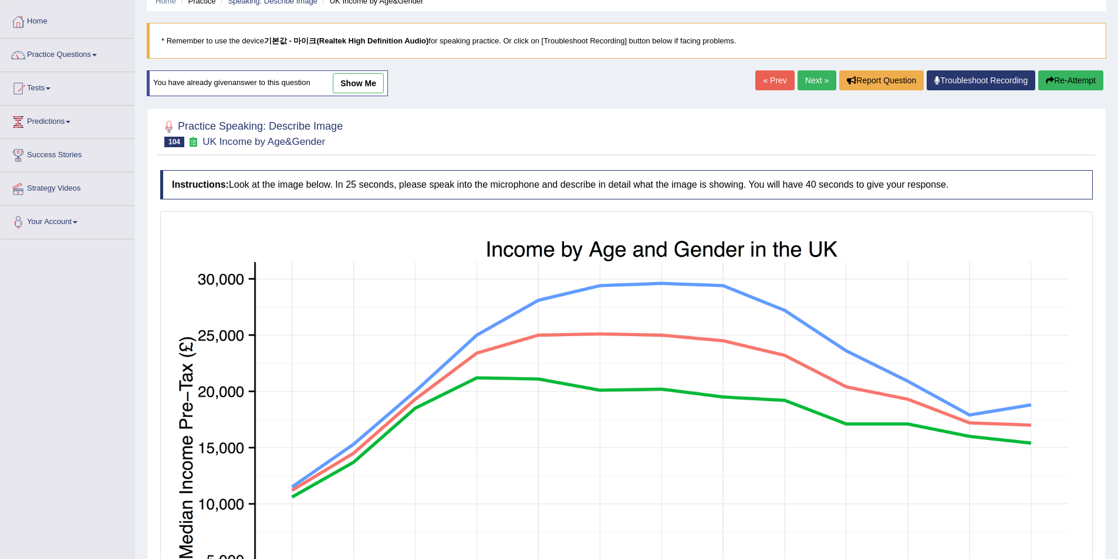
scroll to position [51, 0]
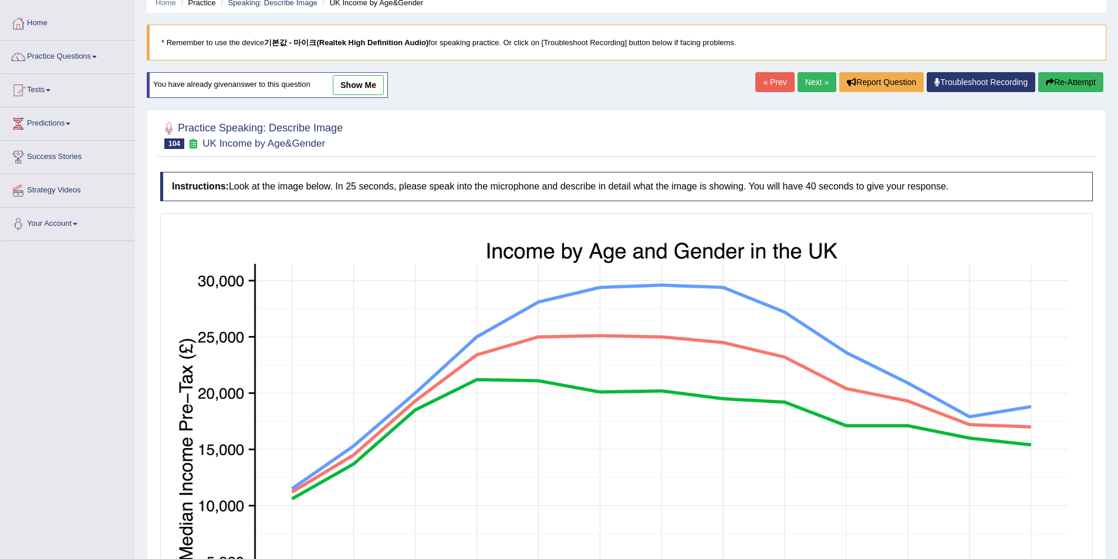
click at [1058, 83] on button "Re-Attempt" at bounding box center [1070, 82] width 65 height 20
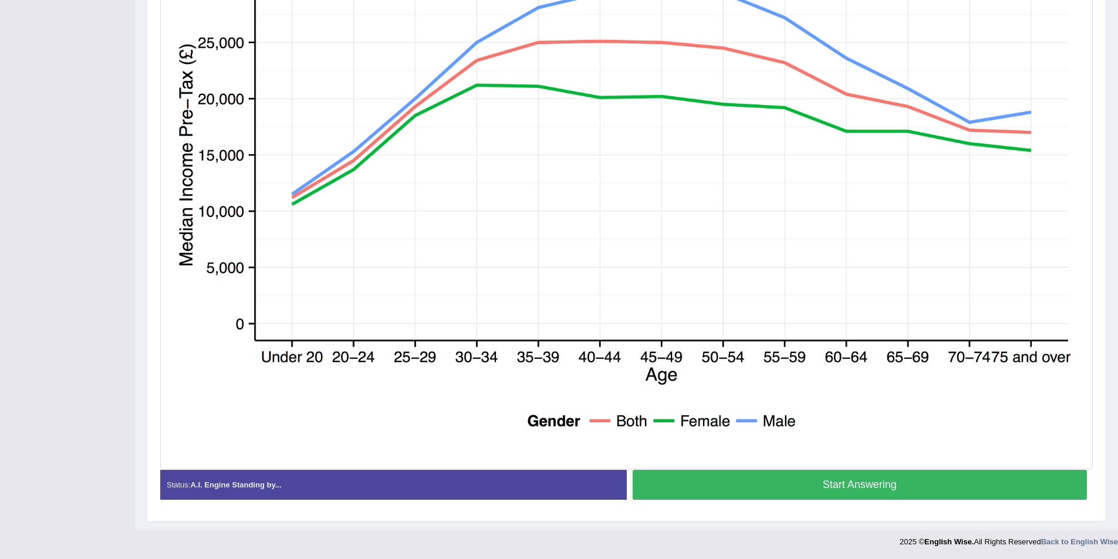
scroll to position [346, 0]
click at [750, 496] on button "Start Answering" at bounding box center [859, 484] width 455 height 30
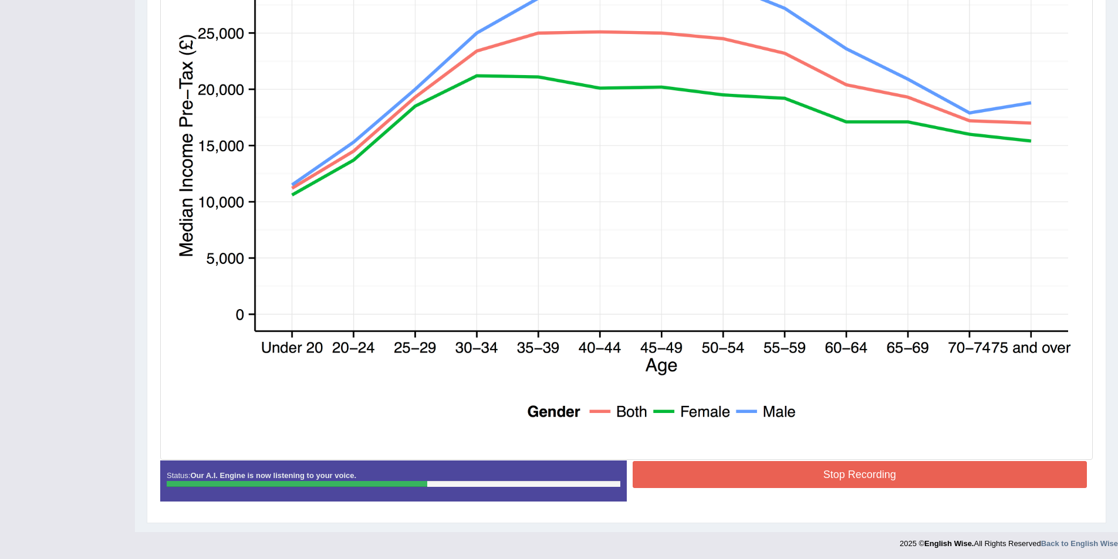
scroll to position [348, 0]
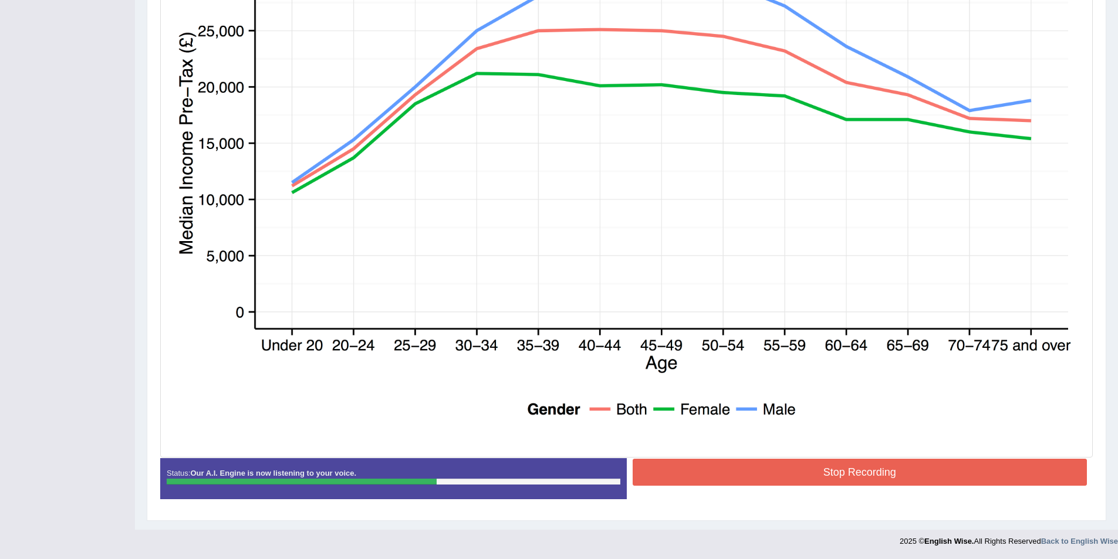
click at [721, 471] on button "Stop Recording" at bounding box center [859, 472] width 455 height 27
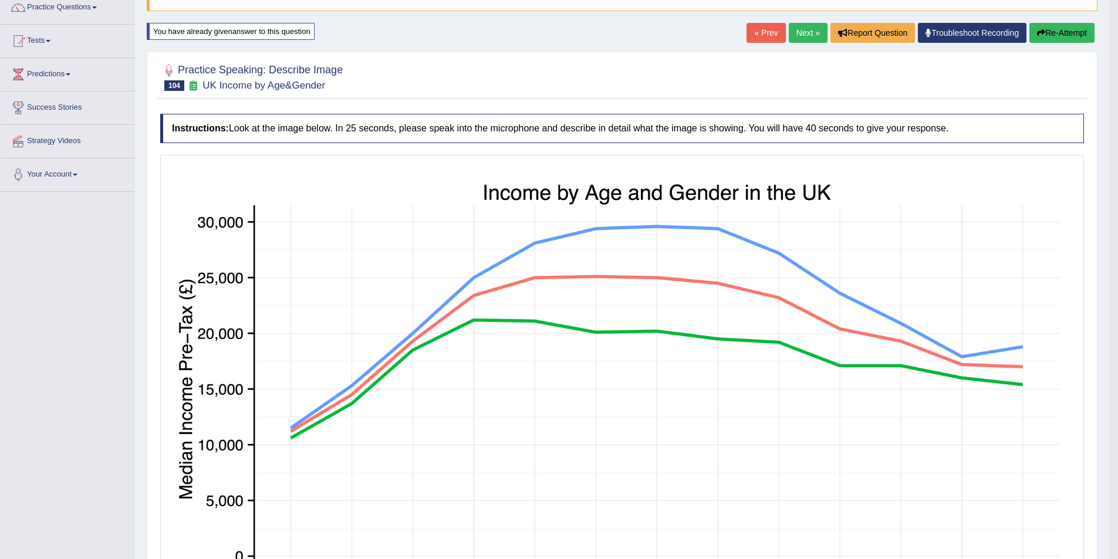
scroll to position [0, 0]
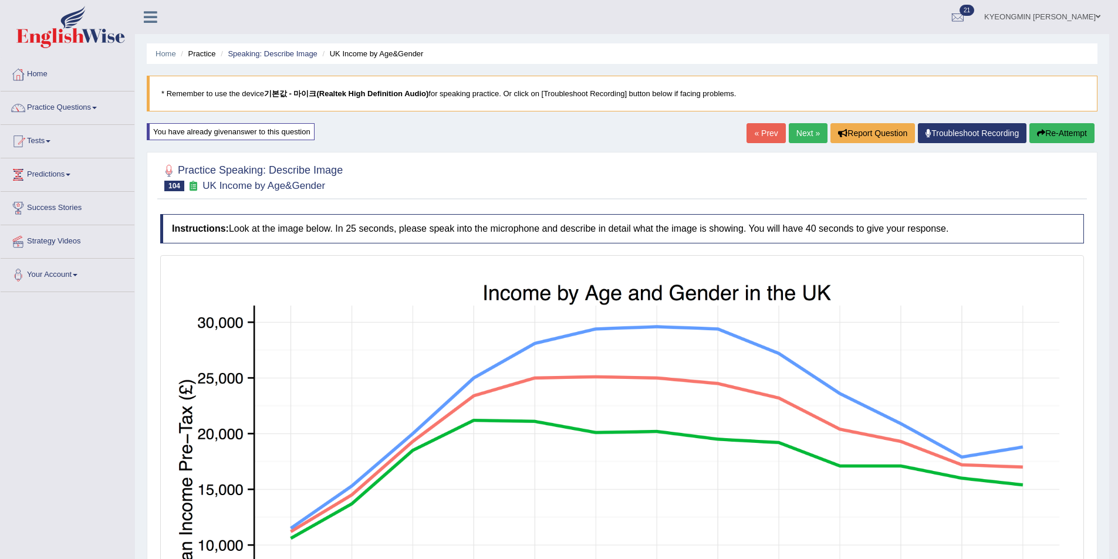
click at [1066, 136] on button "Re-Attempt" at bounding box center [1061, 133] width 65 height 20
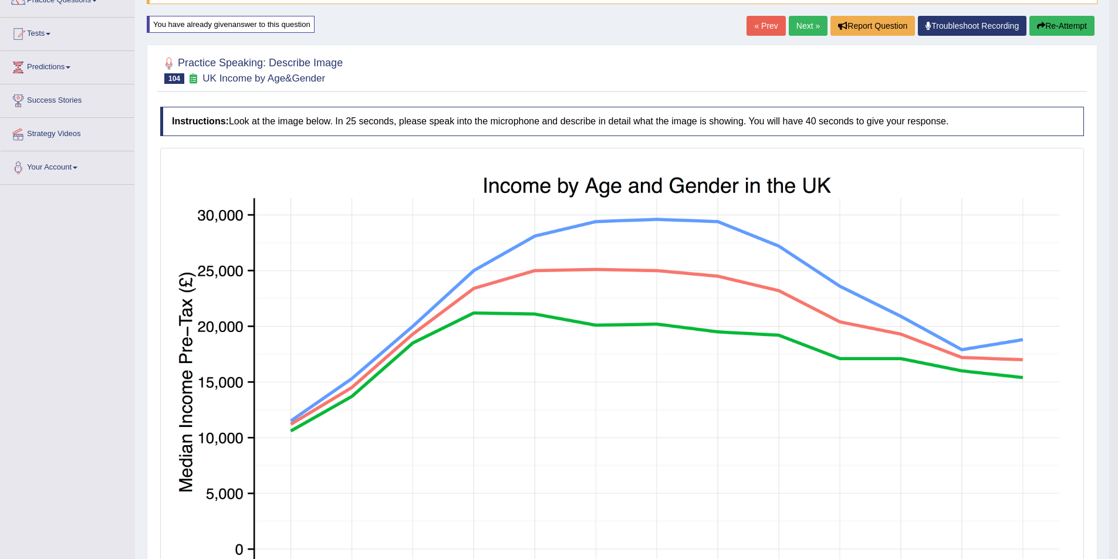
scroll to position [265, 0]
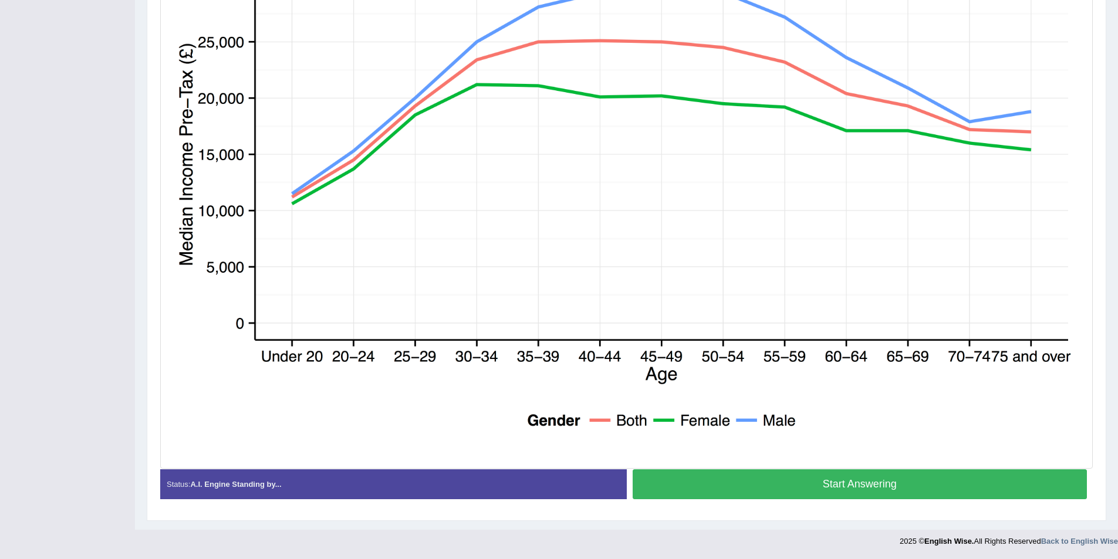
click at [794, 490] on button "Start Answering" at bounding box center [859, 484] width 455 height 30
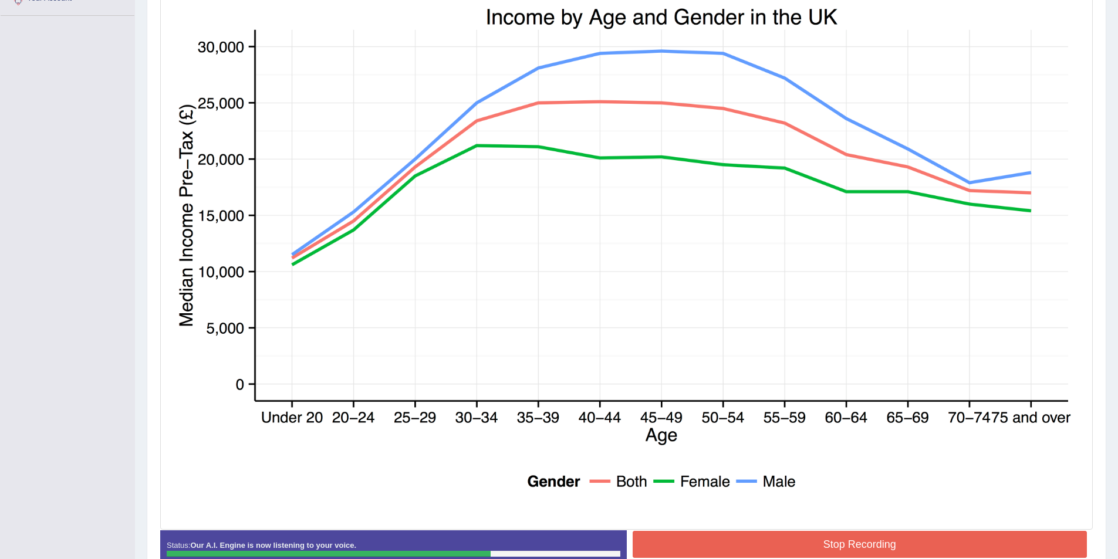
scroll to position [290, 0]
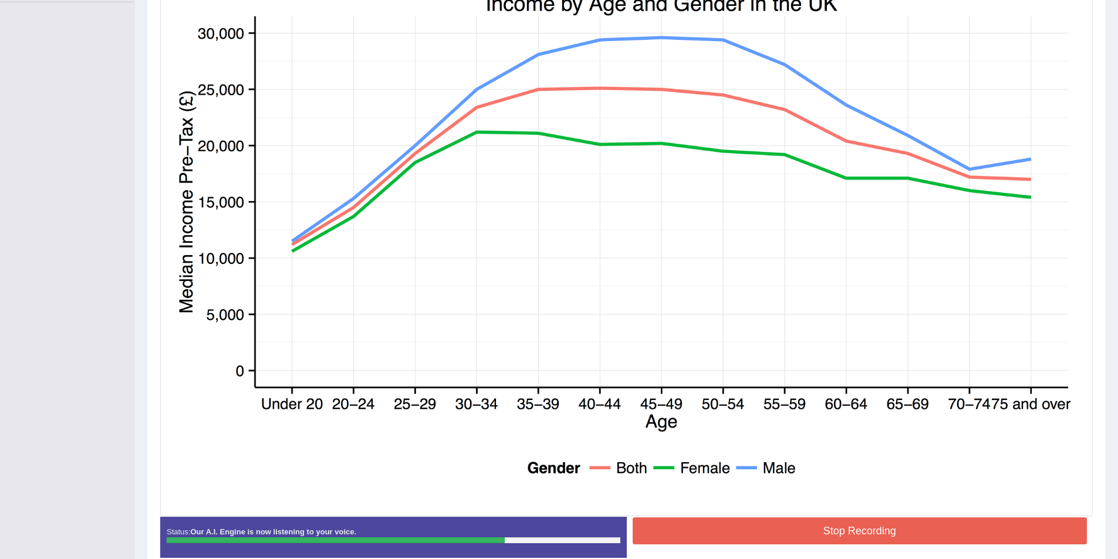
click at [828, 534] on button "Stop Recording" at bounding box center [859, 530] width 455 height 27
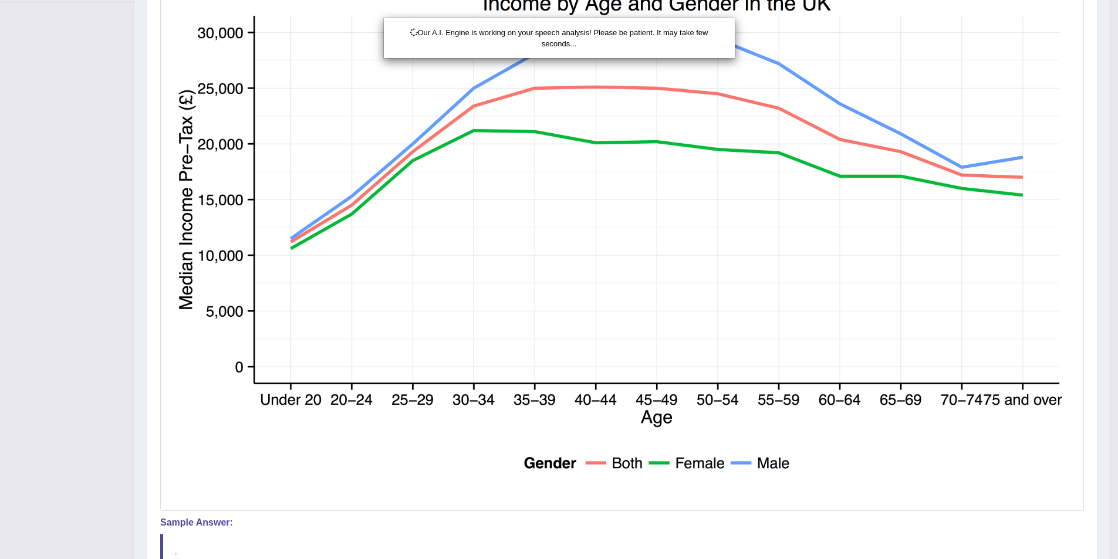
scroll to position [348, 0]
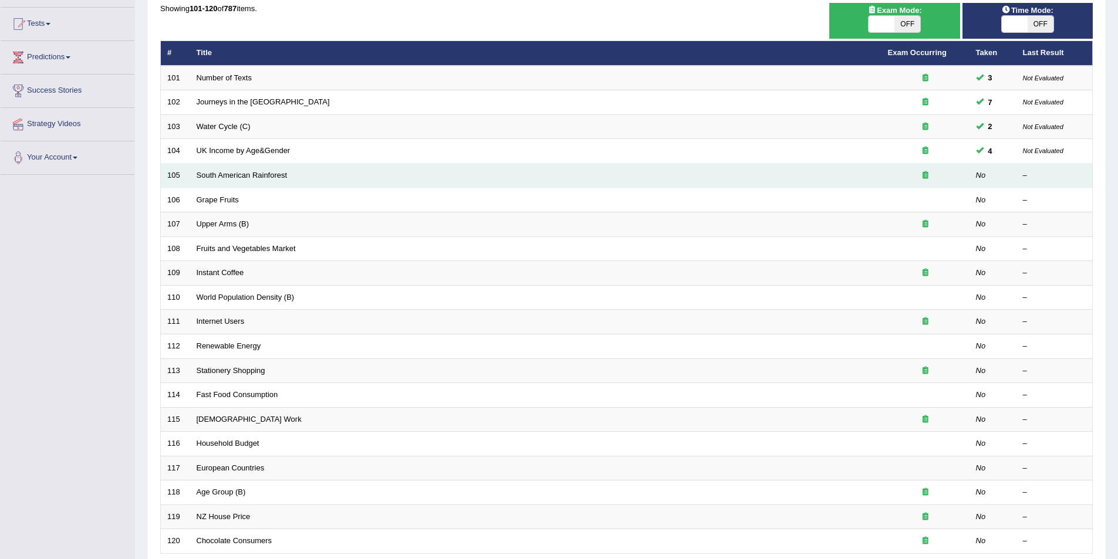
click at [266, 170] on td "South American Rainforest" at bounding box center [535, 176] width 691 height 25
click at [266, 177] on link "South American Rainforest" at bounding box center [242, 175] width 91 height 9
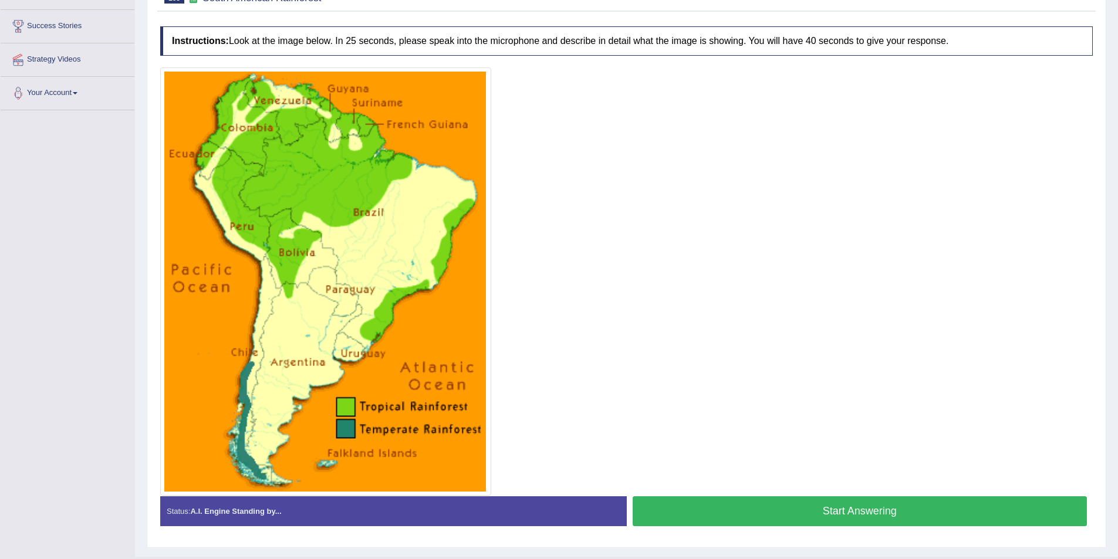
scroll to position [209, 0]
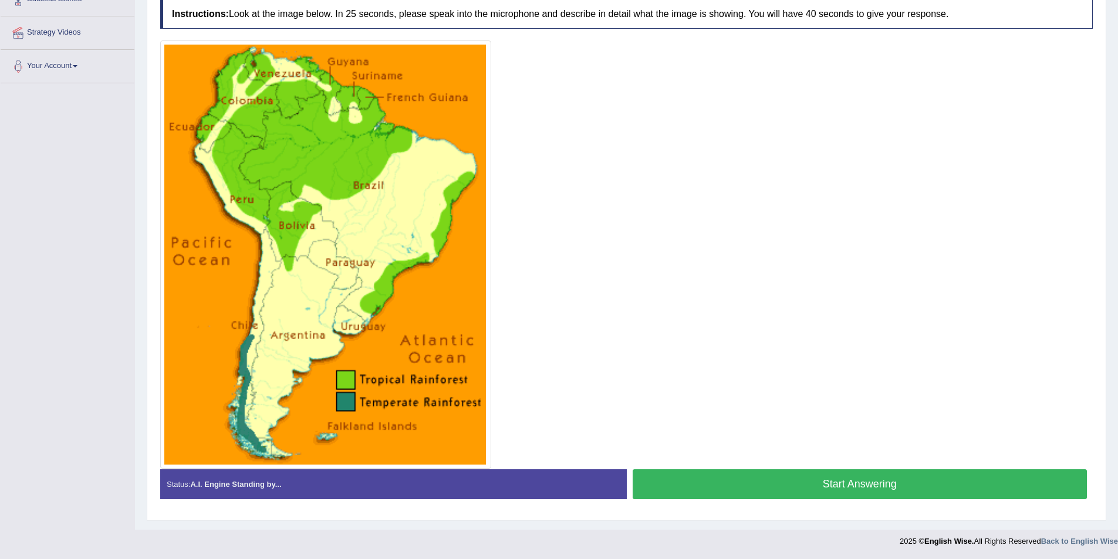
click at [750, 483] on button "Start Answering" at bounding box center [859, 484] width 455 height 30
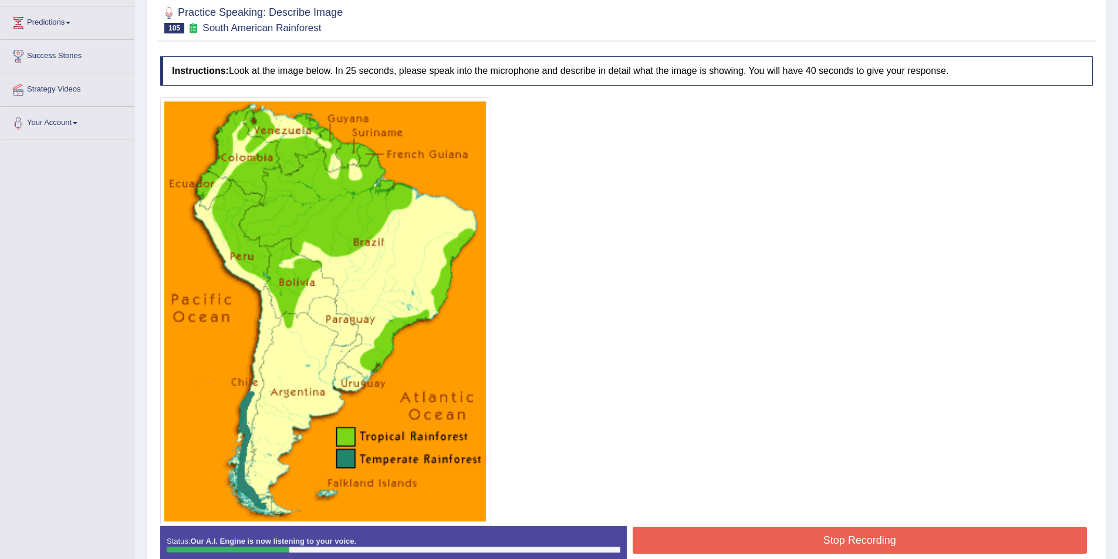
scroll to position [44, 0]
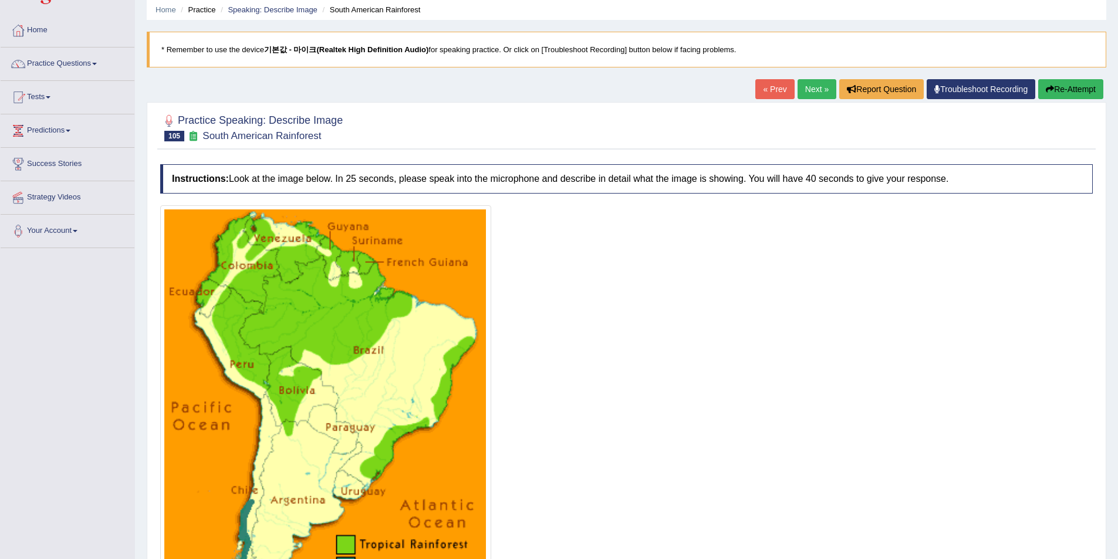
click at [1078, 86] on button "Re-Attempt" at bounding box center [1070, 89] width 65 height 20
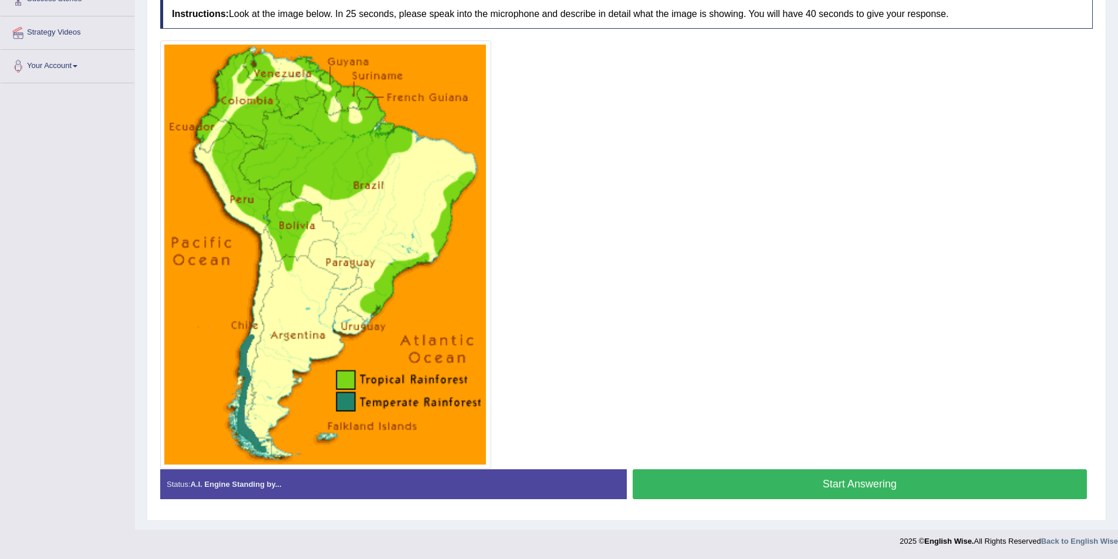
scroll to position [150, 0]
click at [777, 473] on button "Start Answering" at bounding box center [859, 484] width 455 height 30
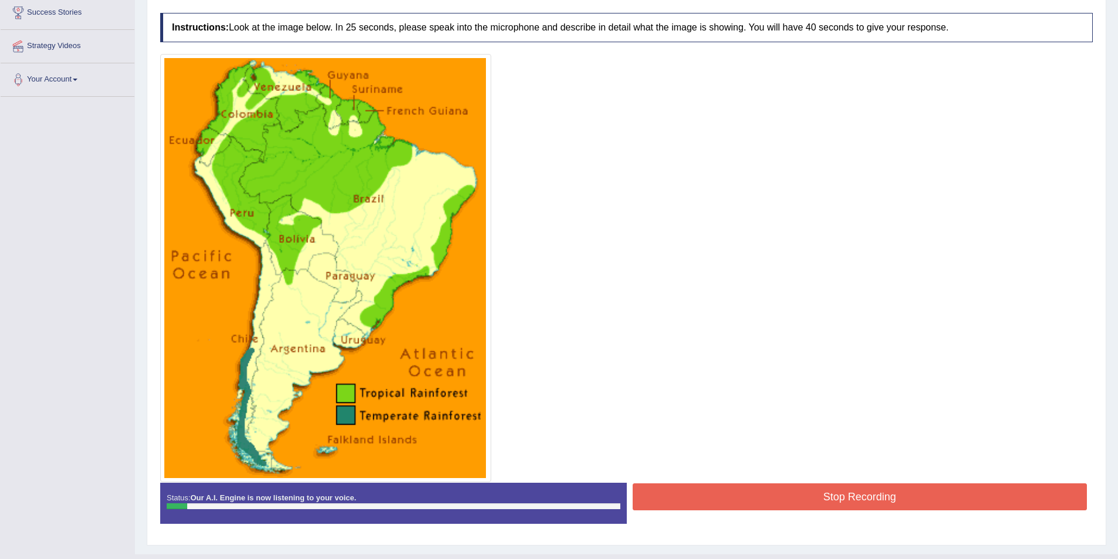
scroll to position [220, 0]
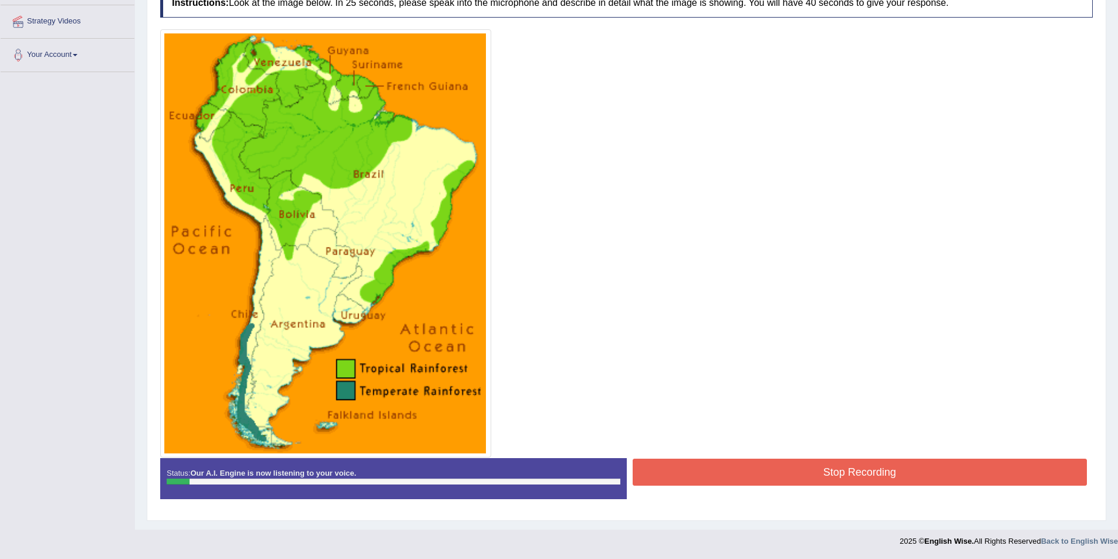
click at [794, 486] on div "Stop Recording" at bounding box center [860, 474] width 466 height 30
click at [800, 479] on button "Stop Recording" at bounding box center [859, 472] width 455 height 27
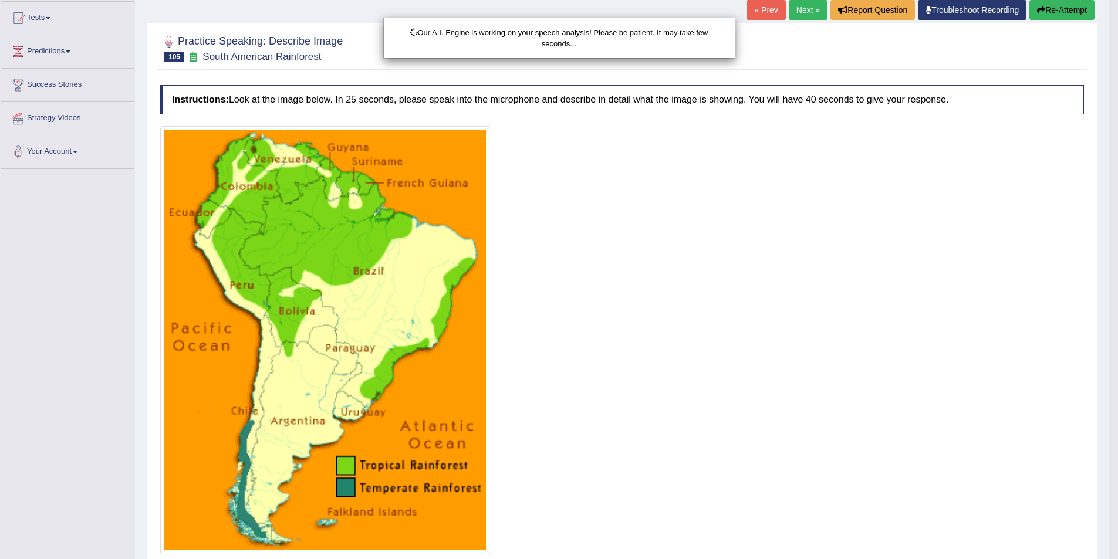
scroll to position [103, 0]
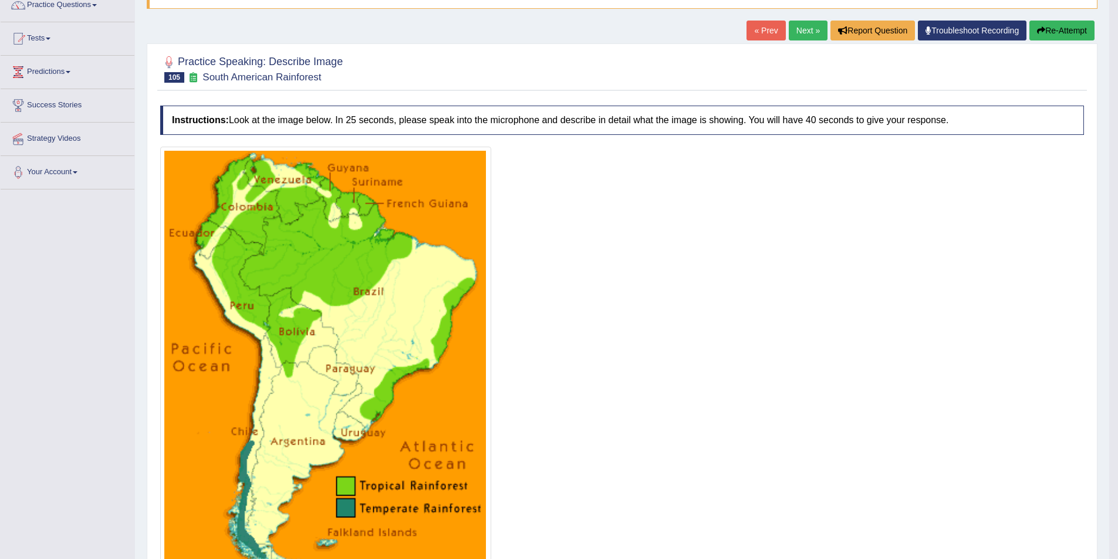
click at [1053, 38] on button "Re-Attempt" at bounding box center [1061, 31] width 65 height 20
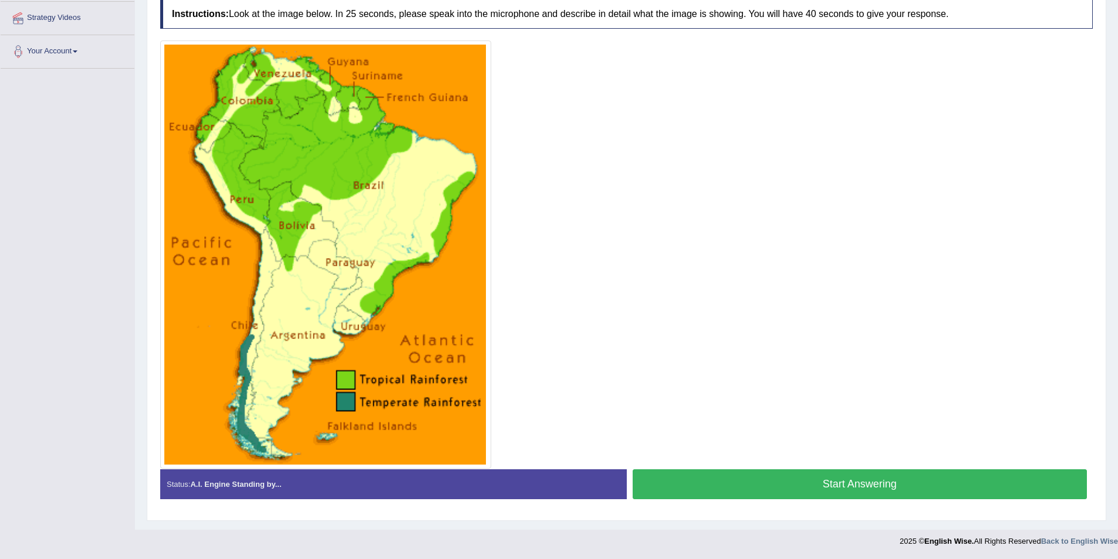
click at [807, 477] on button "Start Answering" at bounding box center [859, 484] width 455 height 30
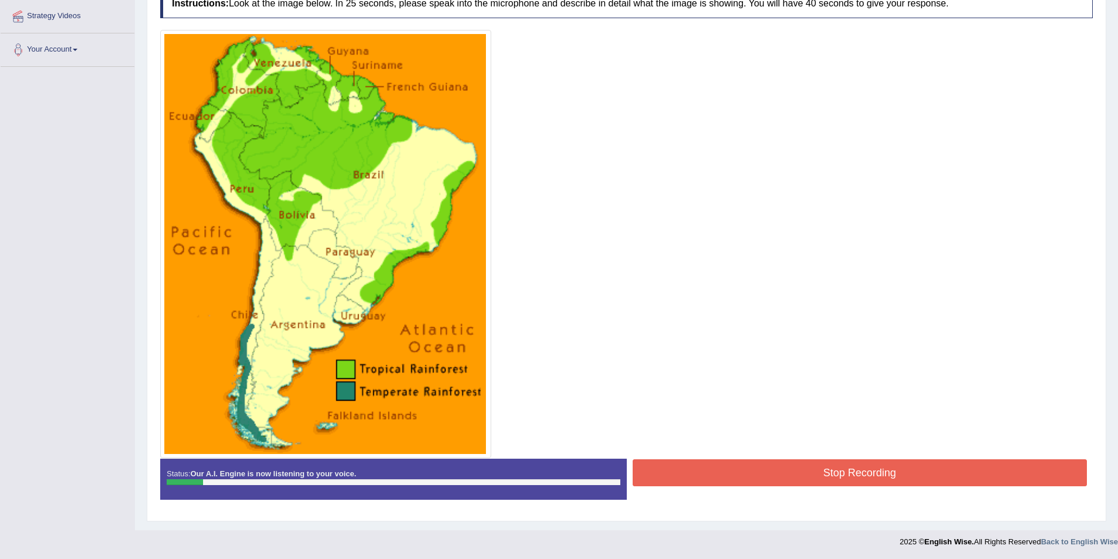
scroll to position [226, 0]
click at [760, 467] on button "Stop Recording" at bounding box center [859, 472] width 455 height 27
